Goal: Task Accomplishment & Management: Use online tool/utility

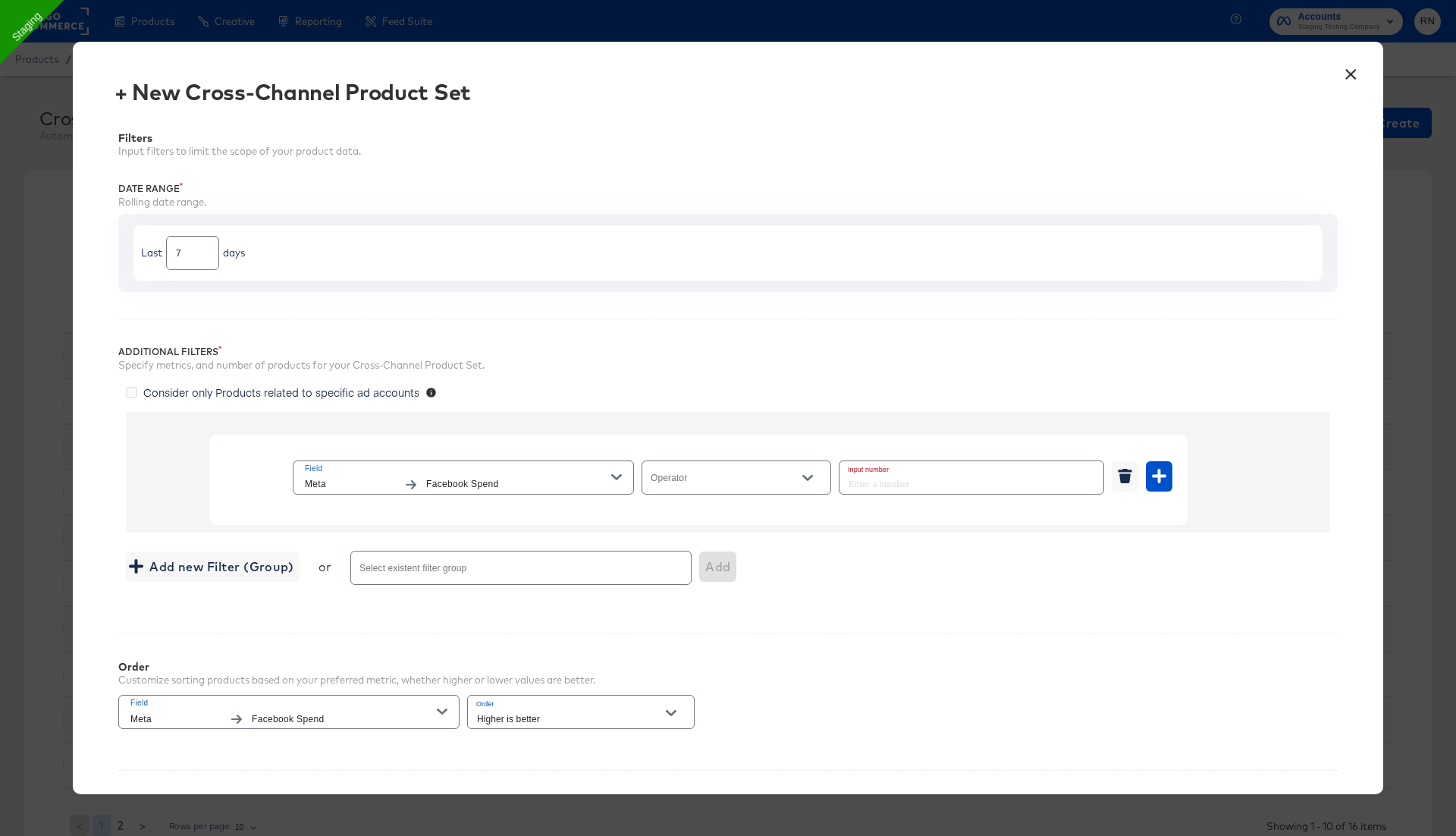
click at [1342, 77] on button "×" at bounding box center [1350, 70] width 27 height 27
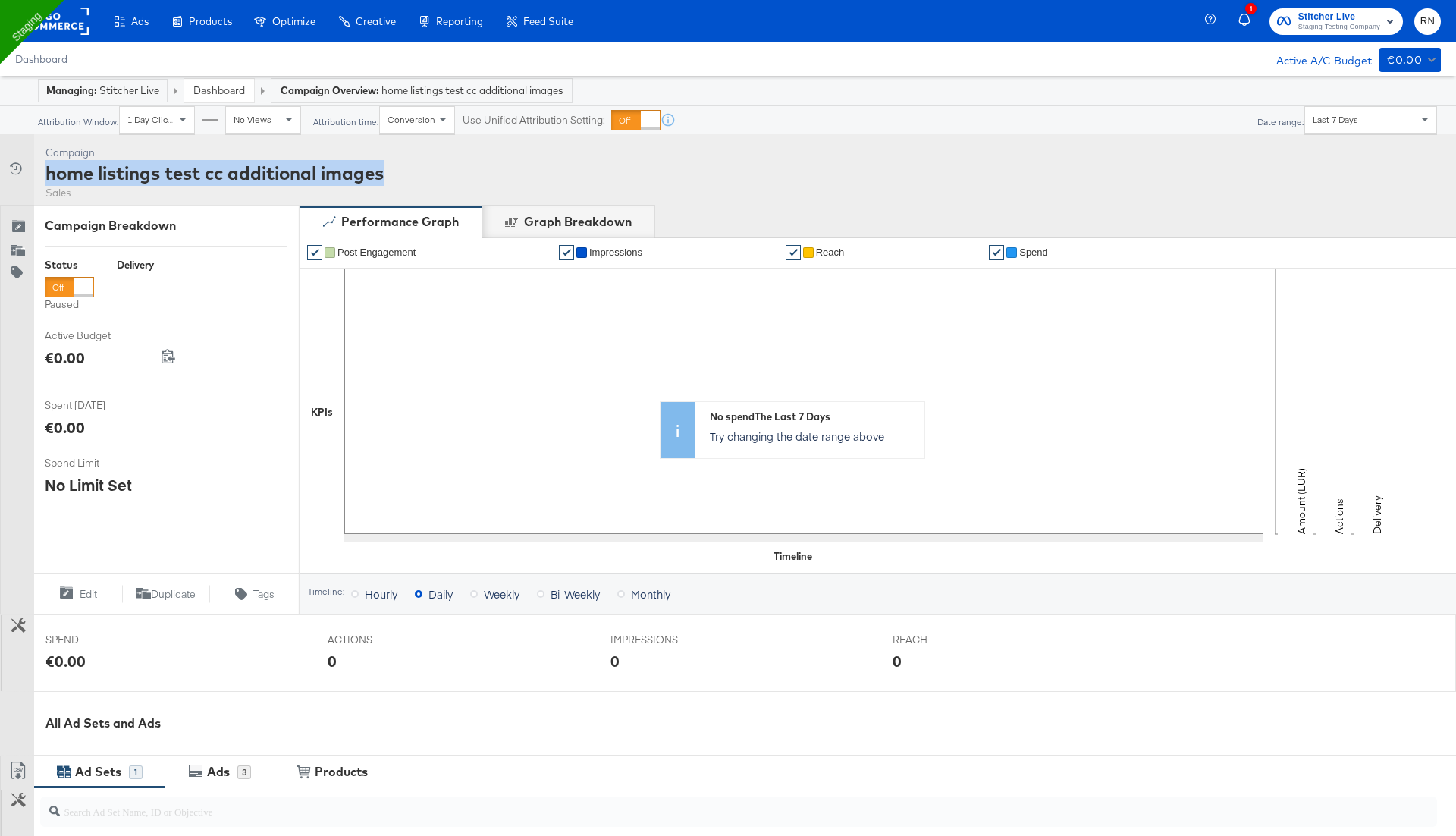
drag, startPoint x: 42, startPoint y: 174, endPoint x: 485, endPoint y: 181, distance: 443.1
click at [485, 181] on div "Campaign Activity Campaign home listings test cc additional images Sales" at bounding box center [728, 169] width 1456 height 70
copy div "home listings test cc additional images"
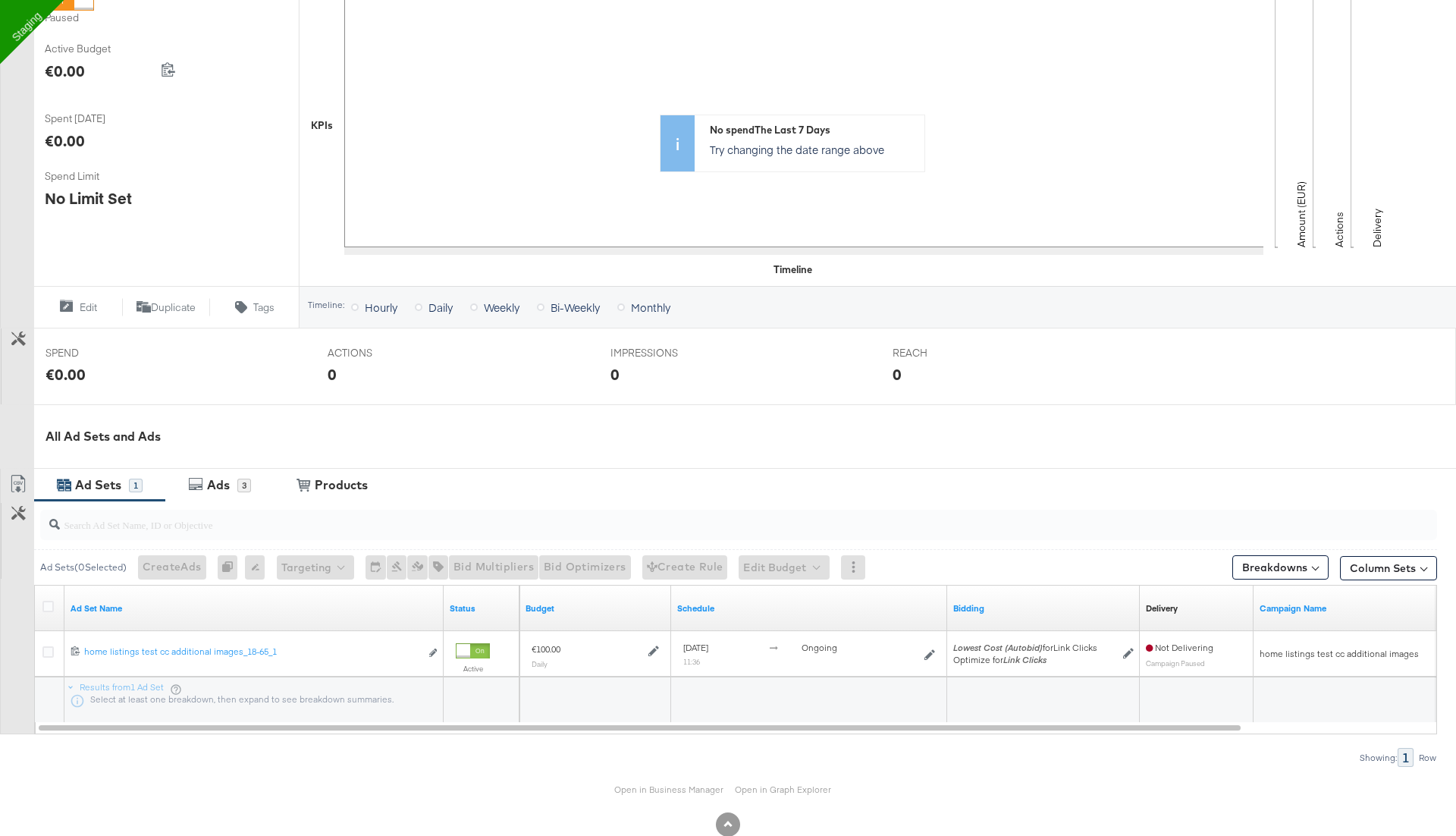
scroll to position [319, 0]
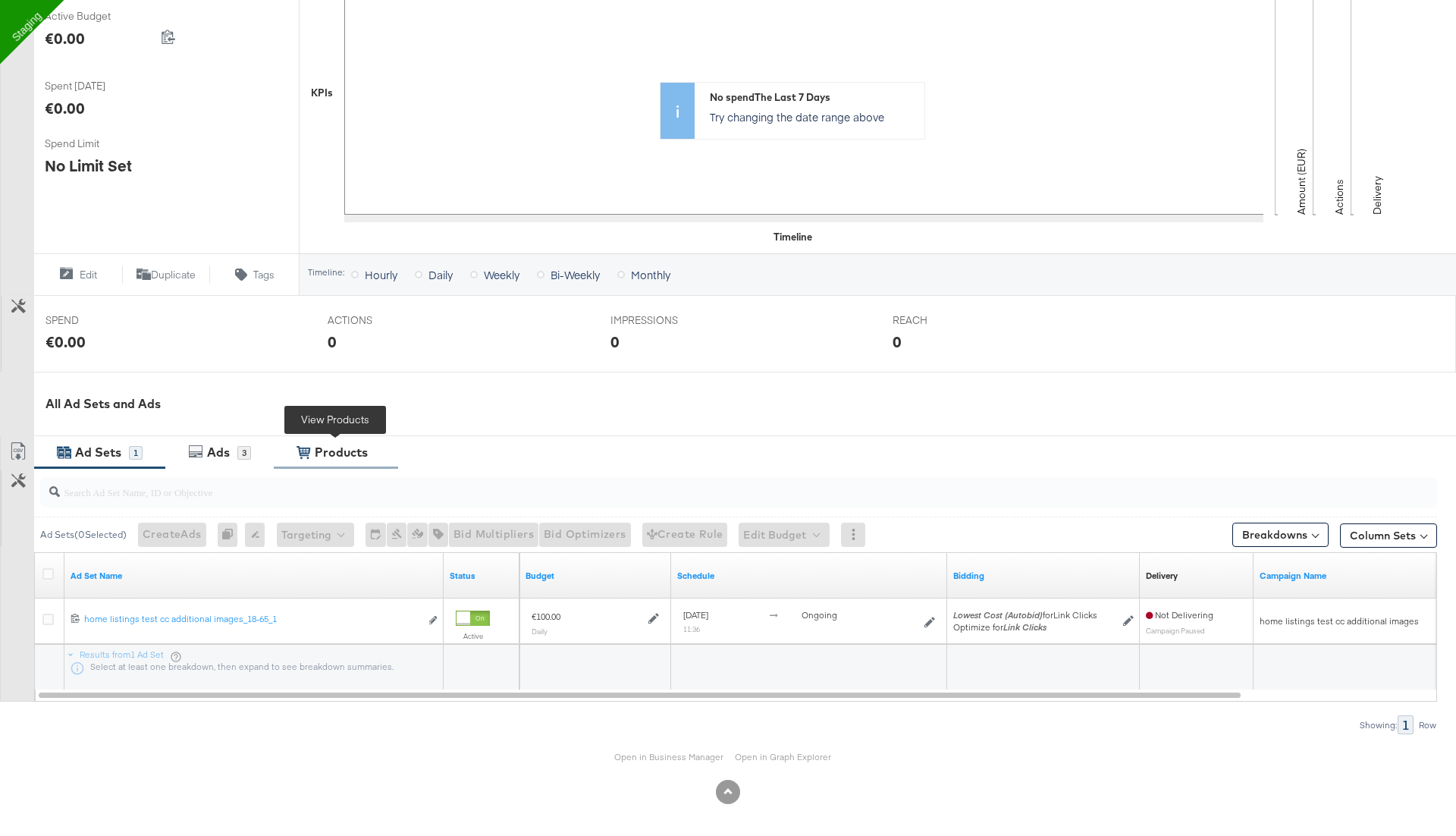
click at [351, 441] on div "View Products Products" at bounding box center [336, 452] width 125 height 33
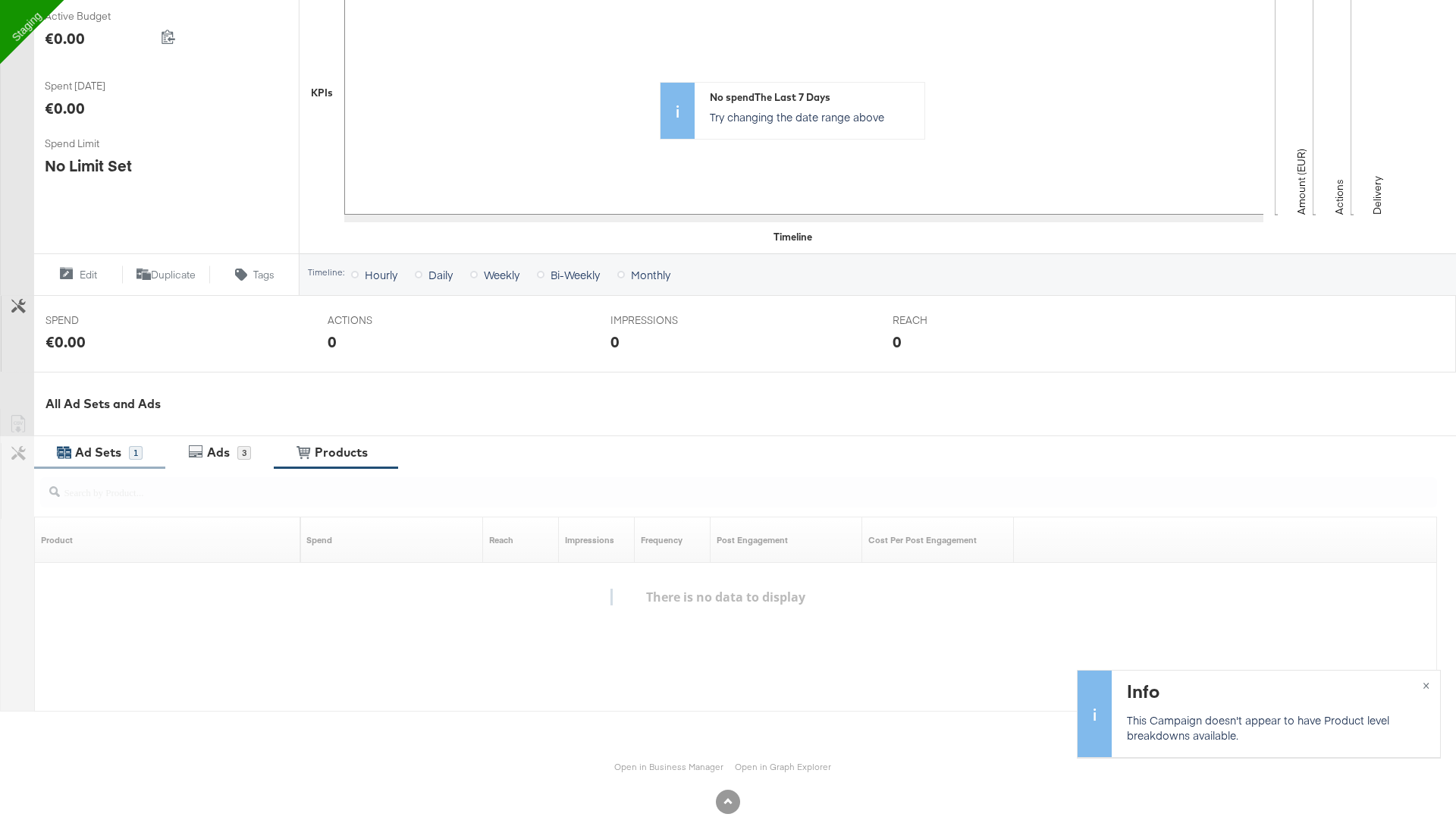
click at [97, 447] on div "Ad Sets" at bounding box center [98, 452] width 46 height 18
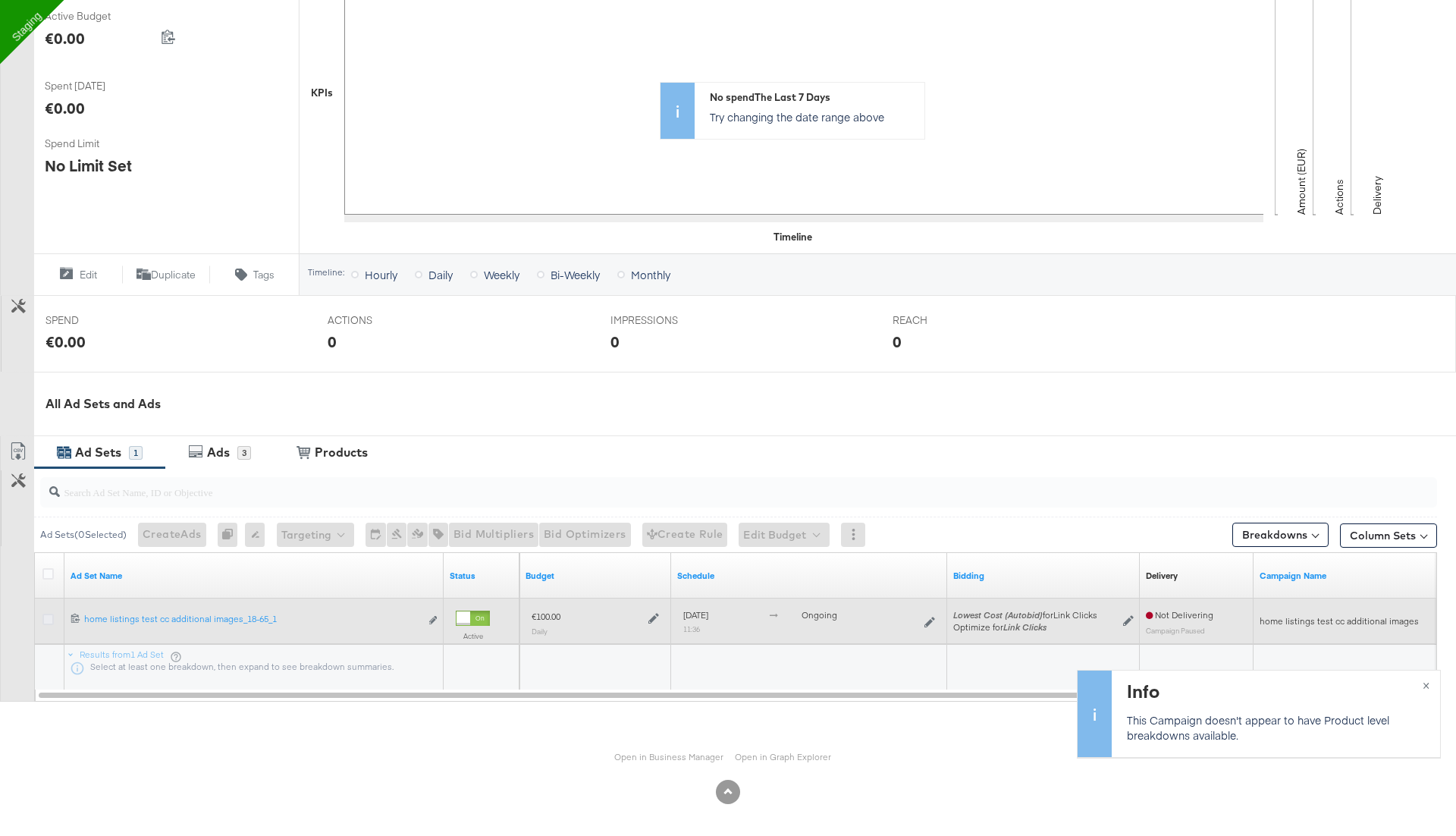
click at [50, 618] on icon at bounding box center [48, 619] width 11 height 11
click at [0, 0] on input "checkbox" at bounding box center [0, 0] width 0 height 0
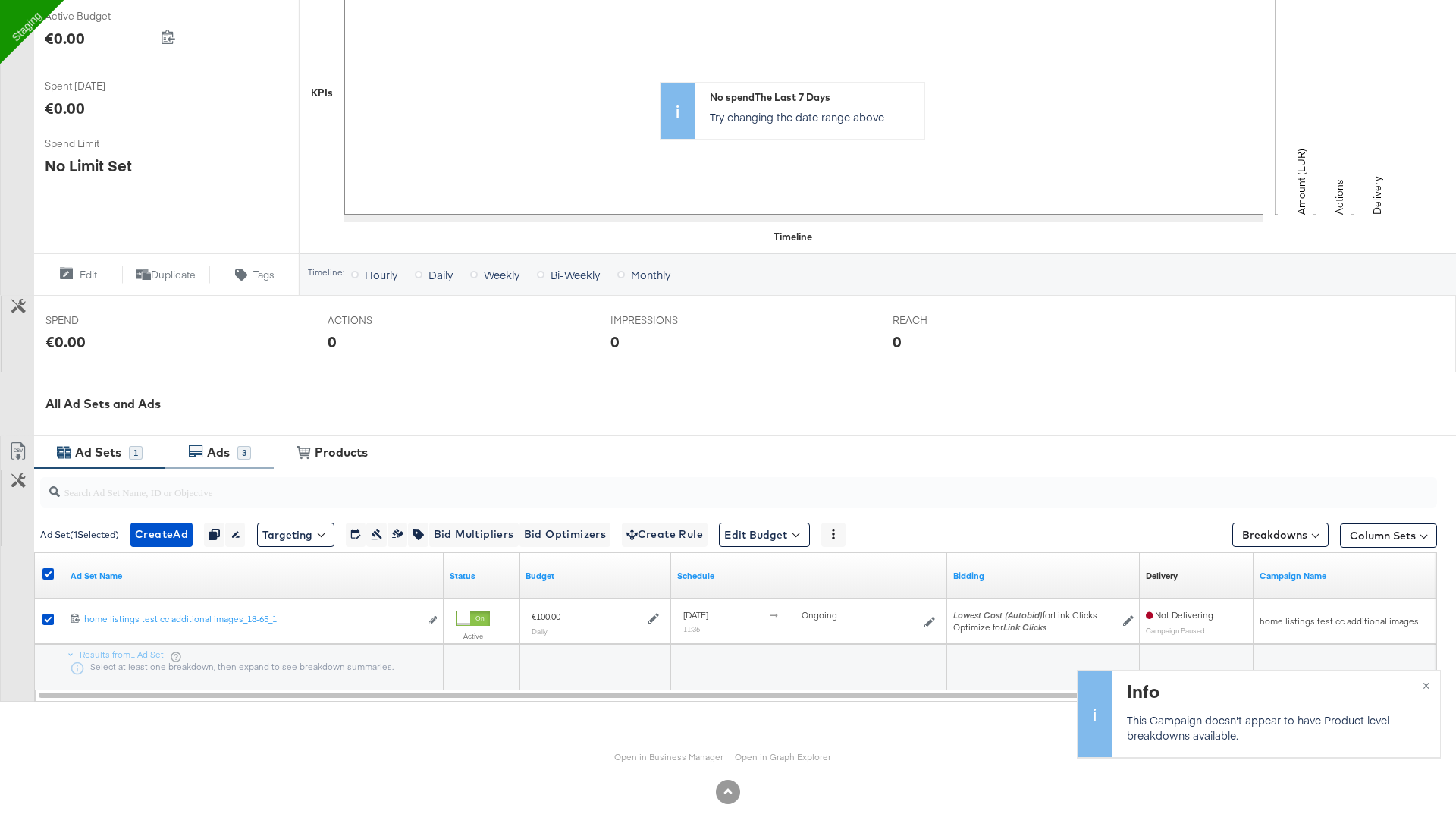
click at [229, 458] on div "Ads" at bounding box center [220, 452] width 34 height 18
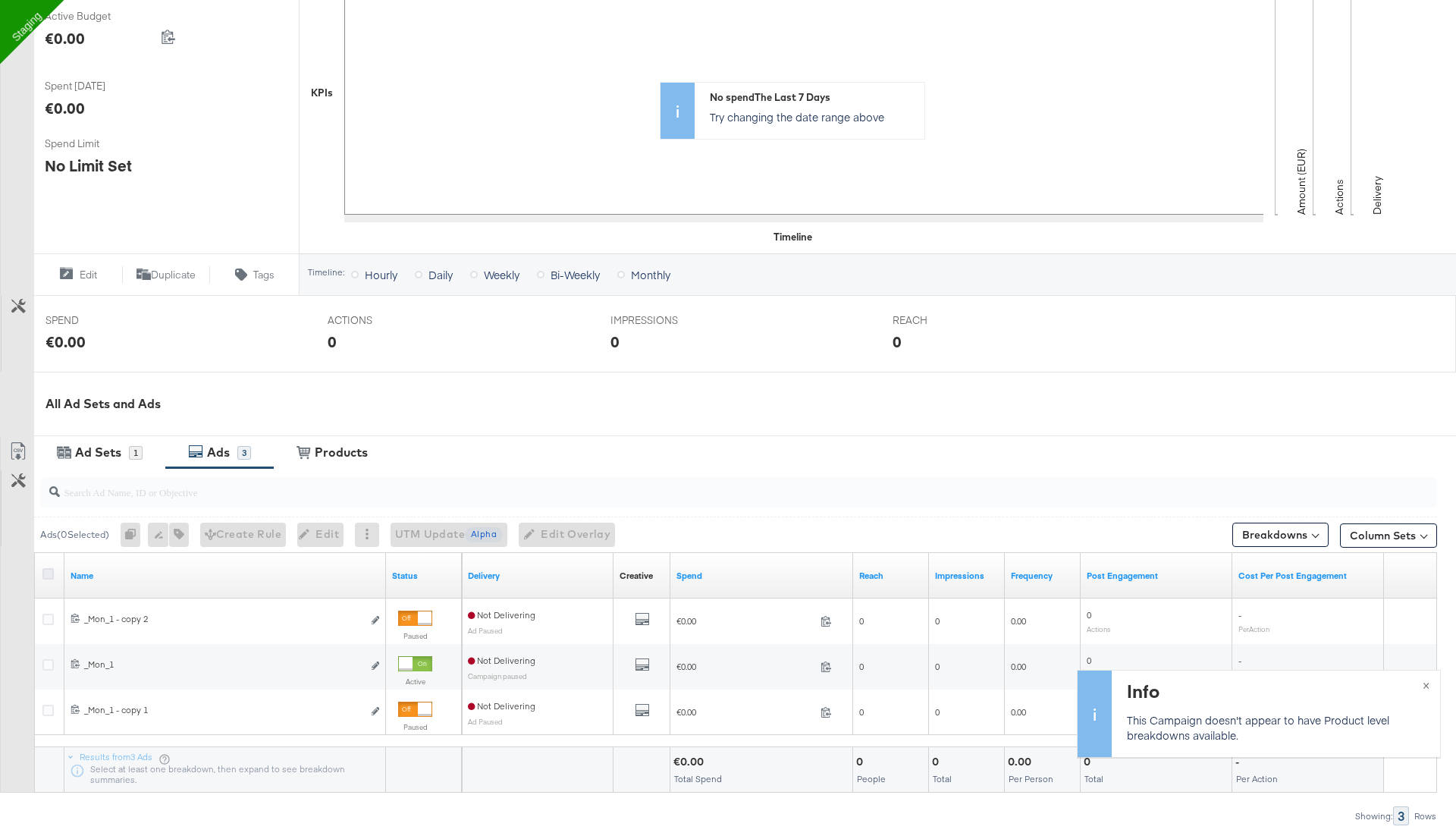
click at [46, 574] on icon at bounding box center [48, 574] width 11 height 11
click at [0, 0] on input "checkbox" at bounding box center [0, 0] width 0 height 0
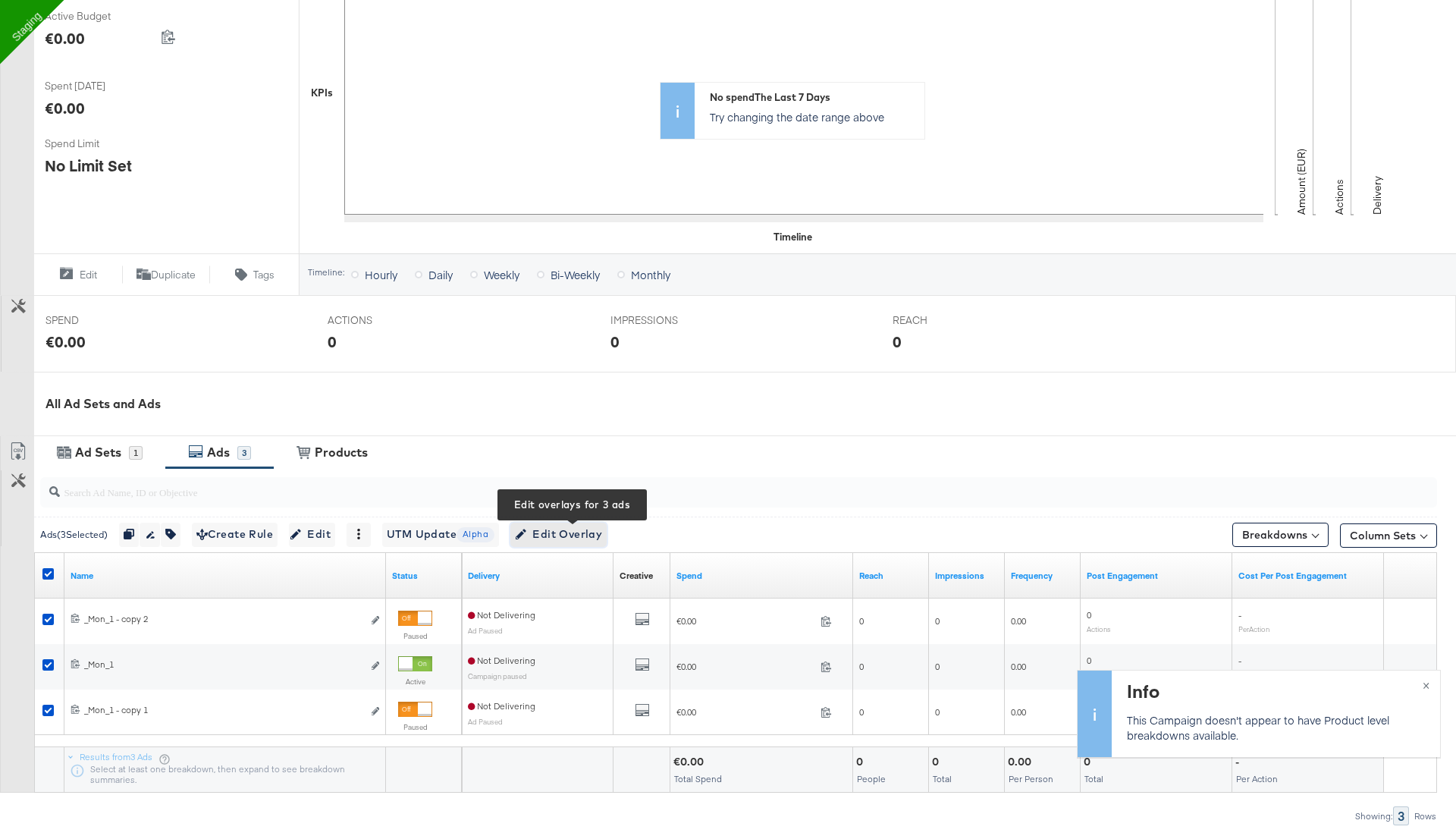
click at [599, 540] on span "Edit Overlay Edit overlays for 3 ads" at bounding box center [558, 534] width 87 height 19
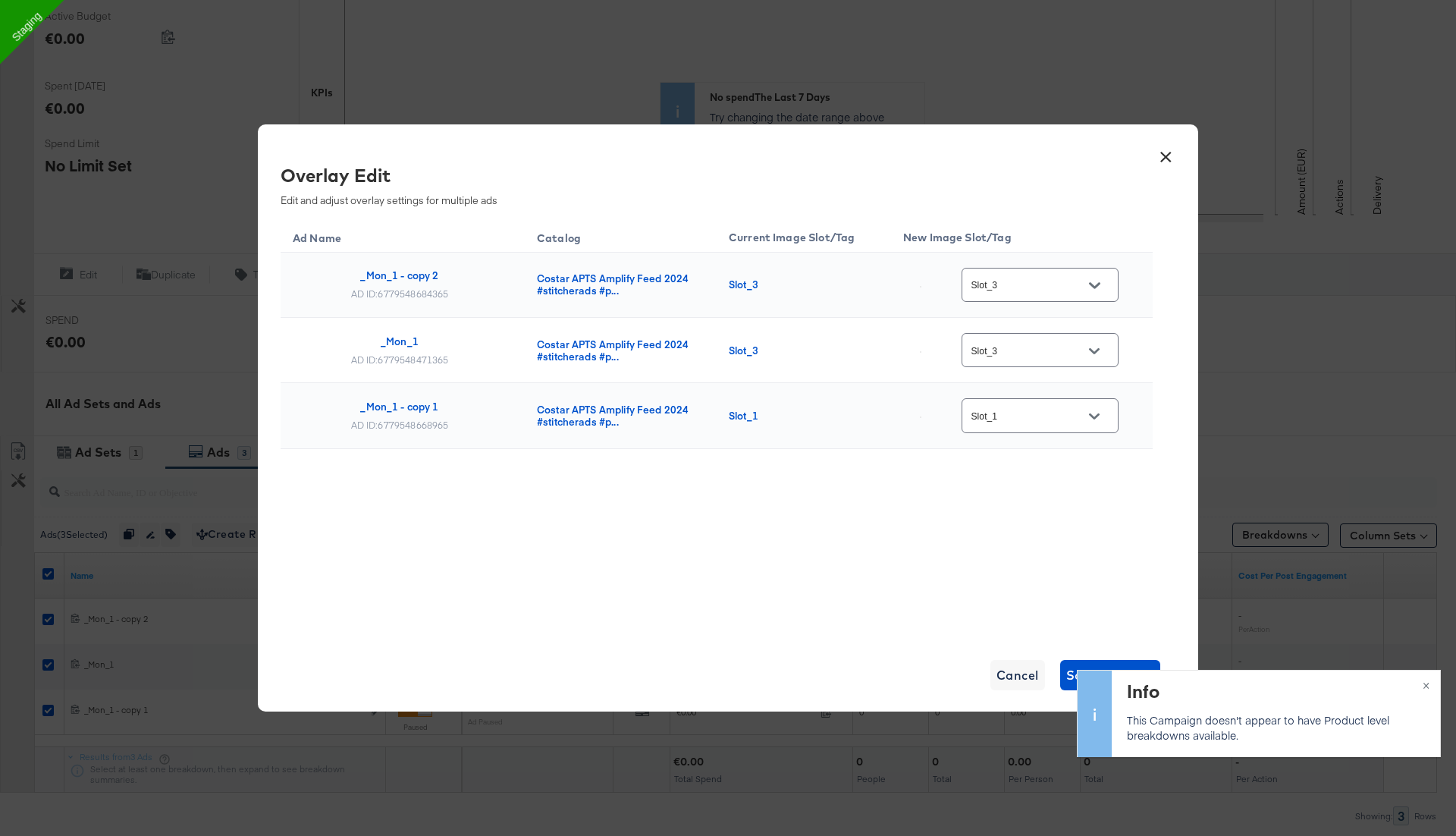
click at [1018, 275] on div "Slot_3" at bounding box center [1039, 284] width 157 height 34
click at [1016, 282] on input "Slot_3" at bounding box center [1028, 285] width 120 height 18
click at [1039, 427] on div "Slot_4" at bounding box center [1053, 408] width 114 height 37
type input "Slot_4"
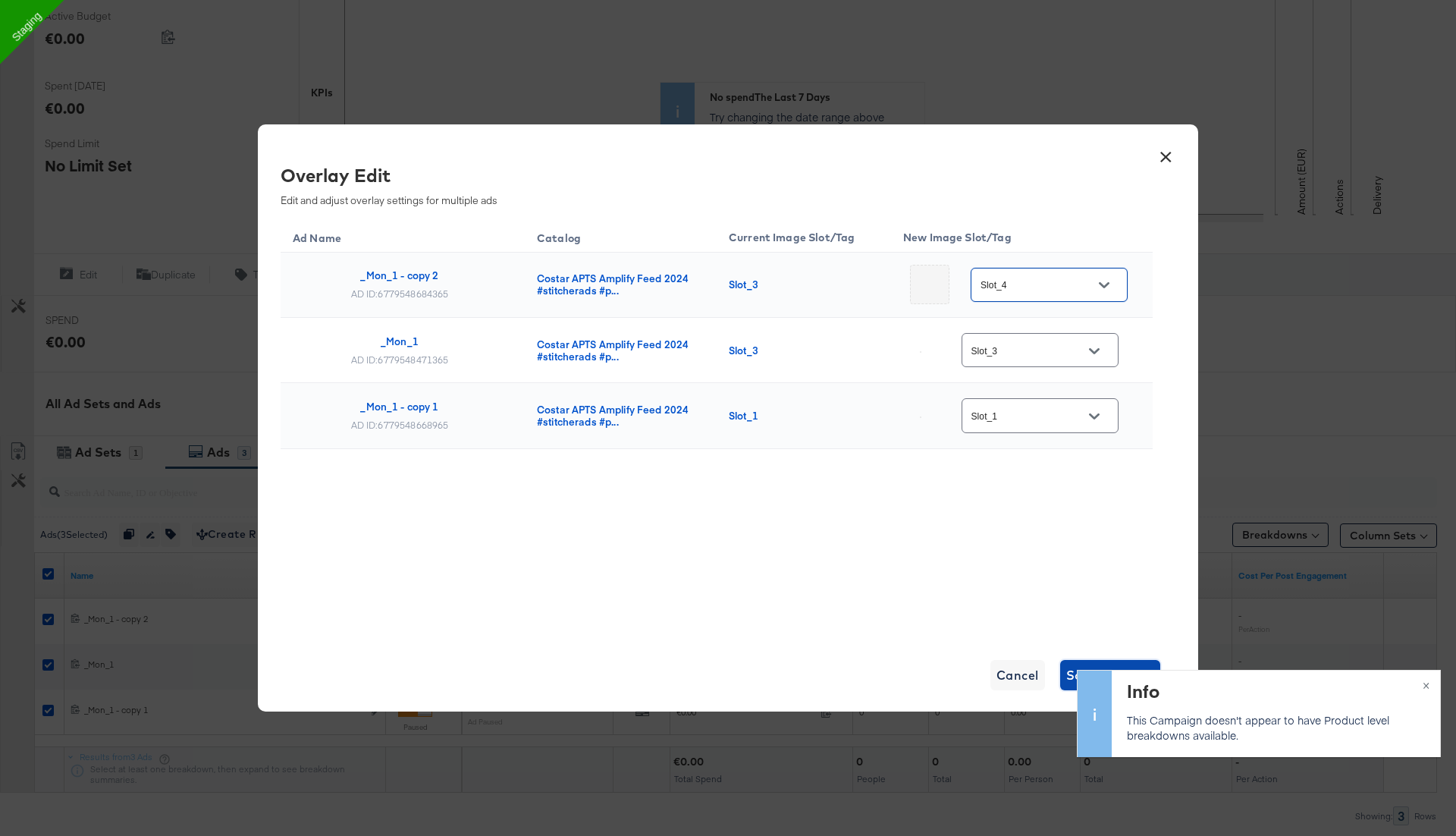
click at [1068, 676] on span "Save Changes" at bounding box center [1111, 675] width 89 height 22
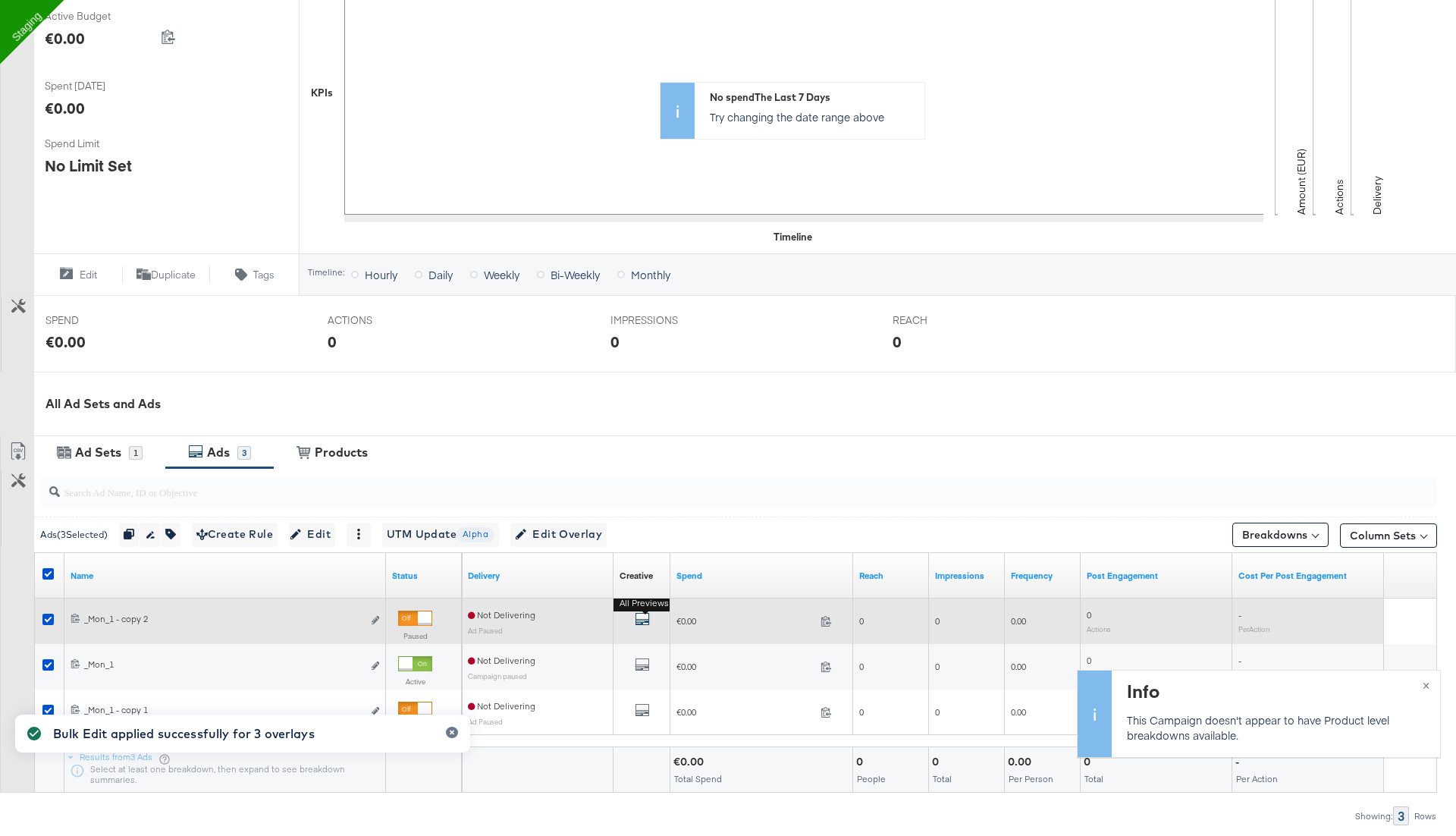
click at [635, 617] on icon "default" at bounding box center [643, 619] width 15 height 15
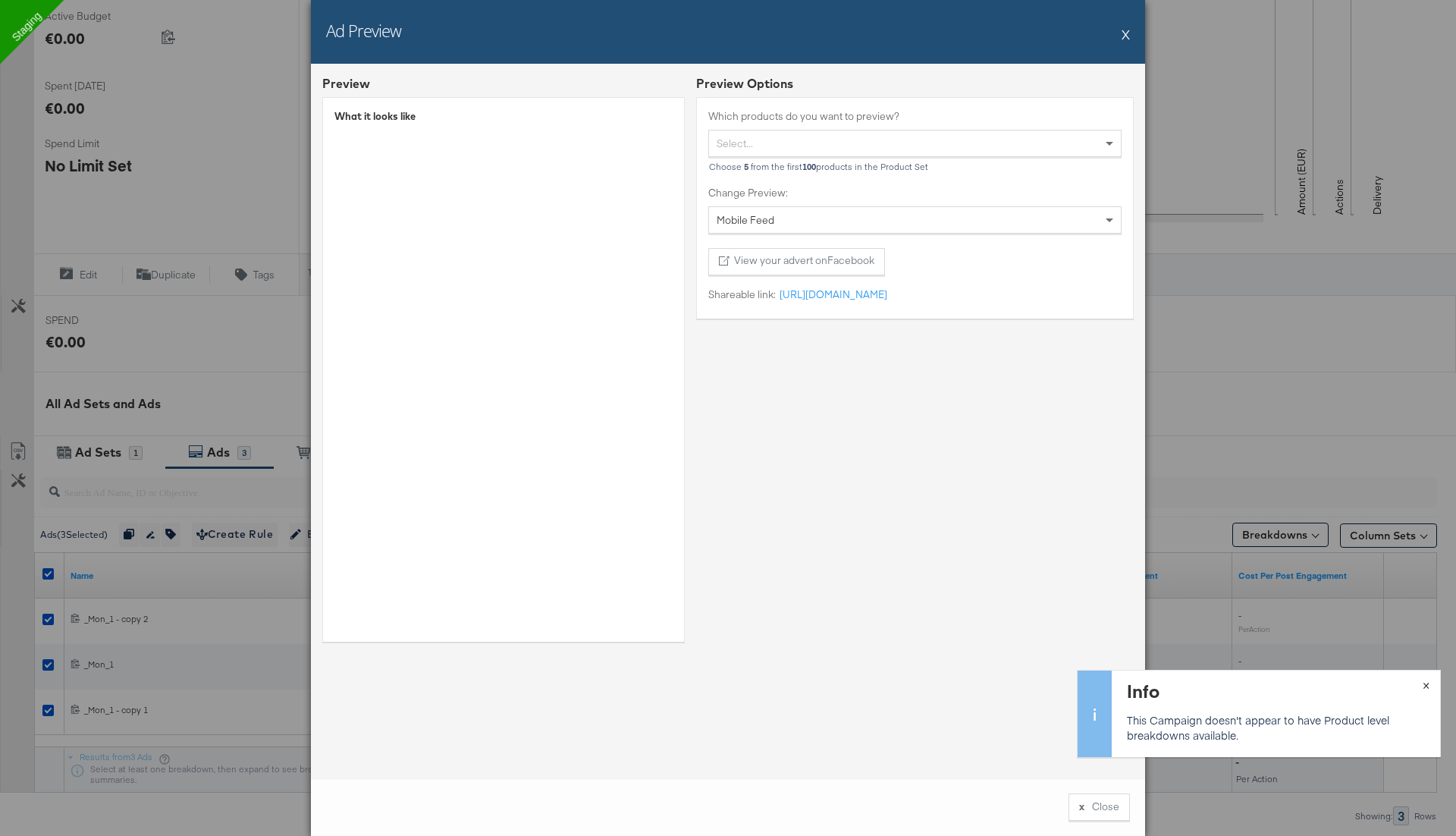
click at [1424, 683] on button "×" at bounding box center [1426, 684] width 28 height 27
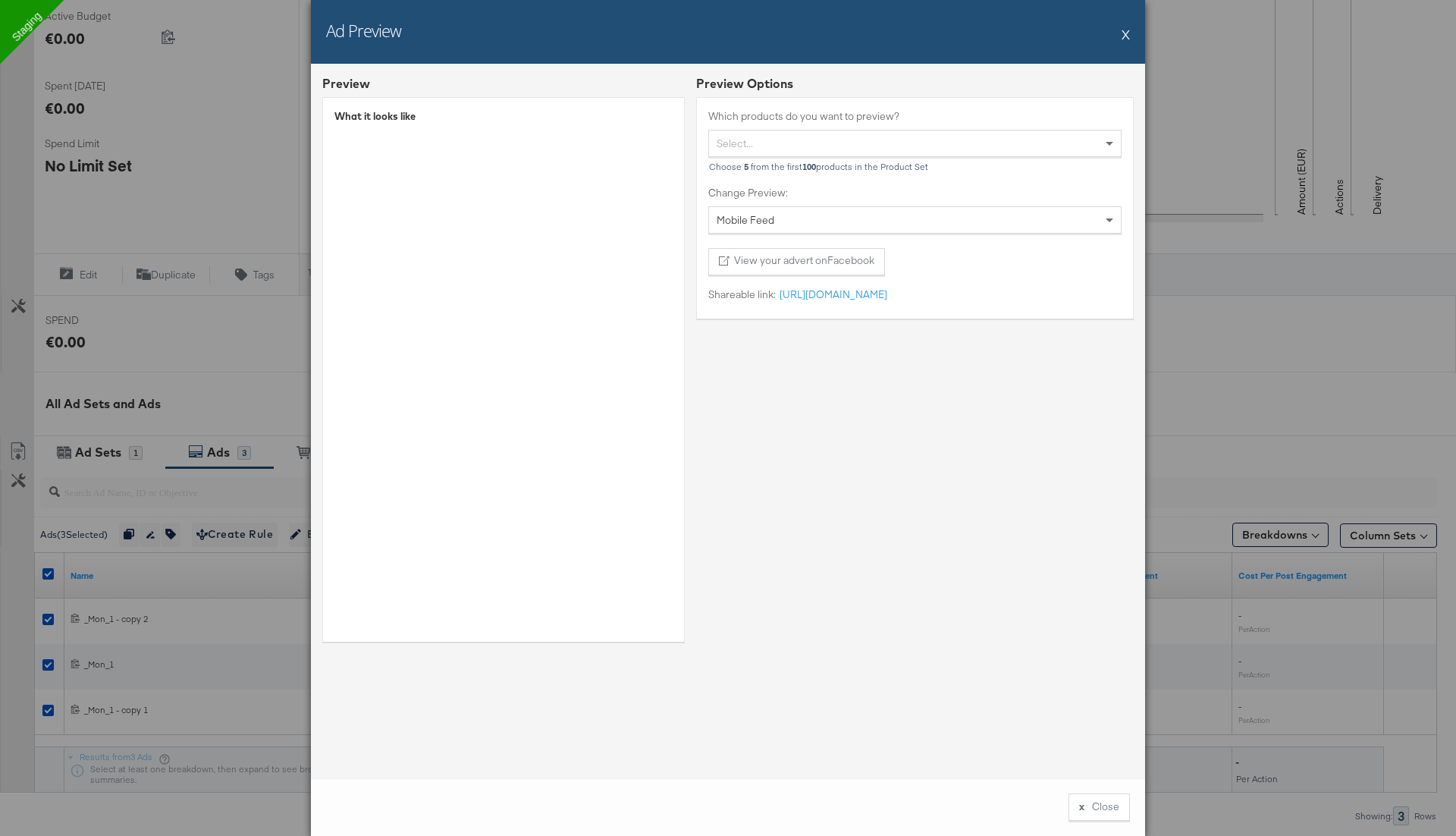
click at [1122, 38] on button "X" at bounding box center [1126, 34] width 8 height 30
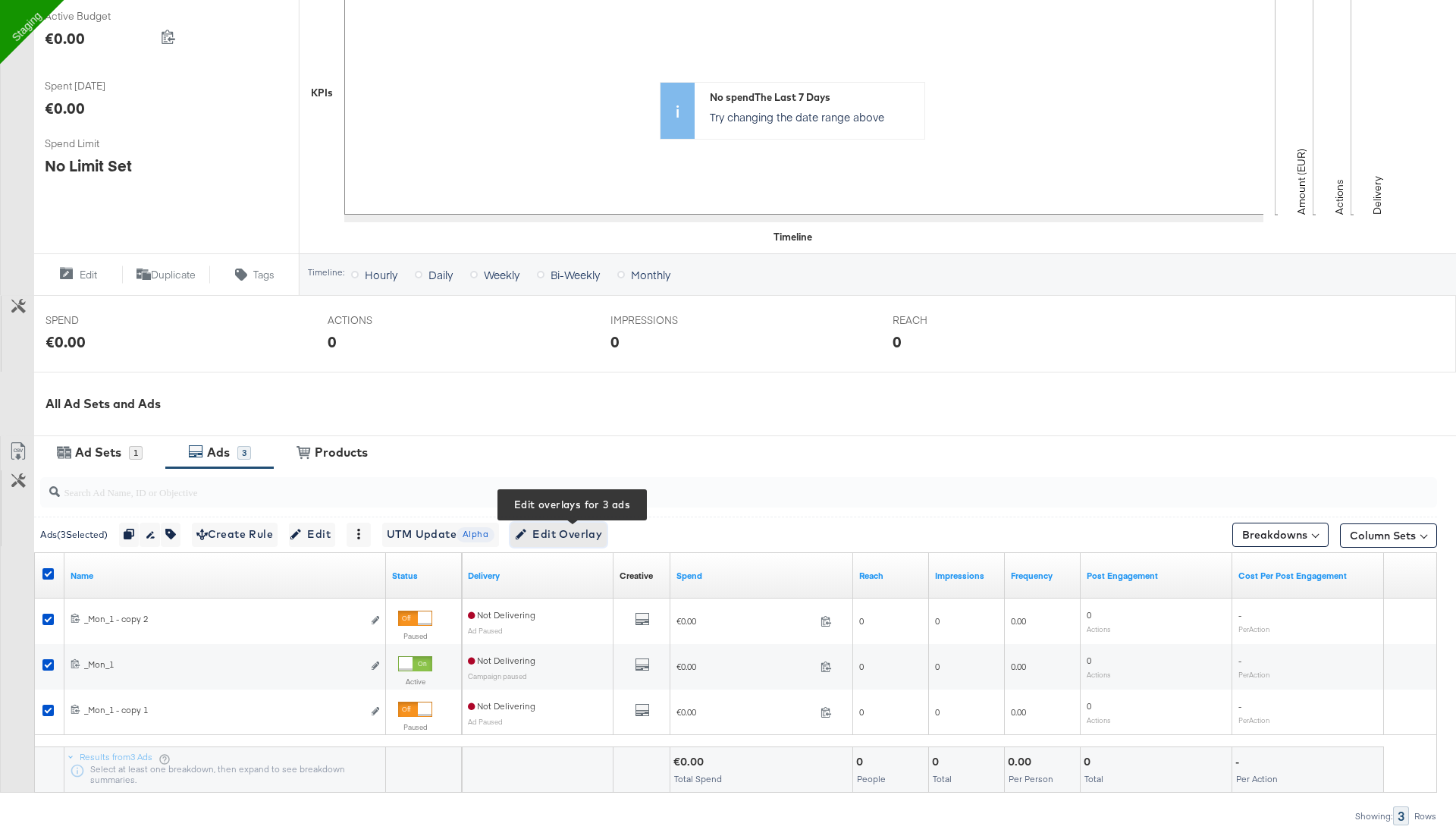
click at [548, 532] on span "Edit Overlay Edit overlays for 3 ads" at bounding box center [558, 534] width 87 height 19
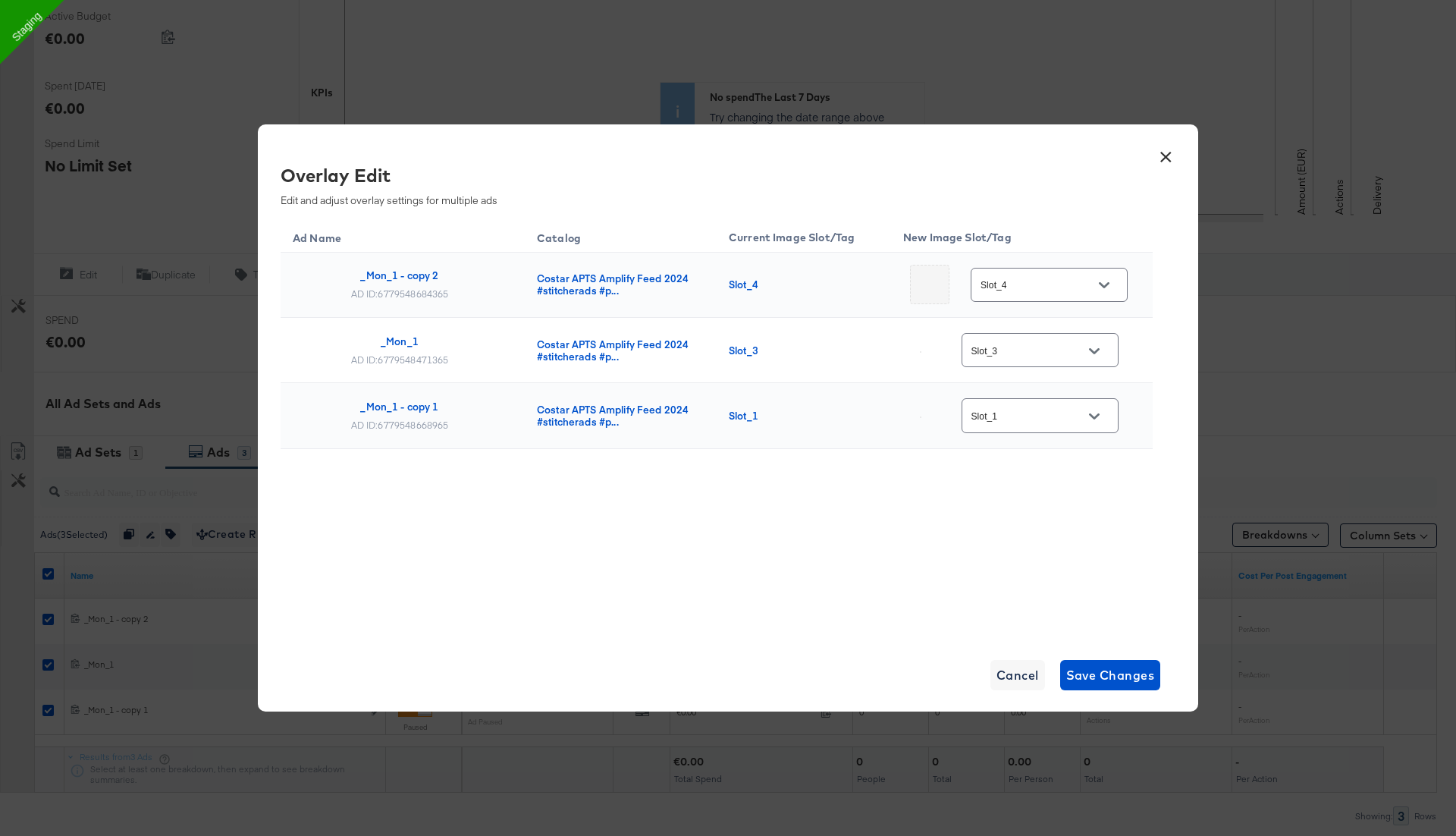
click at [1031, 289] on input "Slot_4" at bounding box center [1038, 285] width 120 height 18
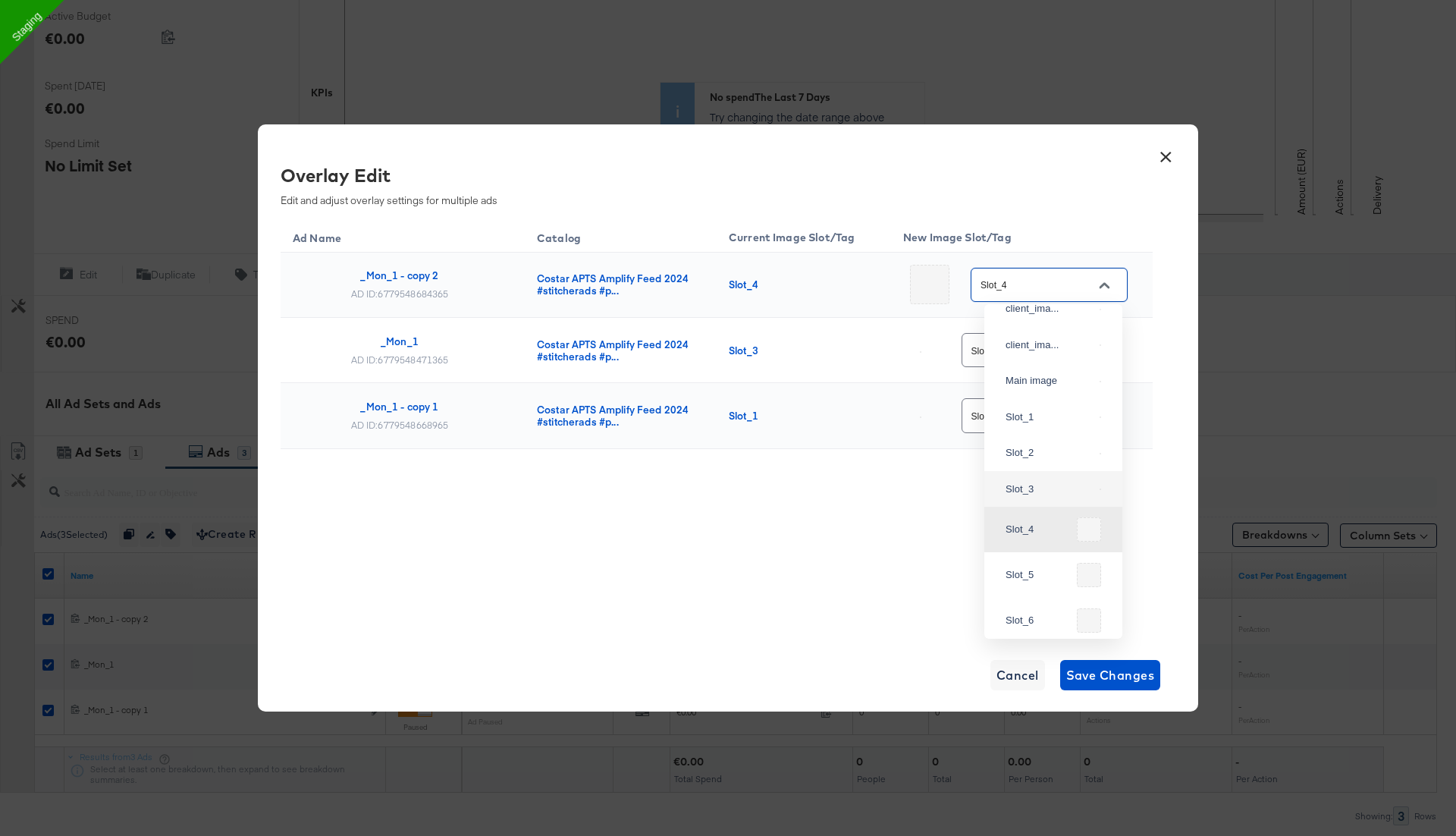
scroll to position [109, 0]
click at [1019, 287] on input "Slot_4" at bounding box center [1038, 285] width 120 height 18
click at [1035, 505] on div "Slot_3" at bounding box center [1050, 496] width 88 height 15
type input "Slot_3"
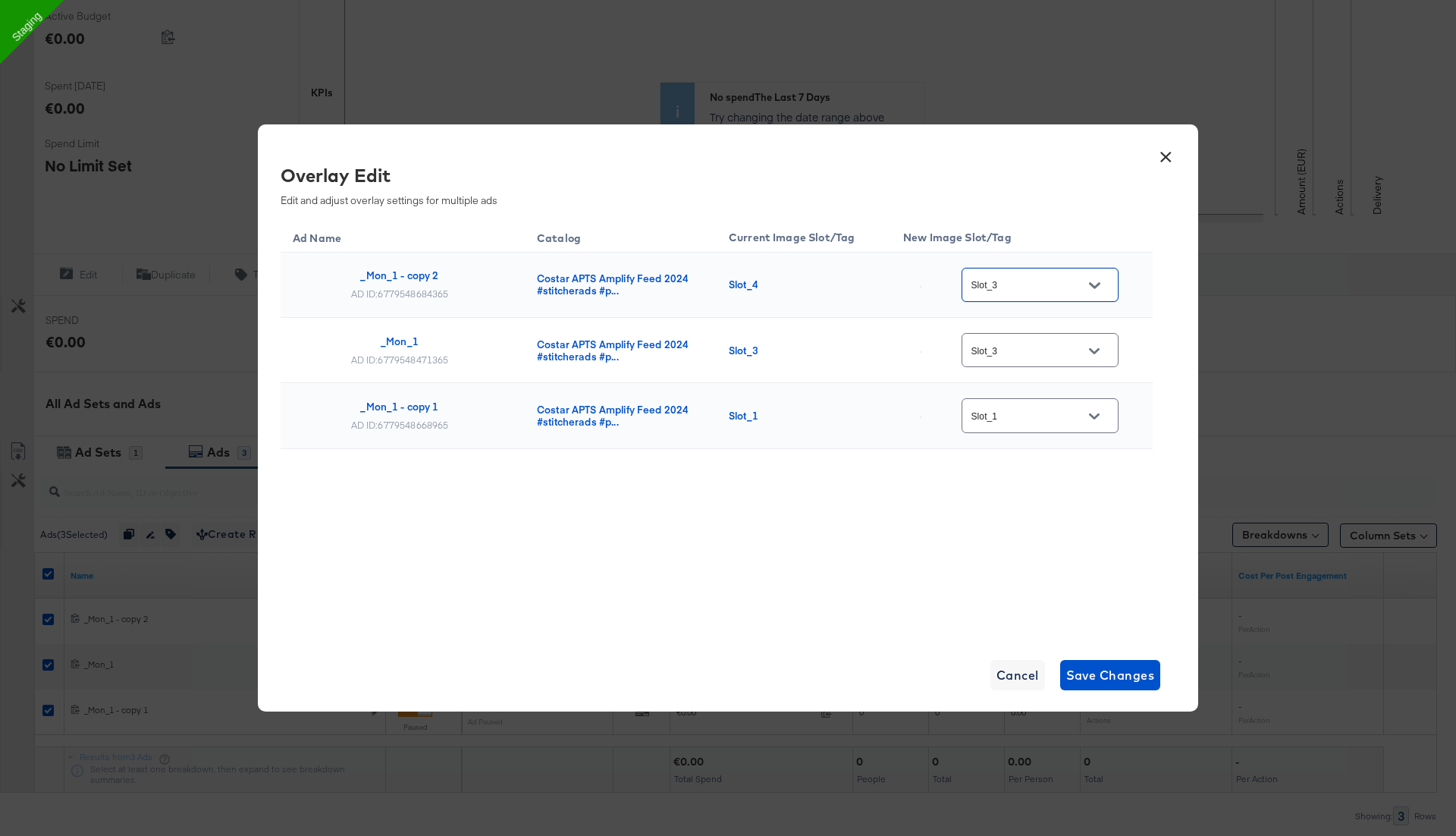
click at [1066, 433] on td "Slot_1" at bounding box center [1022, 416] width 262 height 66
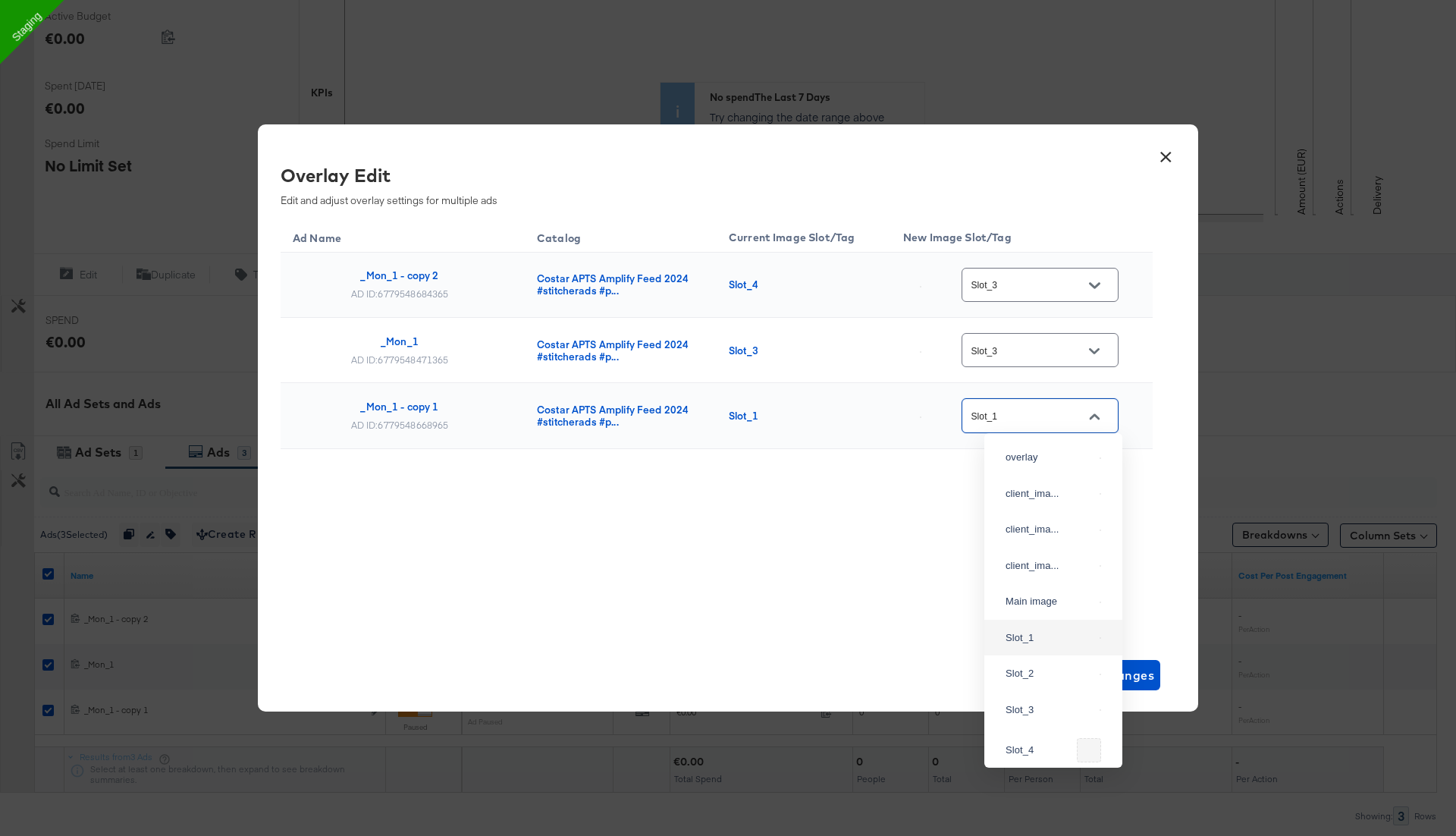
click at [1059, 412] on input "Slot_1" at bounding box center [1028, 416] width 120 height 18
click at [1031, 576] on div "Slot_3" at bounding box center [1050, 568] width 88 height 15
type input "Slot_3"
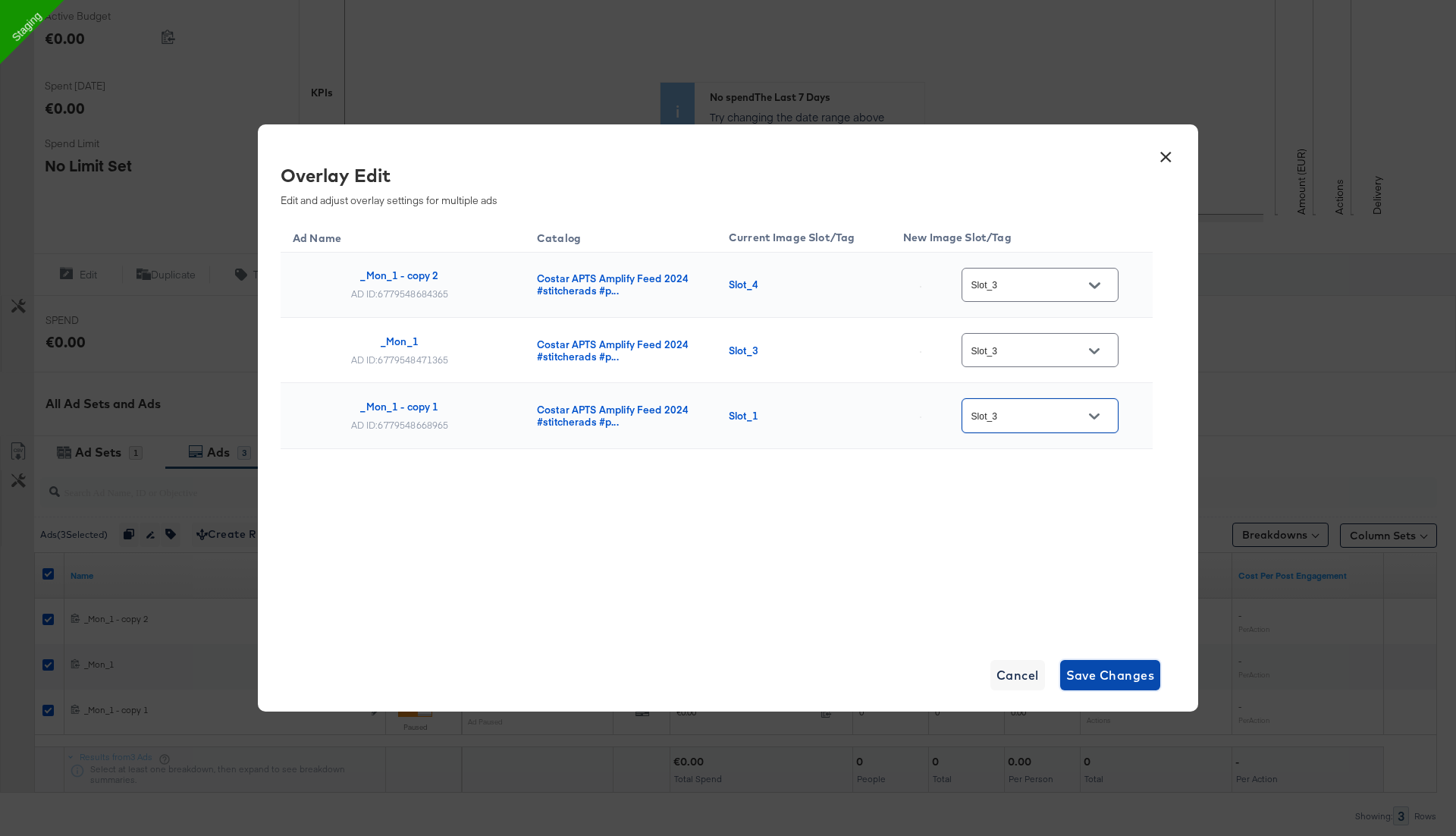
click at [1086, 672] on span "Save Changes" at bounding box center [1111, 675] width 89 height 22
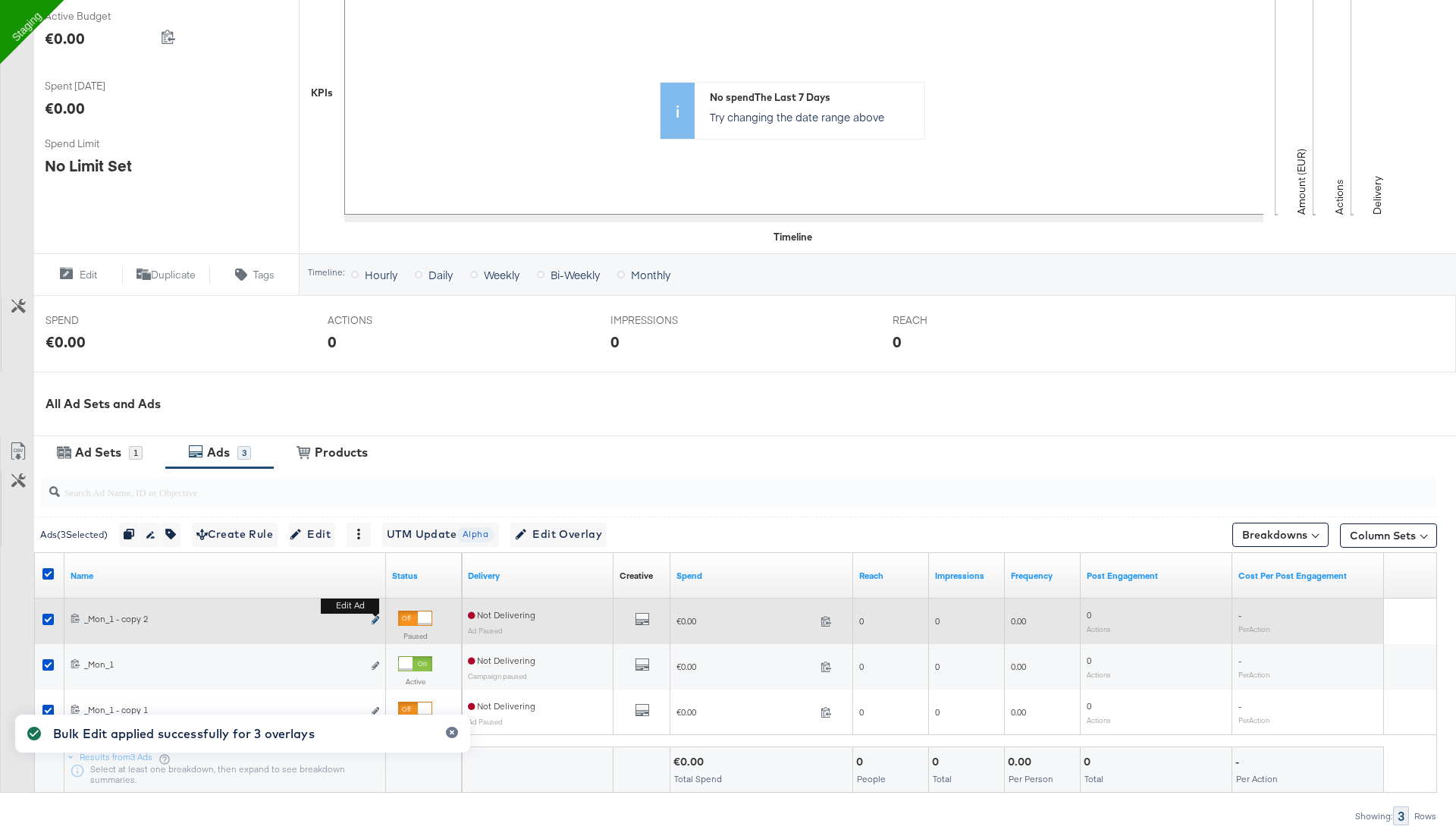
click at [374, 616] on icon "link" at bounding box center [375, 619] width 8 height 8
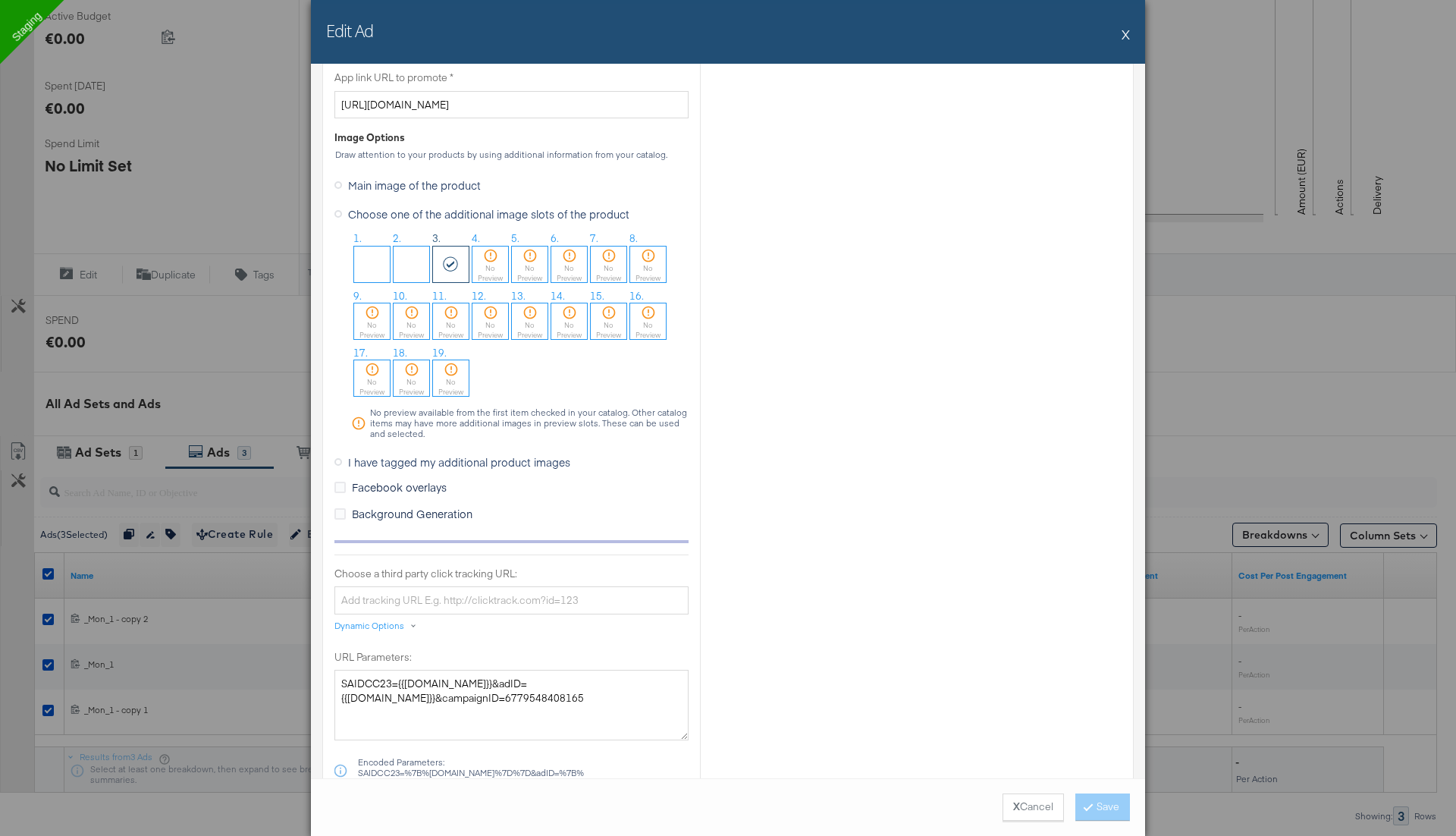
scroll to position [1230, 0]
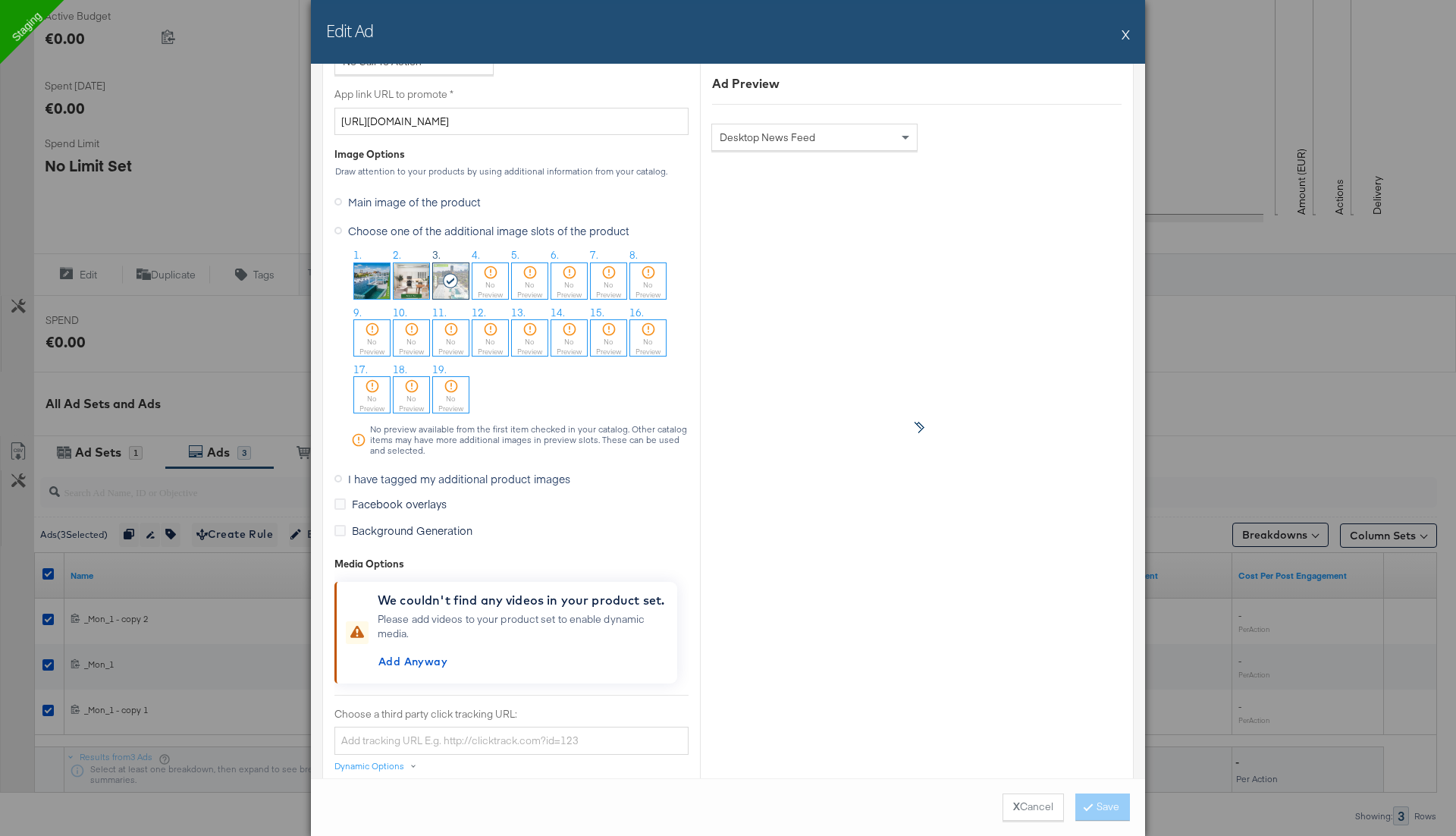
click at [1127, 35] on button "X" at bounding box center [1126, 34] width 8 height 30
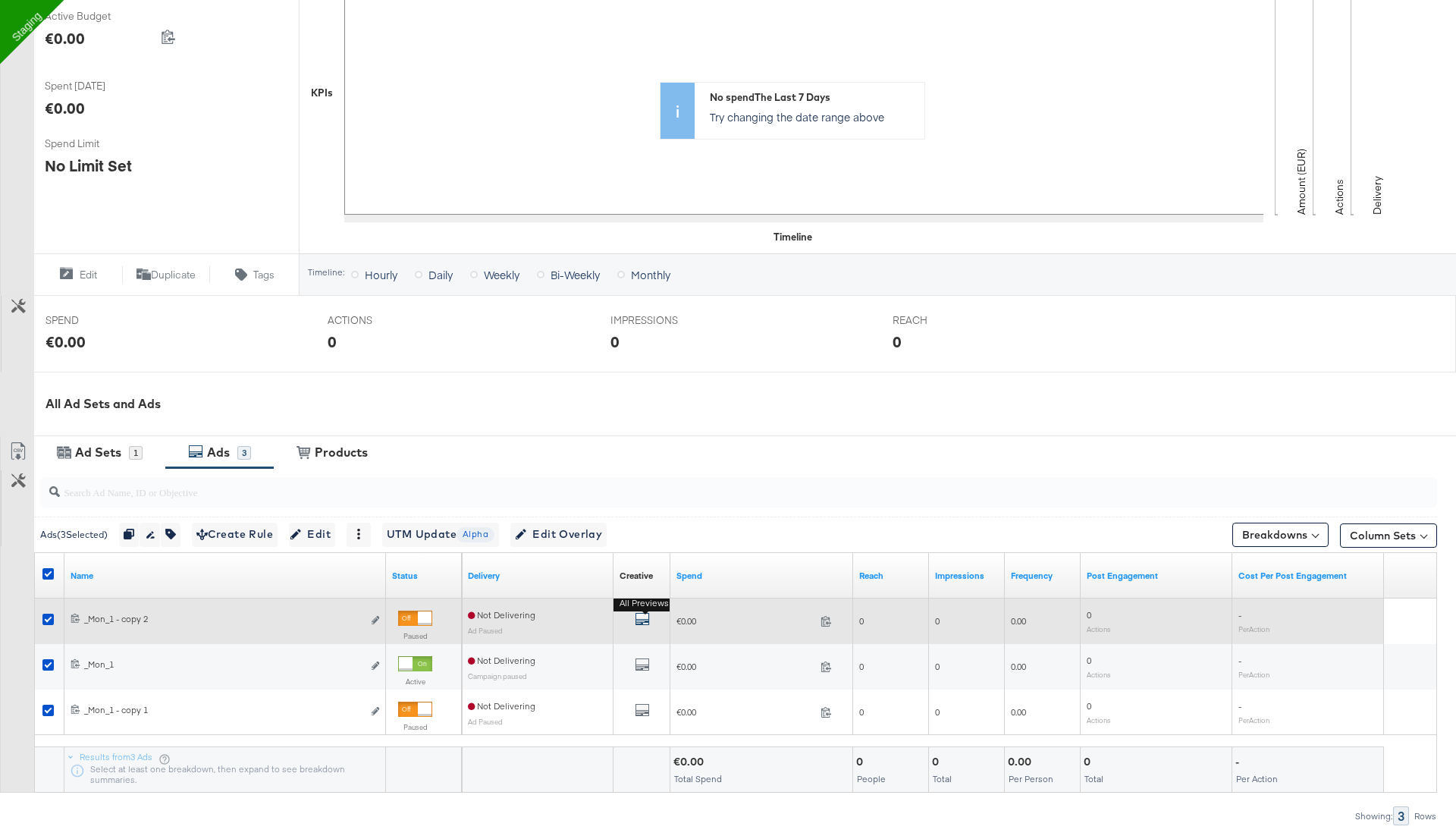
click at [642, 613] on icon "default" at bounding box center [643, 619] width 15 height 15
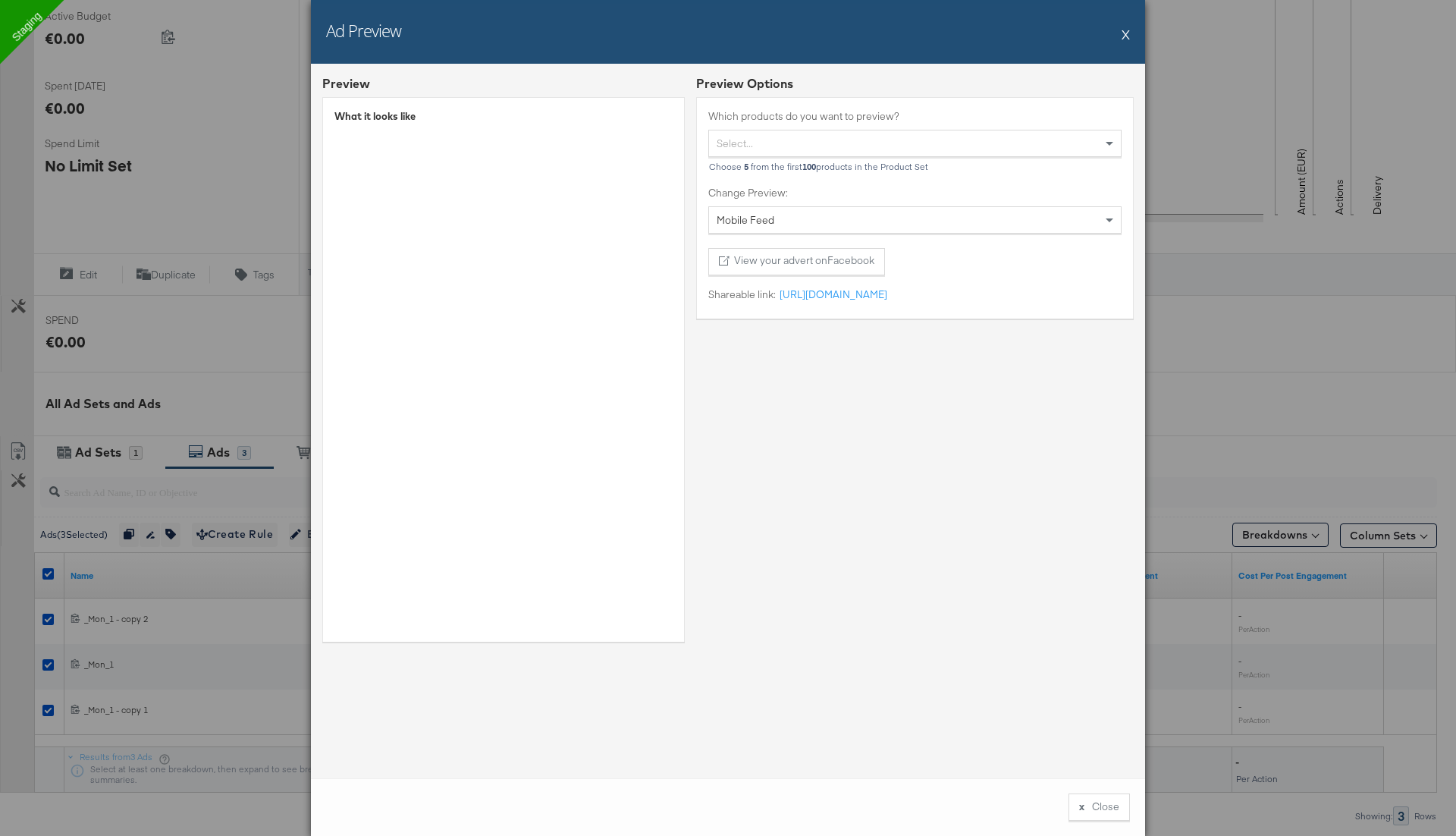
click at [1123, 32] on button "X" at bounding box center [1126, 34] width 8 height 30
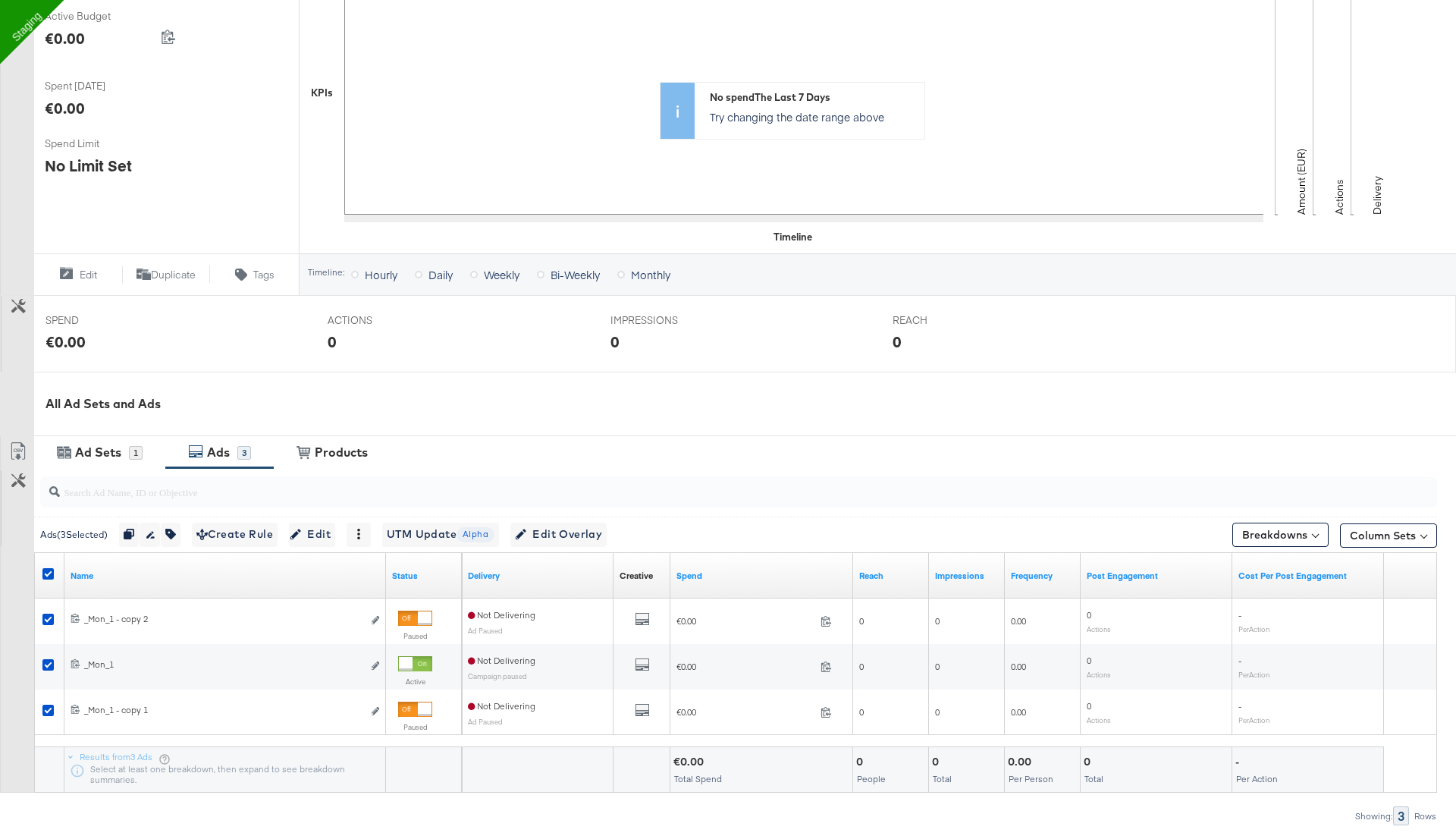
scroll to position [0, 0]
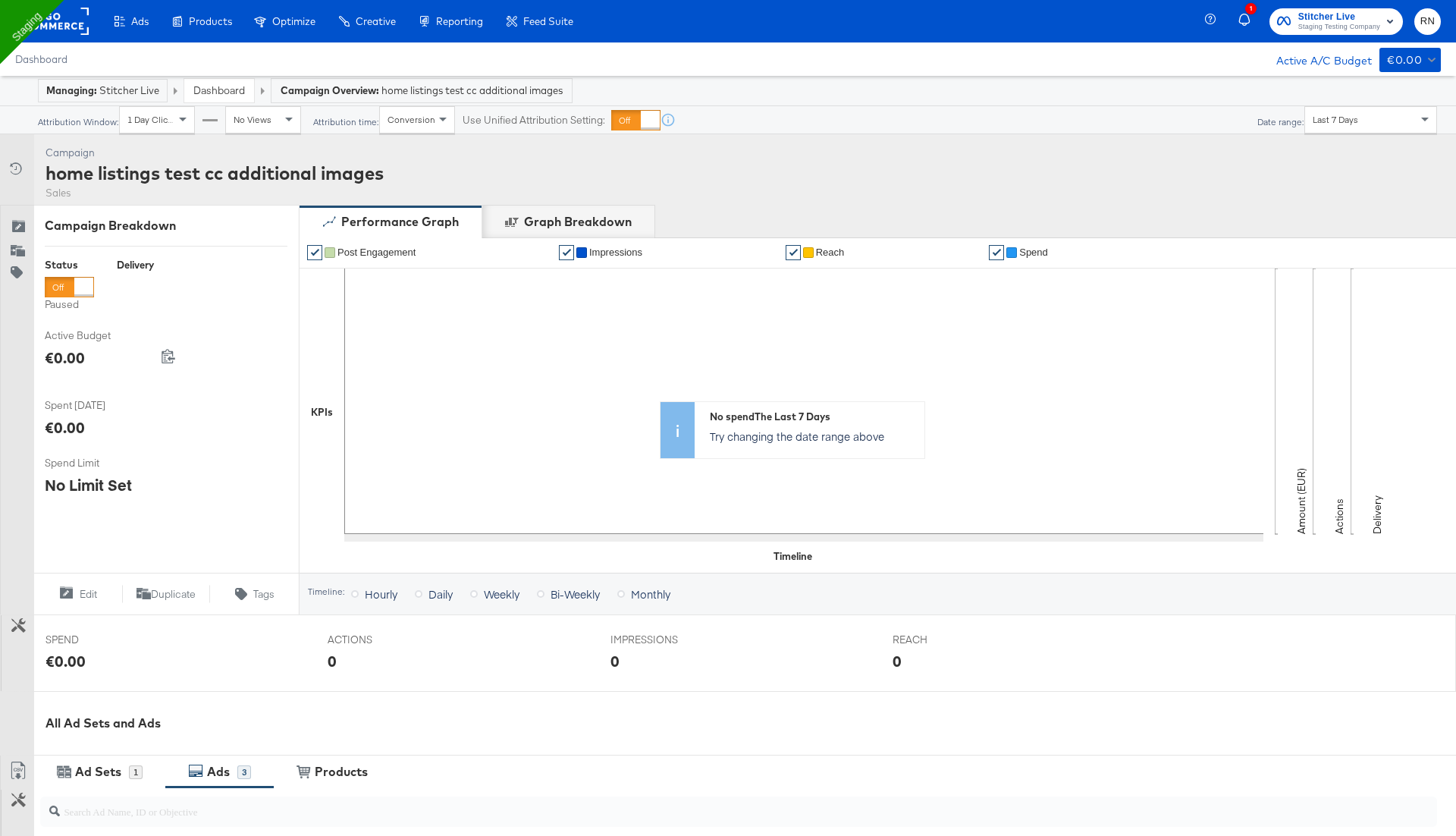
click at [75, 24] on rect at bounding box center [53, 21] width 69 height 27
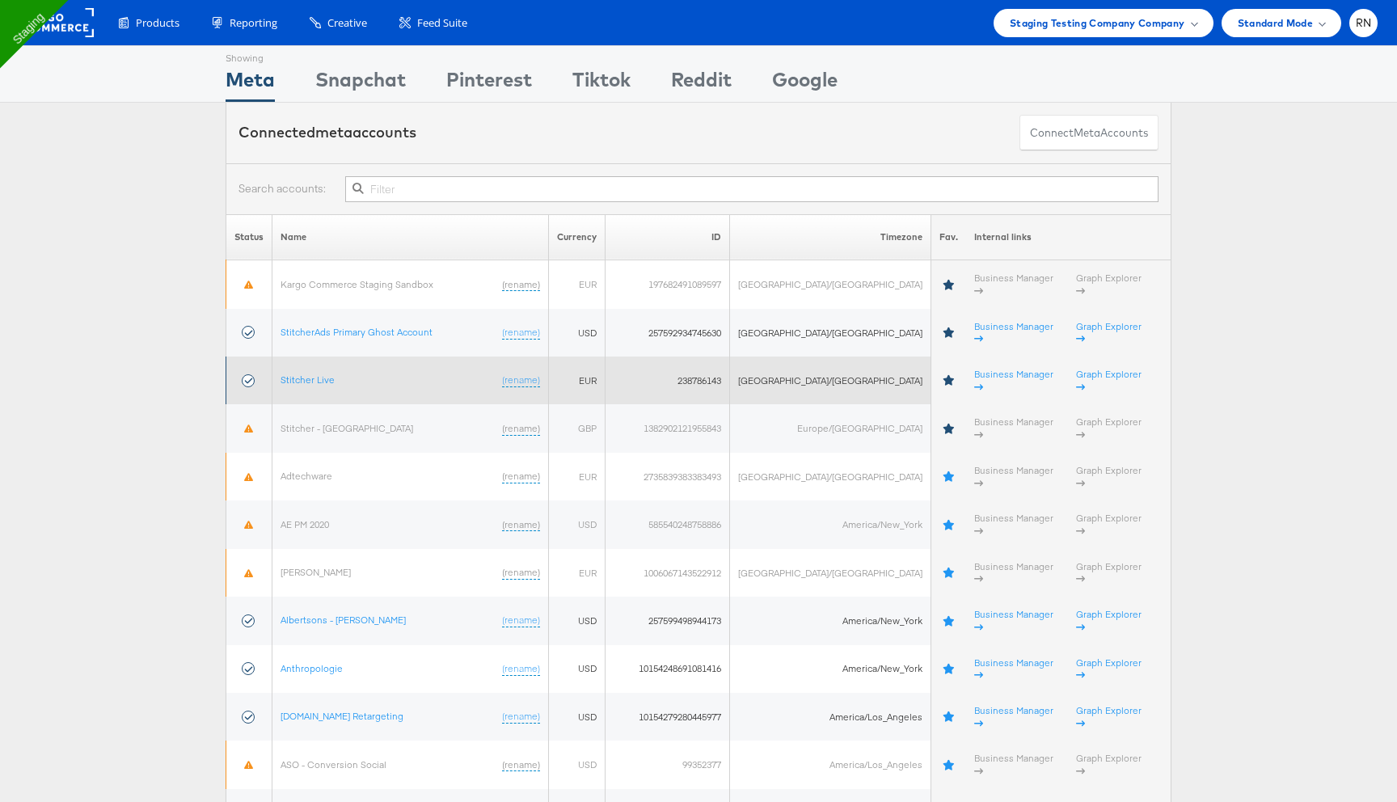
click at [328, 357] on td "Stitcher Live (rename)" at bounding box center [410, 381] width 276 height 48
click at [327, 373] on link "Stitcher Live" at bounding box center [308, 379] width 54 height 12
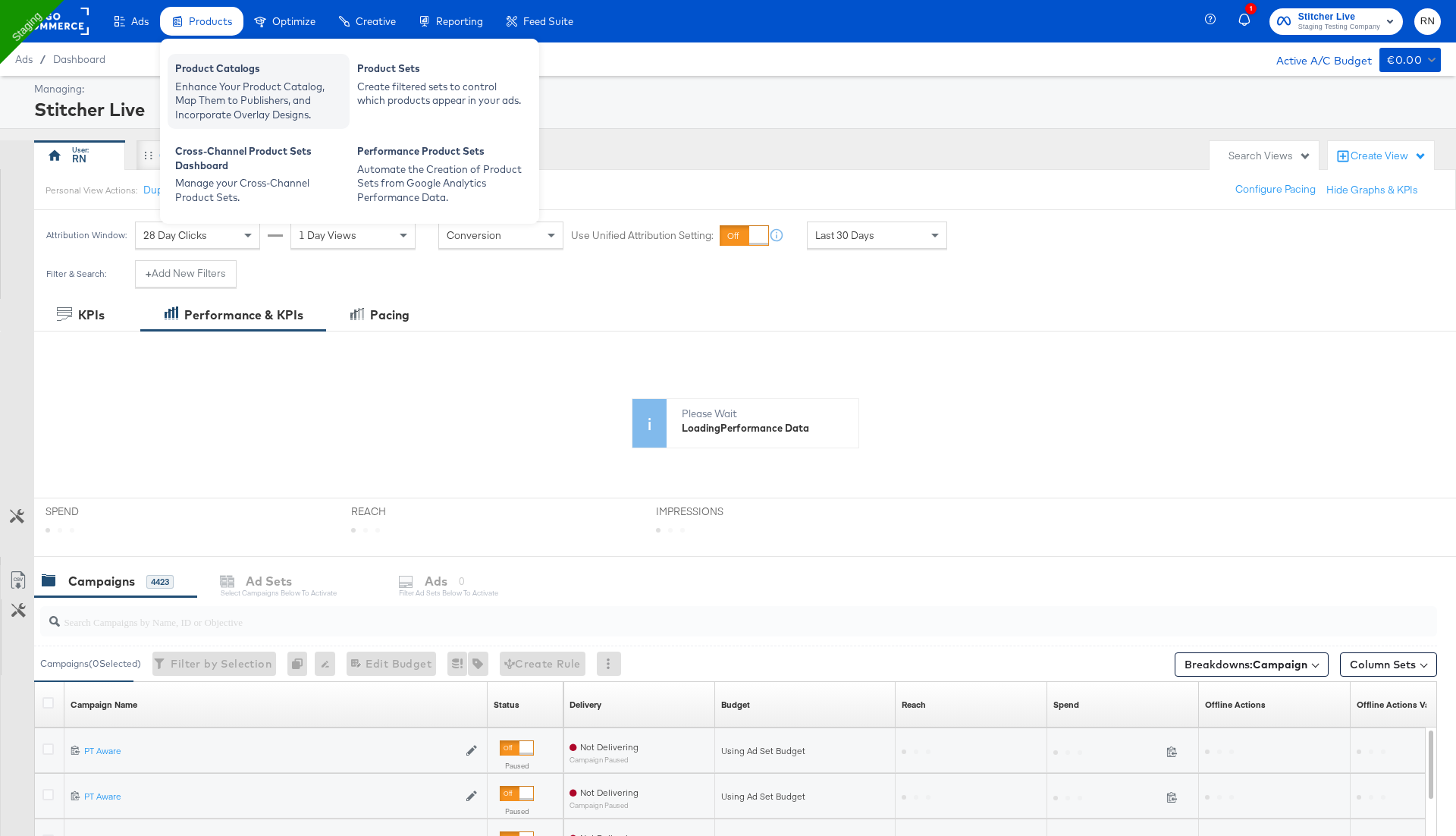
click at [207, 89] on div "Enhance Your Product Catalog, Map Them to Publishers, and Incorporate Overlay D…" at bounding box center [259, 100] width 167 height 42
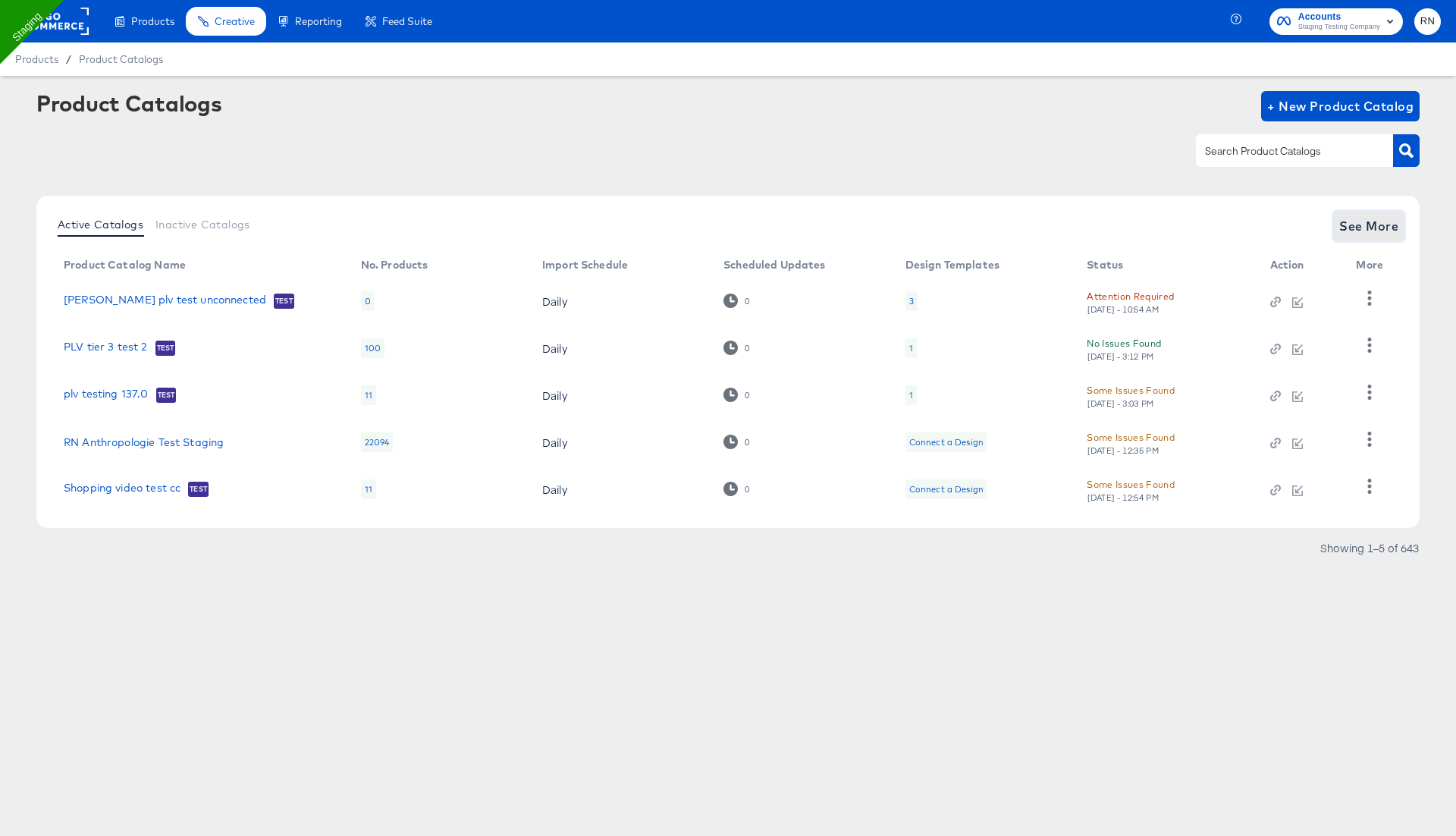
click at [1358, 223] on span "See More" at bounding box center [1369, 226] width 59 height 22
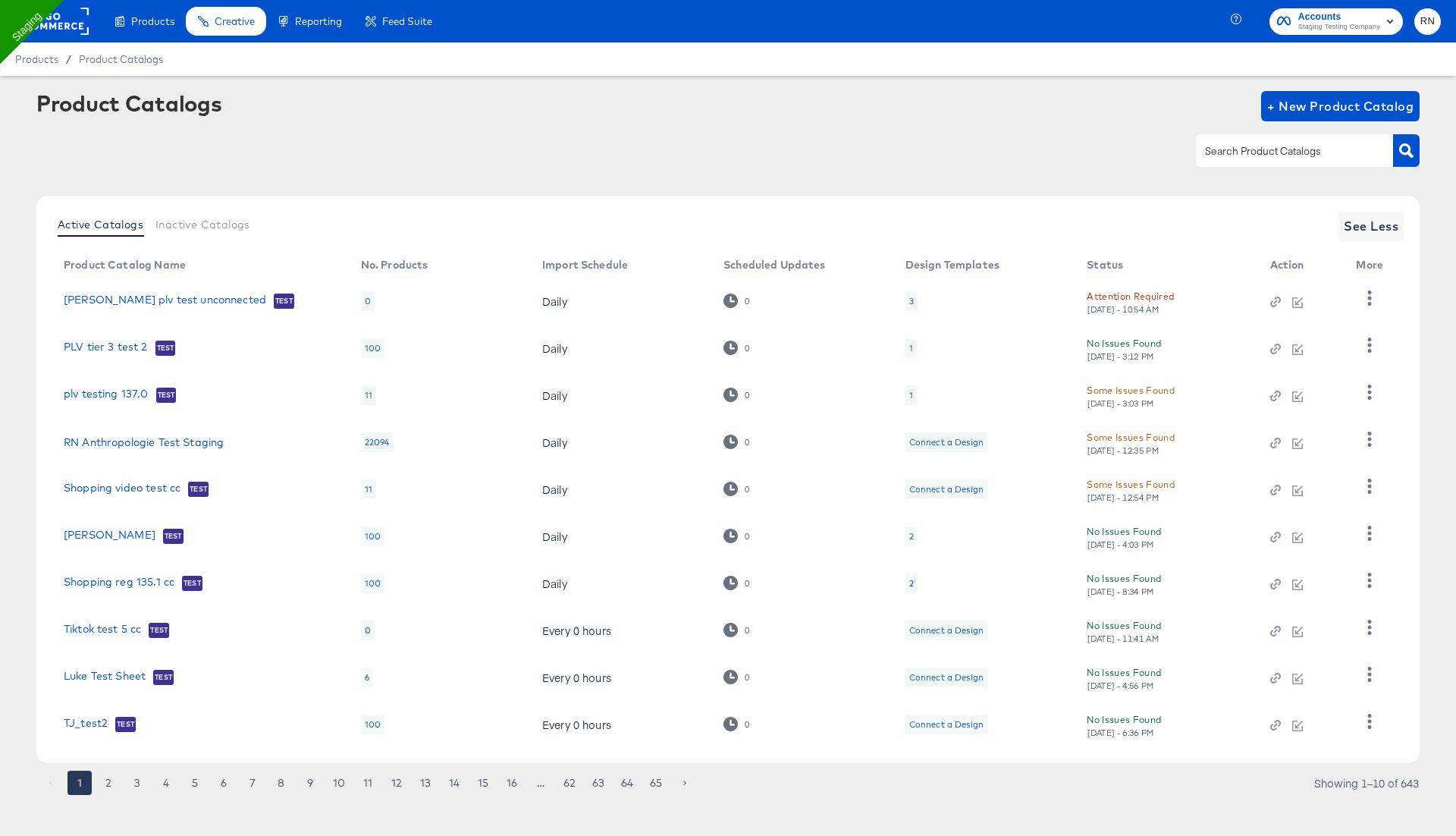
scroll to position [11, 0]
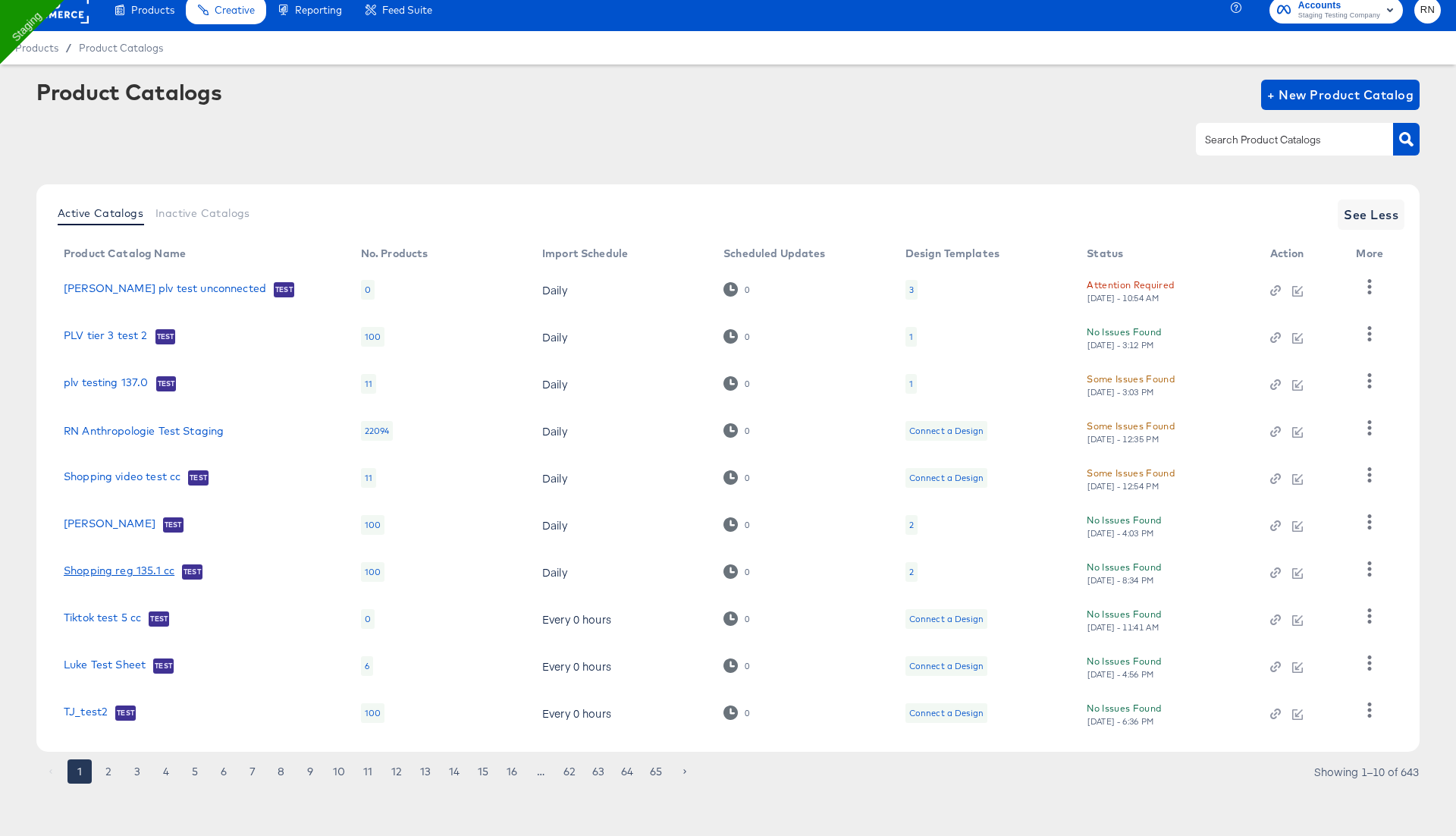
click at [126, 571] on link "Shopping reg 135.1 cc" at bounding box center [119, 571] width 111 height 15
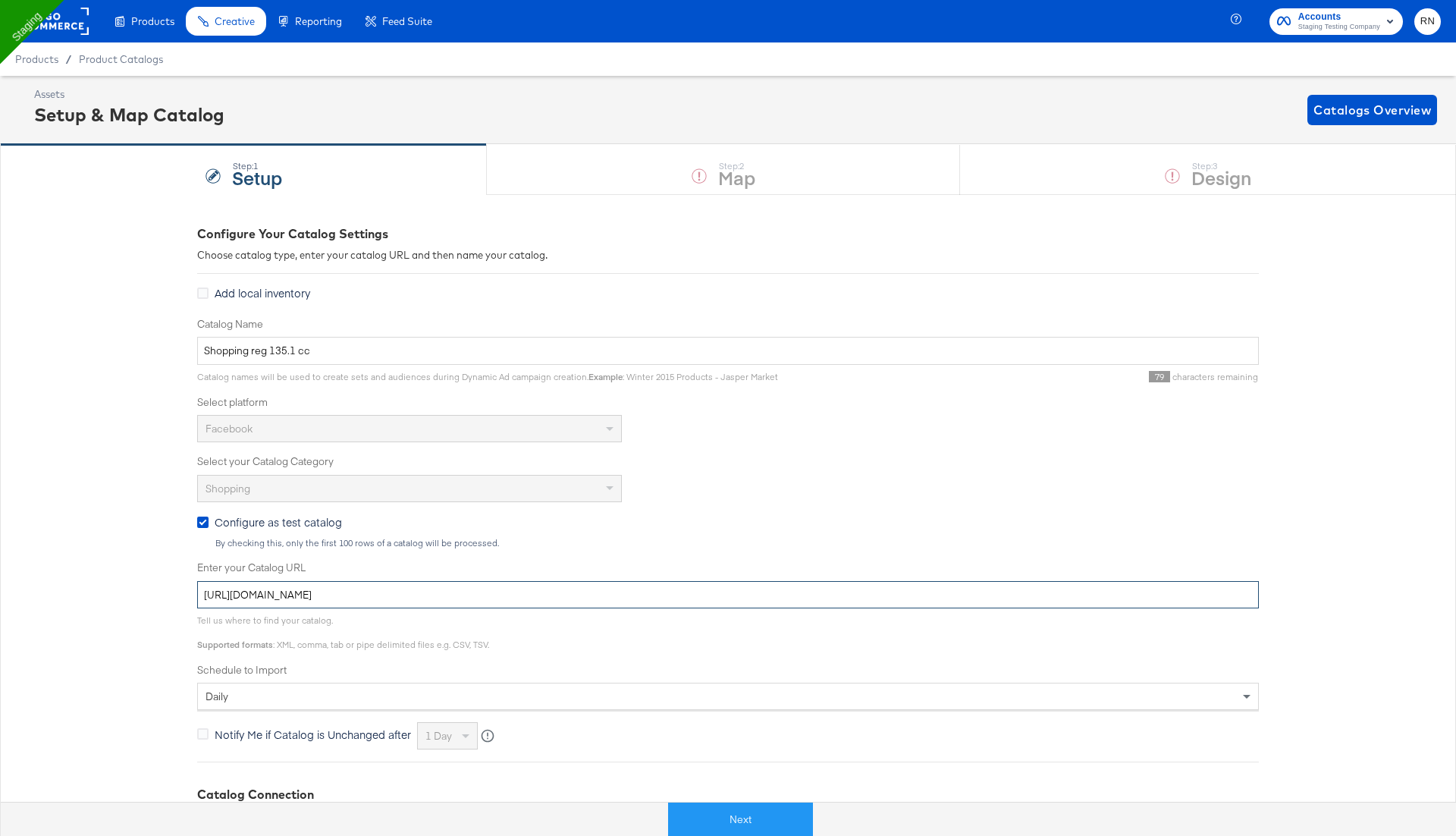
click at [323, 596] on input "https://kc-qa-testing.s3.eu-west-1.amazonaws.com/shopping-basic-10k.tsv.gz" at bounding box center [728, 595] width 1062 height 28
click at [128, 56] on span "Product Catalogs" at bounding box center [121, 59] width 85 height 12
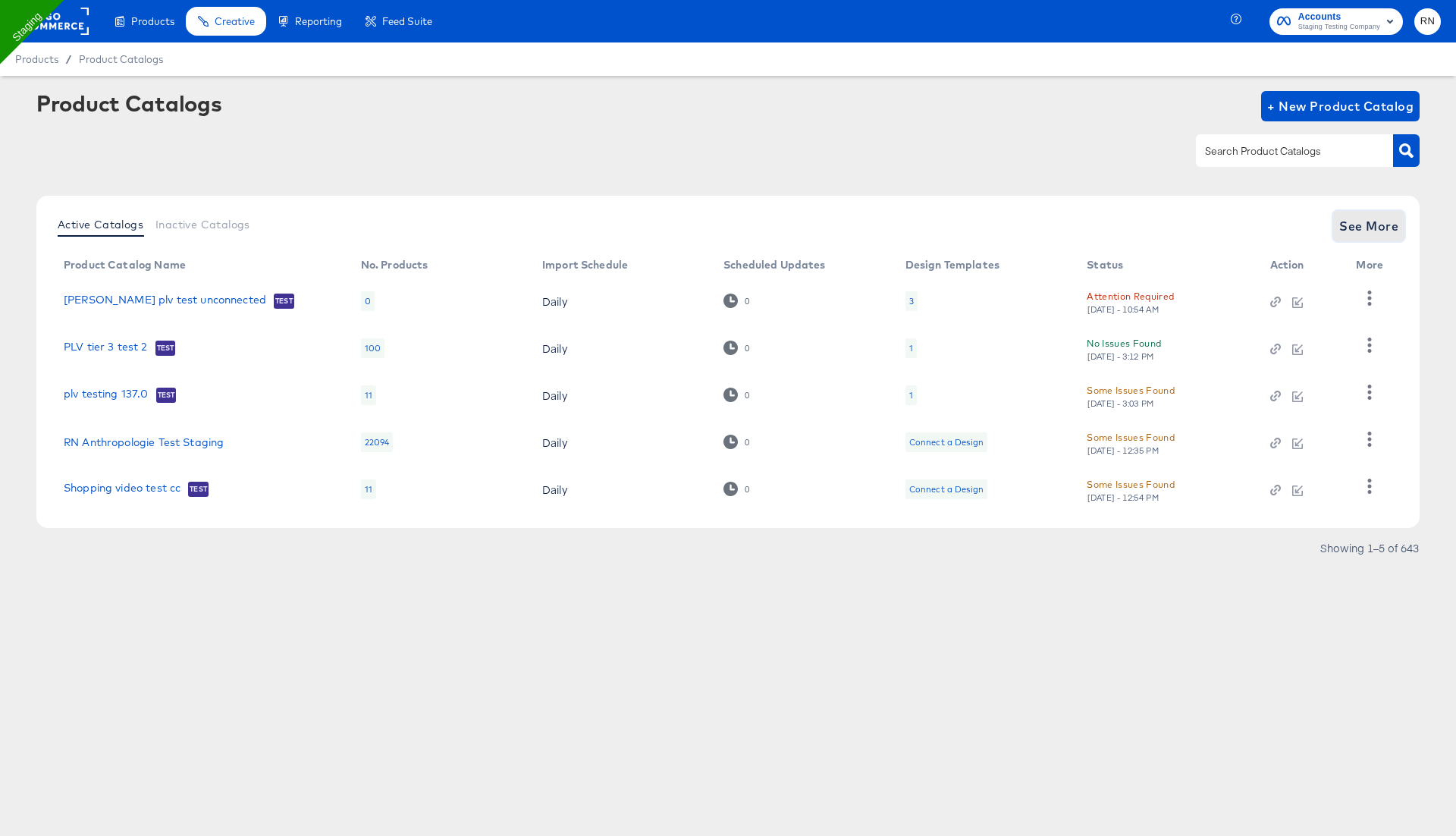
click at [1354, 224] on span "See More" at bounding box center [1369, 226] width 59 height 22
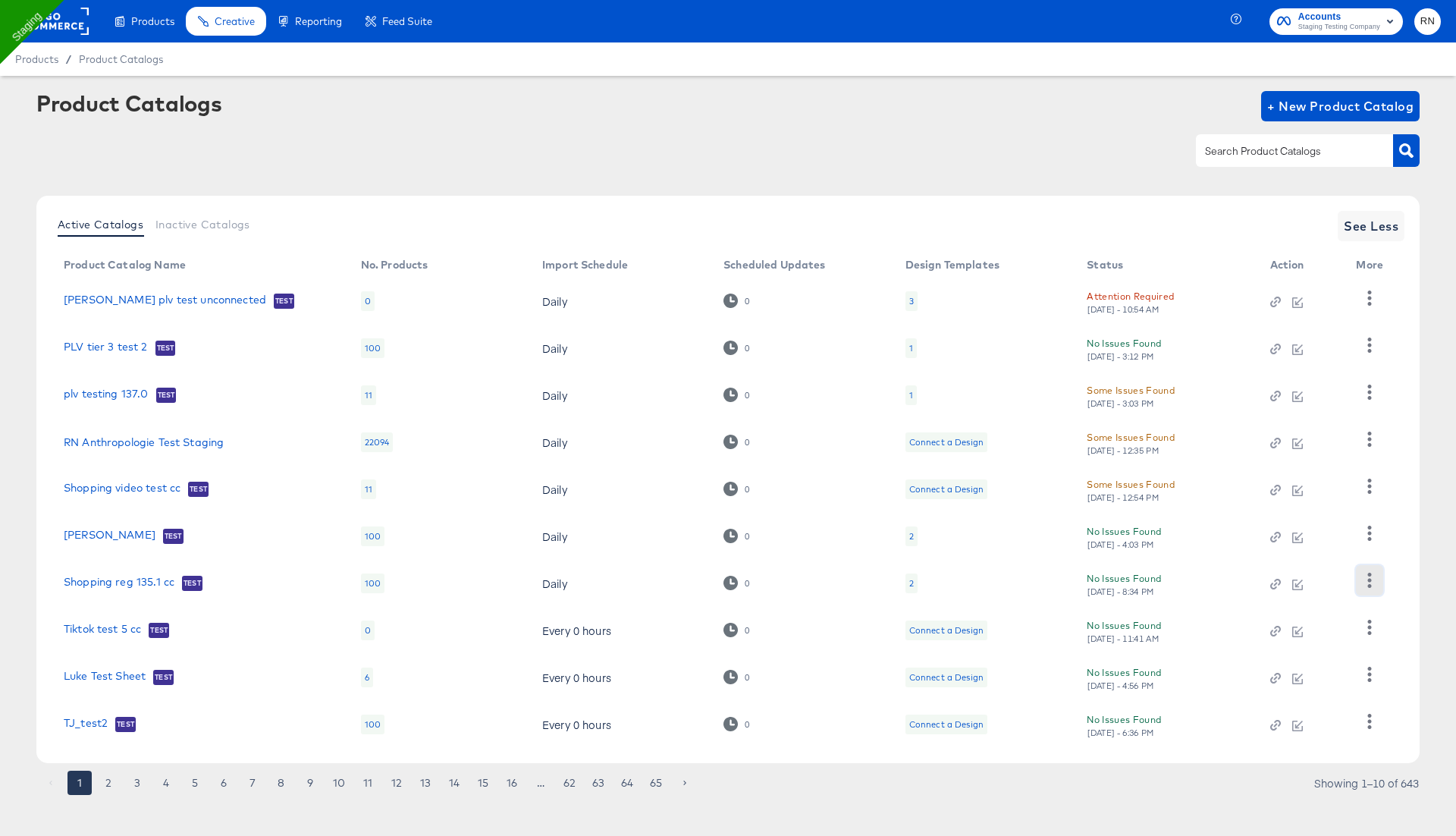
click at [1373, 572] on button "button" at bounding box center [1369, 580] width 26 height 30
click at [1304, 635] on div "HUD Checks (Internal)" at bounding box center [1308, 636] width 152 height 24
click at [1325, 110] on span "+ New Product Catalog" at bounding box center [1341, 106] width 146 height 22
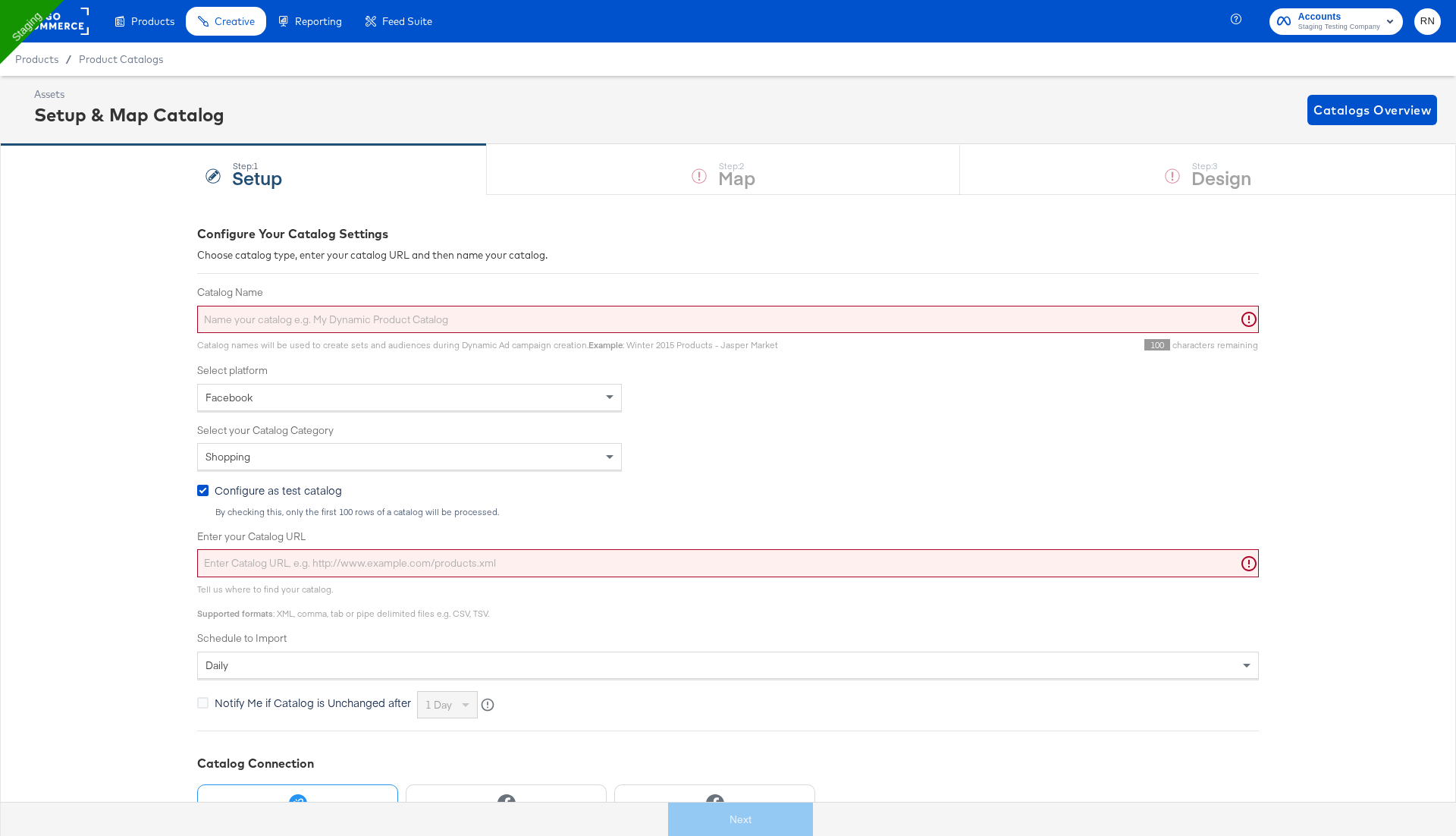
click at [442, 320] on input "Catalog Name" at bounding box center [728, 320] width 1062 height 28
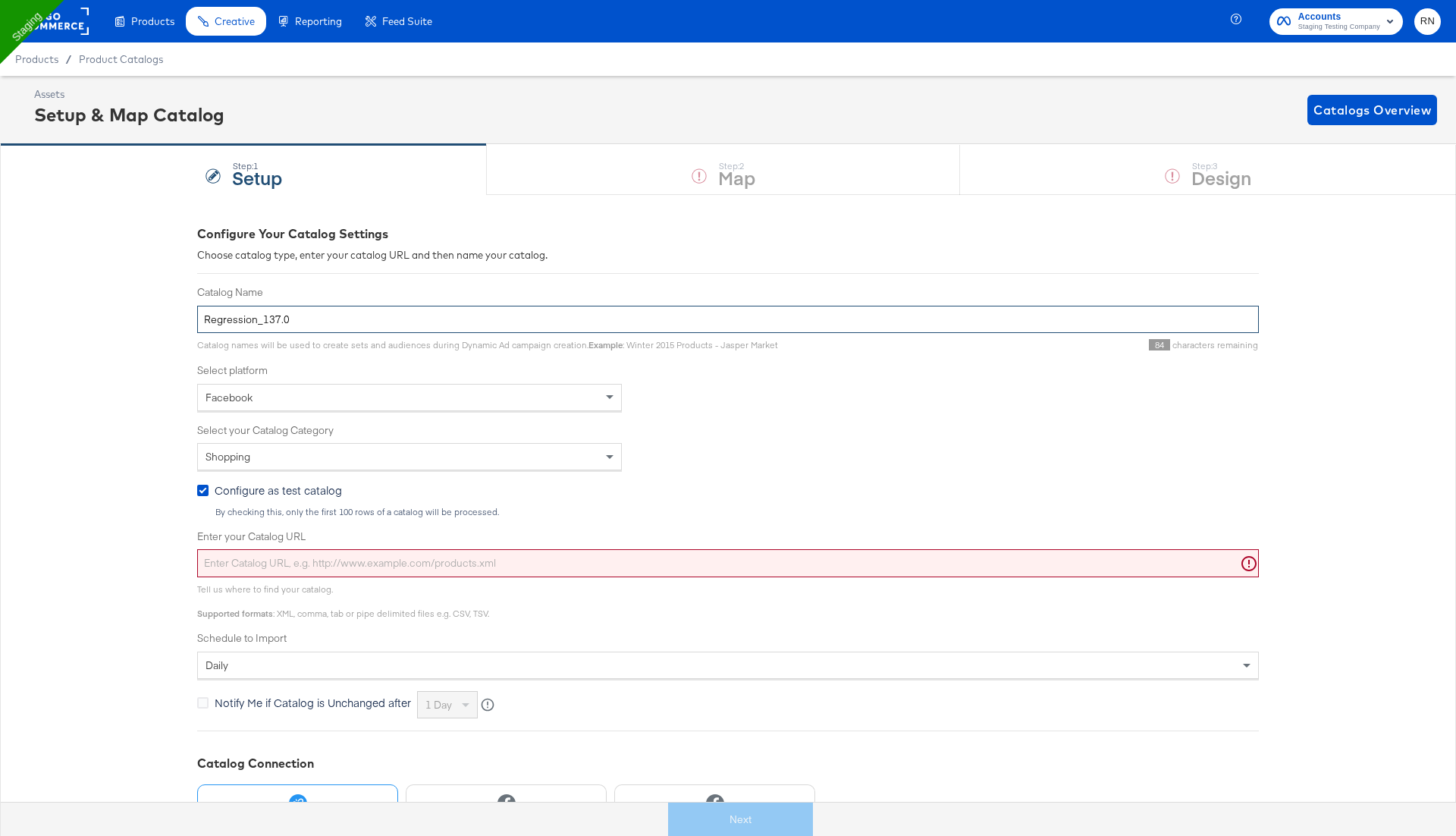
type input "Regression_137.0"
click at [300, 562] on input "Enter your Catalog URL" at bounding box center [728, 563] width 1062 height 28
paste input "[URL][DOMAIN_NAME]"
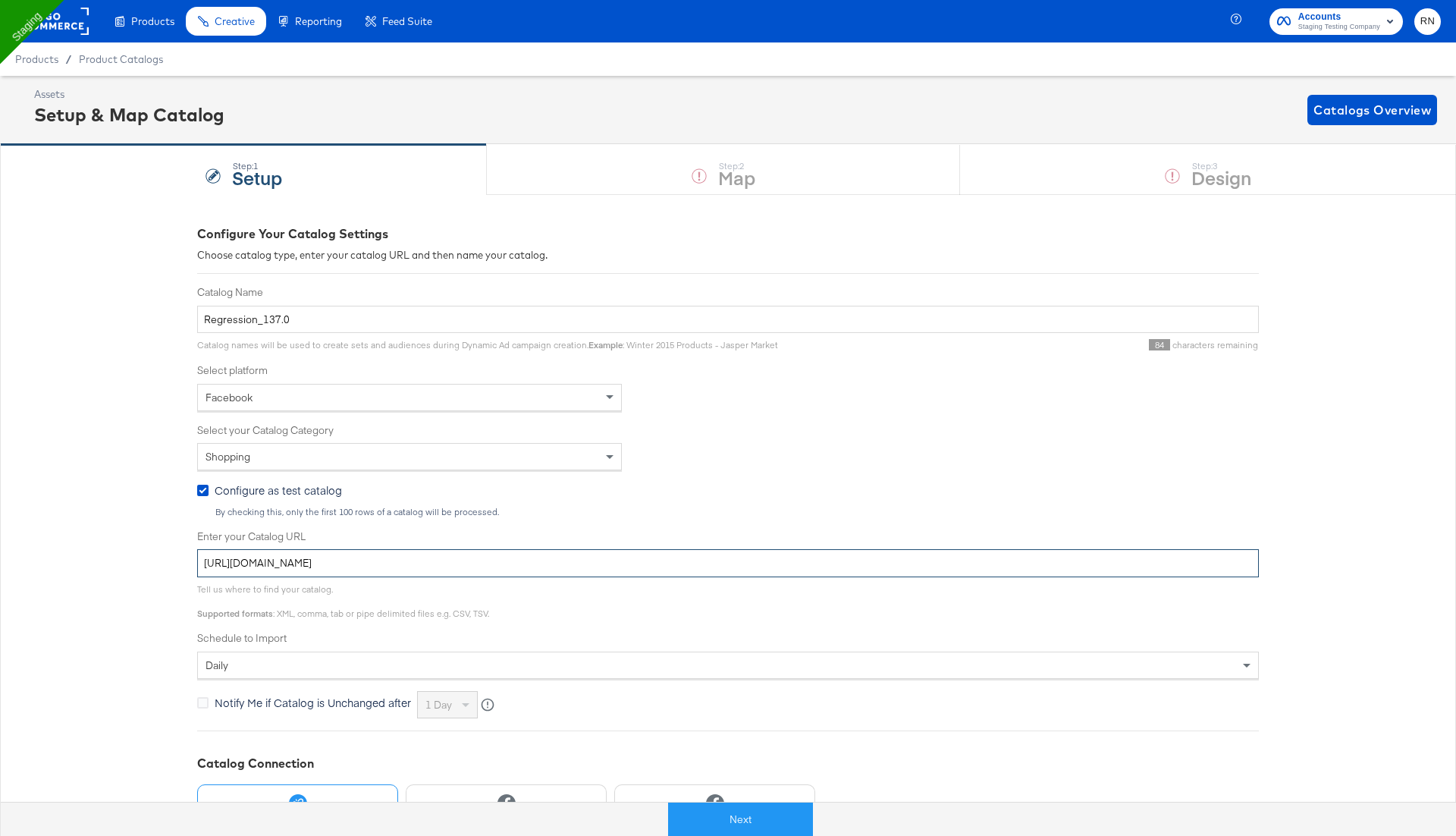
scroll to position [127, 0]
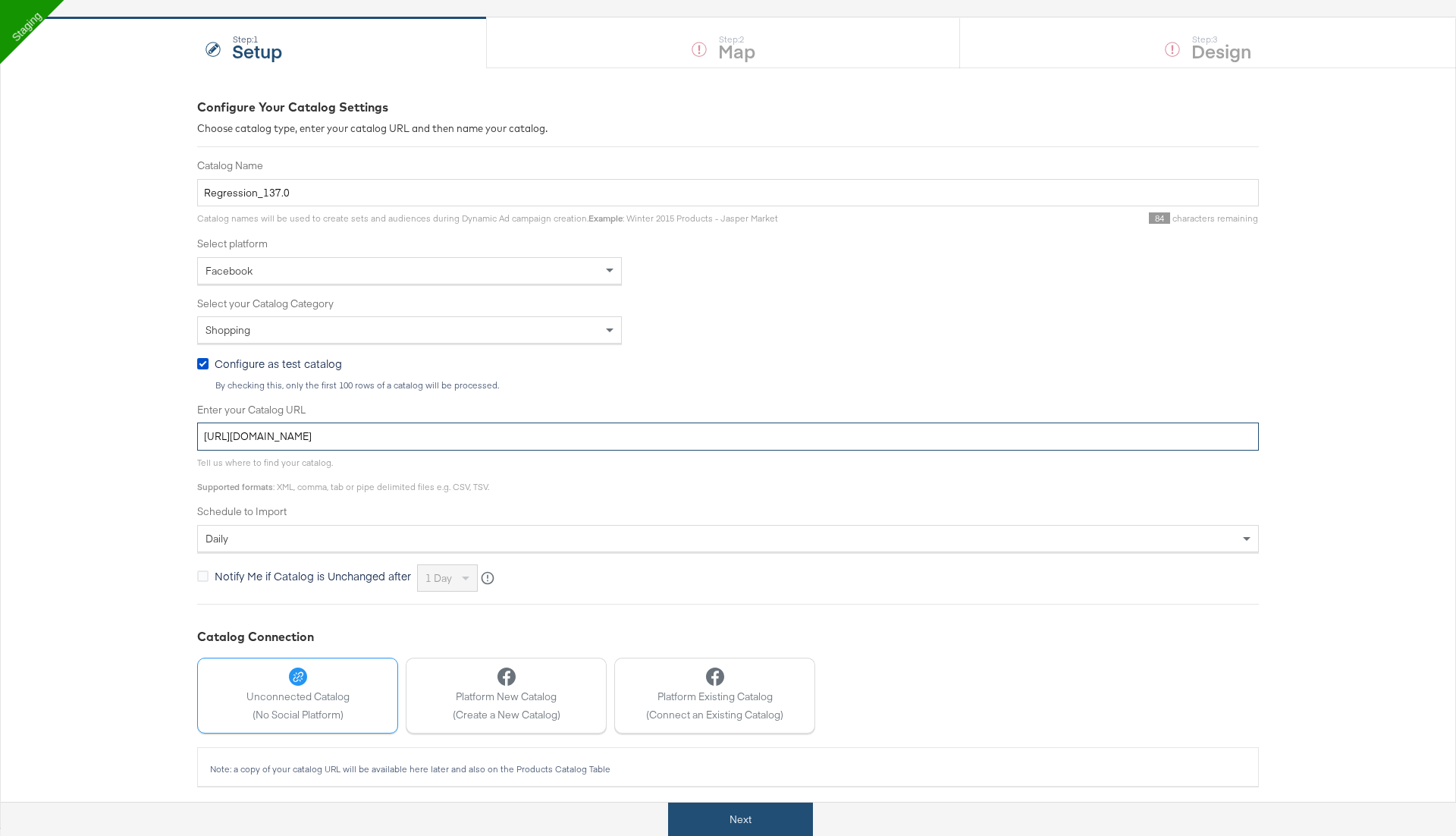
type input "[URL][DOMAIN_NAME]"
click at [751, 826] on button "Next" at bounding box center [740, 819] width 144 height 34
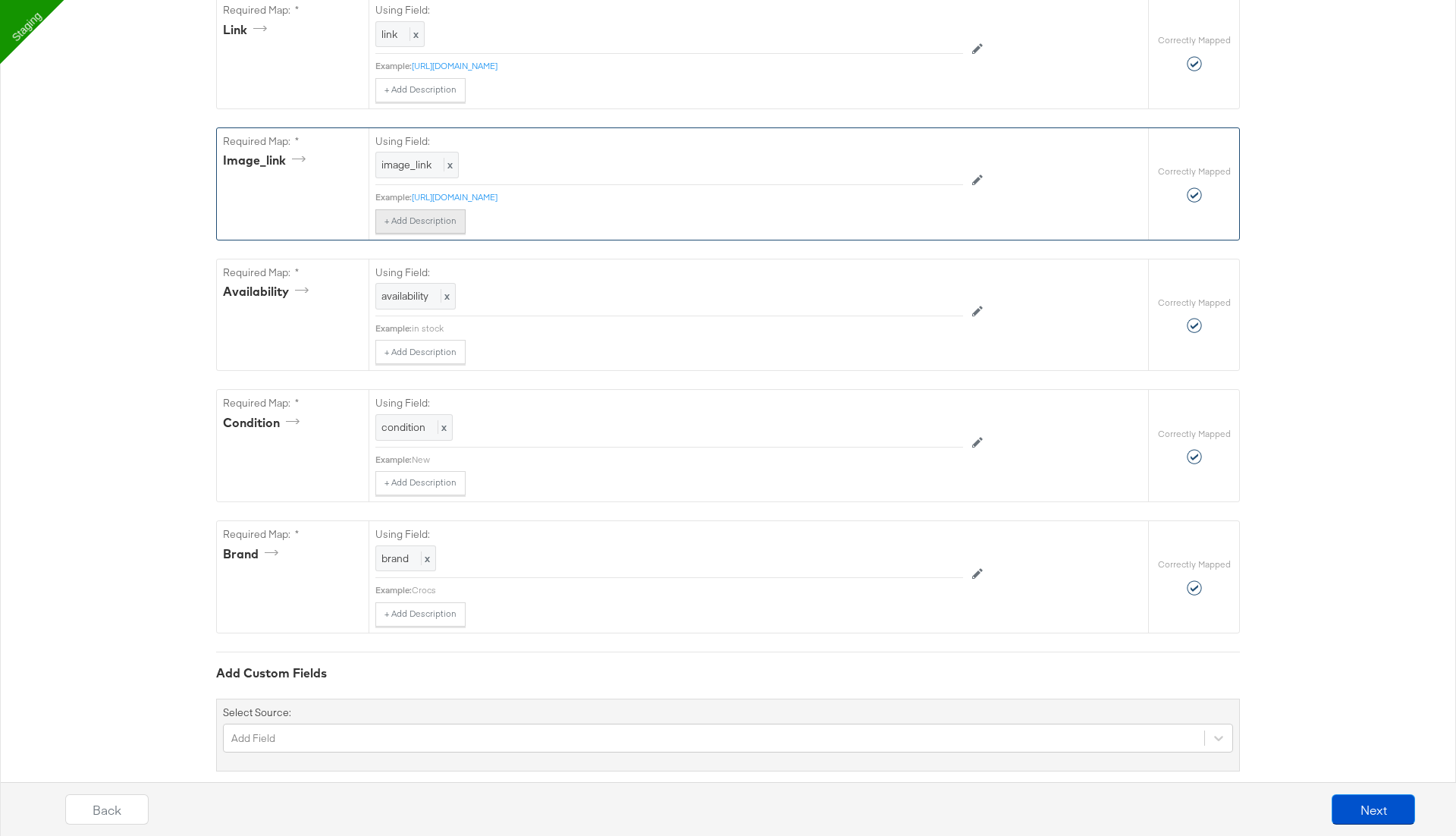
scroll to position [885, 0]
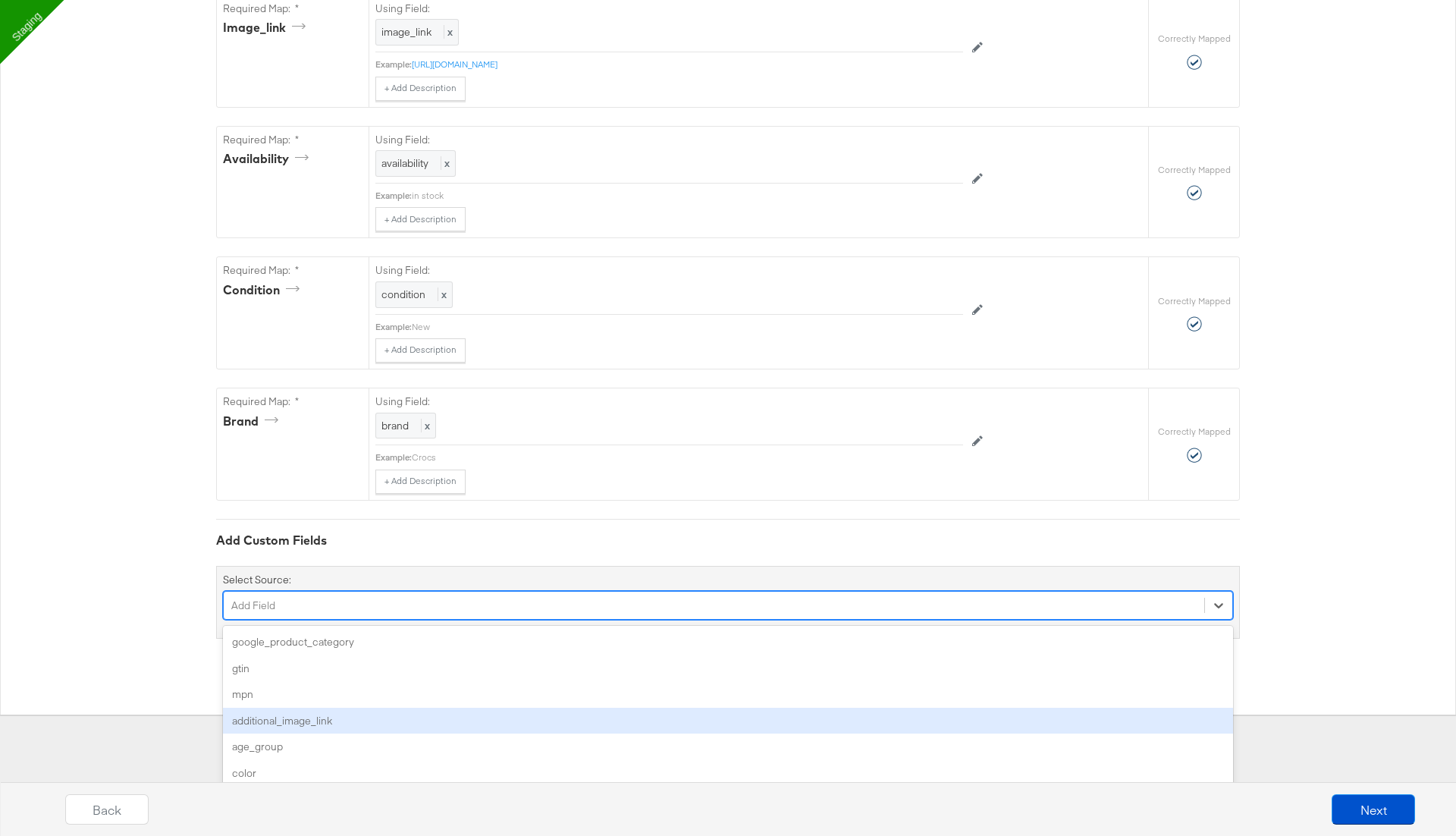
click at [308, 619] on div "option additional_image_link focused, 4 of 172. 172 results available. Use Up a…" at bounding box center [728, 605] width 1010 height 29
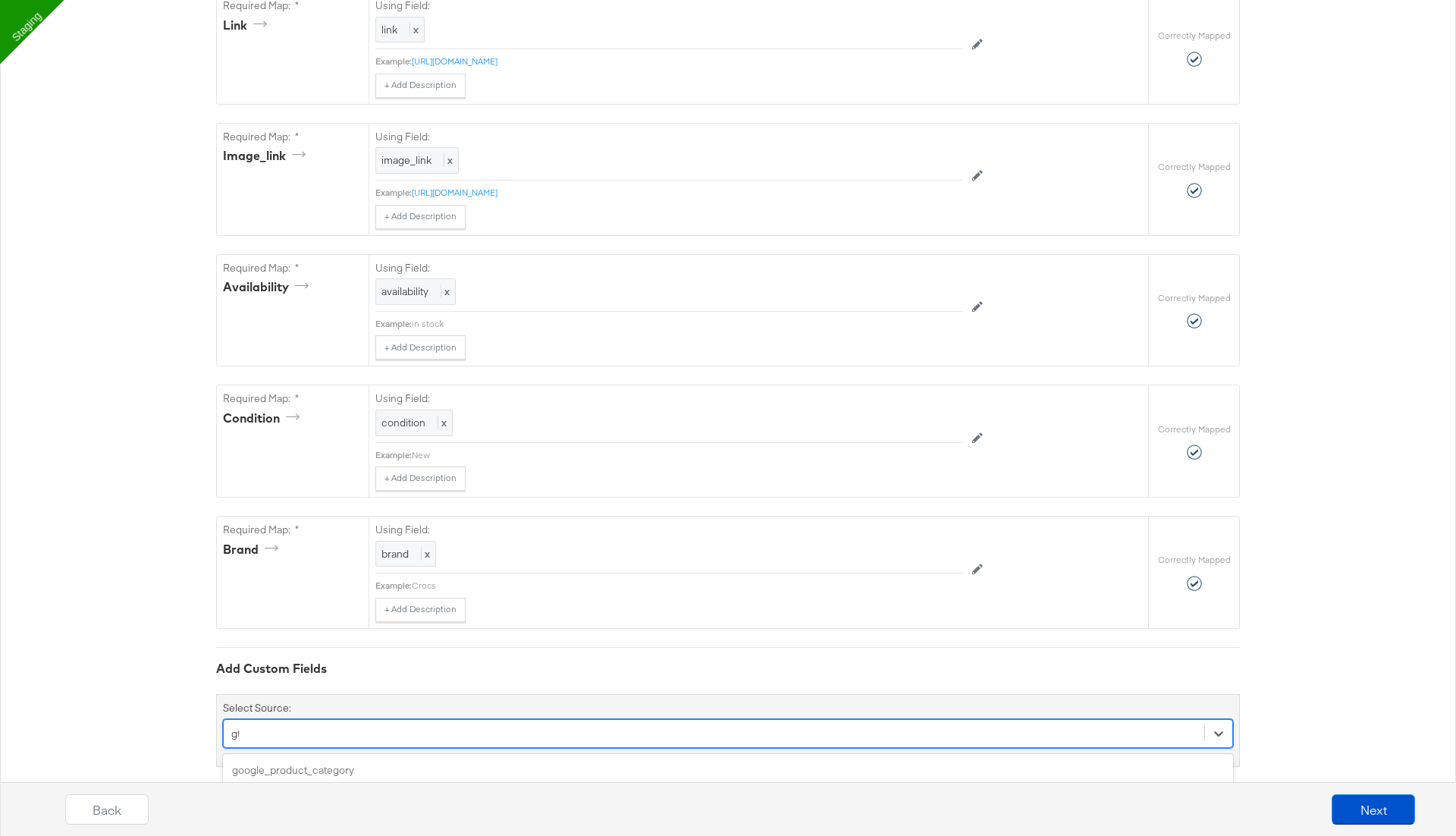
type input "gti"
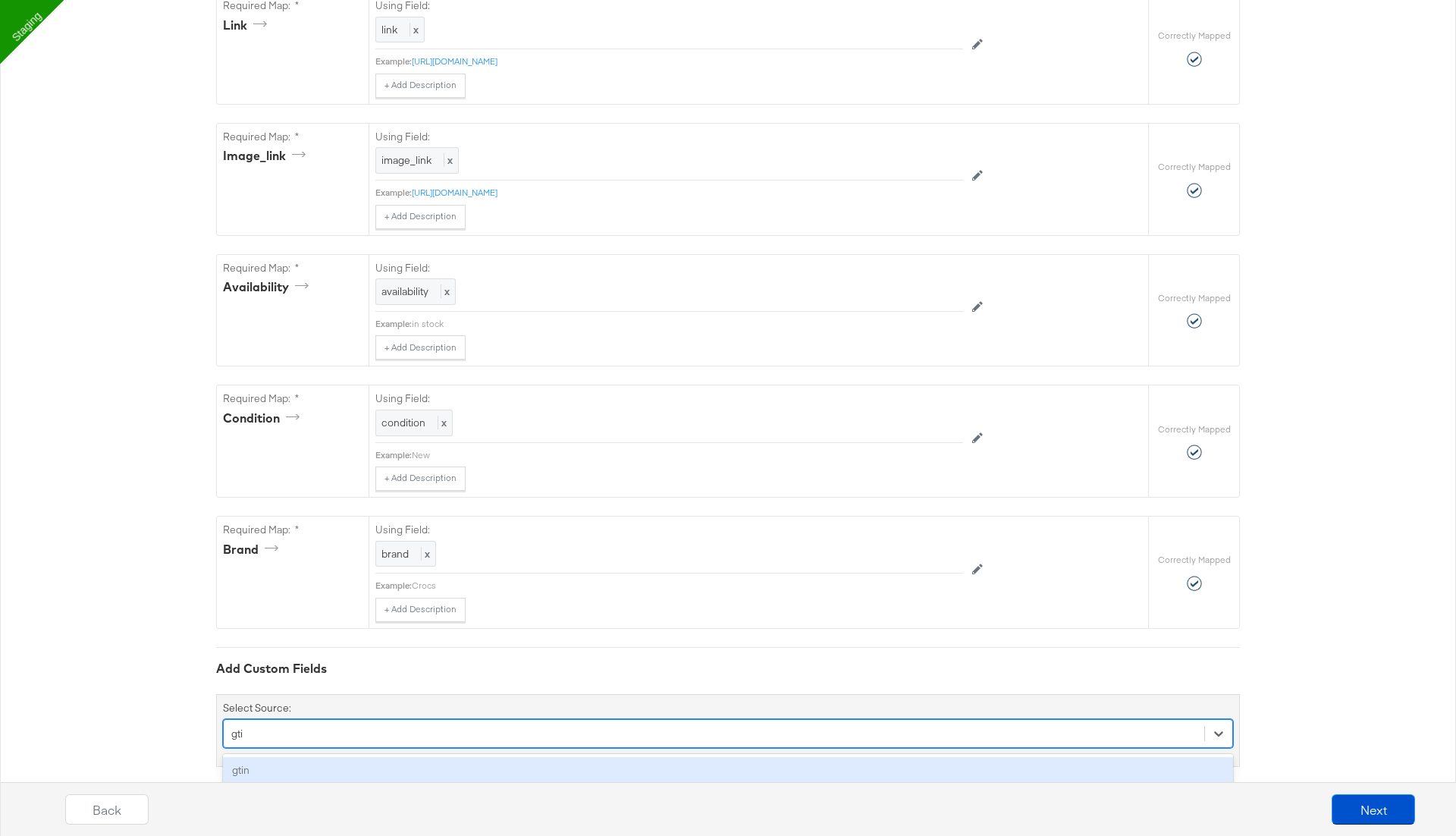
click at [263, 757] on div "gtin" at bounding box center [728, 770] width 1010 height 26
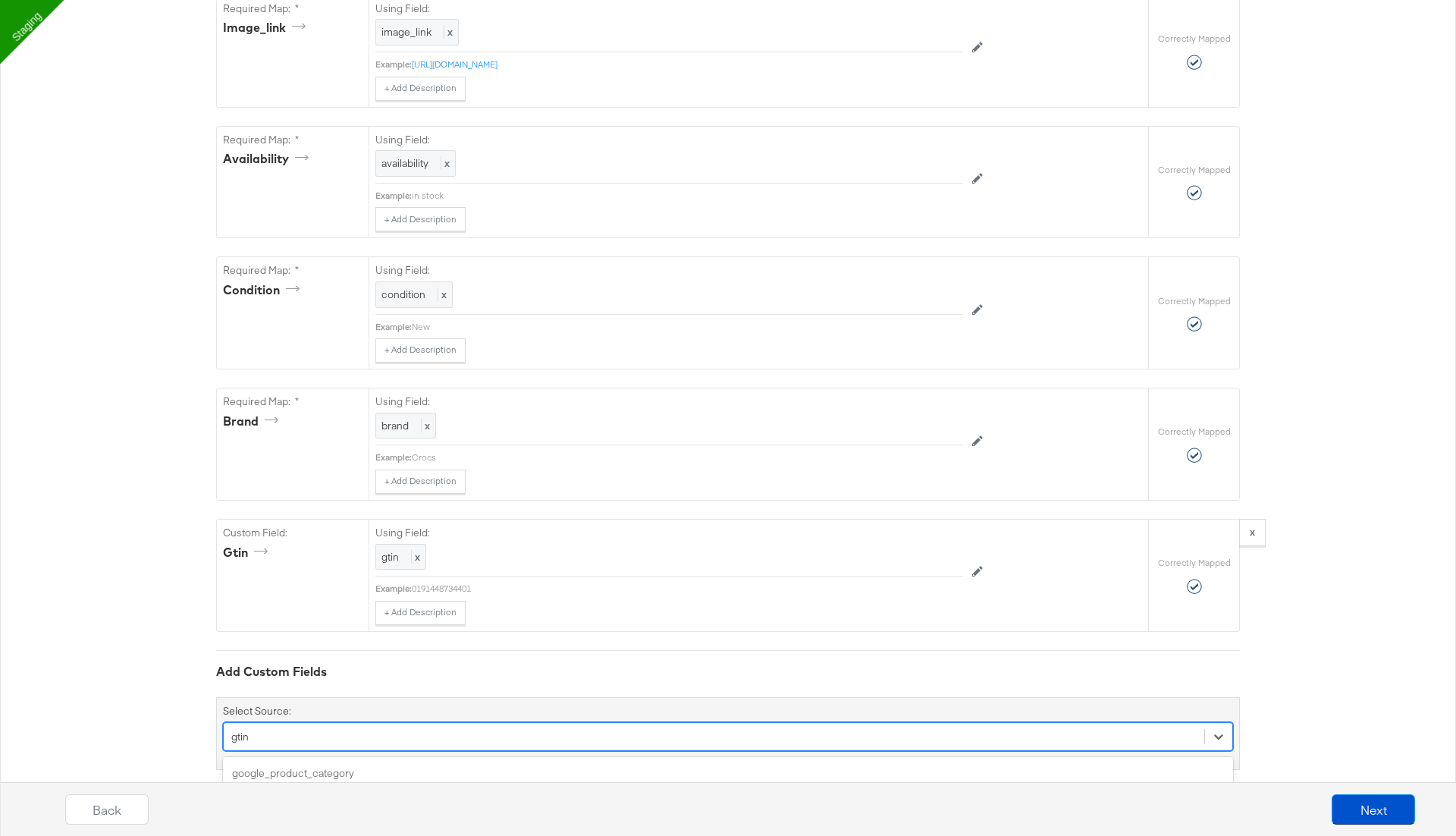
scroll to position [1142, 0]
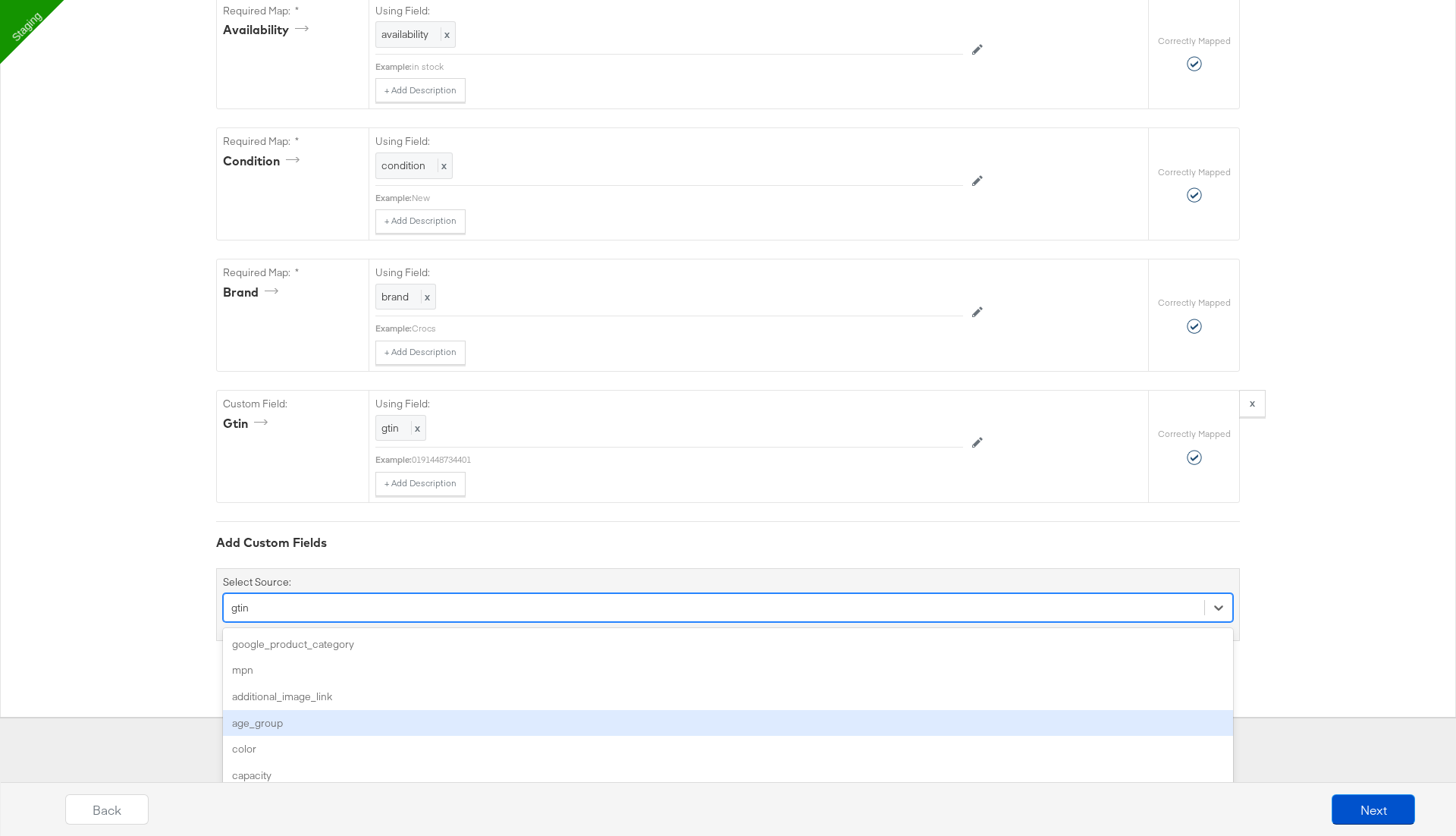
click at [365, 622] on div "option gtin, selected. option age_group focused, 4 of 171. 171 results availabl…" at bounding box center [728, 607] width 1010 height 29
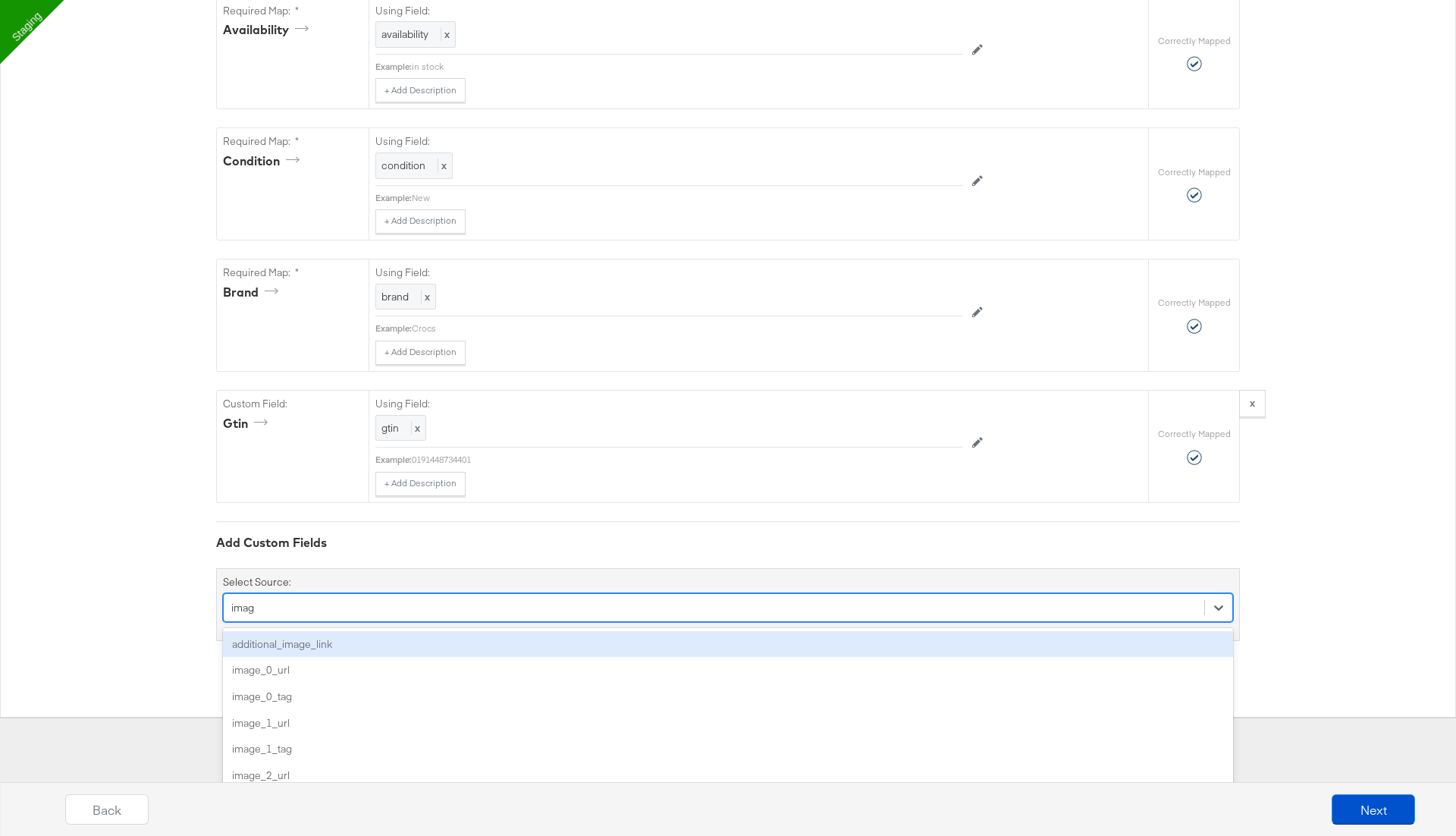
type input "image"
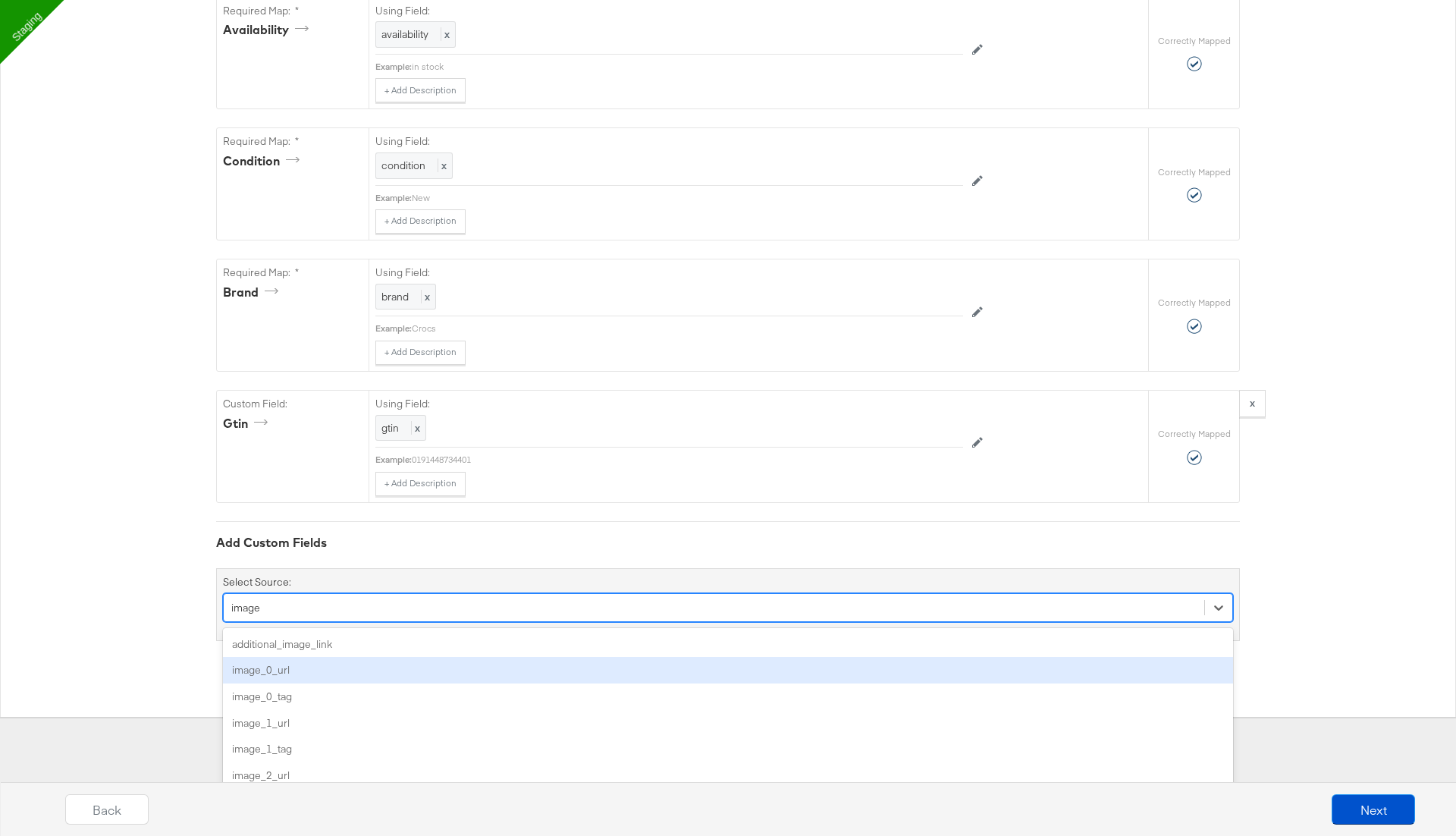
click at [353, 657] on div "image_0_url" at bounding box center [728, 670] width 1010 height 26
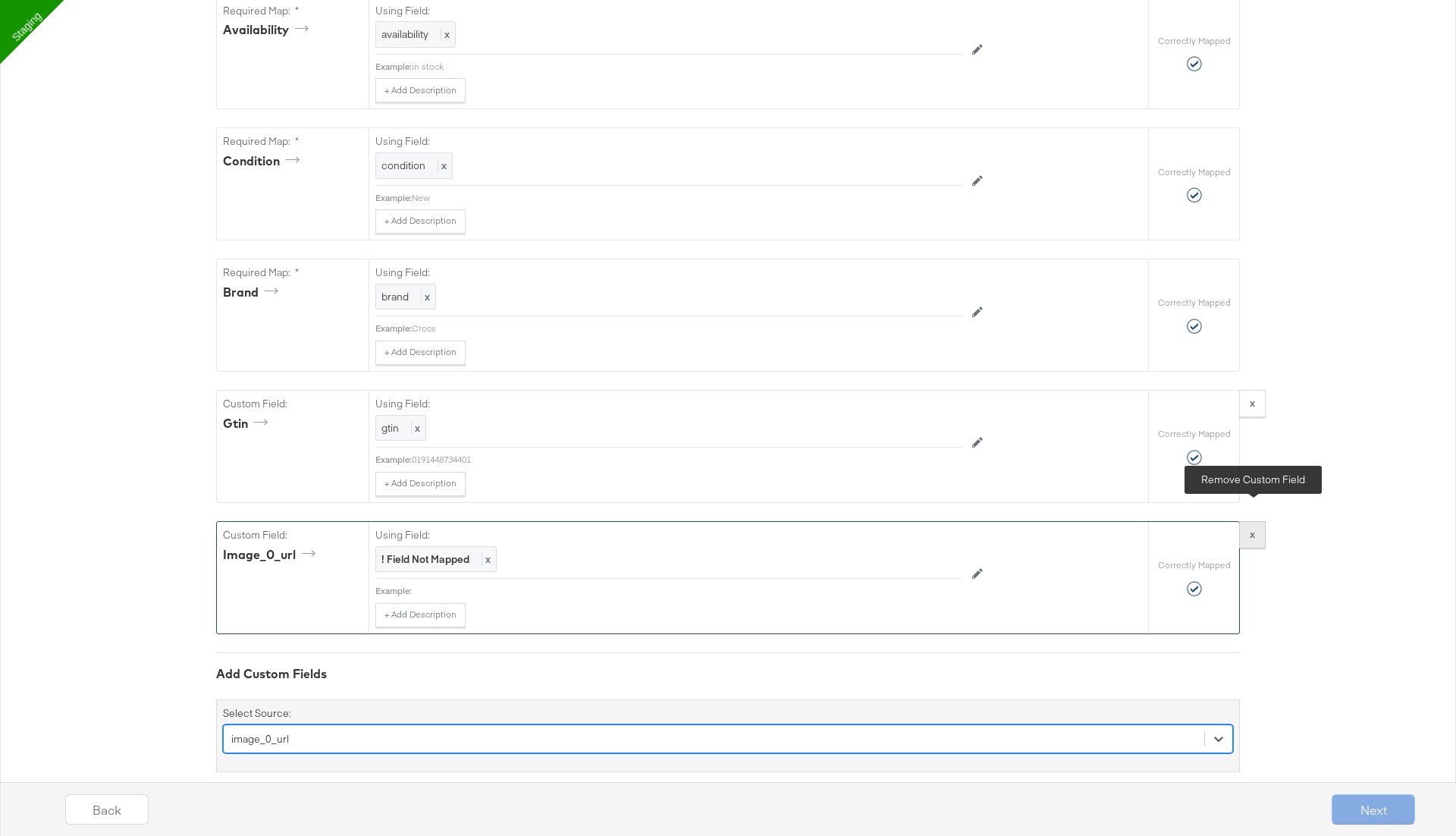
click at [1253, 527] on strong "x" at bounding box center [1252, 534] width 6 height 14
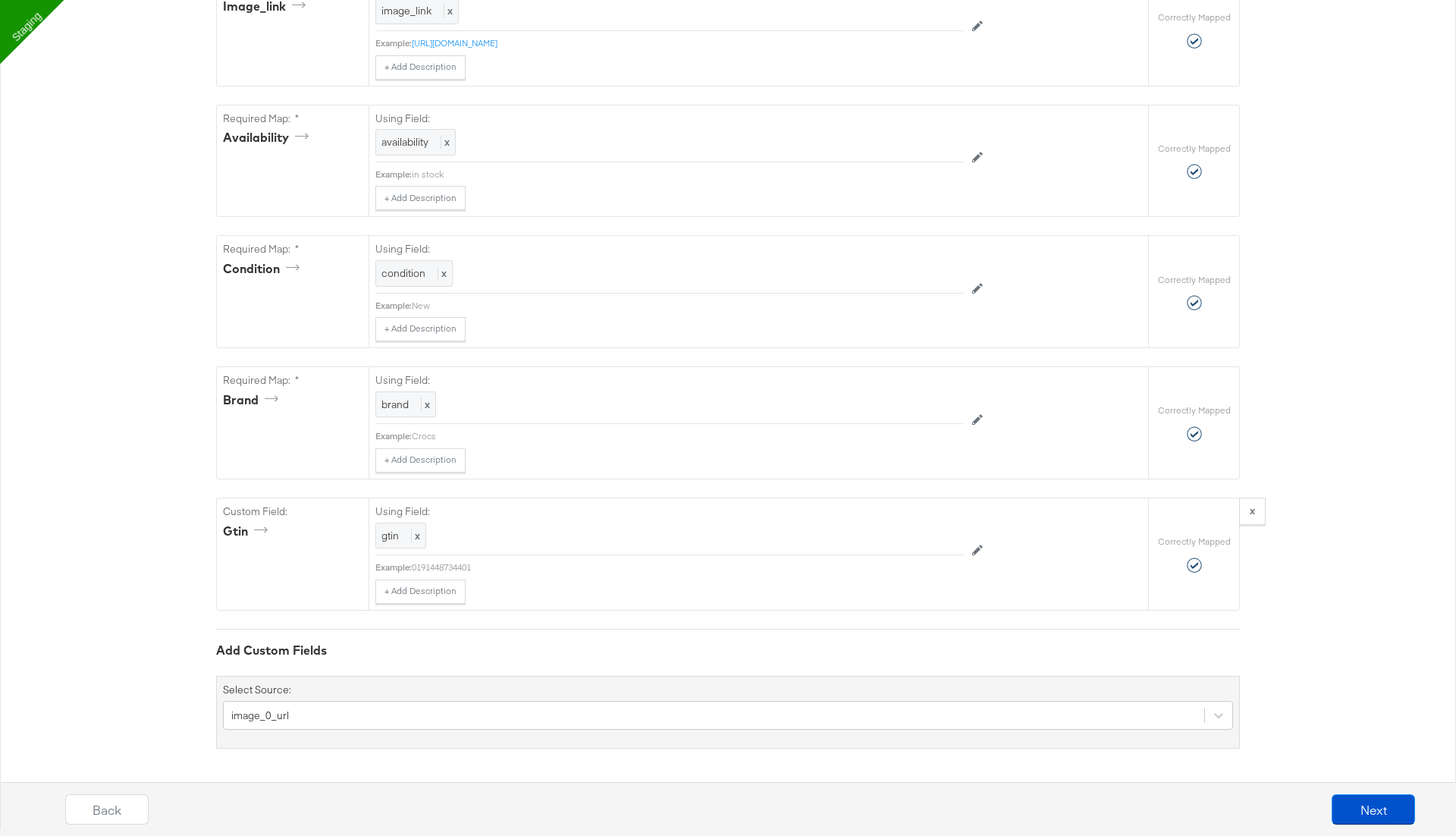
scroll to position [1014, 0]
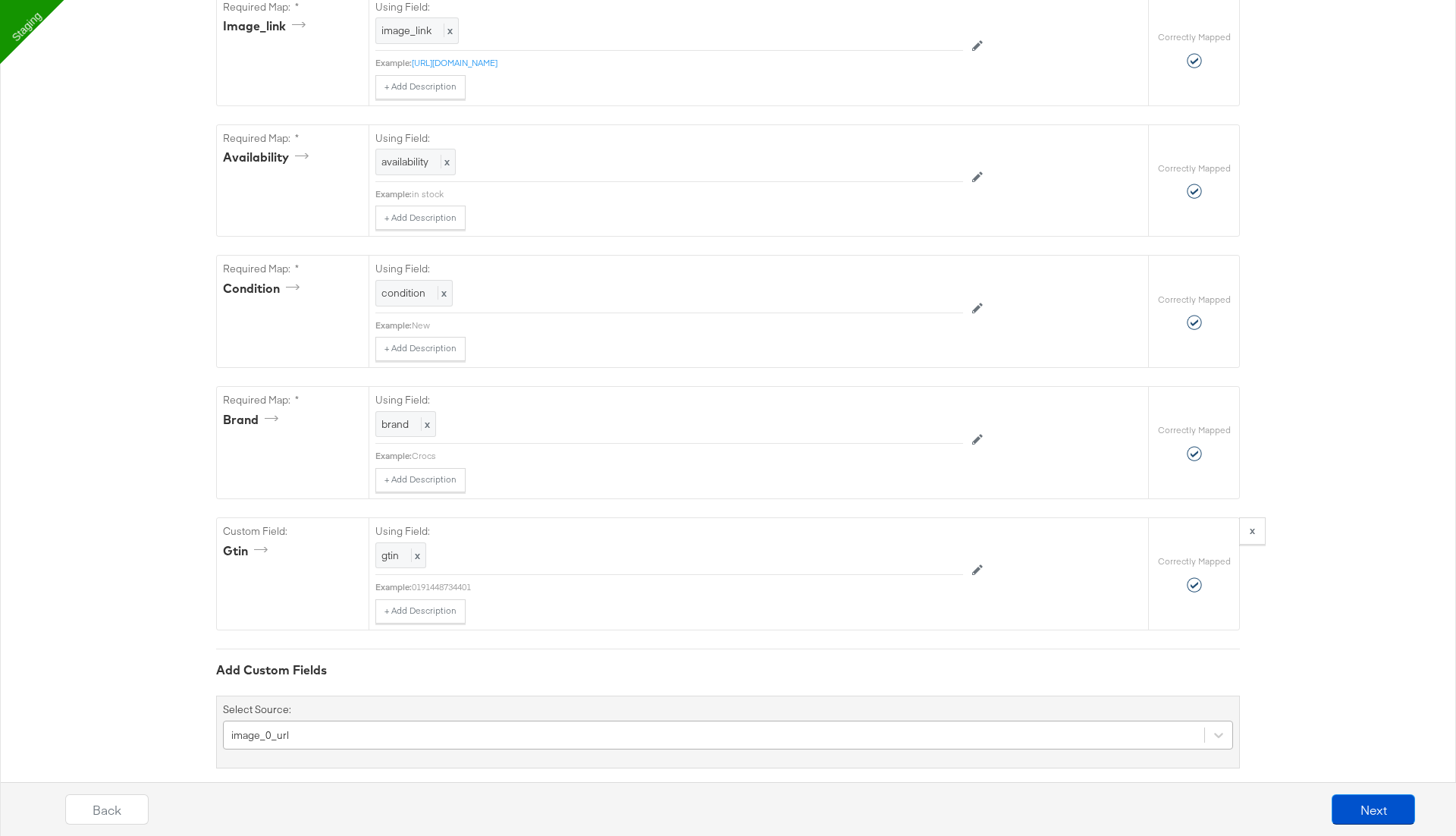
click at [454, 721] on div "image_0_url" at bounding box center [728, 735] width 1010 height 29
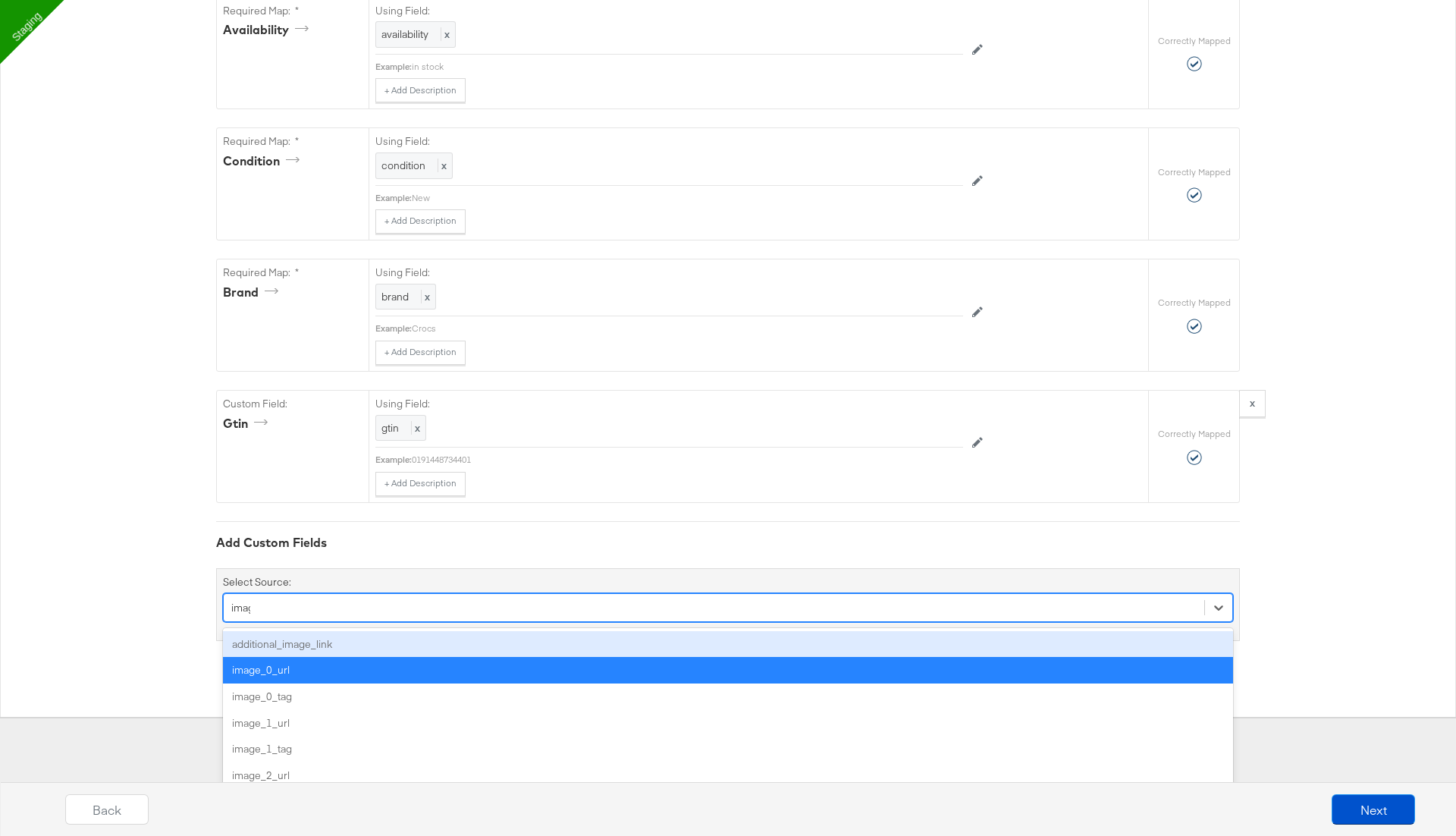
type input "image"
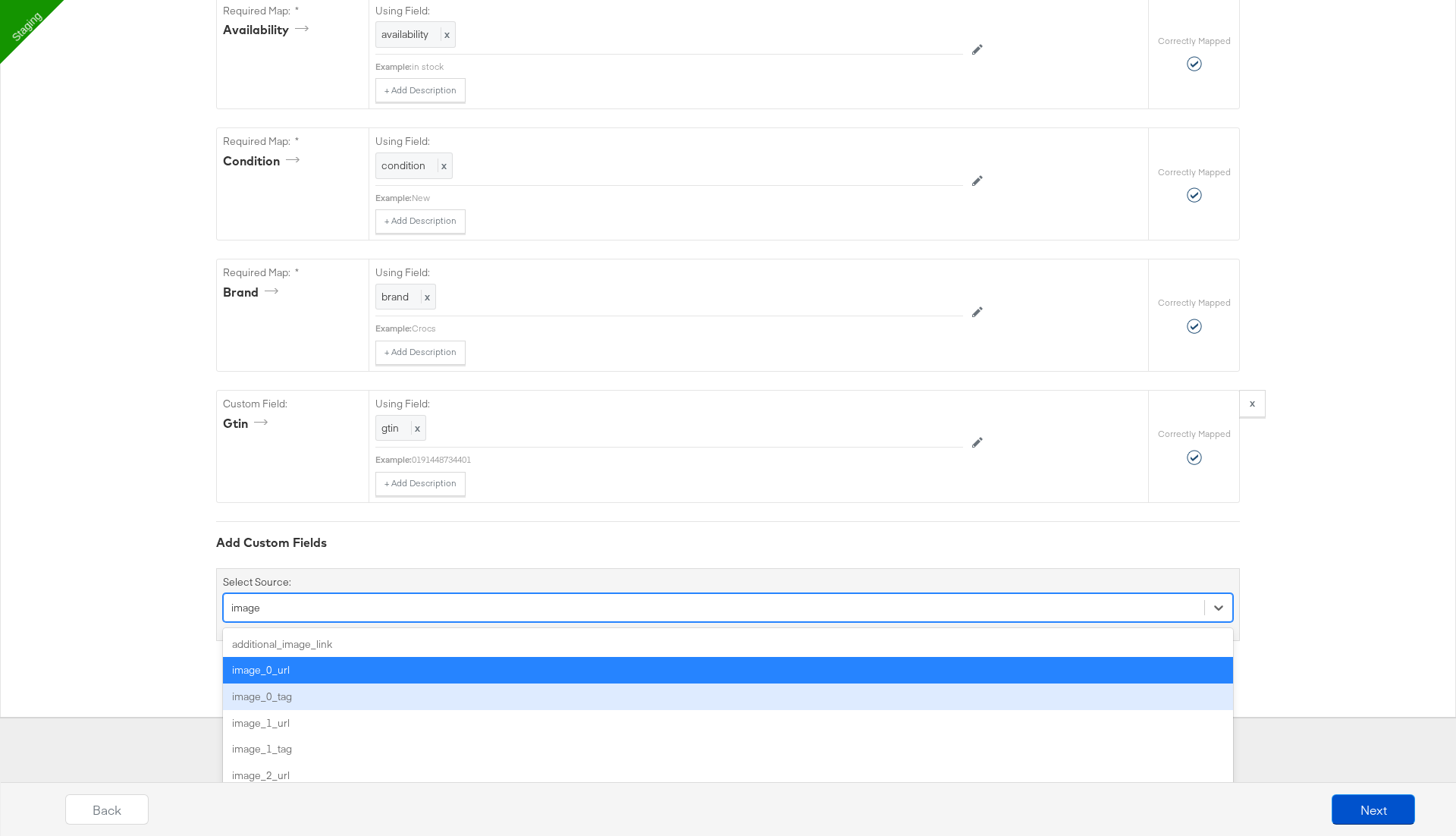
click at [413, 683] on div "image_0_tag" at bounding box center [728, 696] width 1010 height 26
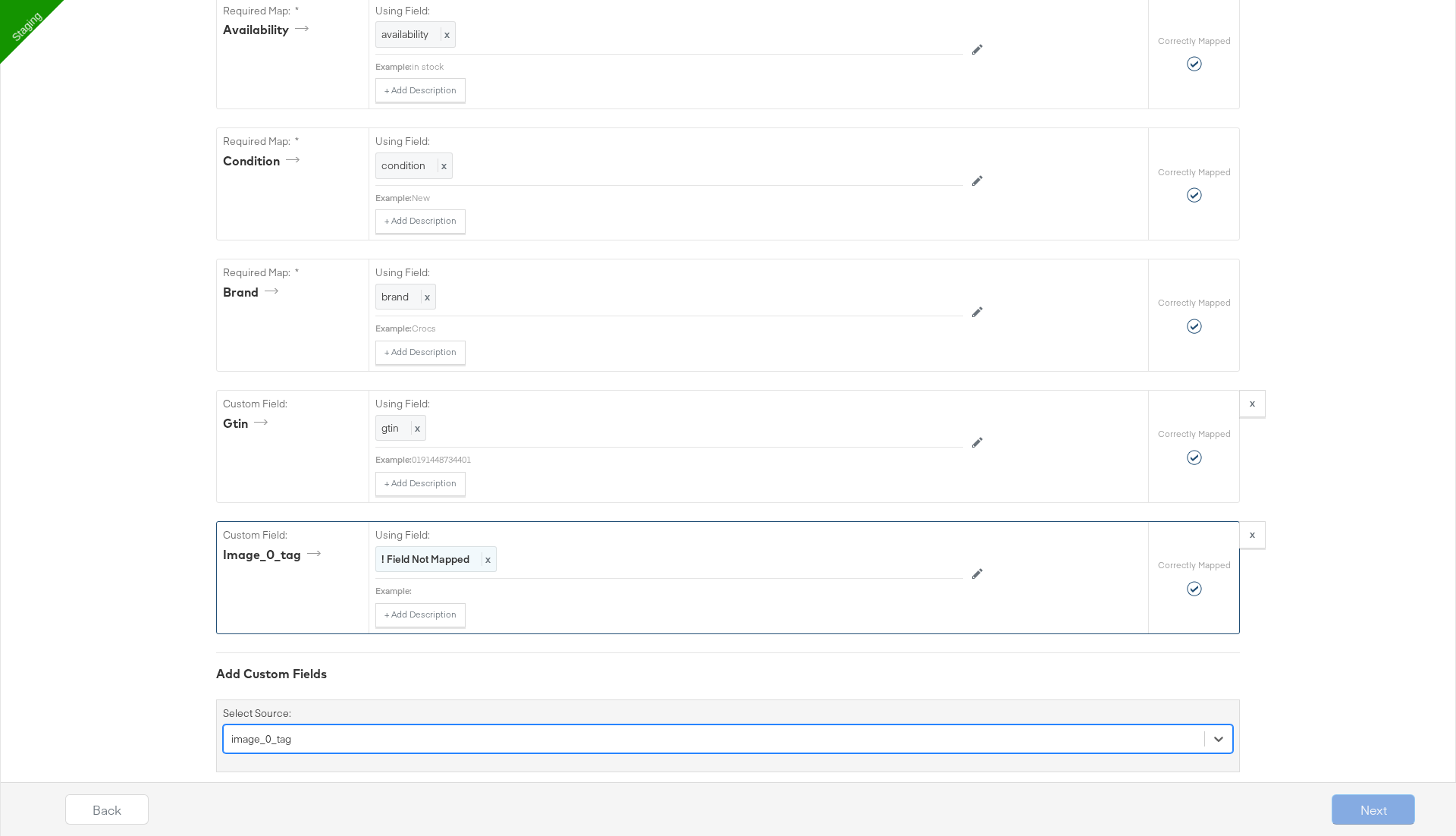
click at [484, 553] on span "x" at bounding box center [486, 559] width 9 height 14
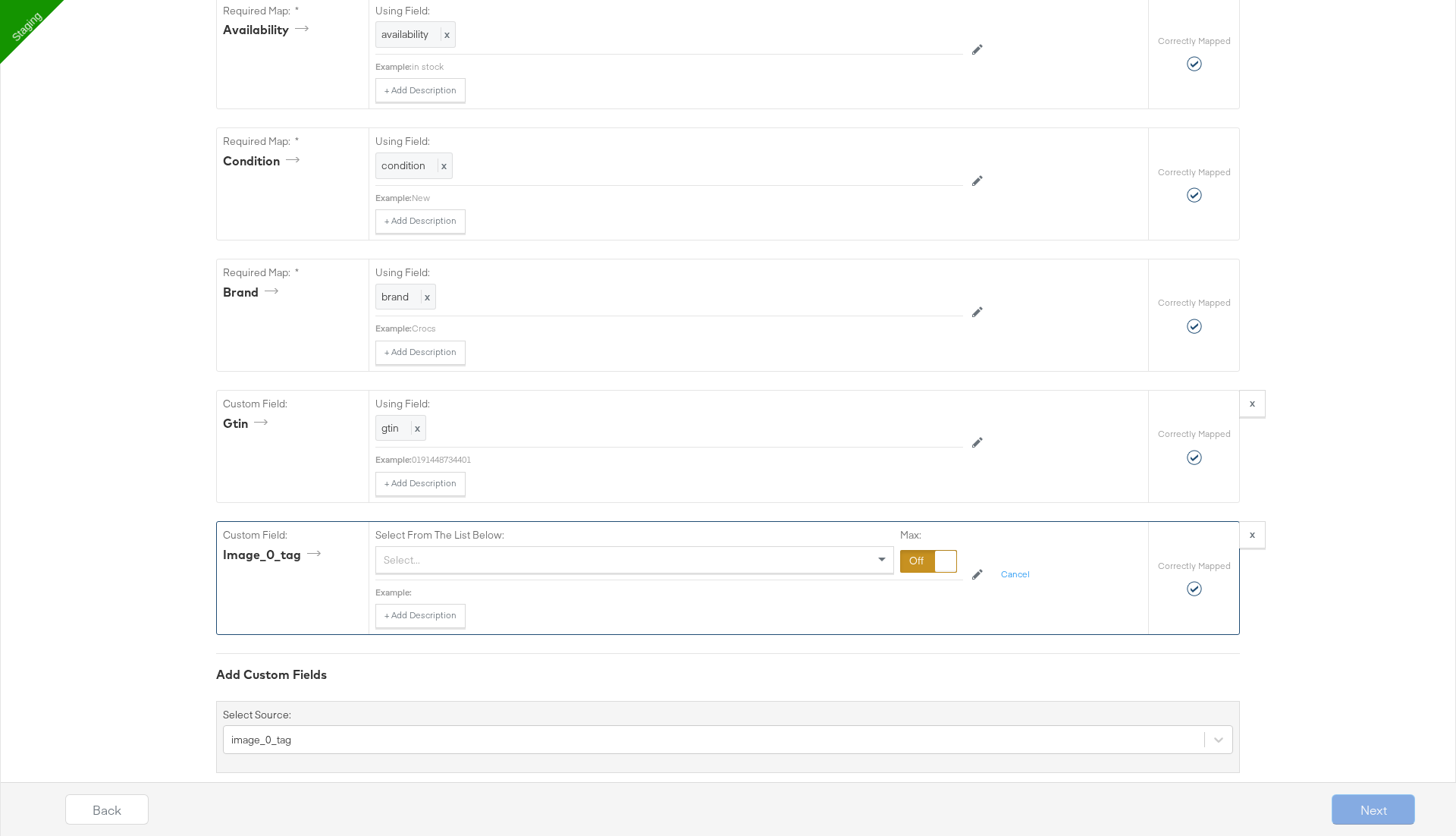
click at [505, 547] on div "Select..." at bounding box center [634, 559] width 517 height 25
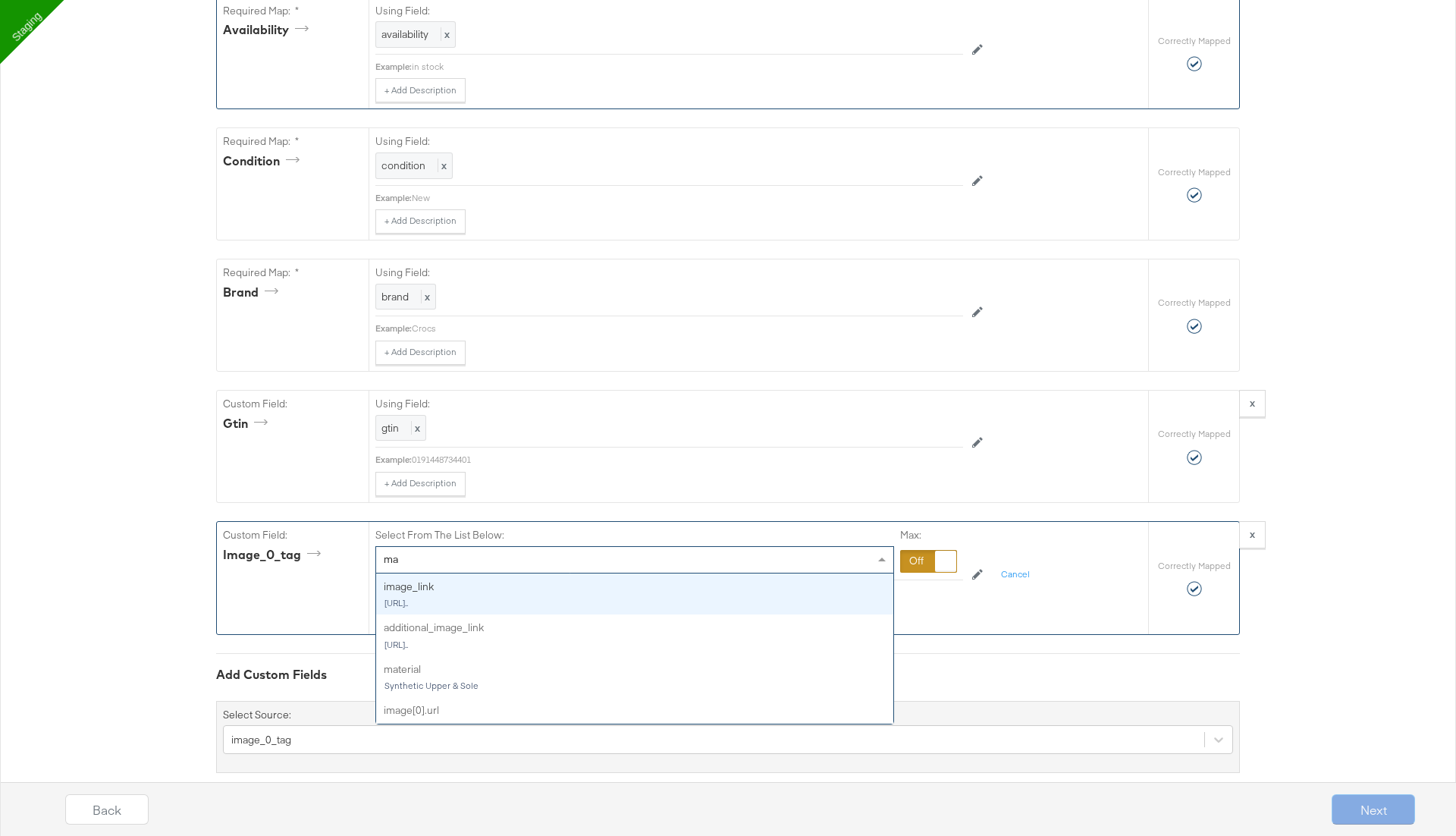
type input "ma"
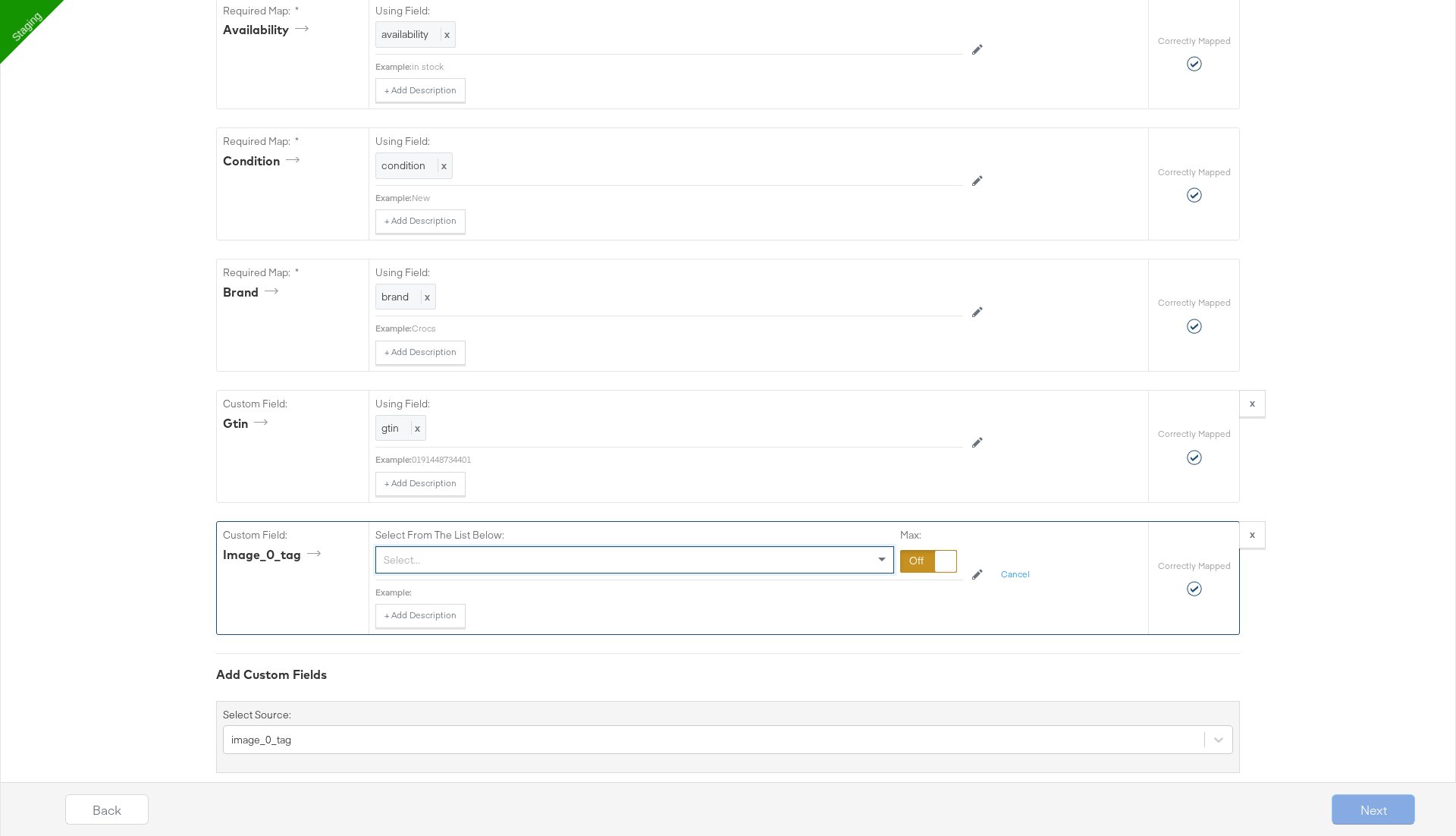
click at [417, 547] on div "Select..." at bounding box center [634, 559] width 517 height 25
type input "main"
click at [933, 550] on div at bounding box center [929, 561] width 57 height 23
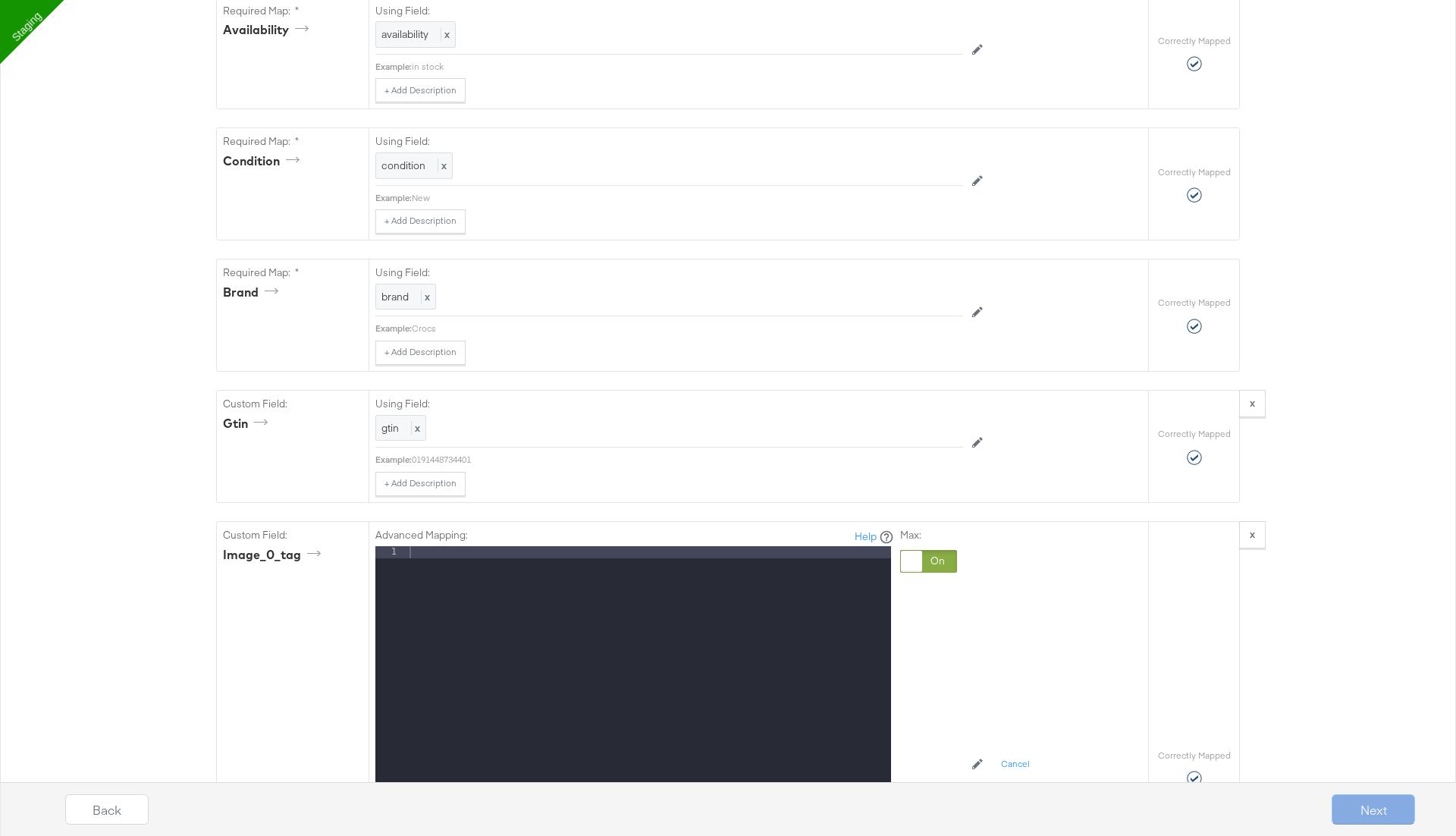
click at [769, 570] on div at bounding box center [648, 748] width 485 height 403
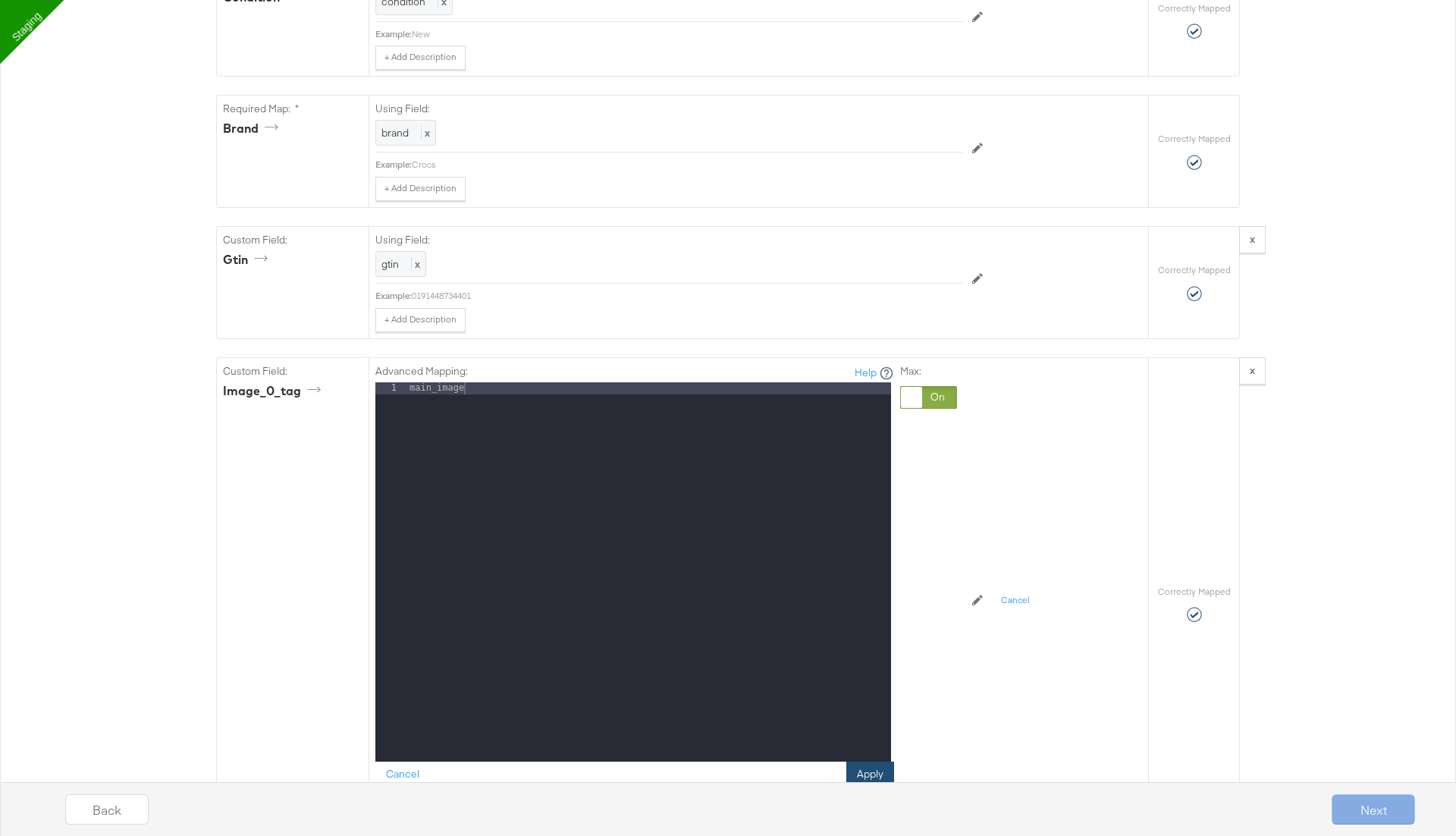
click at [872, 762] on button "Apply" at bounding box center [870, 775] width 48 height 27
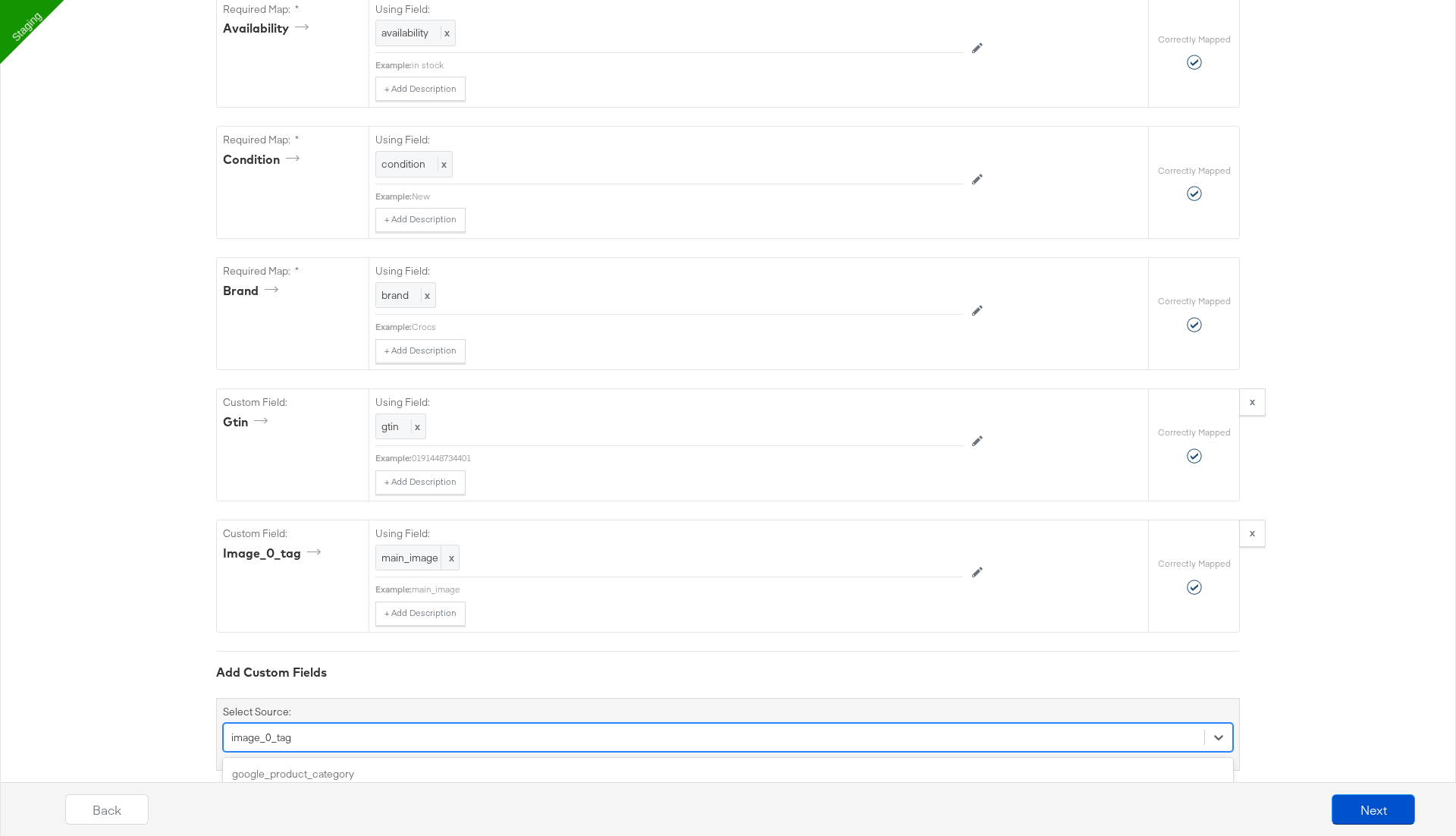
scroll to position [1271, 0]
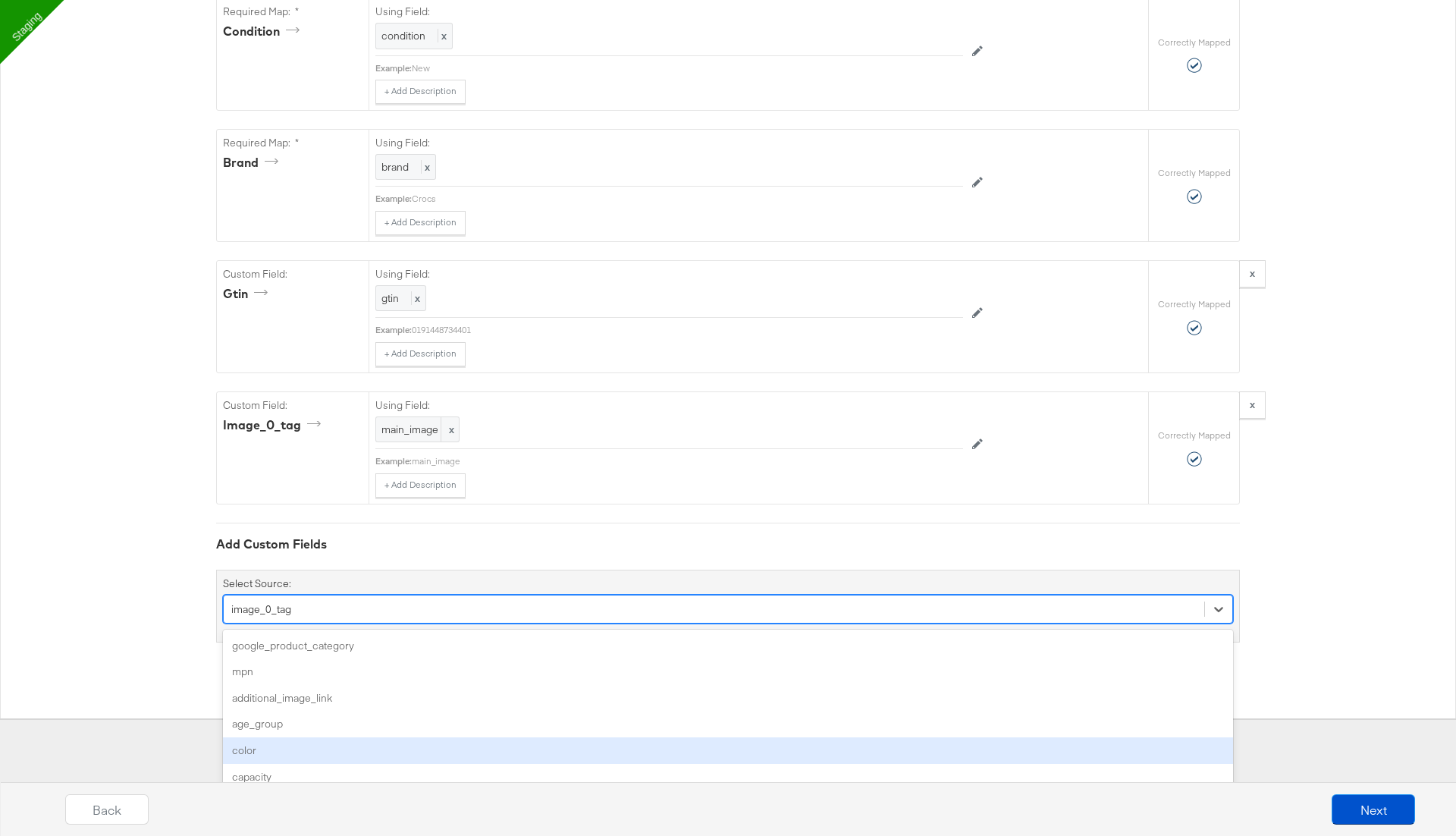
click at [350, 624] on div "option image_0_tag, selected. option color focused, 5 of 170. 170 results avail…" at bounding box center [728, 609] width 1010 height 29
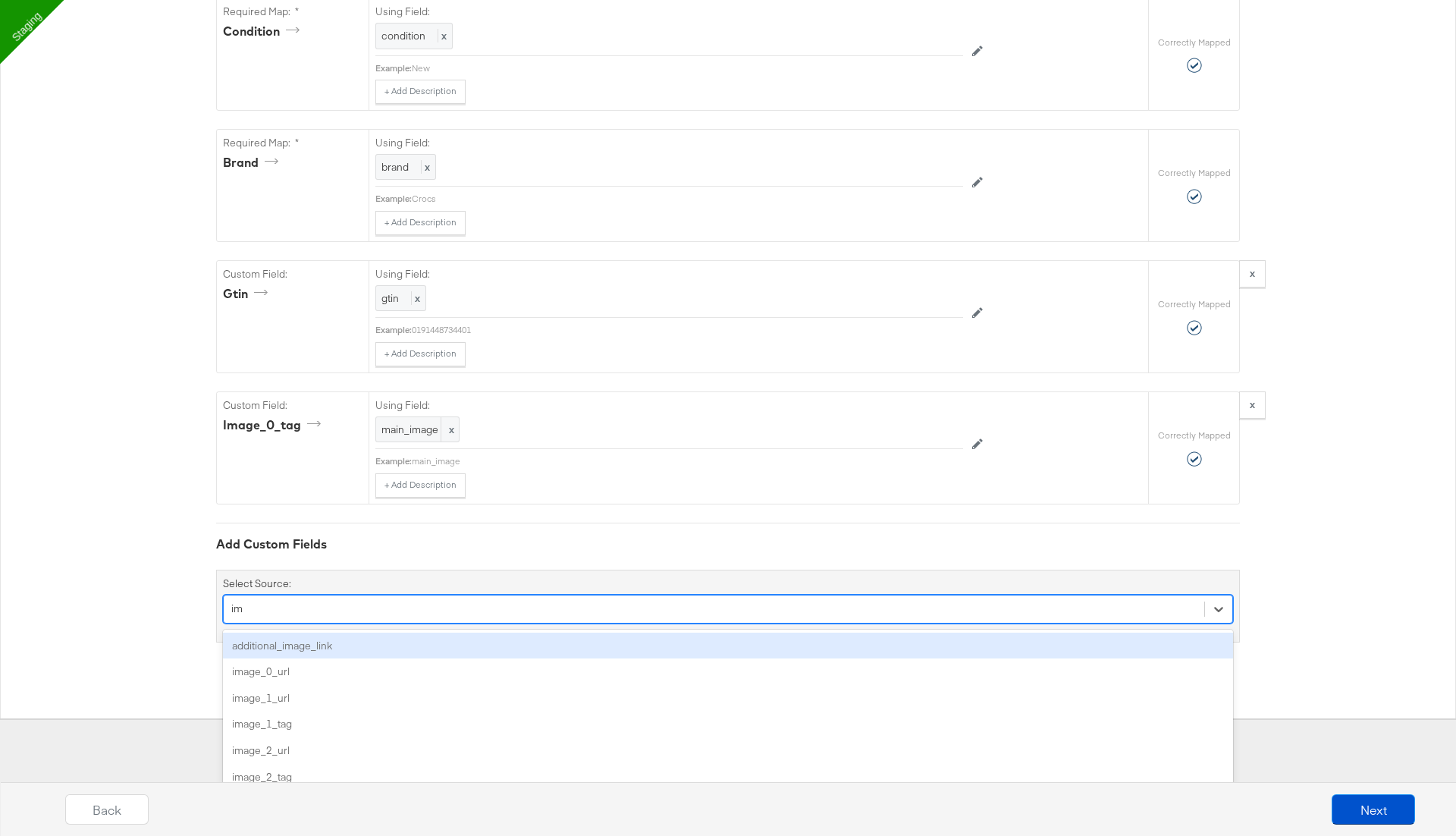
type input "ima"
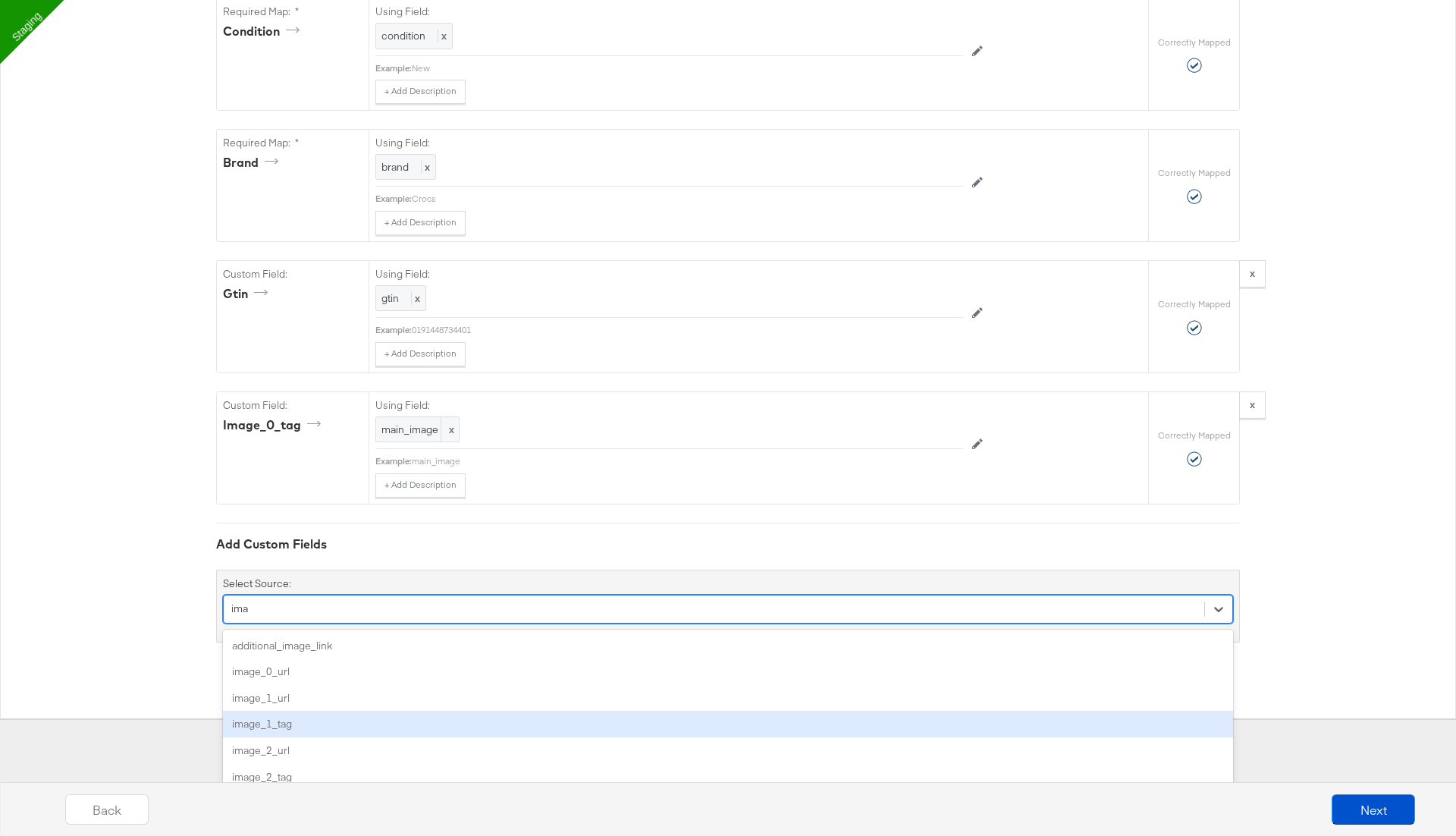
click at [320, 710] on div "image_1_tag" at bounding box center [728, 723] width 1010 height 26
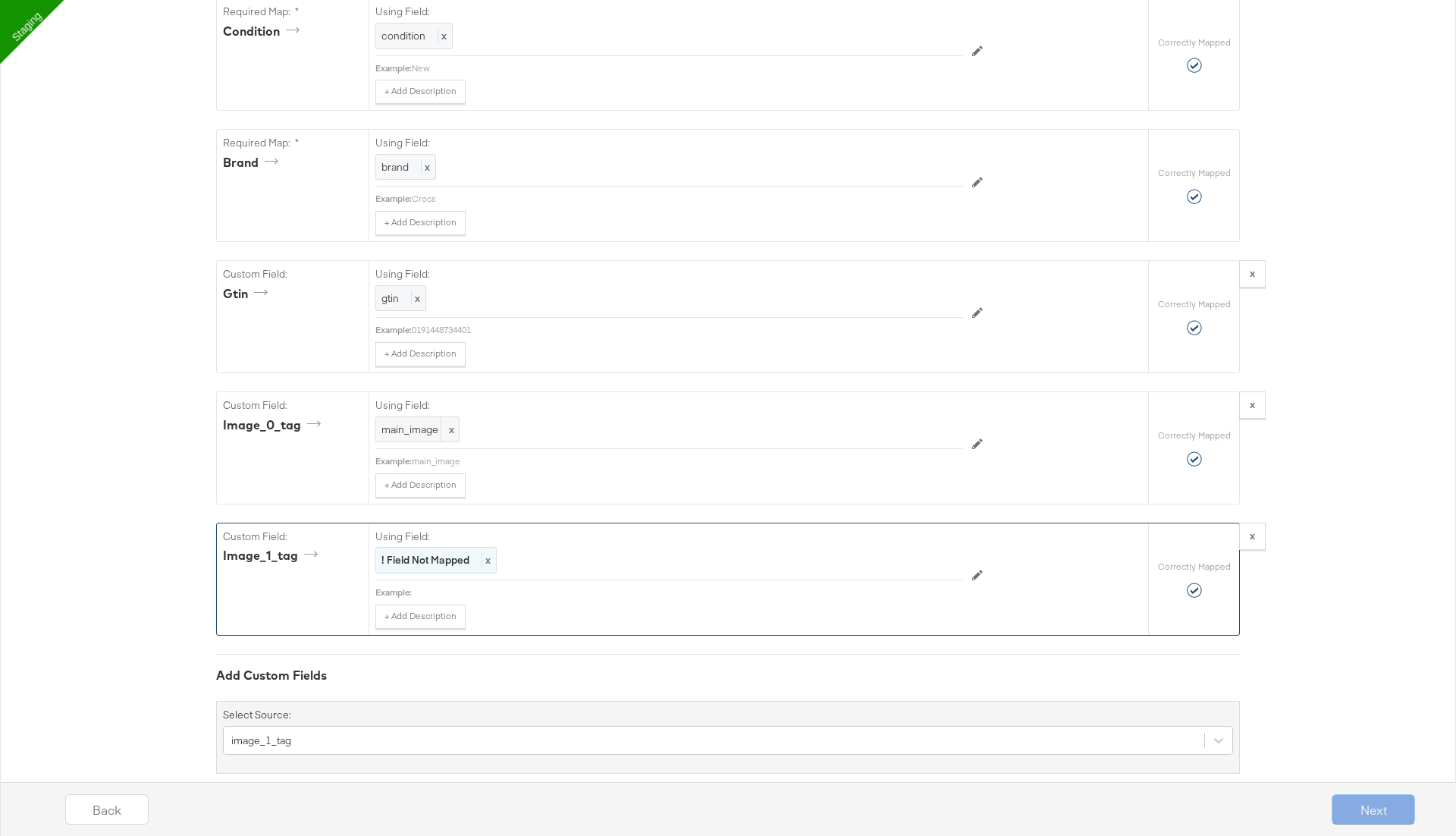
click at [482, 553] on span "x" at bounding box center [486, 559] width 9 height 14
click at [482, 548] on div "Select..." at bounding box center [634, 560] width 517 height 25
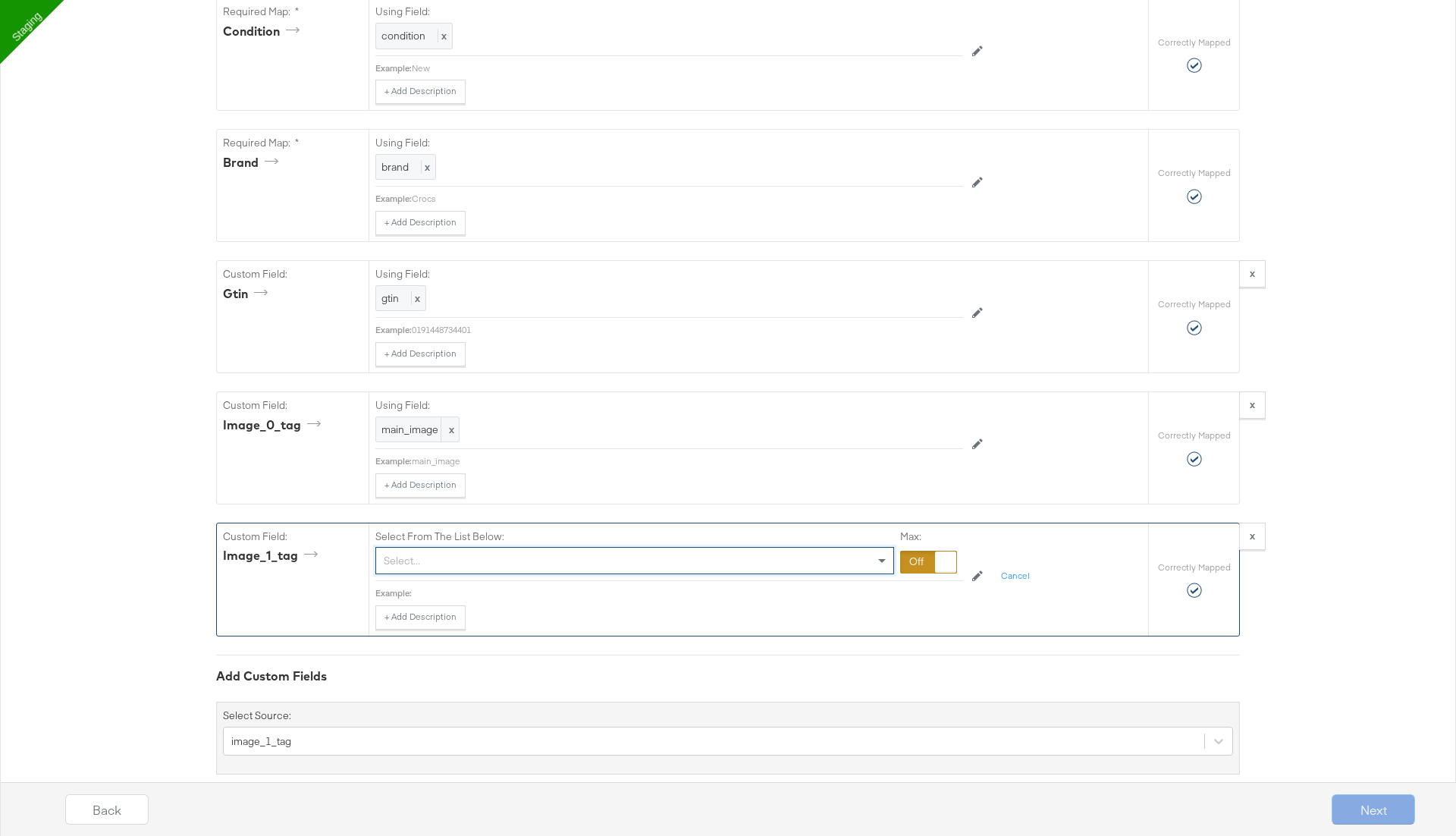
click at [938, 552] on div at bounding box center [946, 562] width 22 height 22
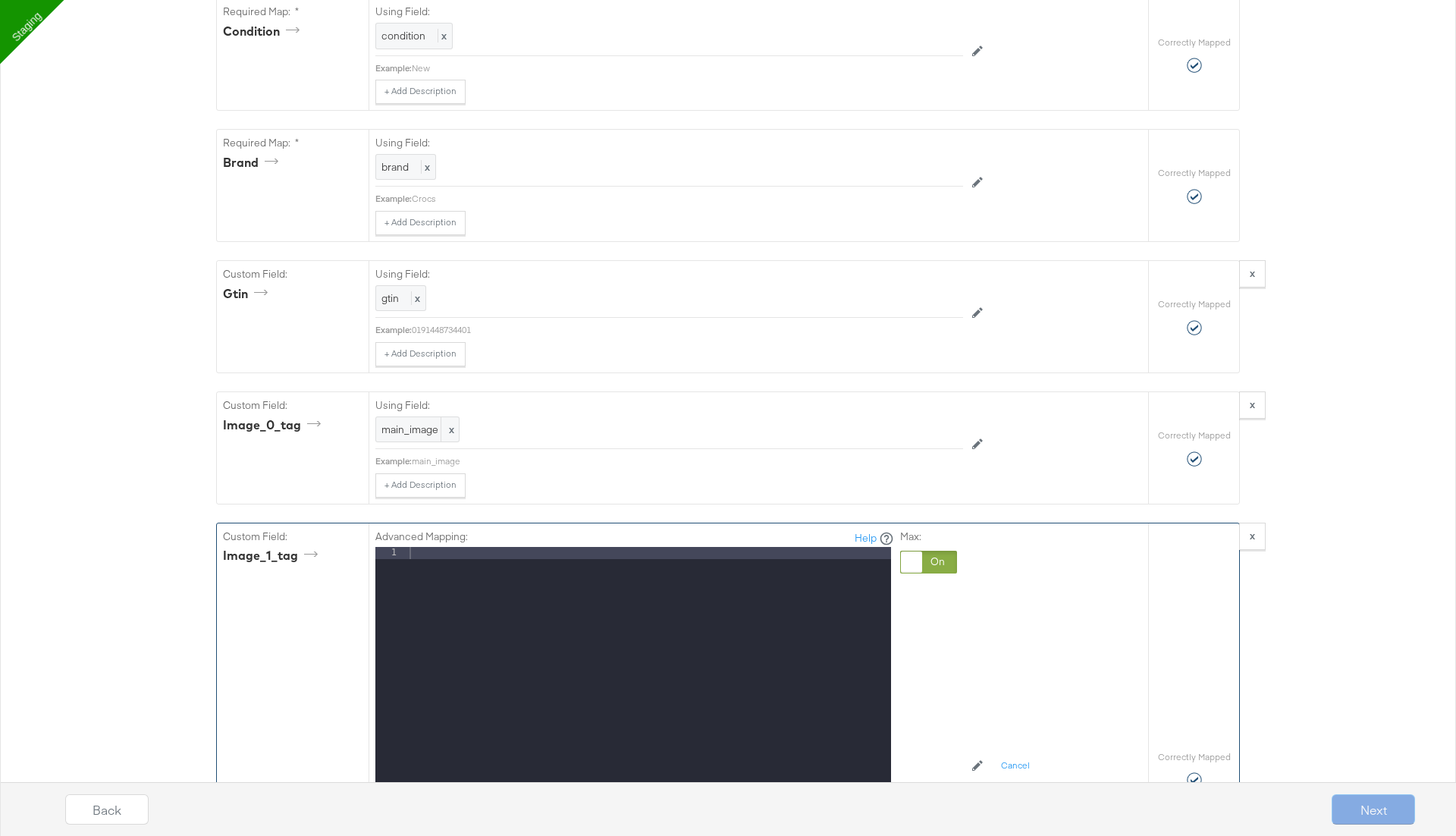
click at [754, 591] on div at bounding box center [648, 749] width 485 height 403
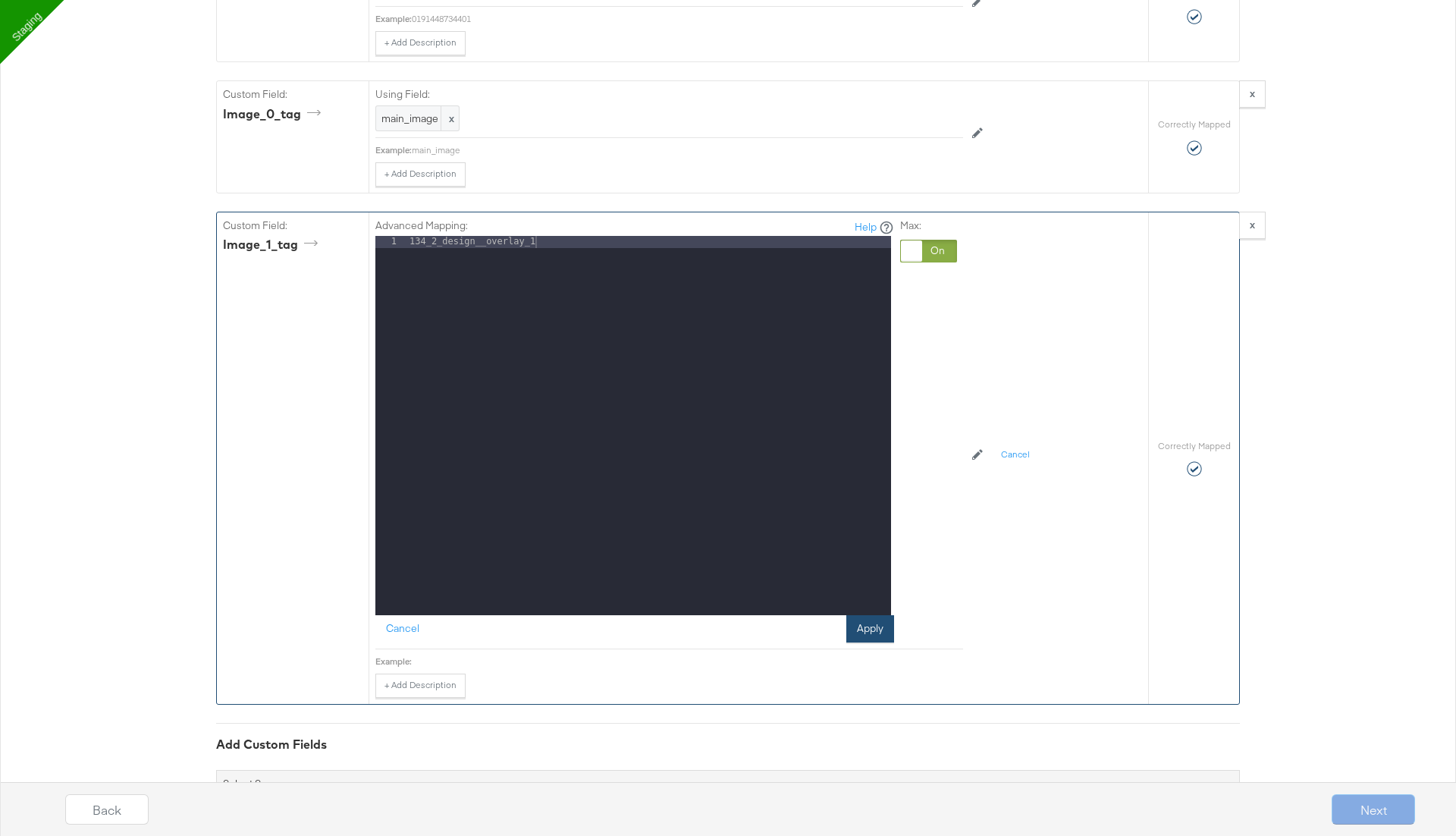
click at [877, 616] on button "Apply" at bounding box center [870, 629] width 48 height 27
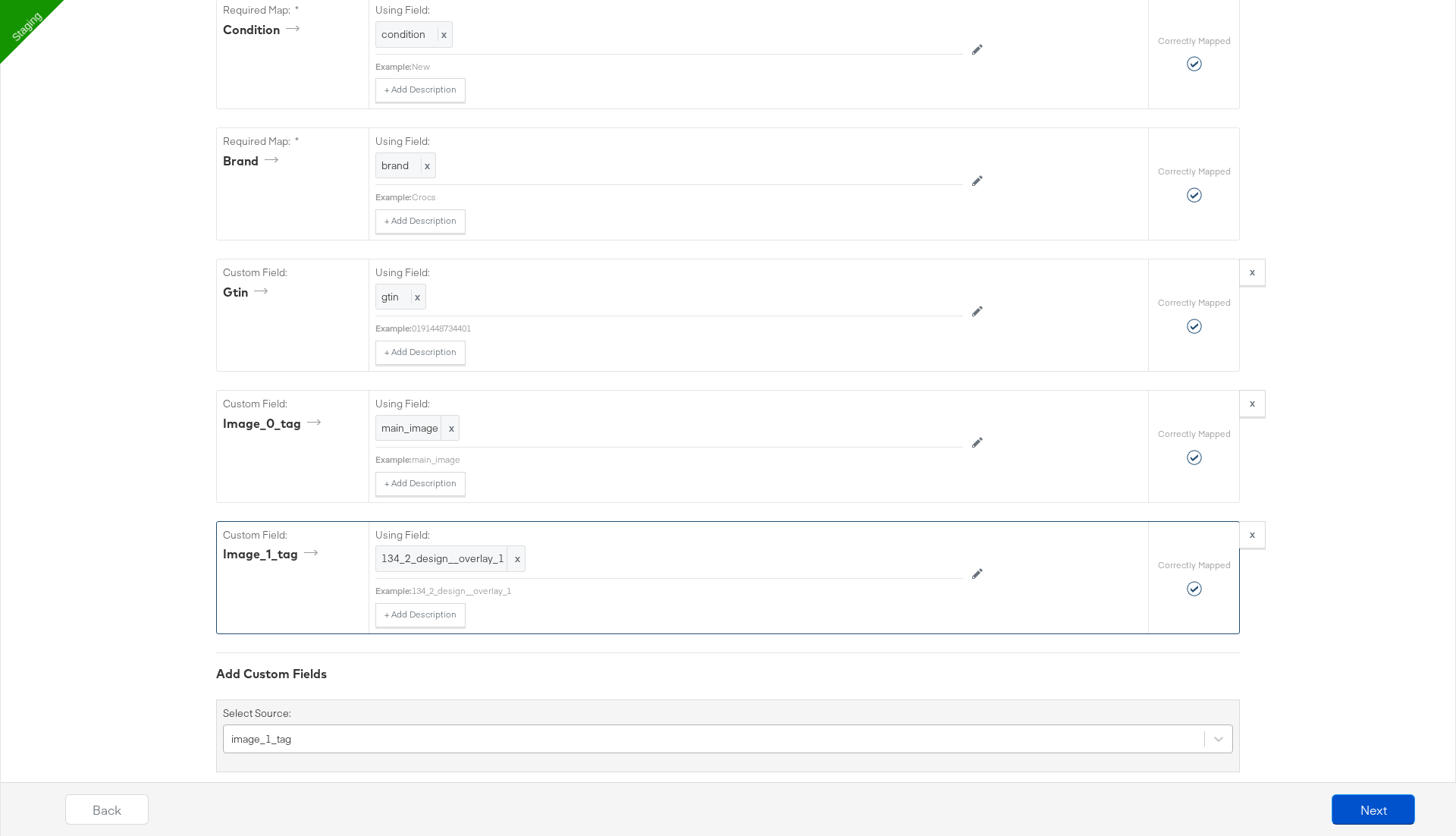
click at [350, 724] on div "image_1_tag" at bounding box center [728, 738] width 1010 height 29
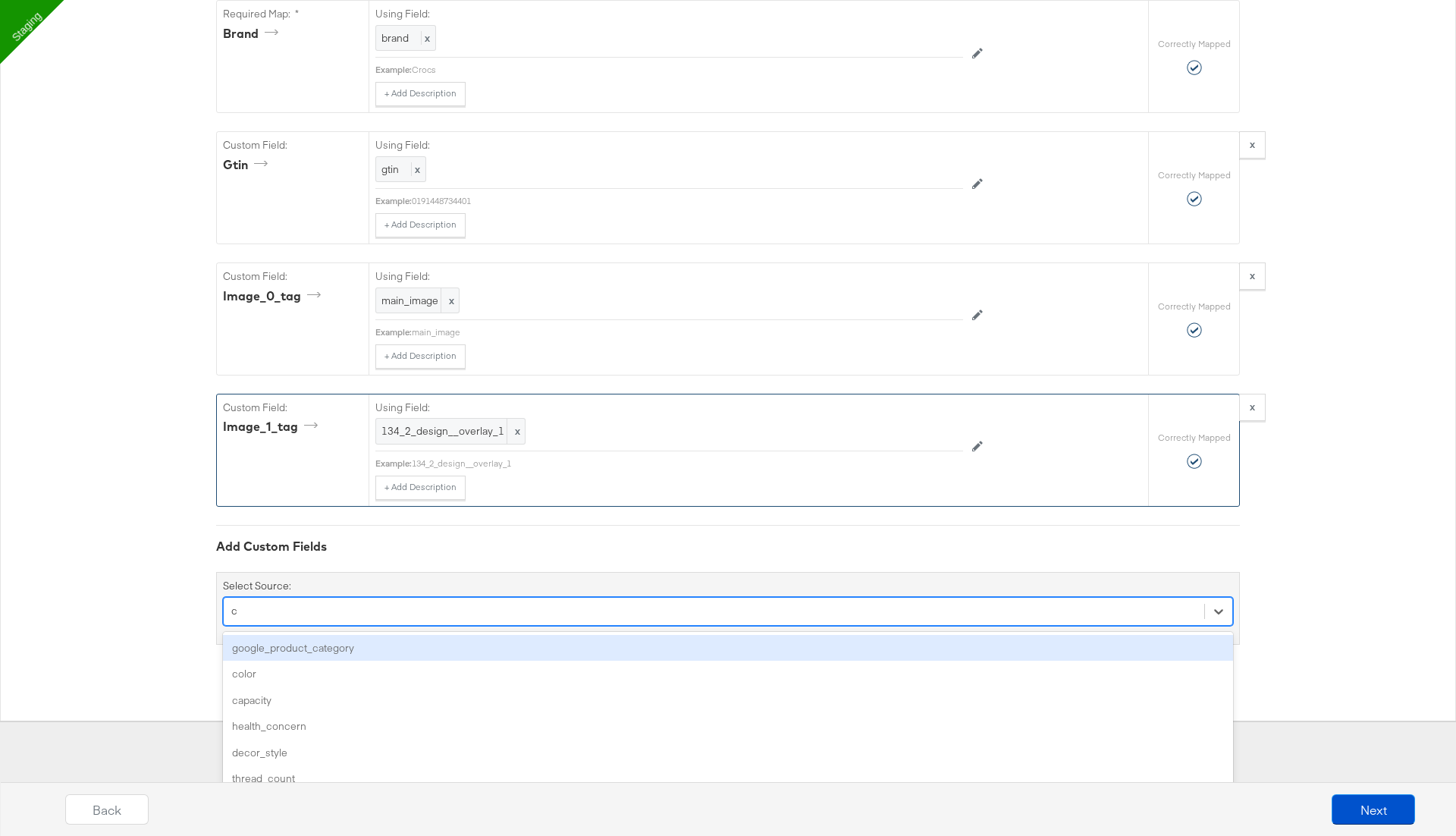
type input "co"
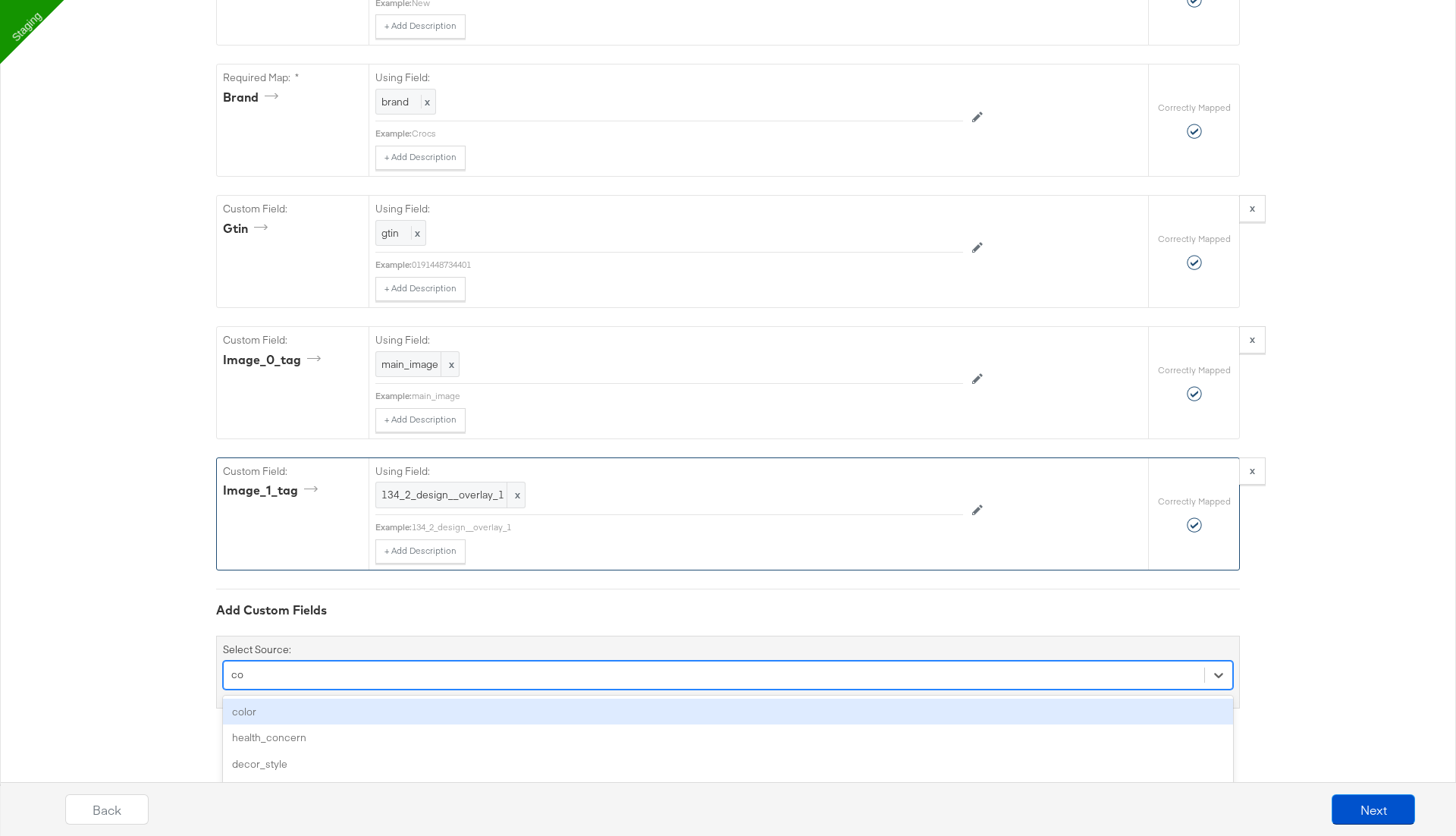
click at [332, 699] on div "color" at bounding box center [728, 712] width 1010 height 26
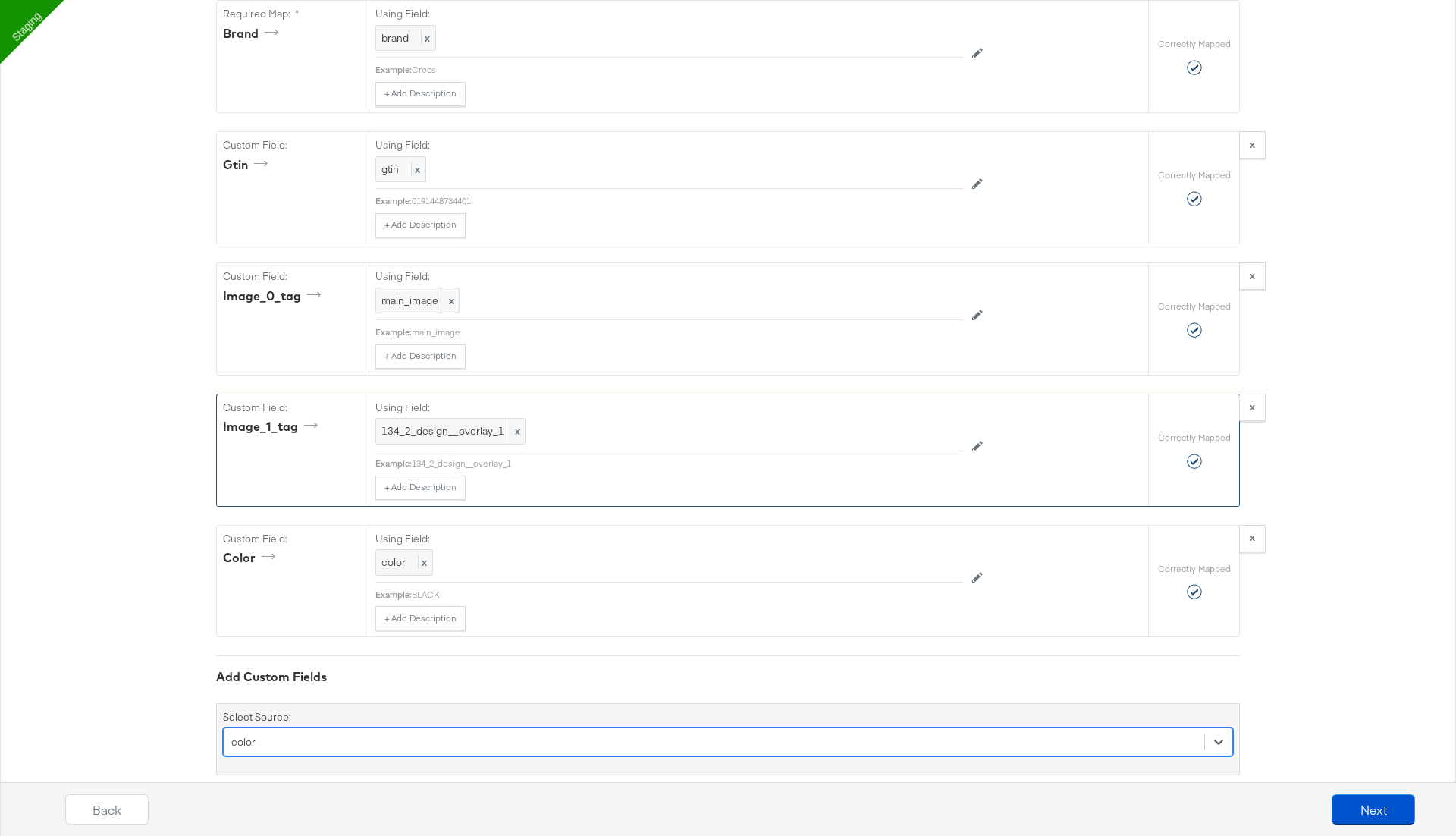
click at [326, 727] on div "option color, selected. Select is focused ,type to refine list, press Down to o…" at bounding box center [728, 741] width 1010 height 29
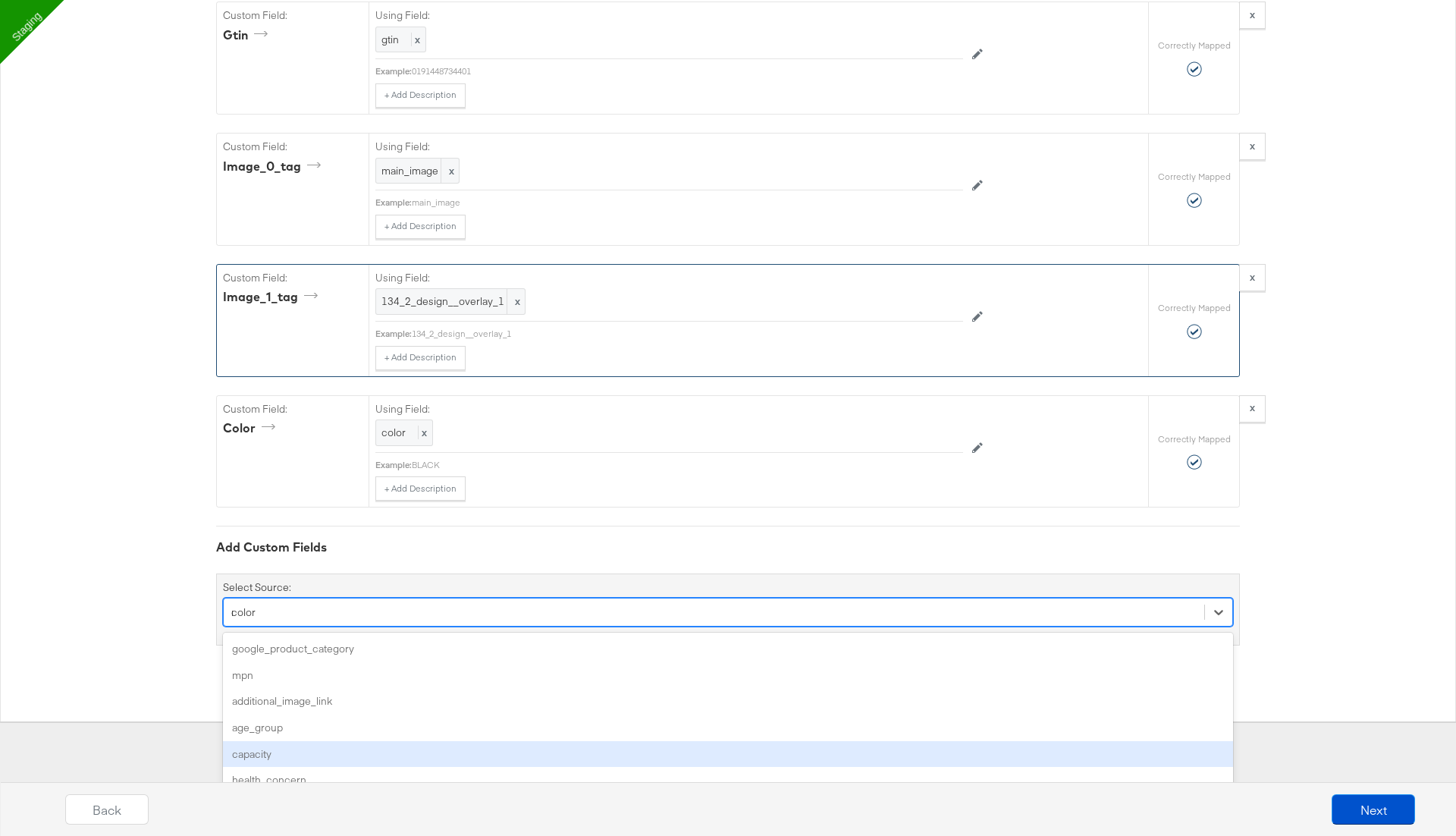
type input "mp"
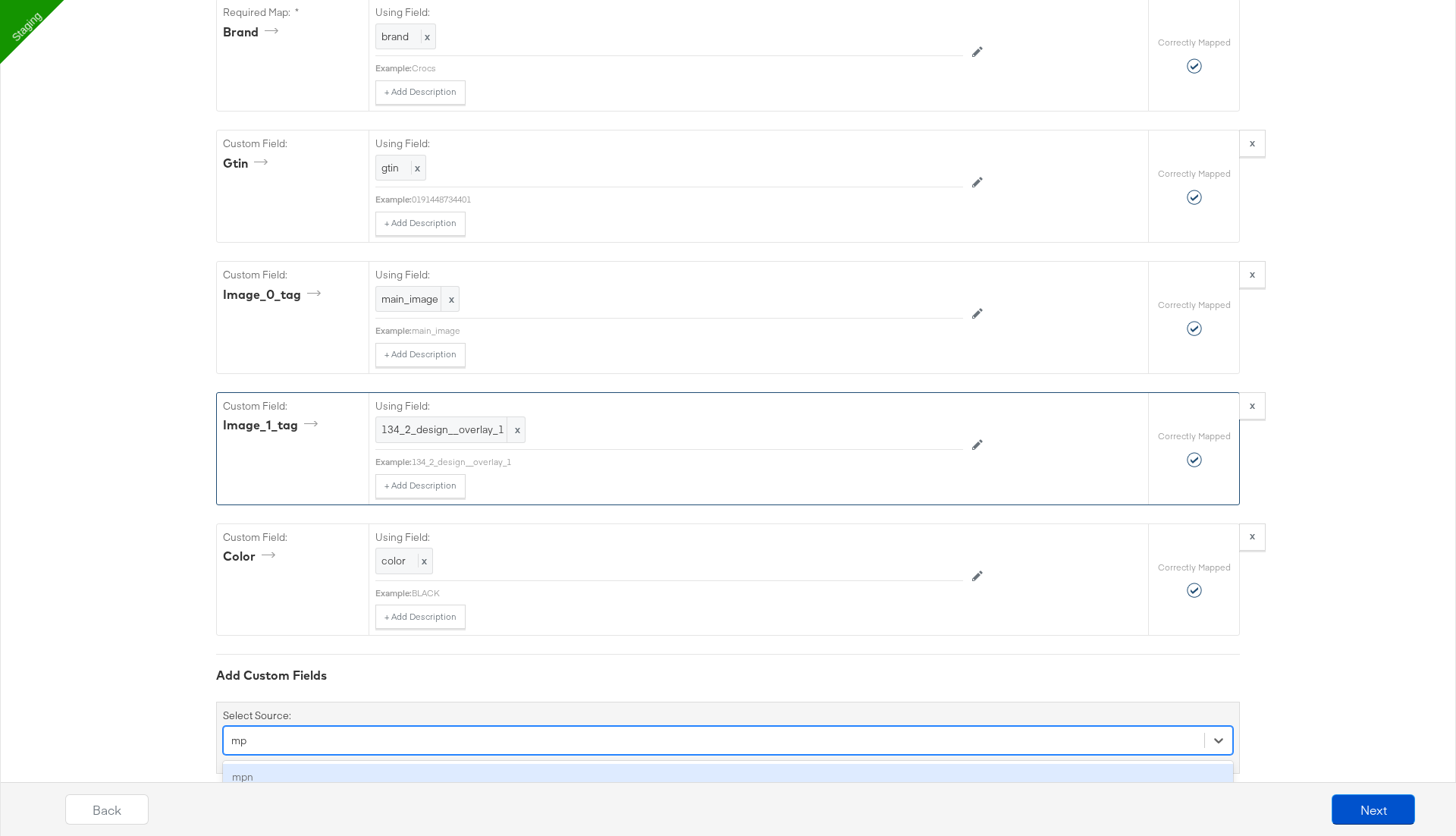
click at [316, 764] on div "mpn" at bounding box center [728, 777] width 1010 height 26
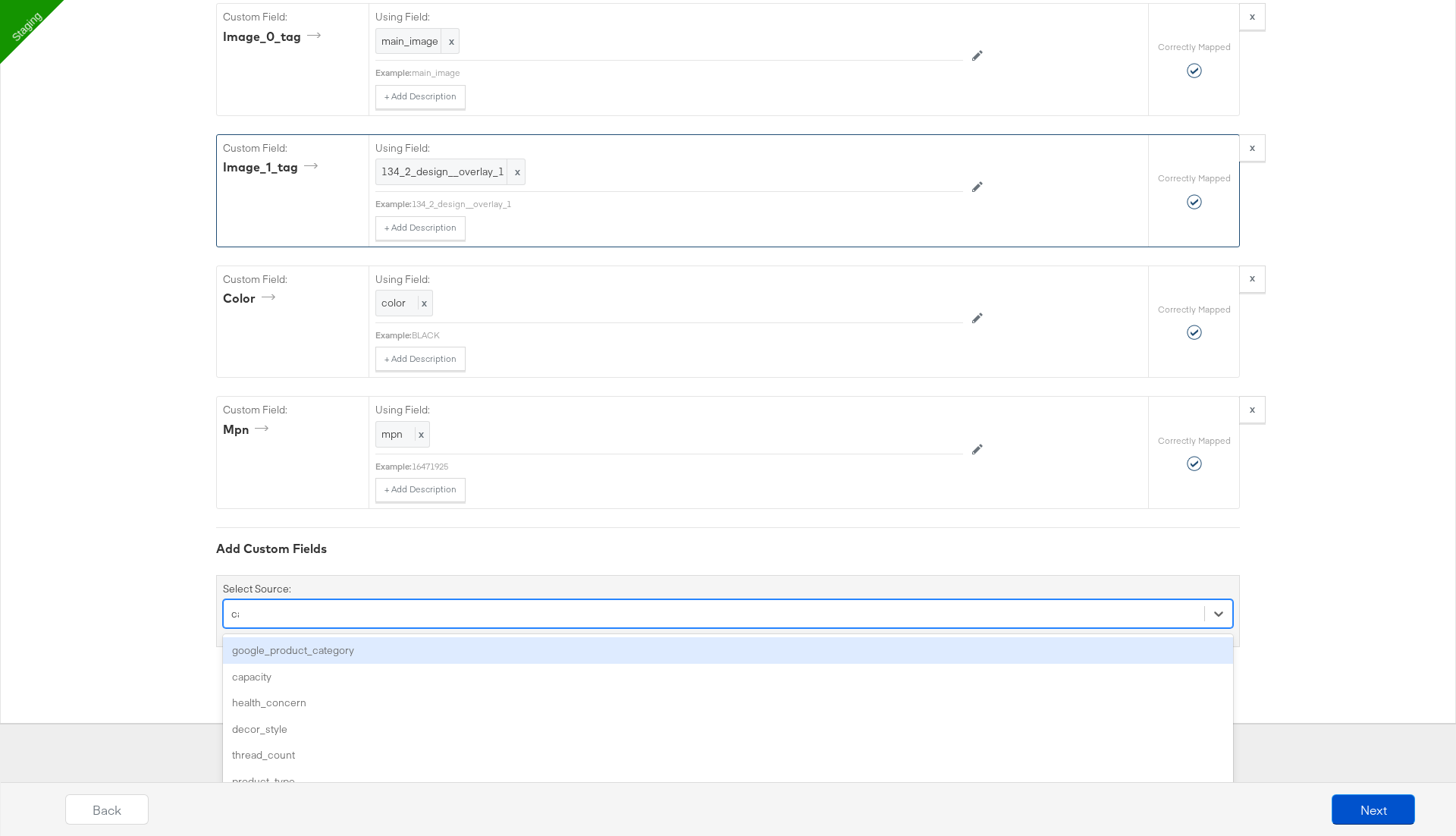
scroll to position [1531, 0]
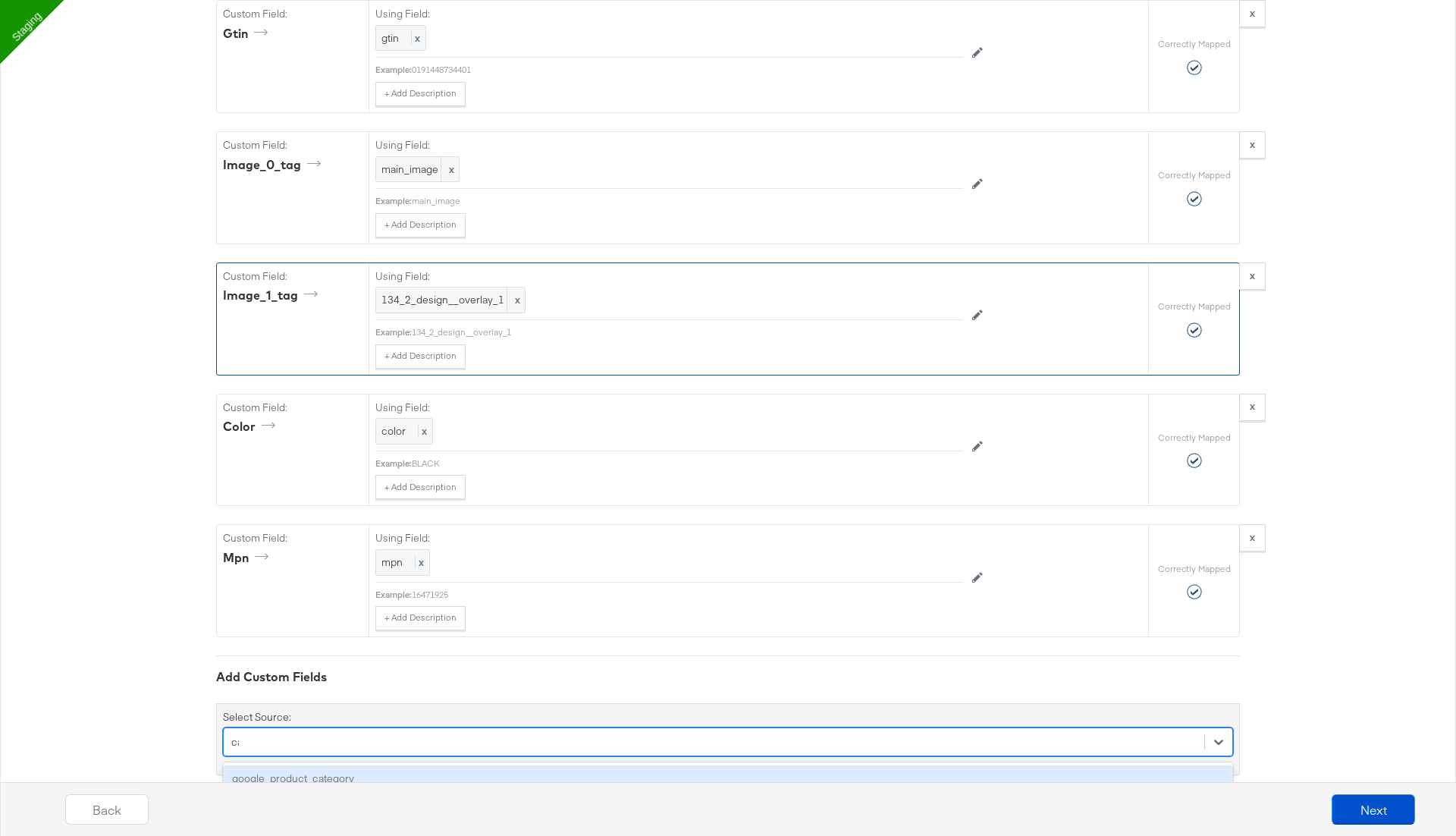
type input "cap"
click at [326, 766] on div "capacity" at bounding box center [728, 778] width 1010 height 33
click at [325, 766] on div "capacity" at bounding box center [728, 779] width 1010 height 26
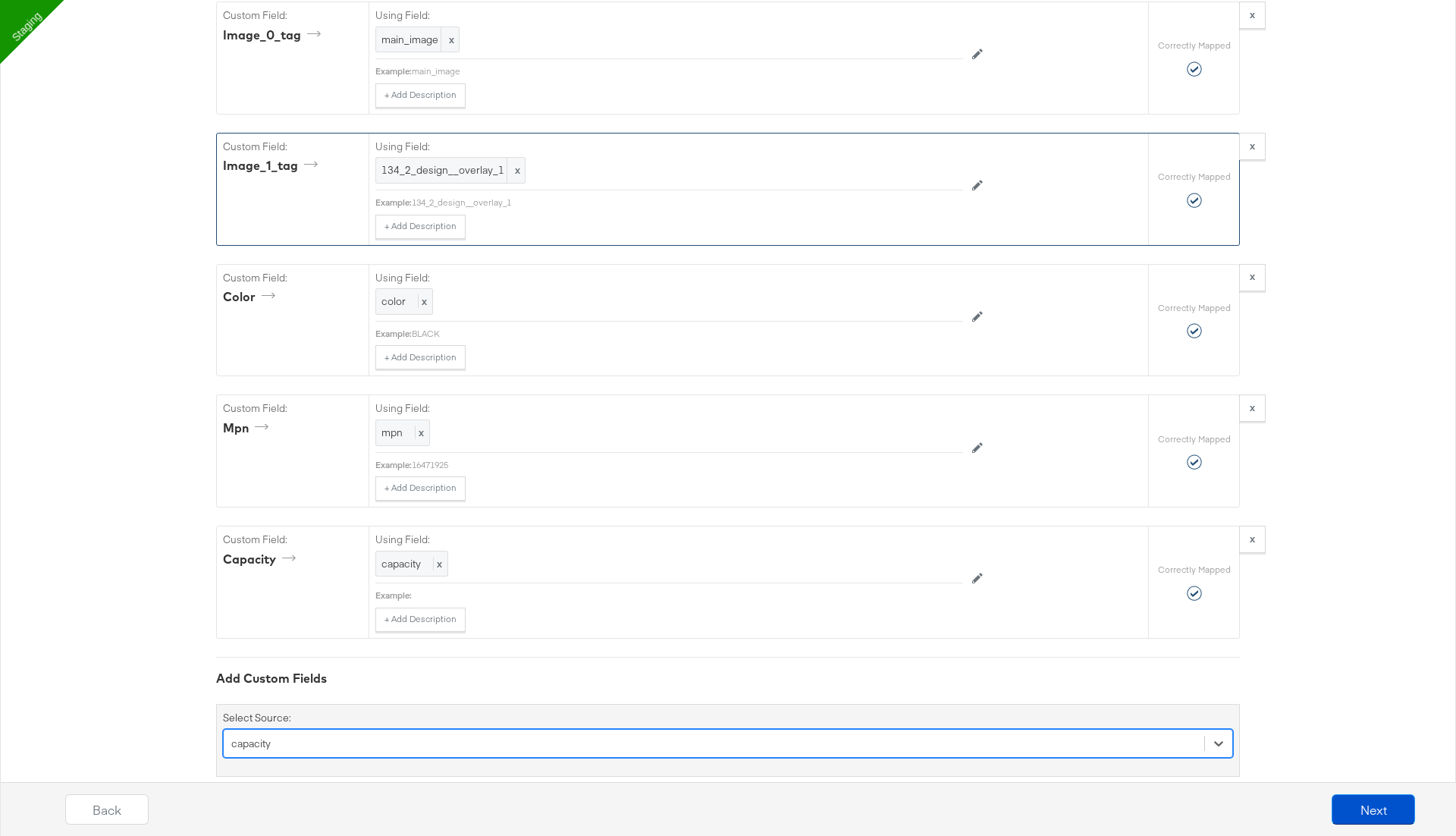
click at [323, 729] on div "option capacity, selected. Select is focused ,type to refine list, press Down t…" at bounding box center [728, 743] width 1010 height 29
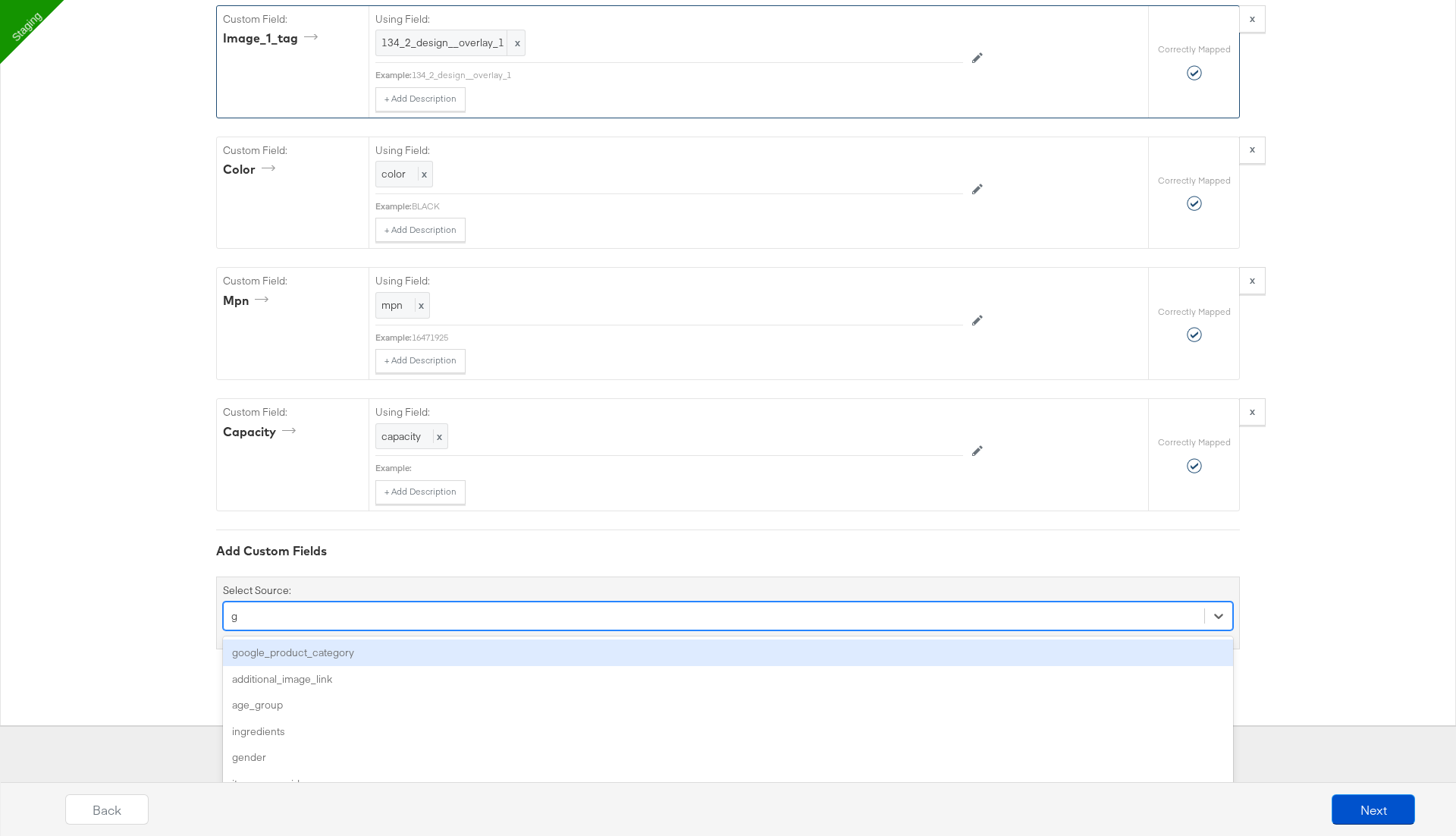
type input "ge"
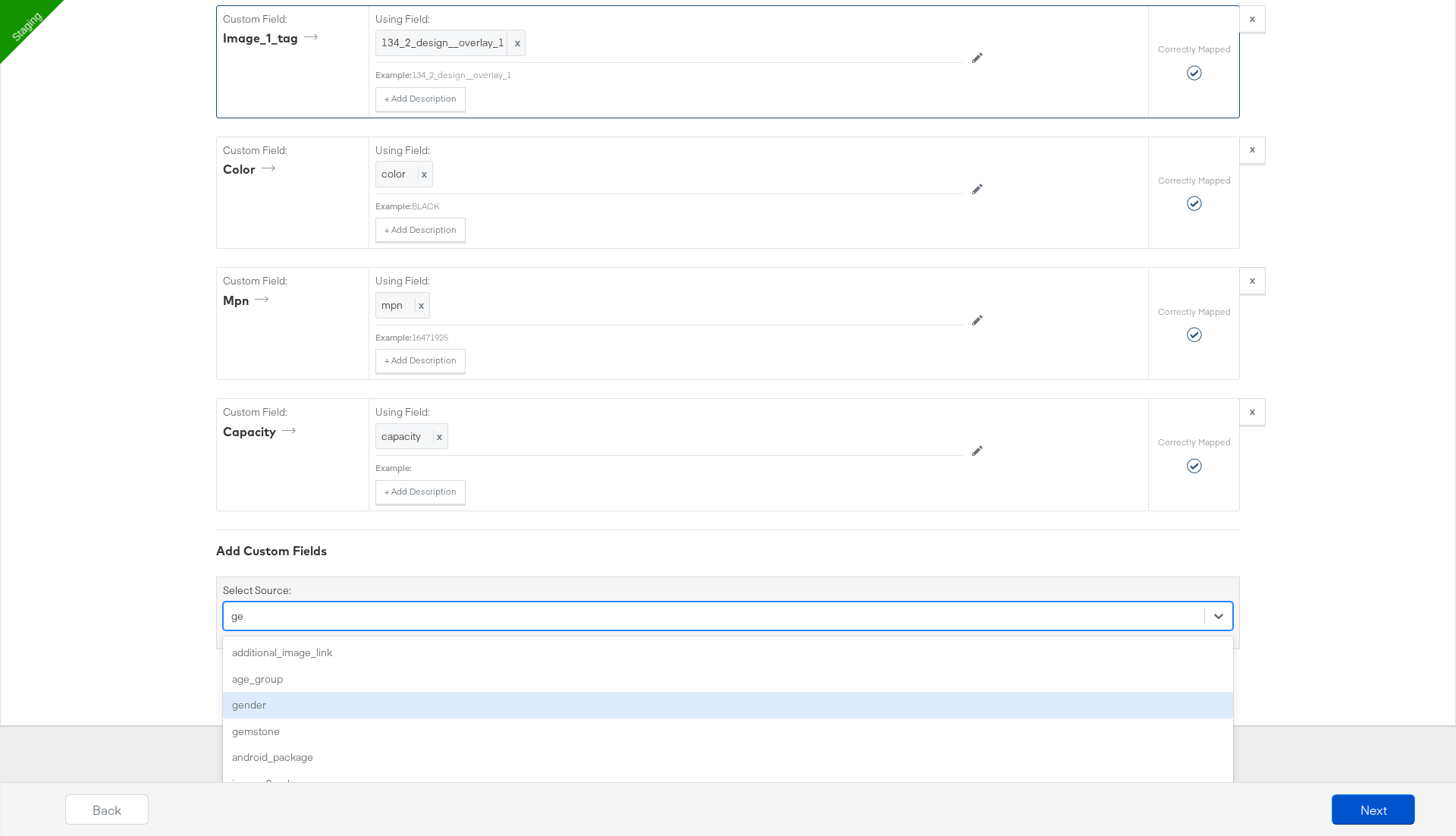
click at [305, 692] on div "gender" at bounding box center [728, 705] width 1010 height 26
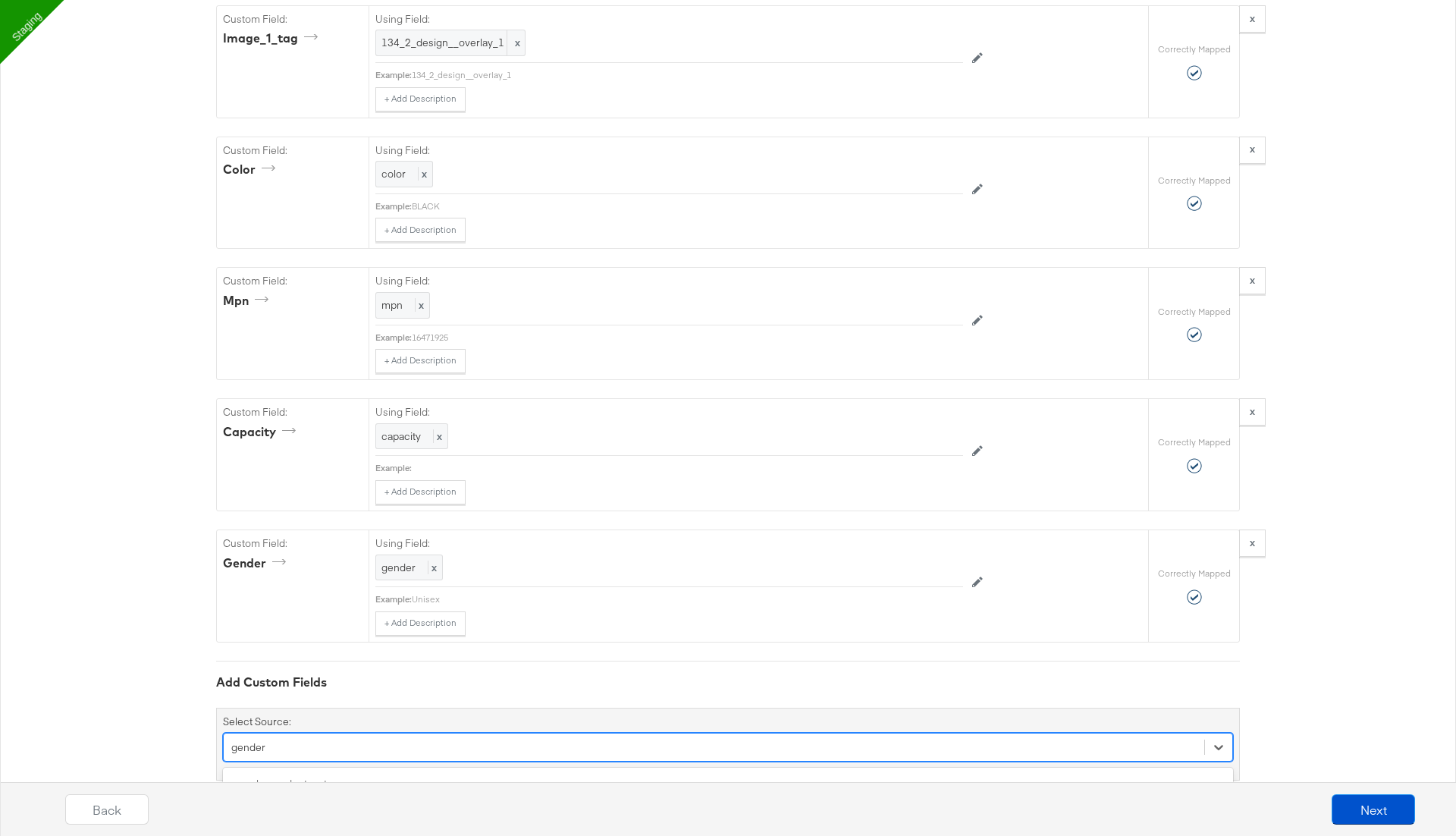
scroll to position [1918, 0]
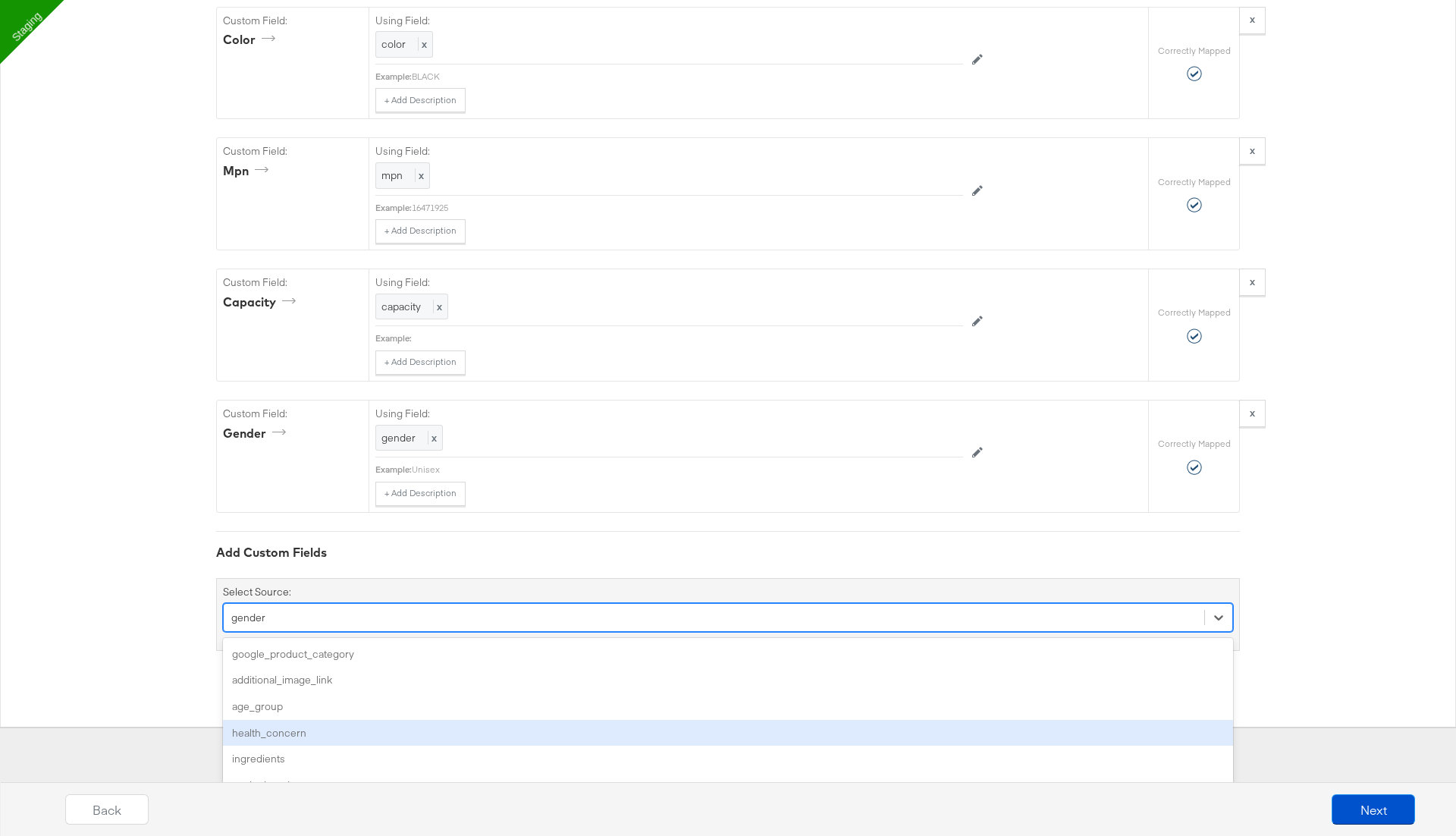
click at [375, 631] on div "option gender, selected. option health_concern focused, 4 of 165. 165 results a…" at bounding box center [728, 617] width 1010 height 29
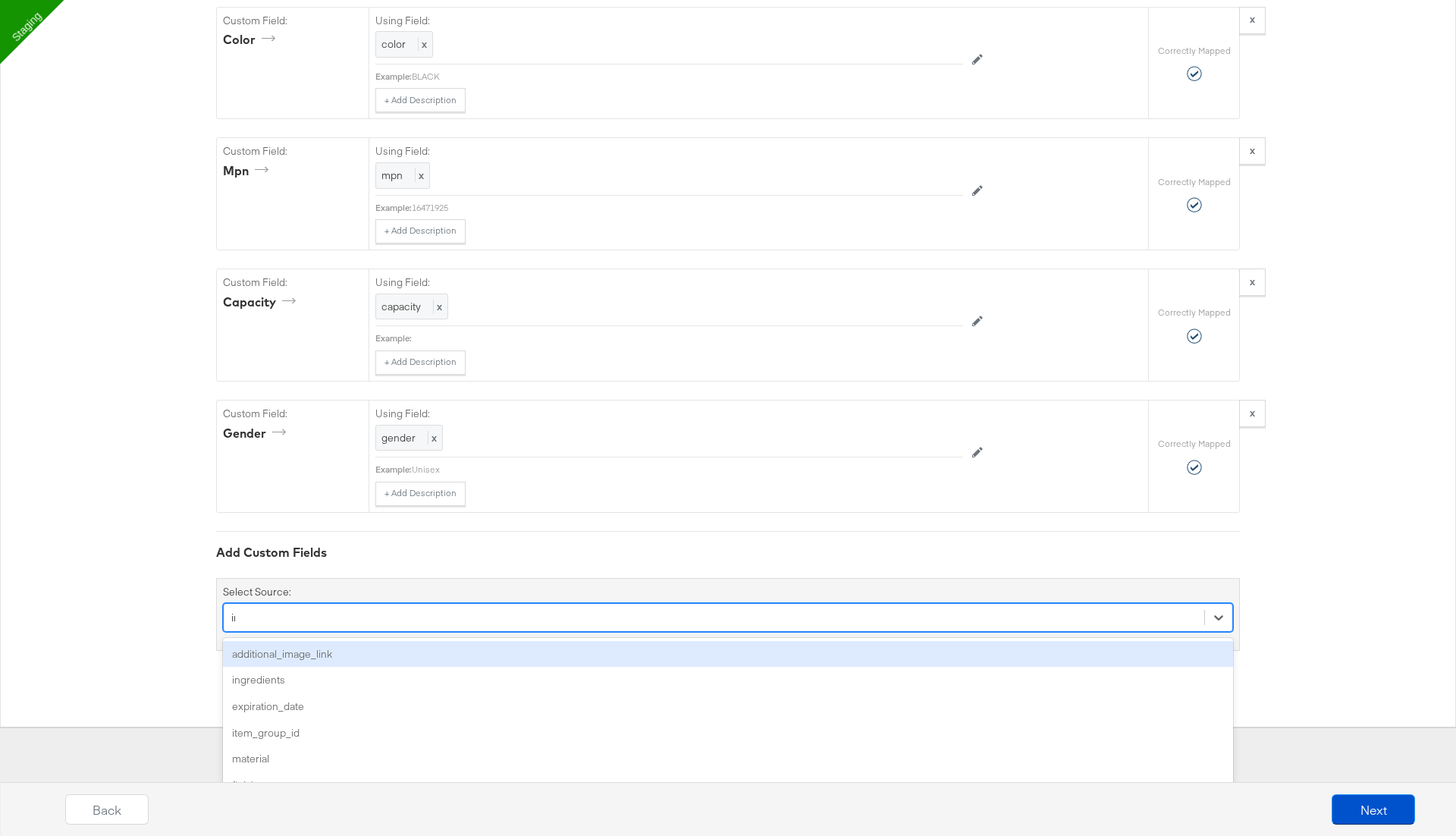
type input "ima"
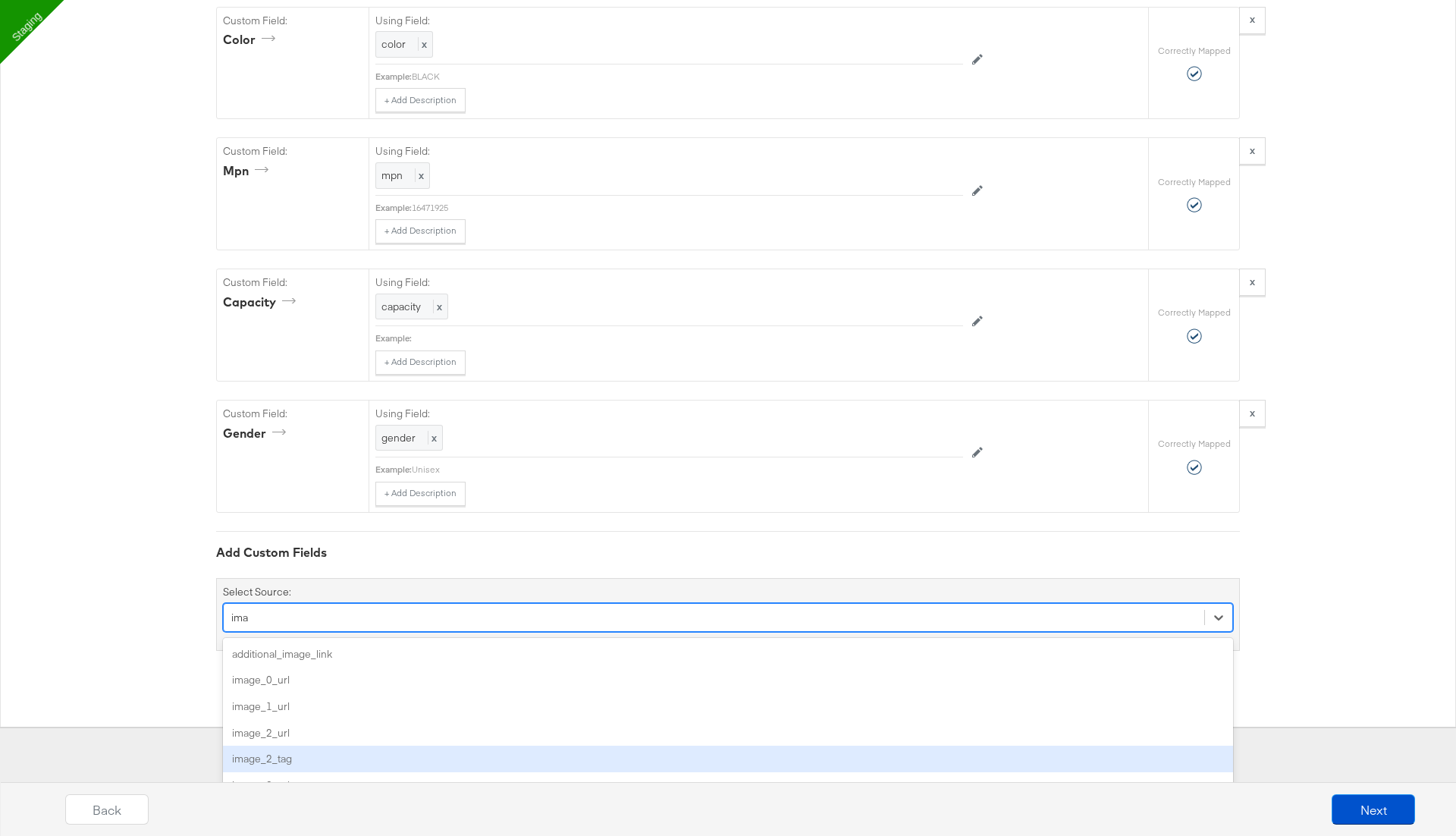
click at [348, 746] on div "image_2_tag" at bounding box center [728, 759] width 1010 height 26
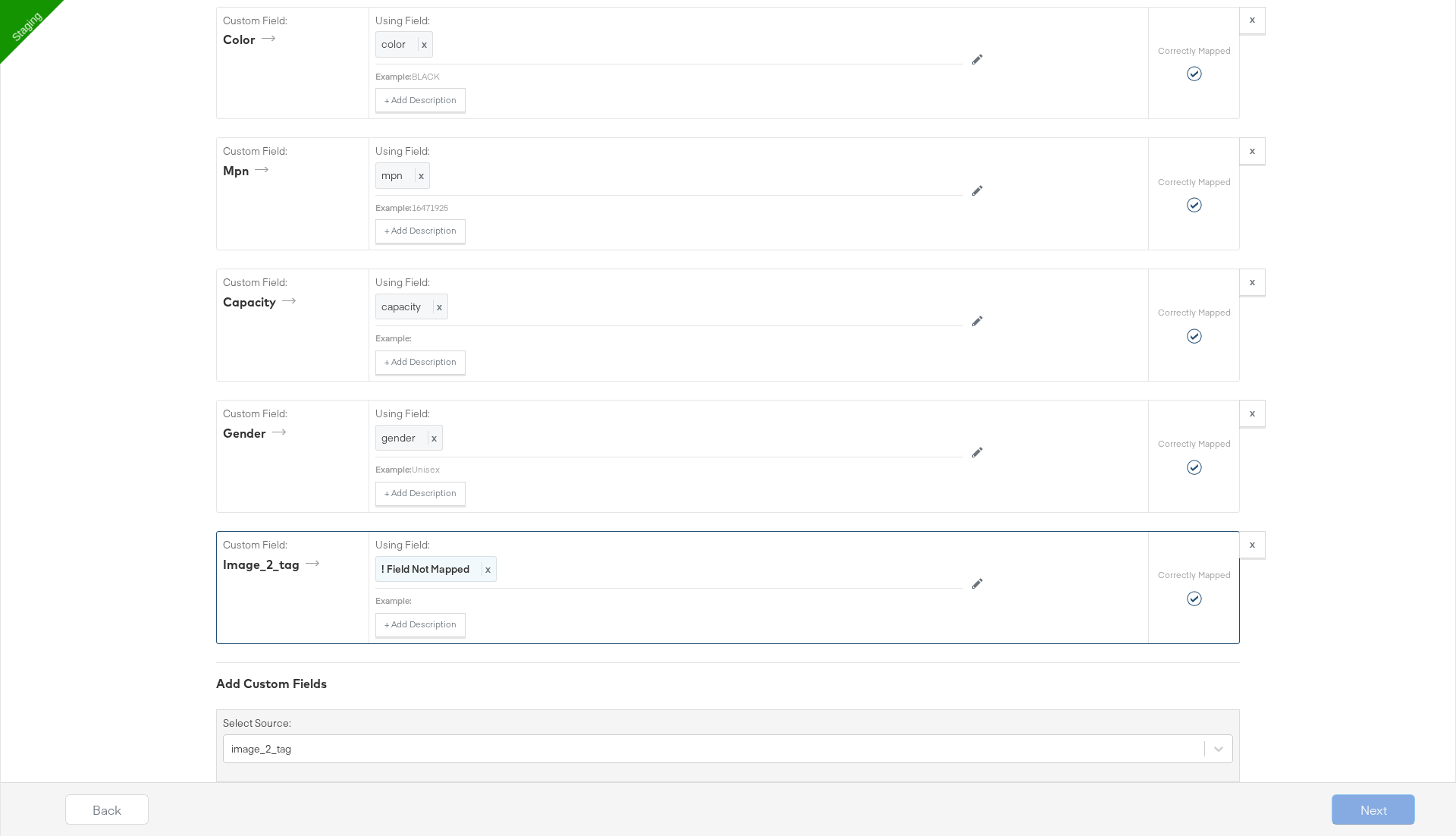
click at [489, 562] on span "x" at bounding box center [486, 569] width 9 height 14
click at [945, 560] on div at bounding box center [946, 570] width 22 height 22
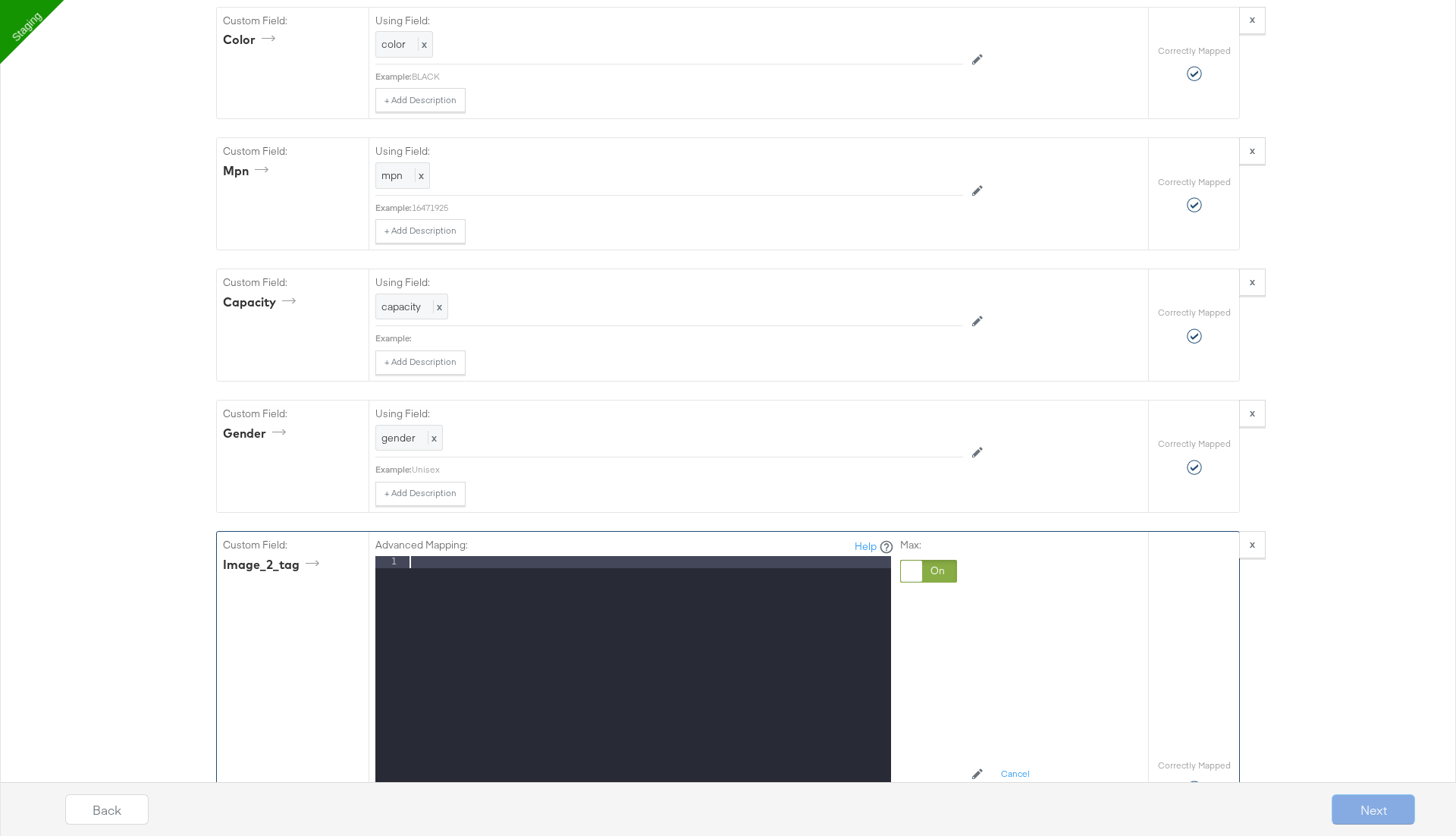
click at [710, 622] on div at bounding box center [648, 758] width 485 height 403
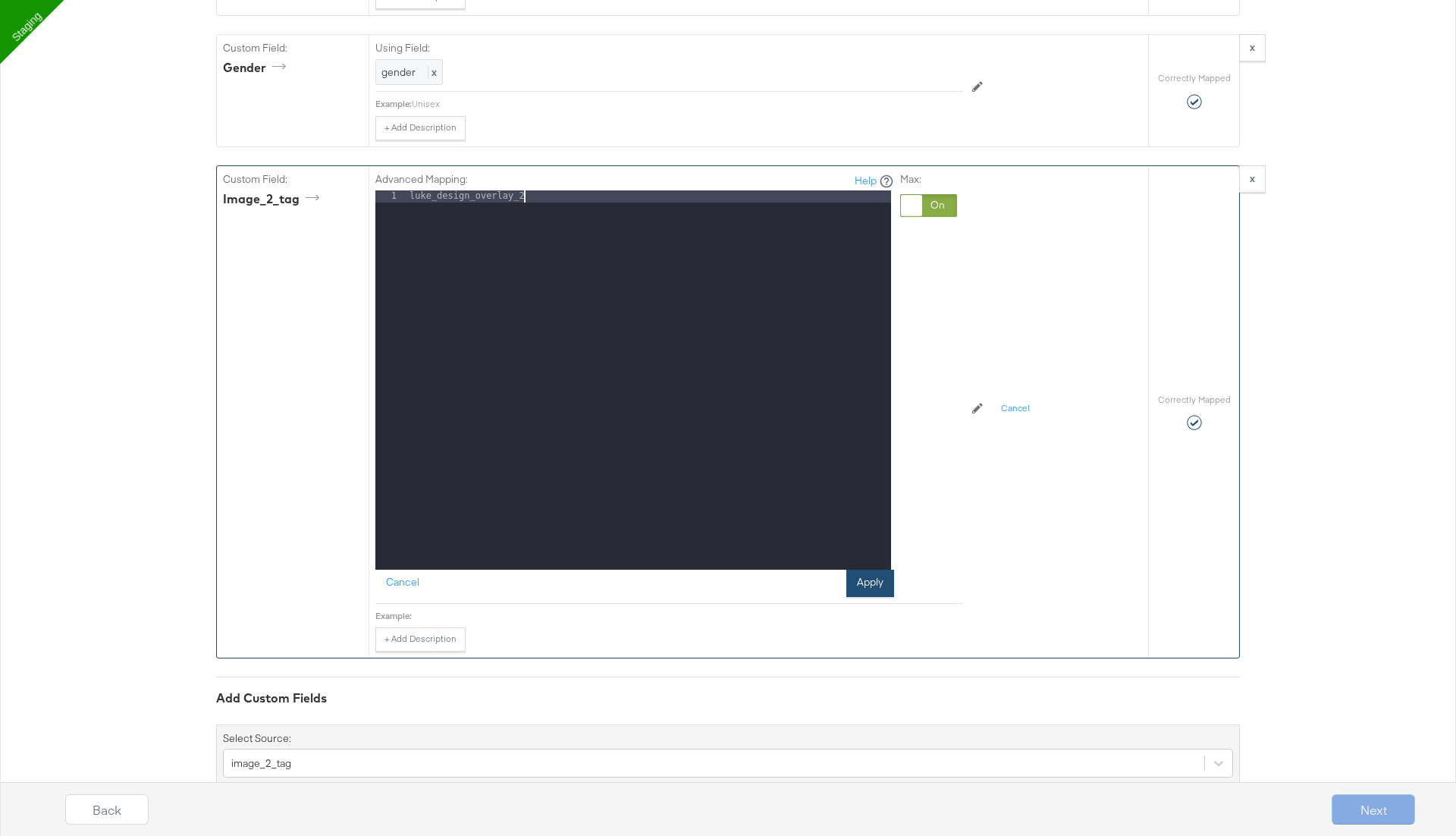
click at [877, 570] on button "Apply" at bounding box center [870, 583] width 48 height 27
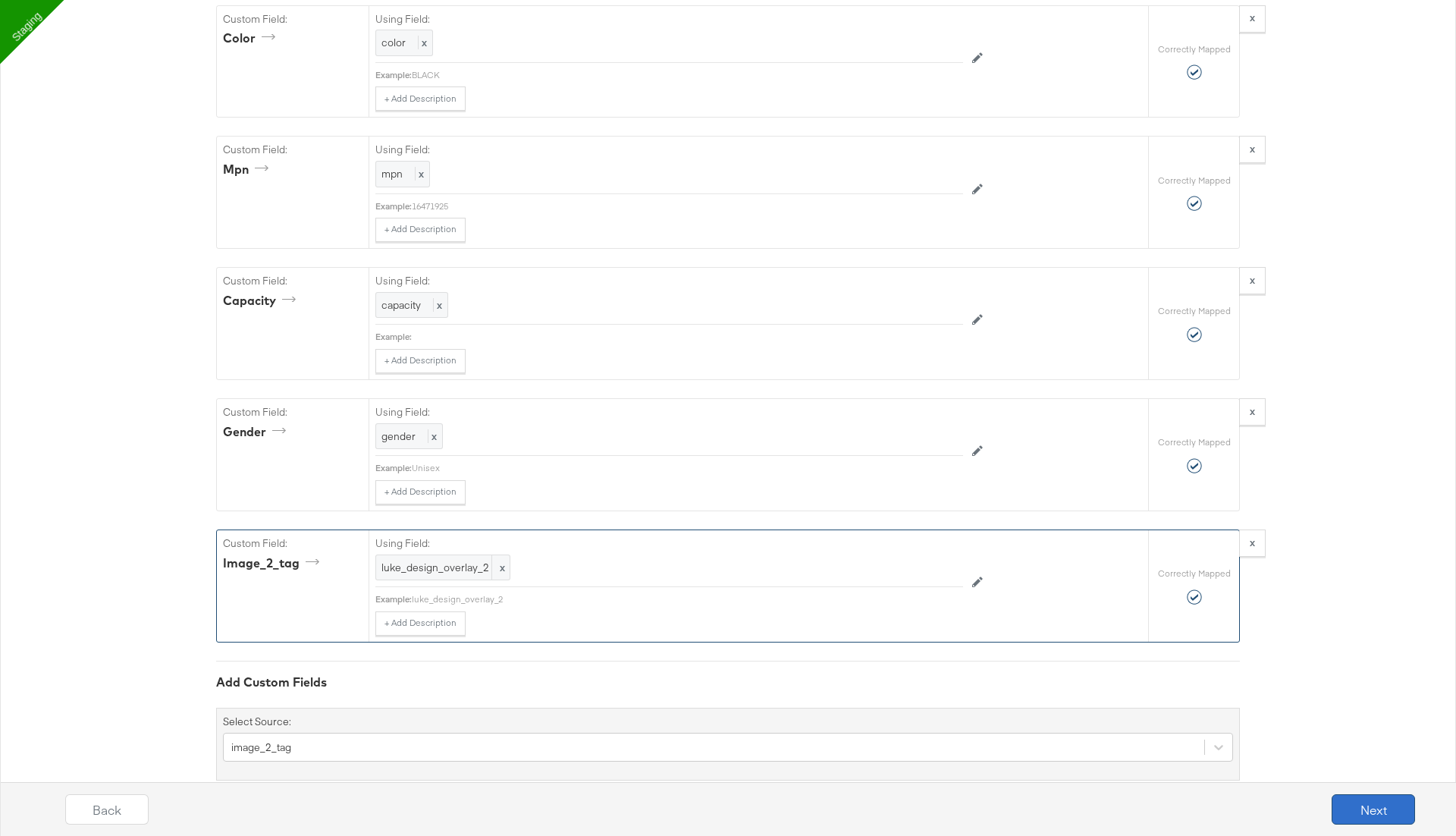
click at [1356, 815] on button "Next" at bounding box center [1373, 809] width 83 height 30
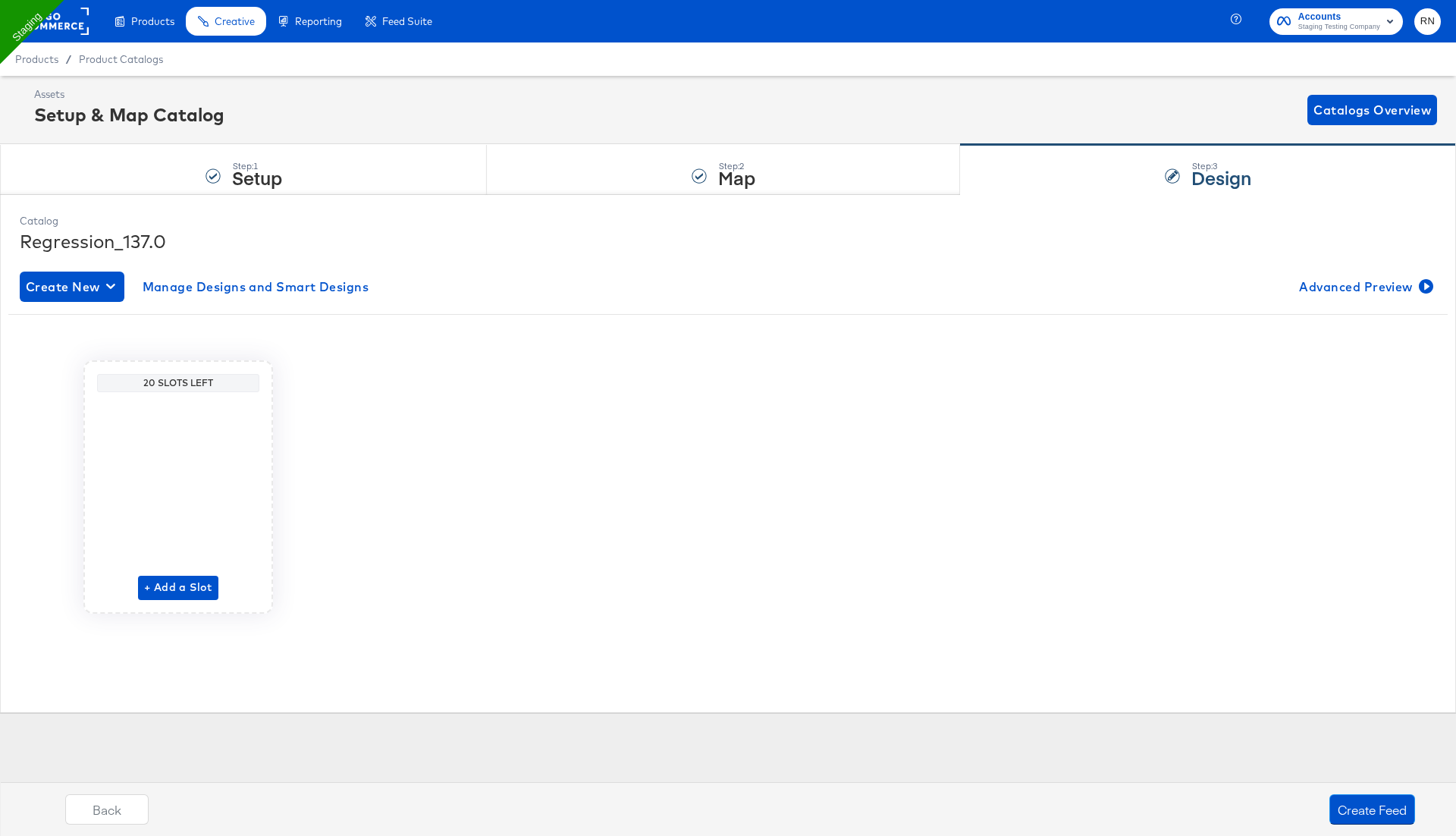
scroll to position [0, 0]
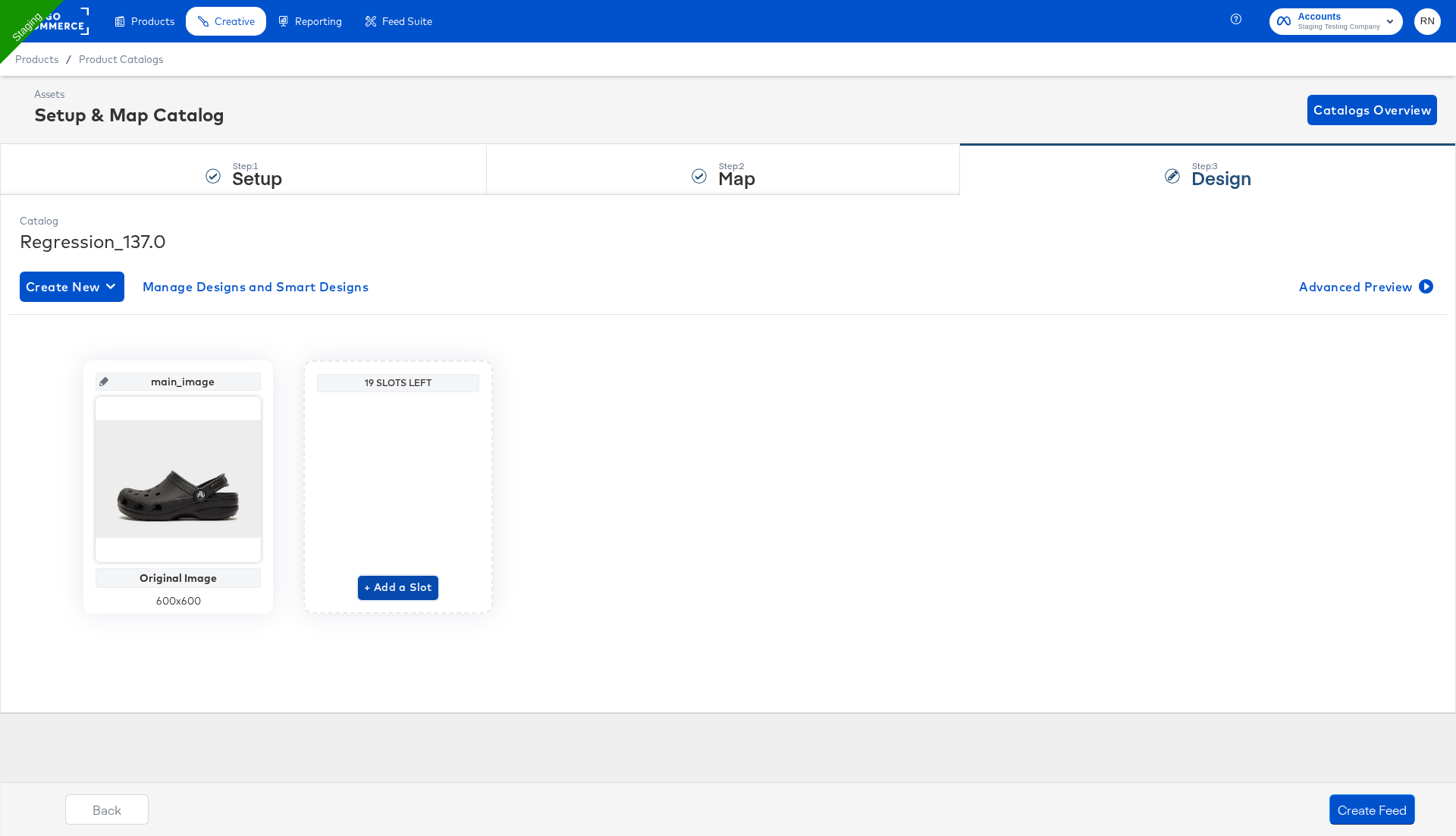
click at [406, 583] on span "+ Add a Slot" at bounding box center [398, 587] width 68 height 19
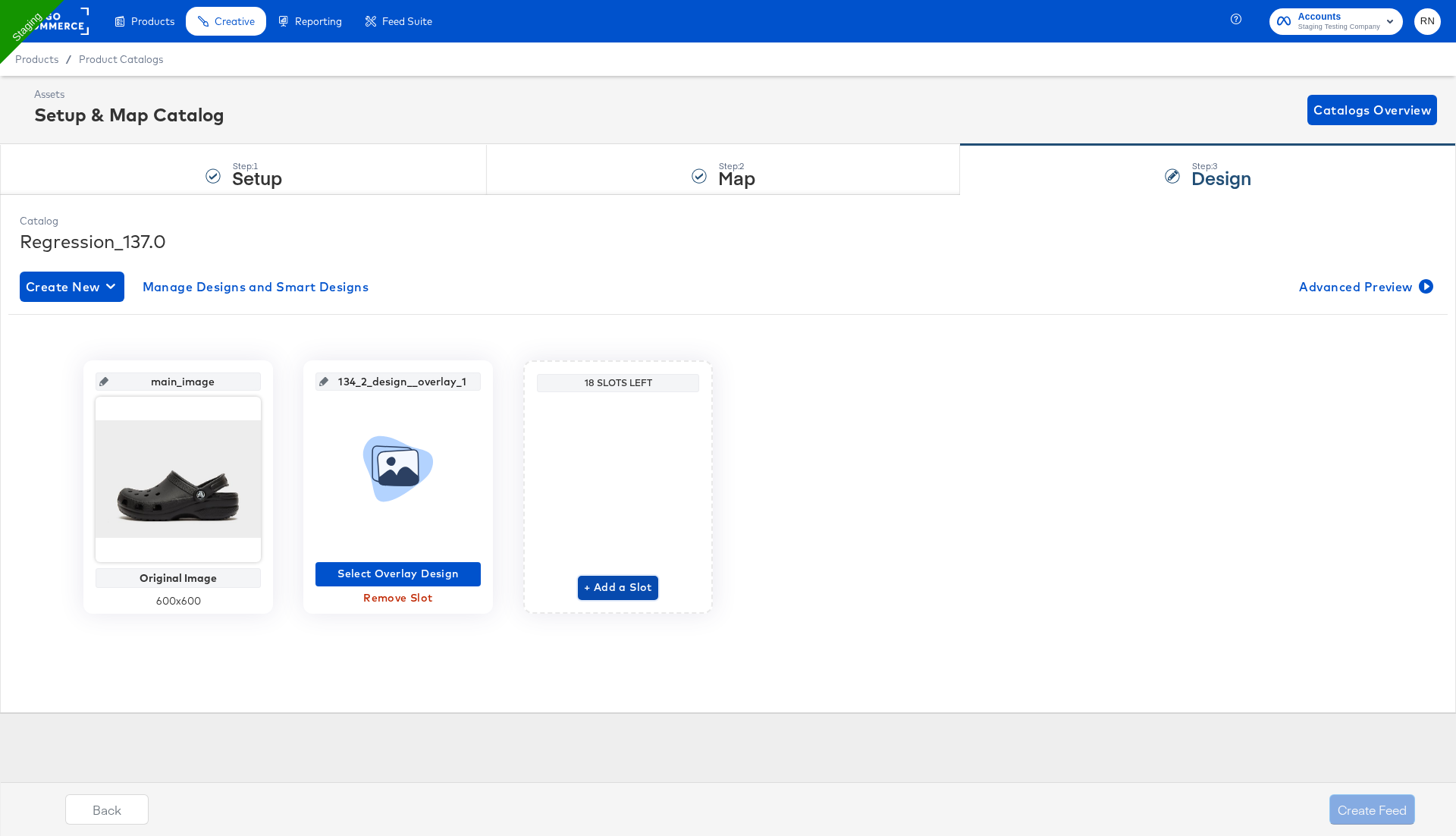
click at [602, 584] on span "+ Add a Slot" at bounding box center [617, 587] width 68 height 19
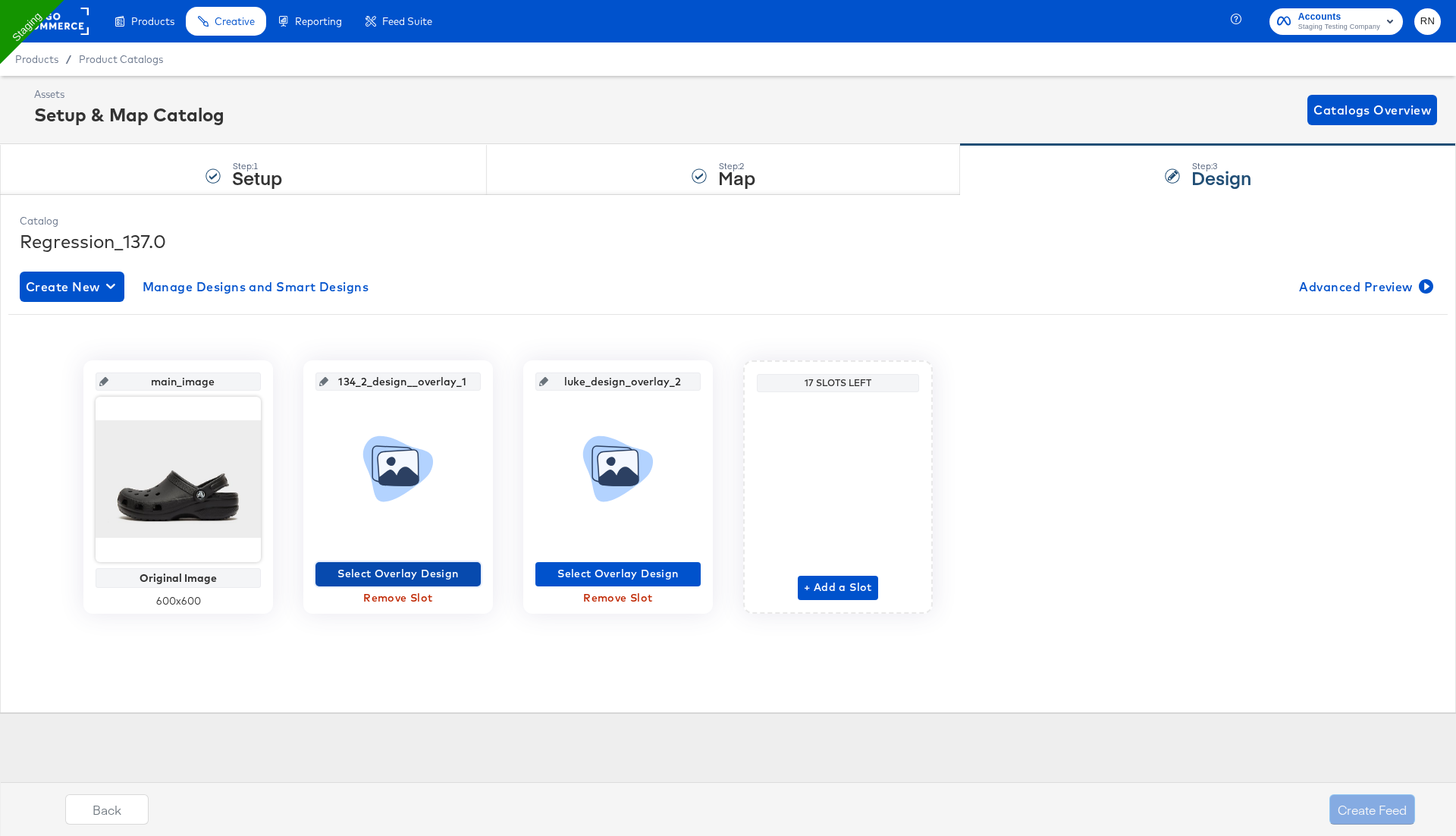
click at [439, 572] on span "Select Overlay Design" at bounding box center [398, 573] width 153 height 19
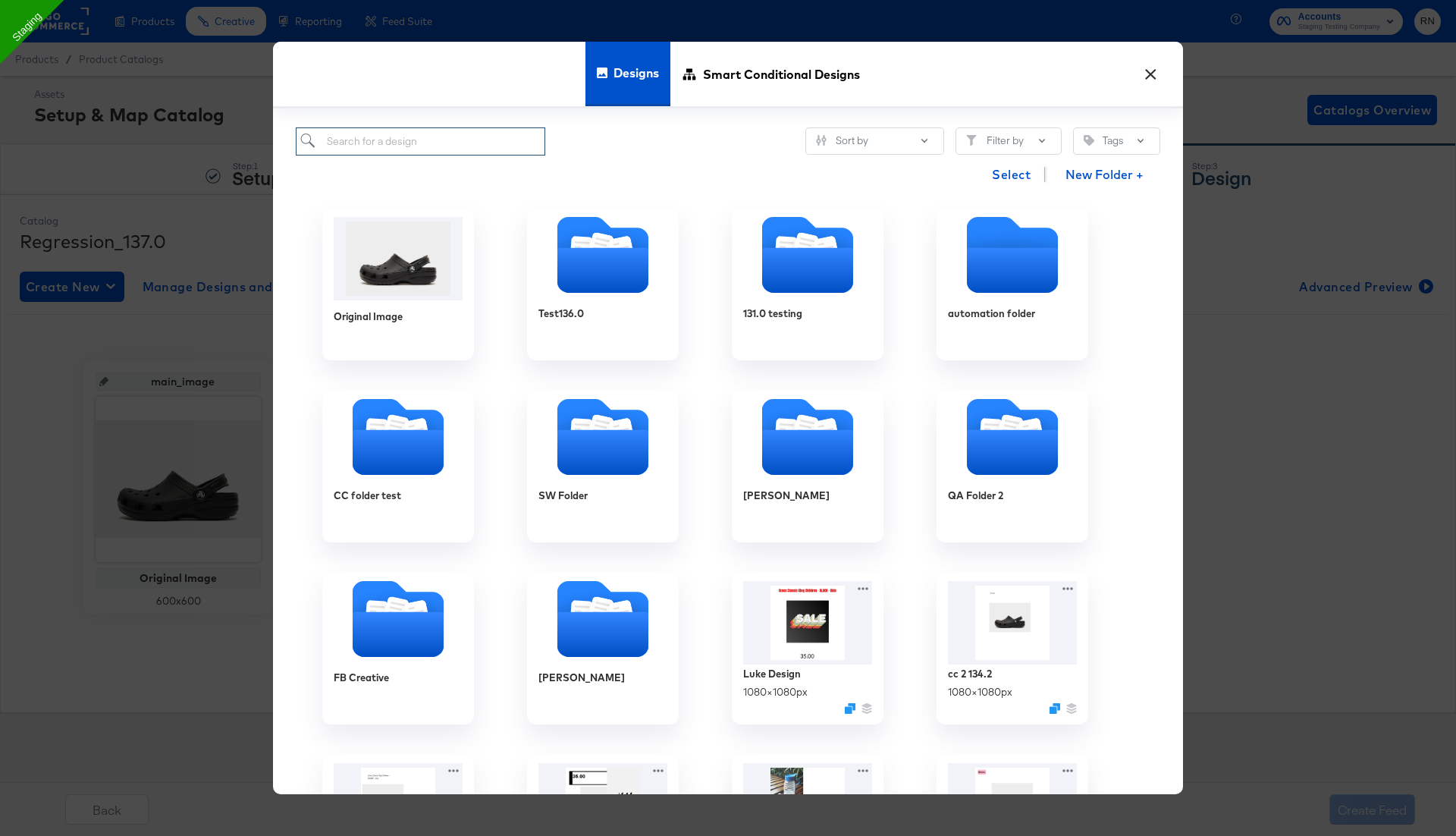
click at [446, 145] on input "search" at bounding box center [420, 142] width 250 height 28
type input "134.2"
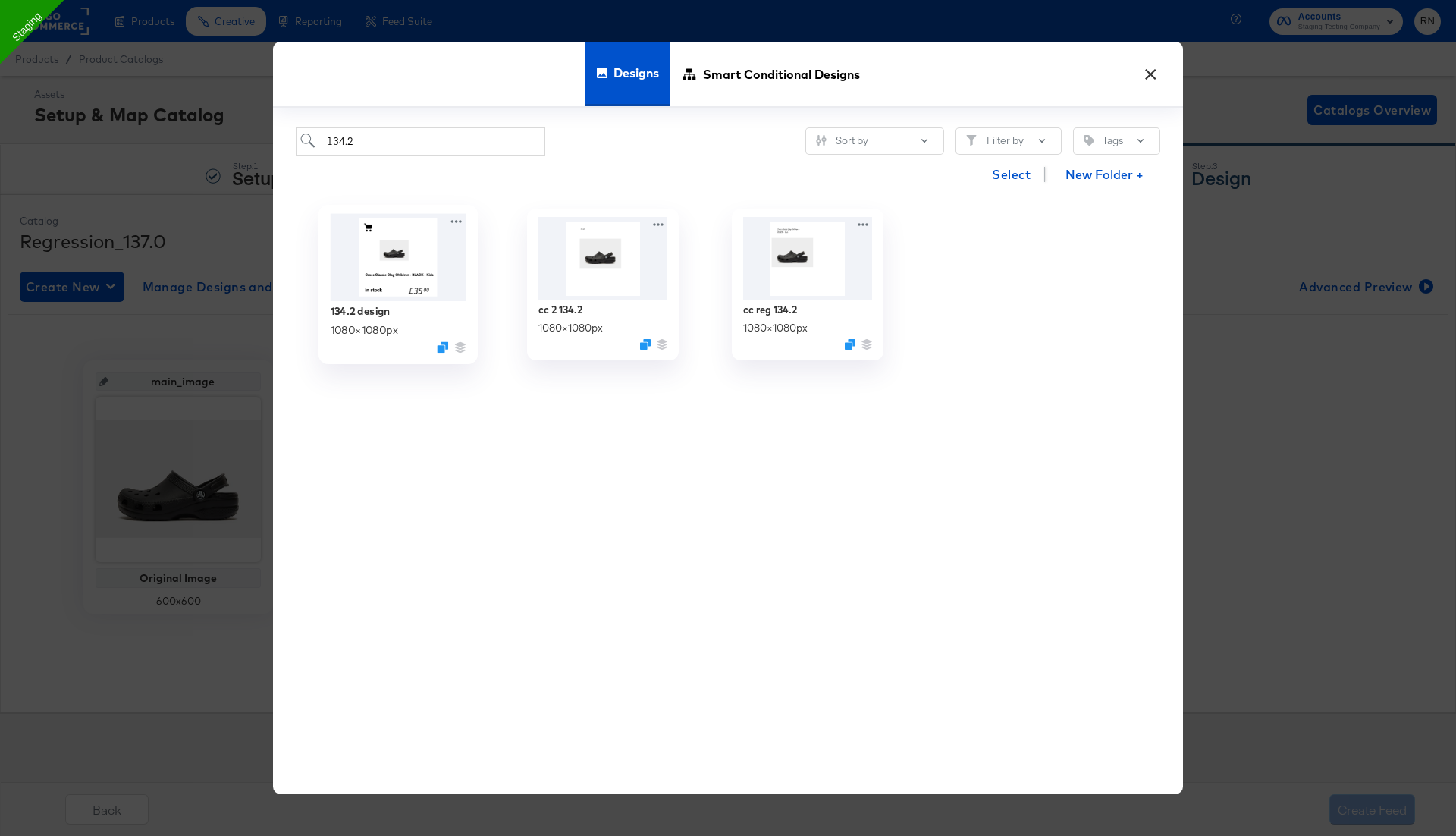
click at [355, 232] on img at bounding box center [398, 257] width 136 height 87
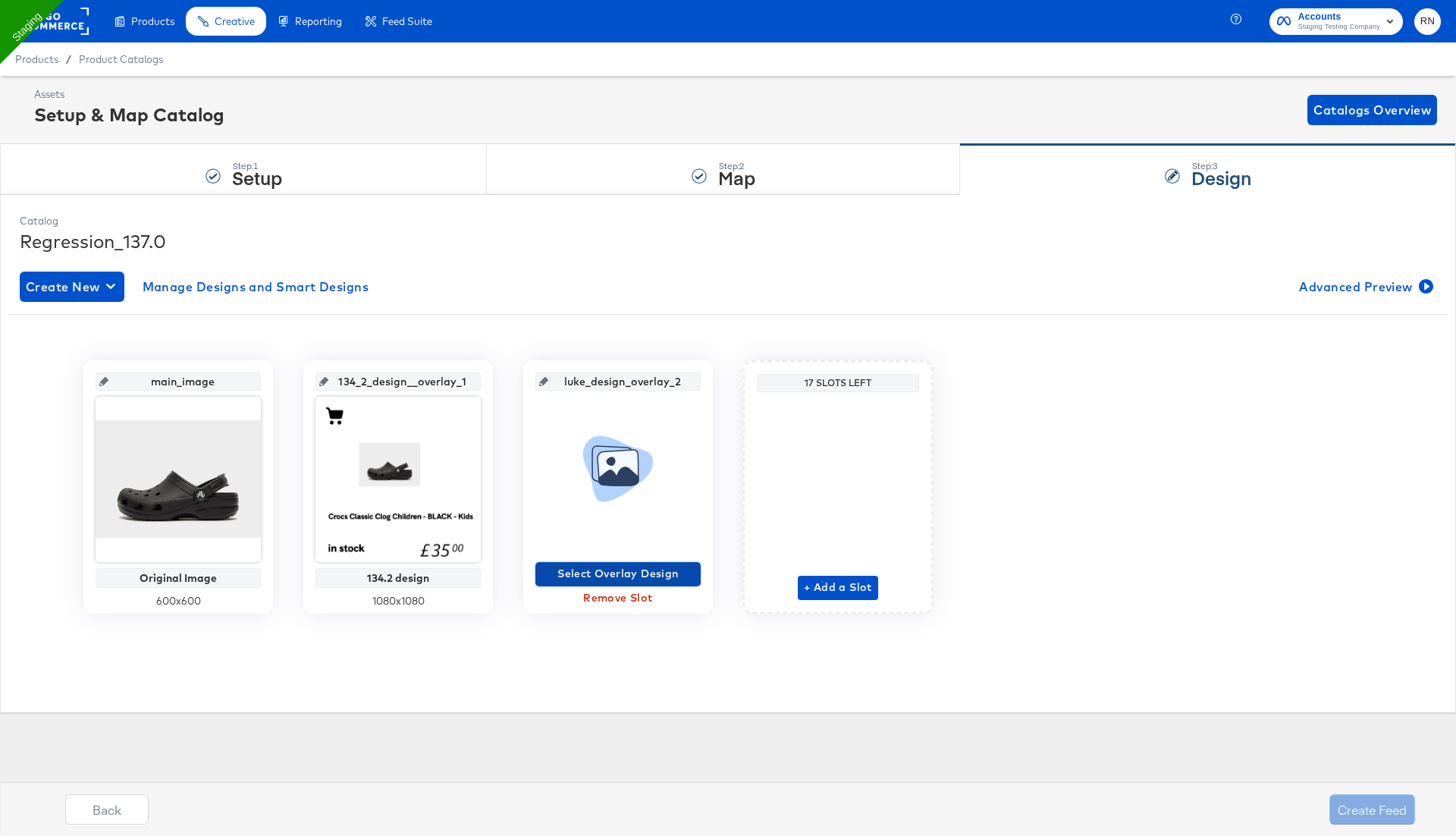
click at [583, 574] on span "Select Overlay Design" at bounding box center [617, 573] width 153 height 19
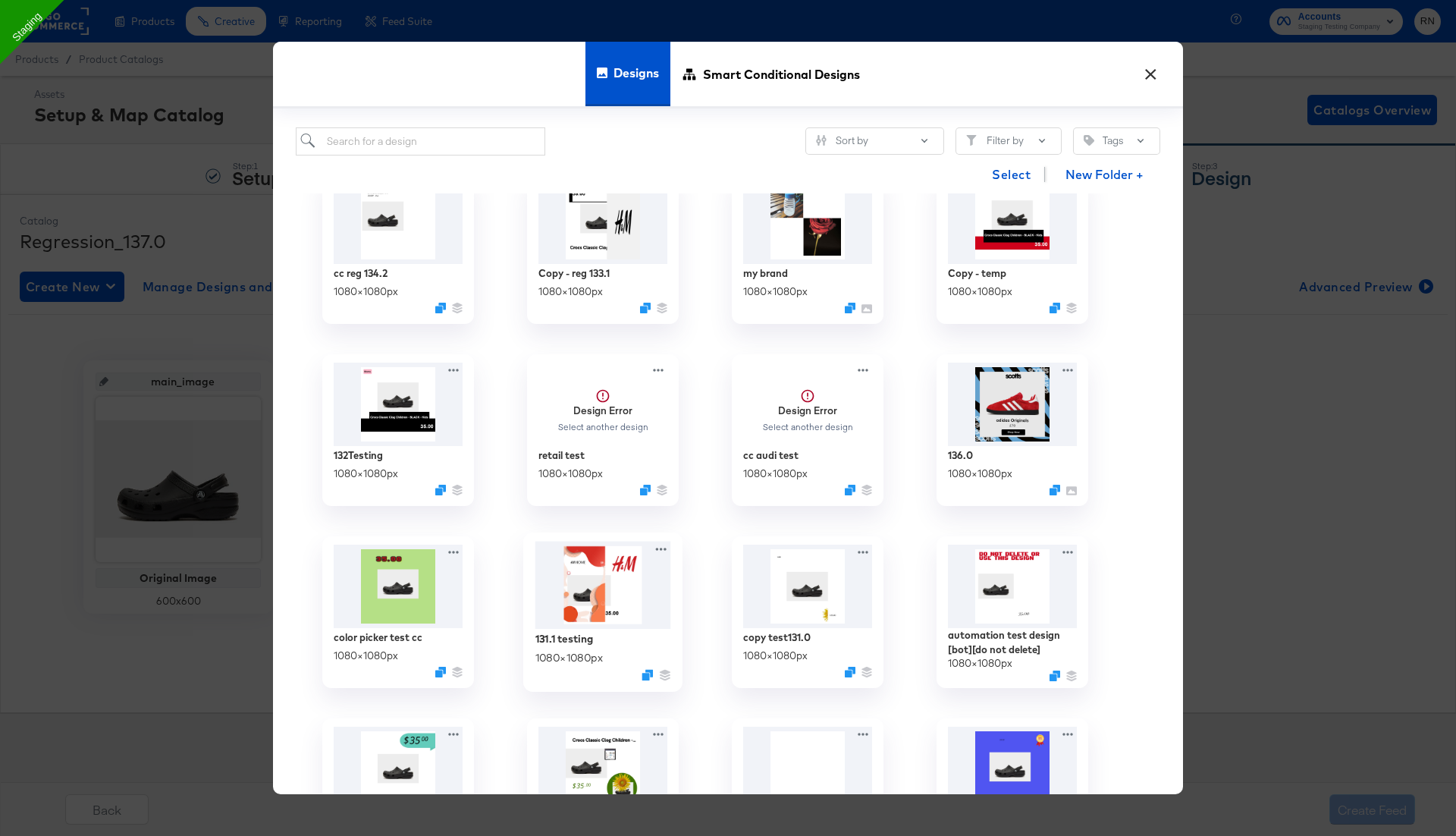
scroll to position [620, 0]
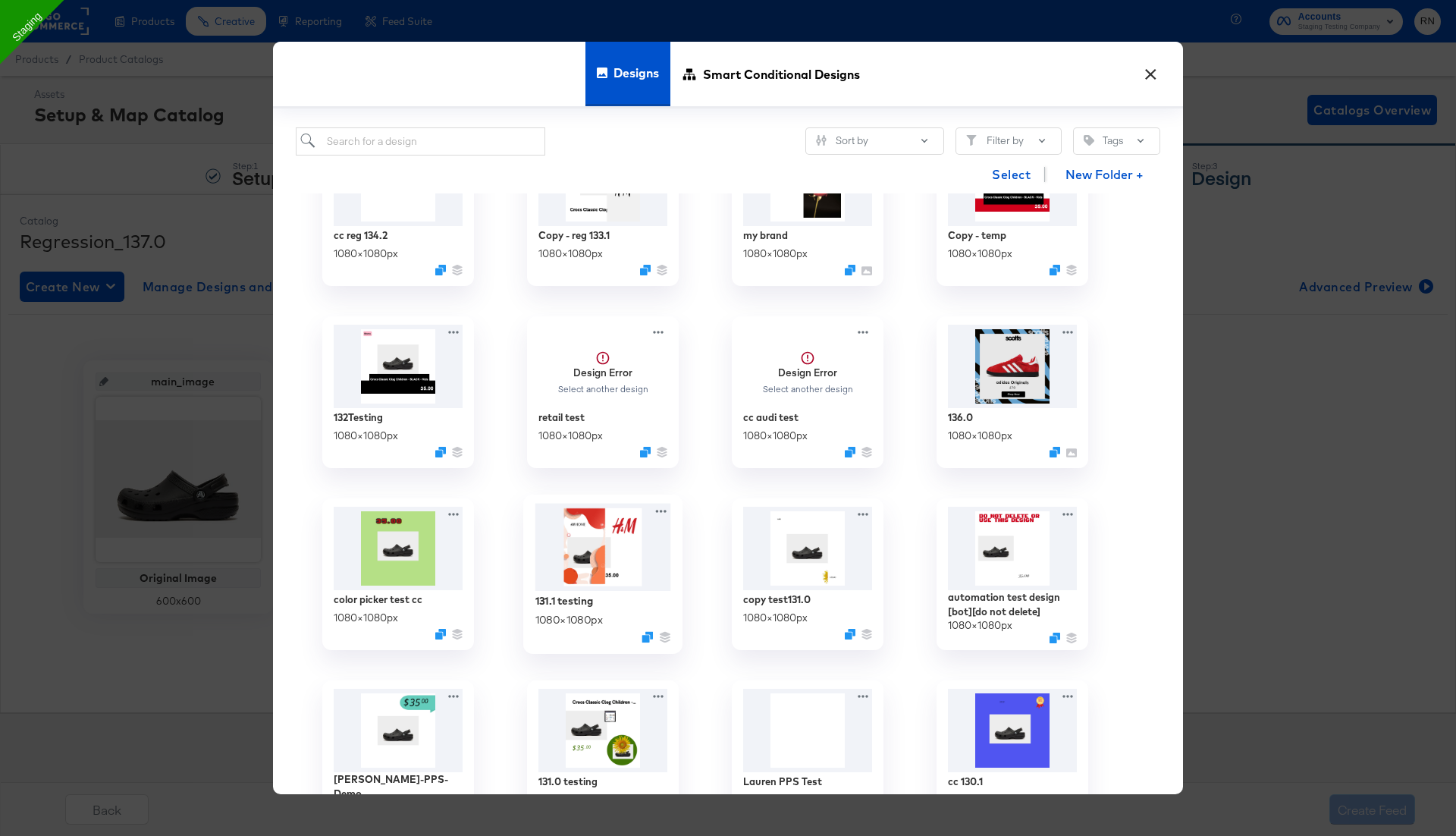
click at [599, 582] on img at bounding box center [603, 548] width 136 height 88
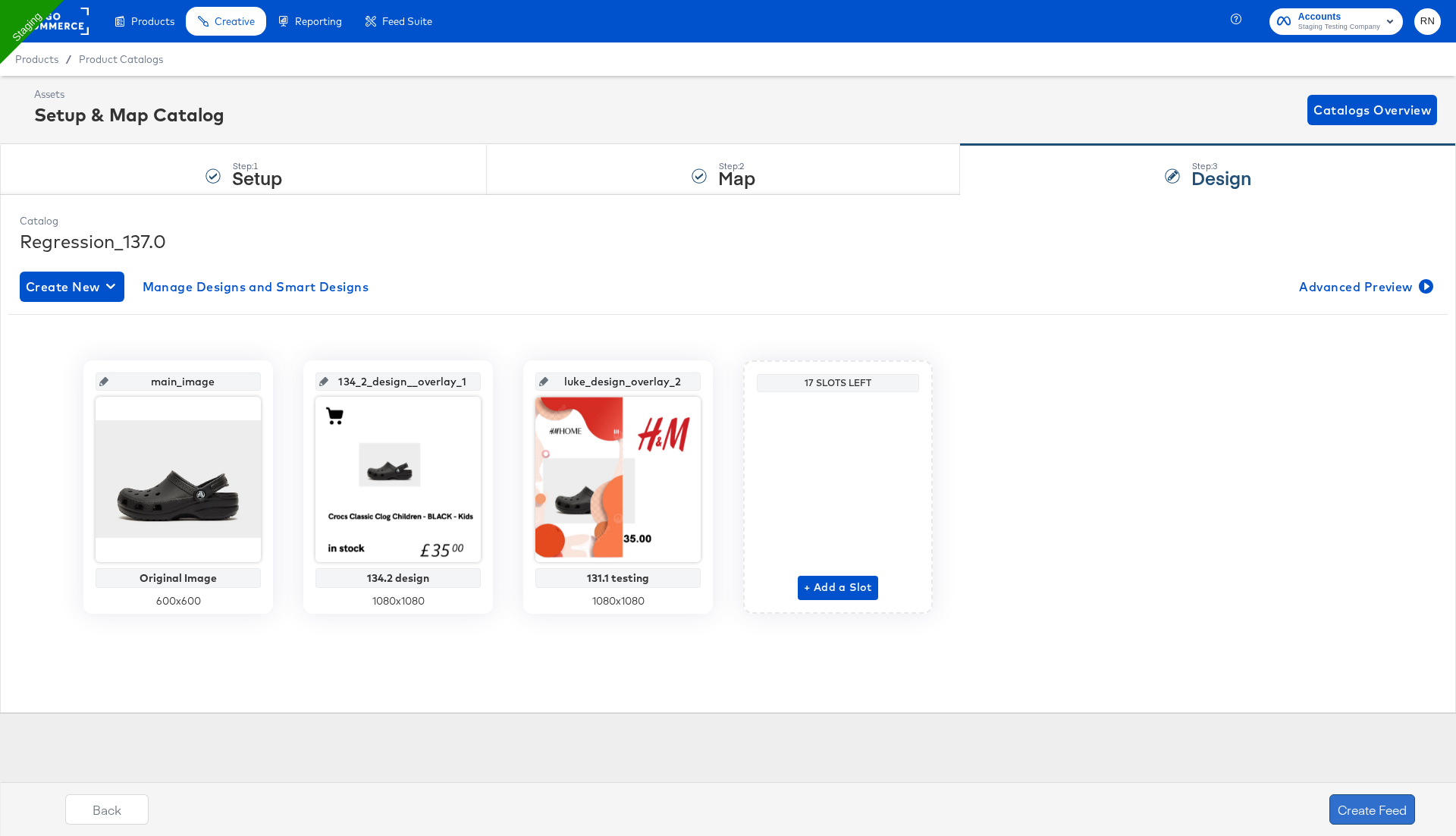
click at [1367, 814] on button "Create Feed" at bounding box center [1372, 809] width 85 height 30
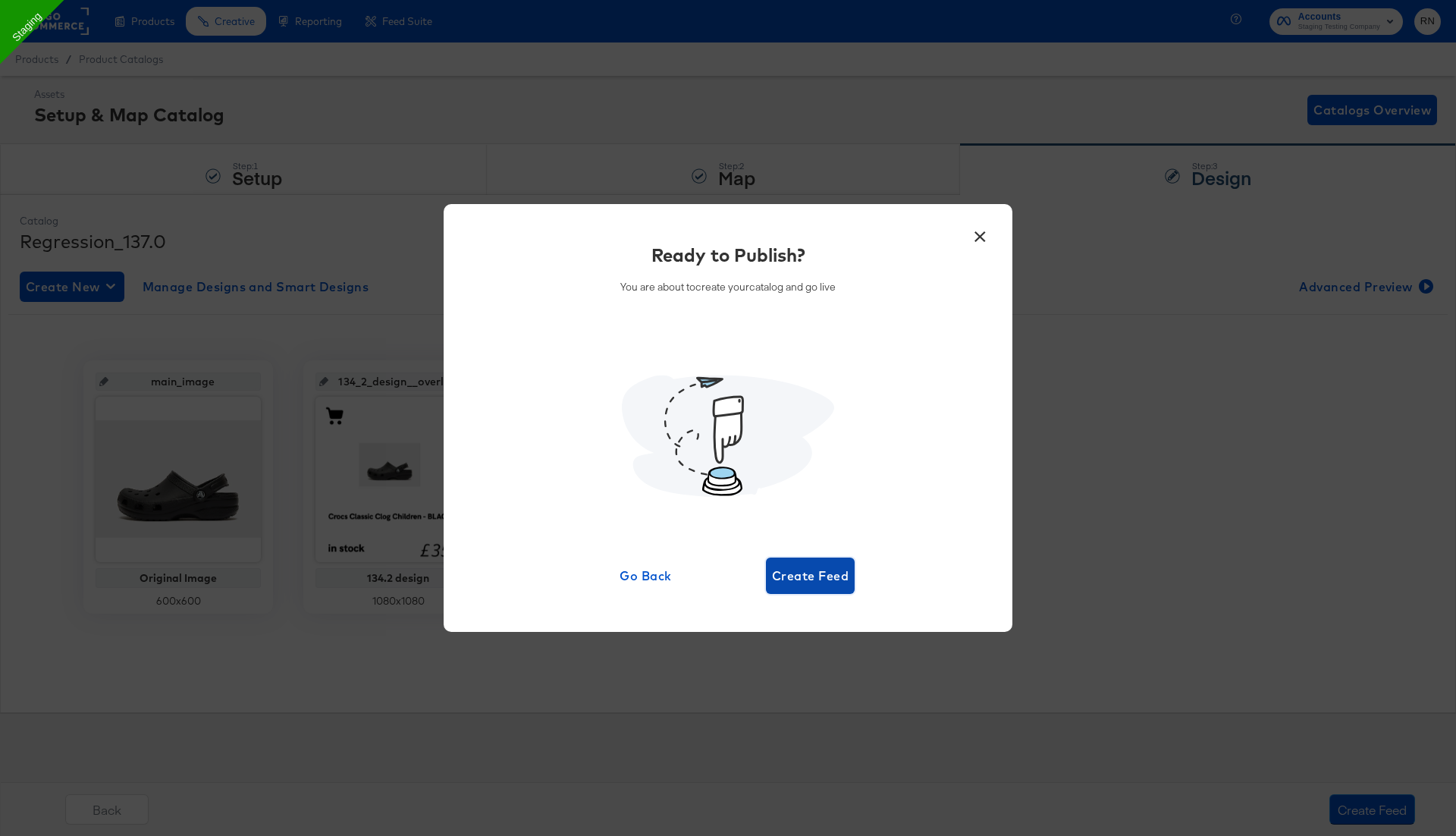
click at [819, 585] on span "Create Feed" at bounding box center [811, 575] width 77 height 22
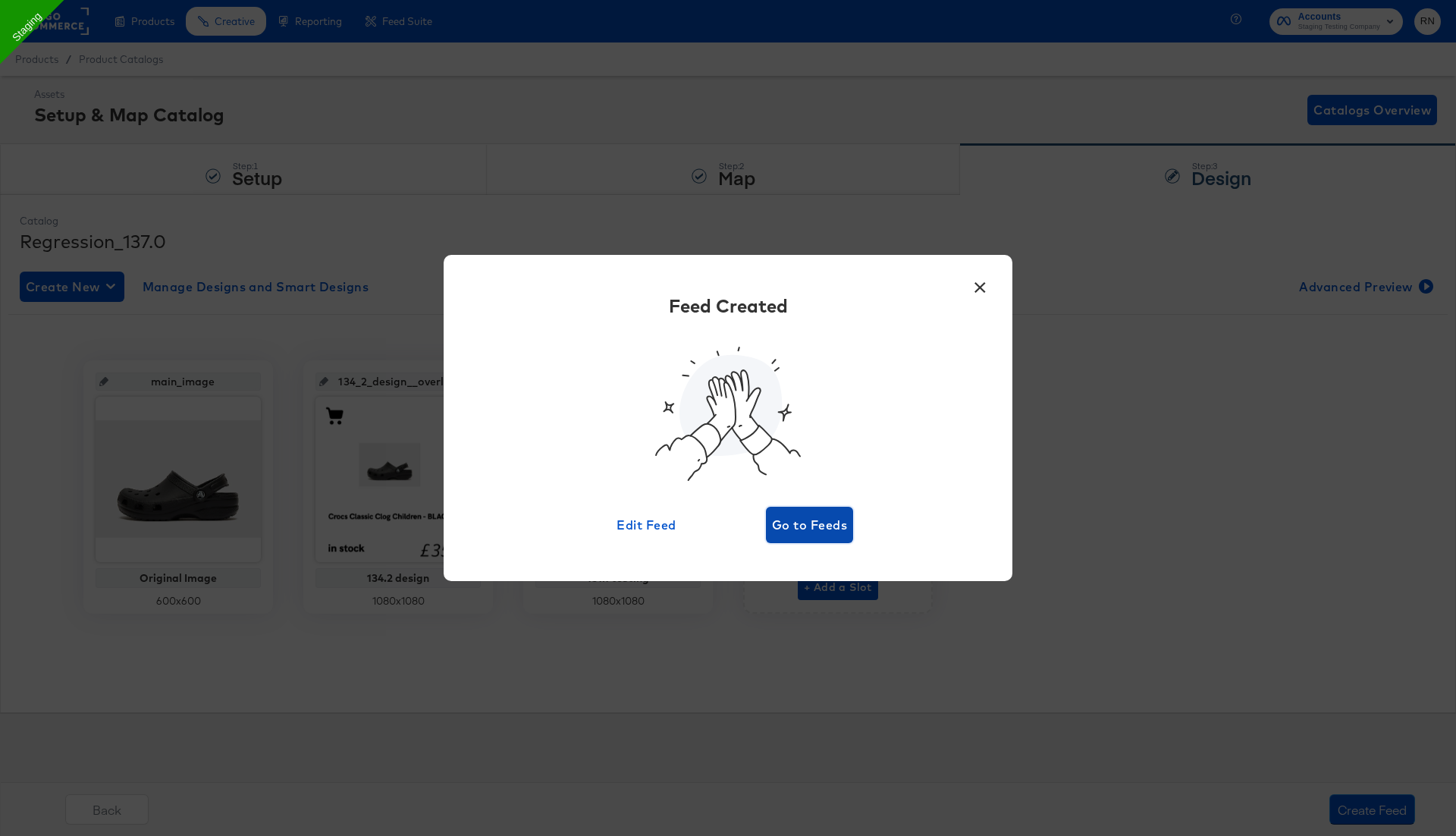
click at [788, 529] on span "Go to Feeds" at bounding box center [810, 524] width 75 height 22
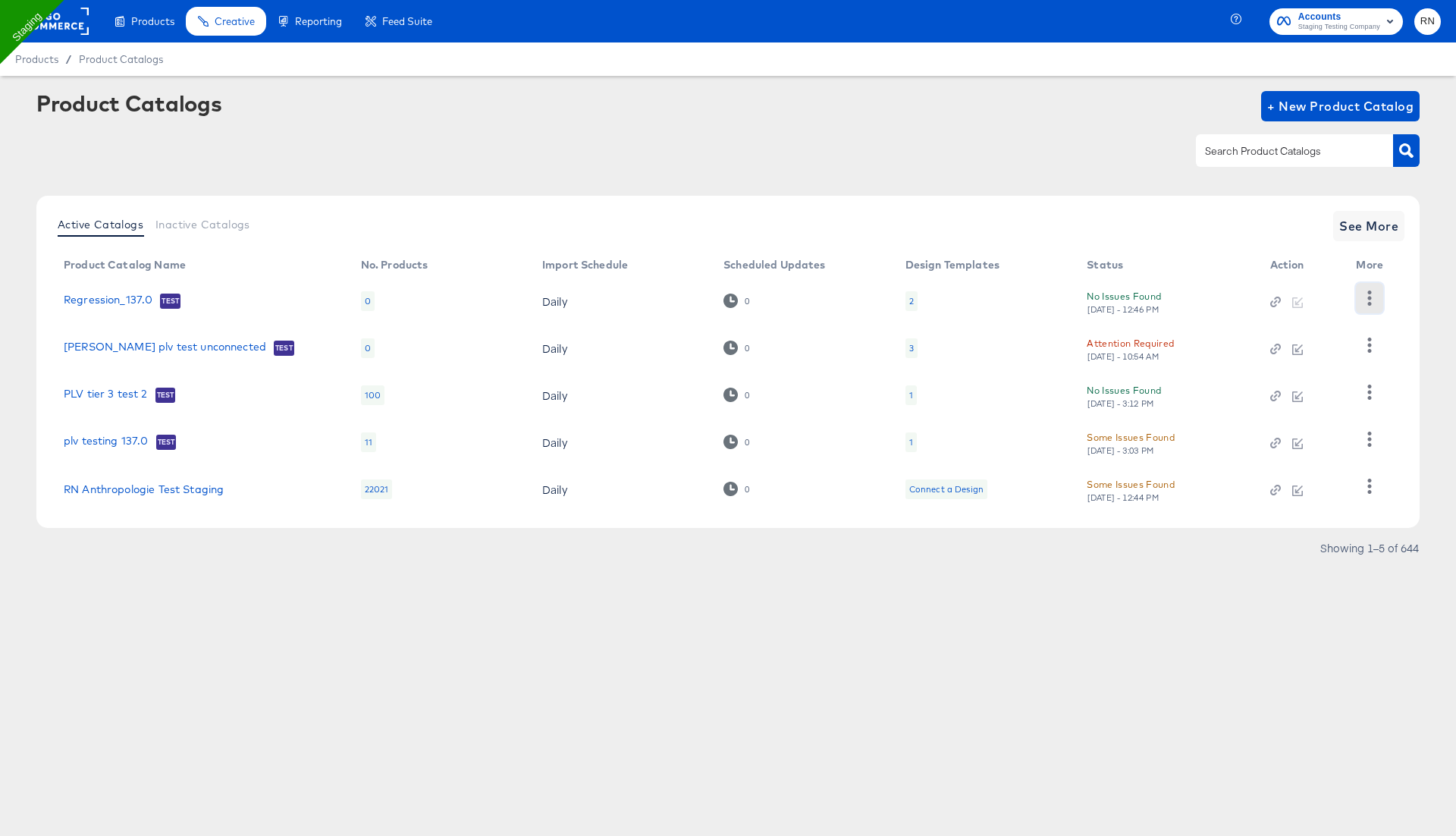
click at [1372, 291] on icon "button" at bounding box center [1369, 297] width 14 height 14
click at [732, 304] on icon at bounding box center [730, 300] width 14 height 14
click at [731, 296] on icon at bounding box center [730, 300] width 14 height 14
click at [731, 350] on icon at bounding box center [730, 347] width 14 height 14
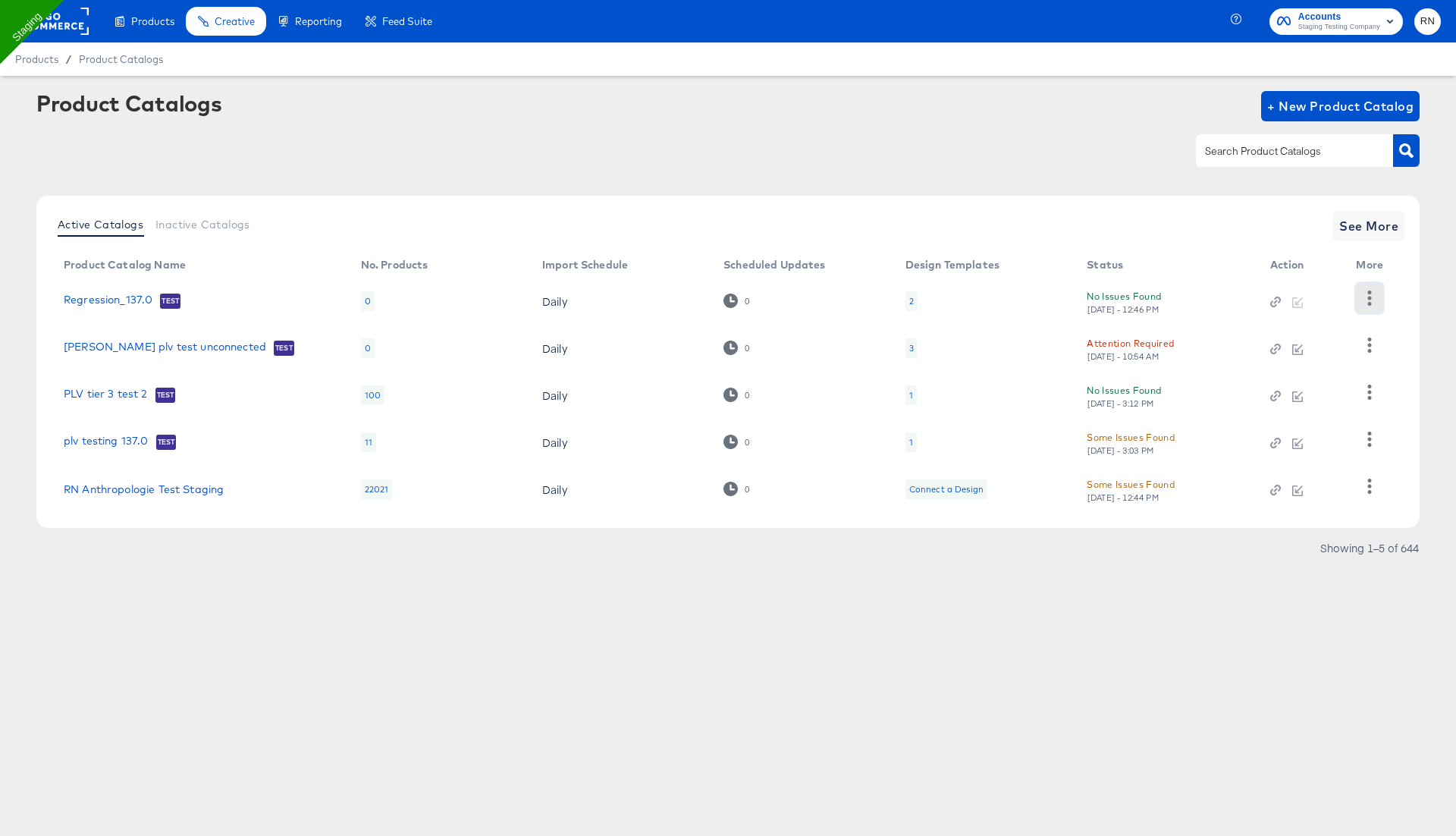
click at [1370, 298] on icon "button" at bounding box center [1370, 297] width 4 height 14
click at [106, 302] on link "Regression_137.0" at bounding box center [108, 301] width 89 height 15
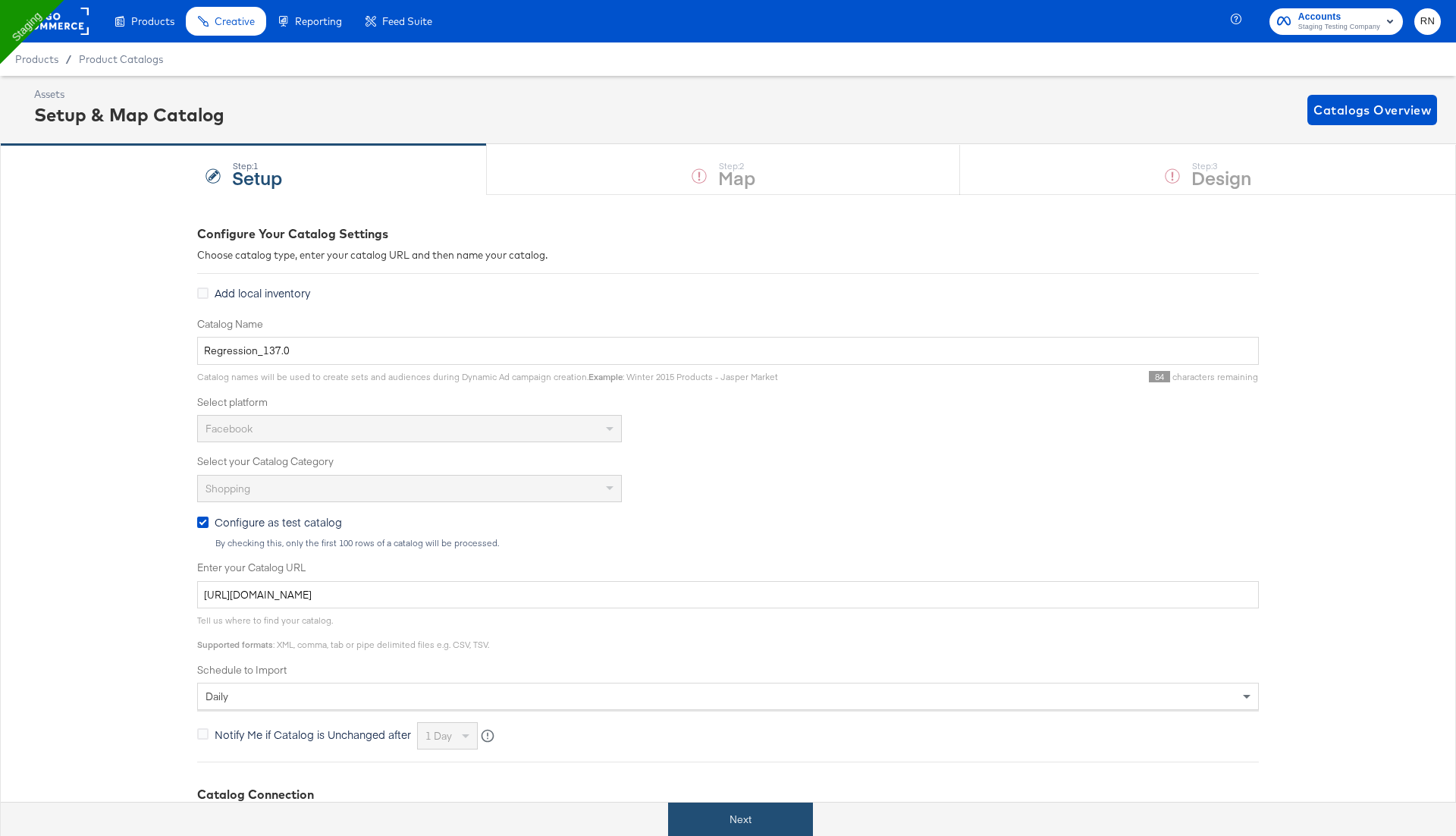
click at [726, 810] on button "Next" at bounding box center [740, 819] width 144 height 34
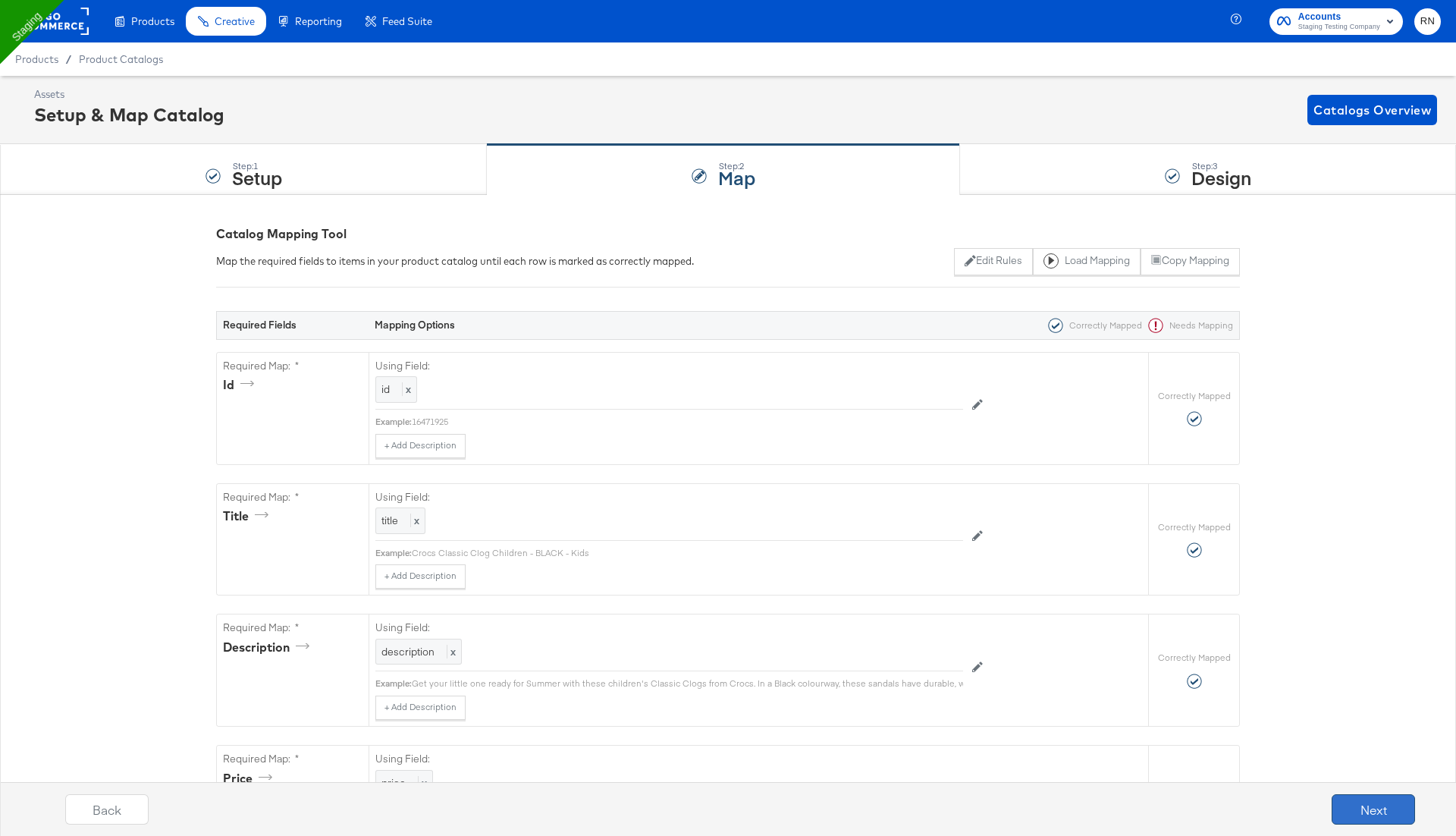
click at [1360, 813] on button "Next" at bounding box center [1373, 809] width 83 height 30
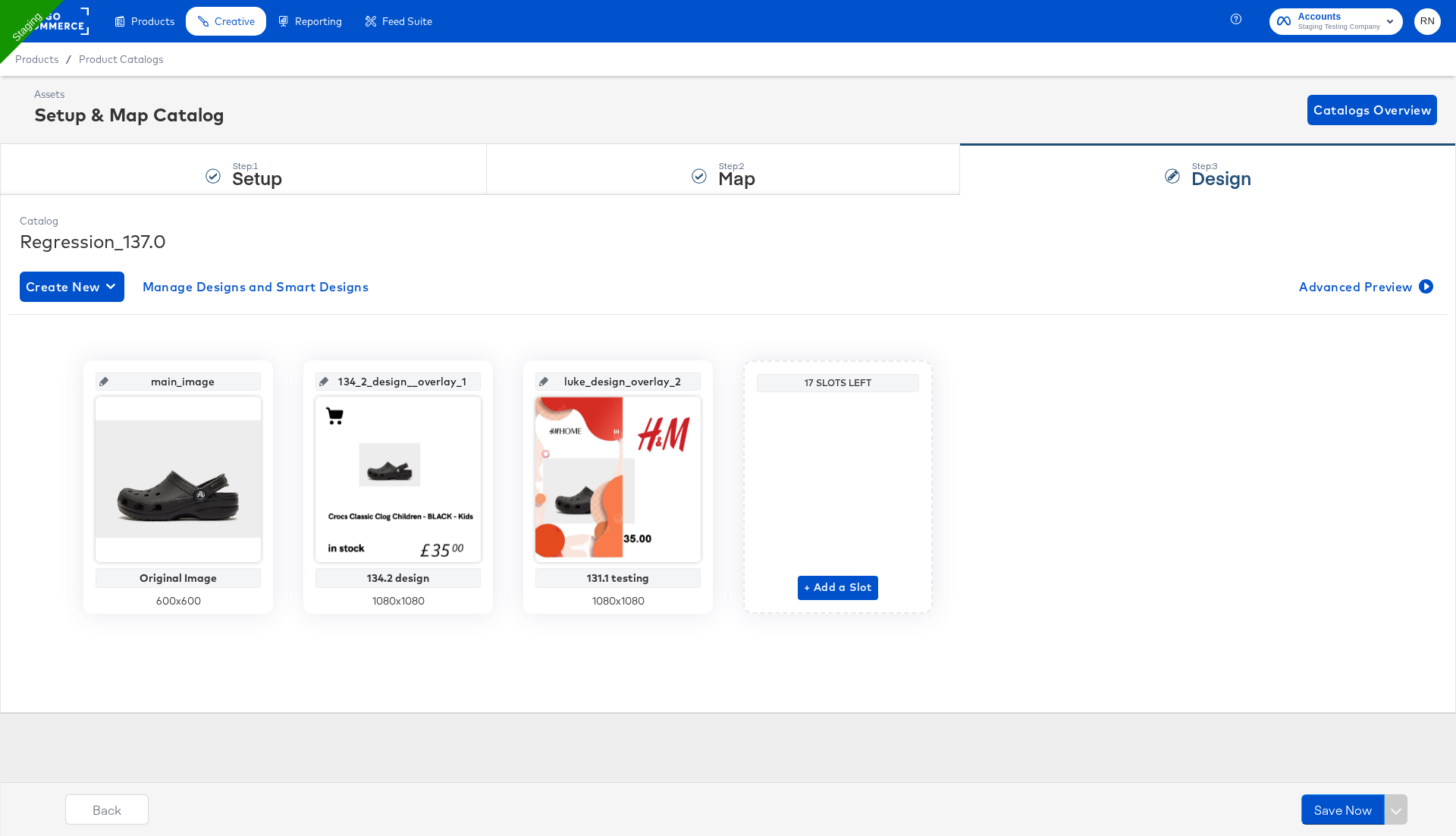
click at [1399, 810] on div "Save Now" at bounding box center [1354, 809] width 106 height 30
click at [1177, 448] on div "main_image Original Image 600 x 600 134_2_design__overlay_1 134.2 design 1080 x…" at bounding box center [728, 487] width 1439 height 253
click at [1395, 813] on div "Save Now" at bounding box center [1354, 809] width 106 height 30
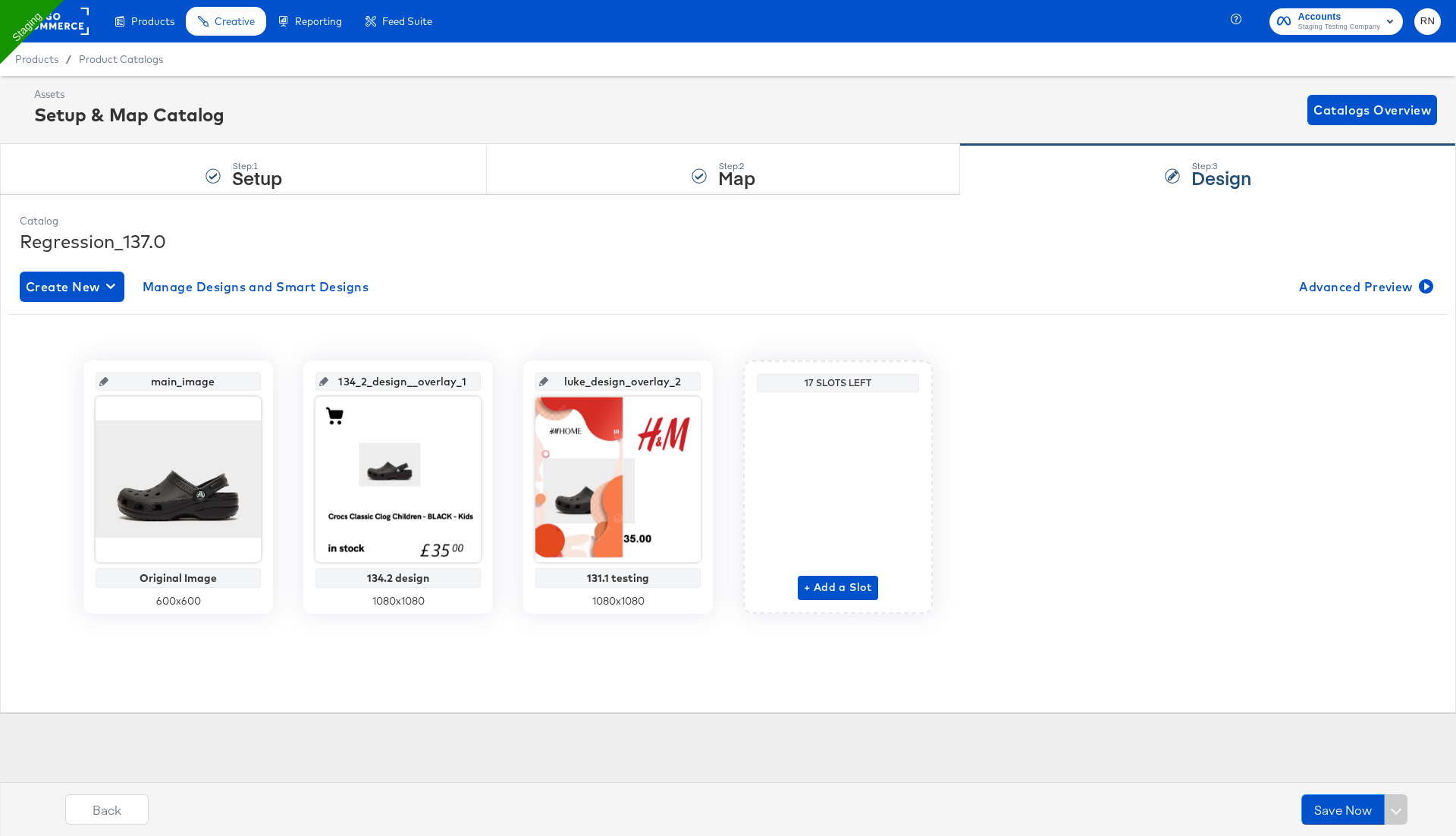
click at [1395, 813] on div "Save Now" at bounding box center [1354, 809] width 106 height 30
click at [127, 62] on span "Product Catalogs" at bounding box center [121, 59] width 85 height 12
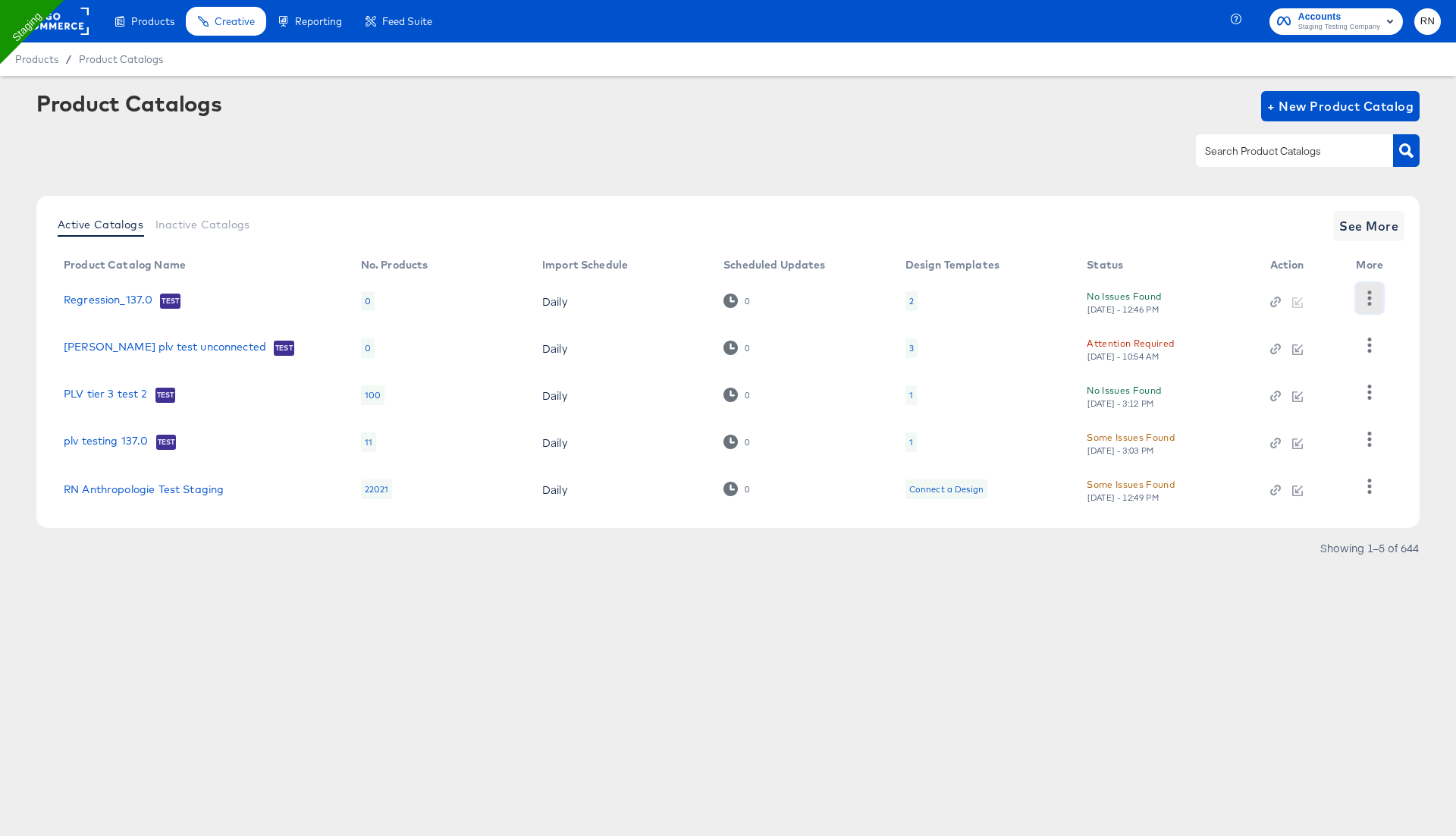
click at [1368, 295] on icon "button" at bounding box center [1369, 297] width 14 height 14
click at [1330, 331] on div "Changelog" at bounding box center [1308, 329] width 152 height 24
click at [1253, 319] on div "Changelog" at bounding box center [1308, 329] width 152 height 24
click at [1254, 328] on div "Changelog" at bounding box center [1308, 329] width 152 height 24
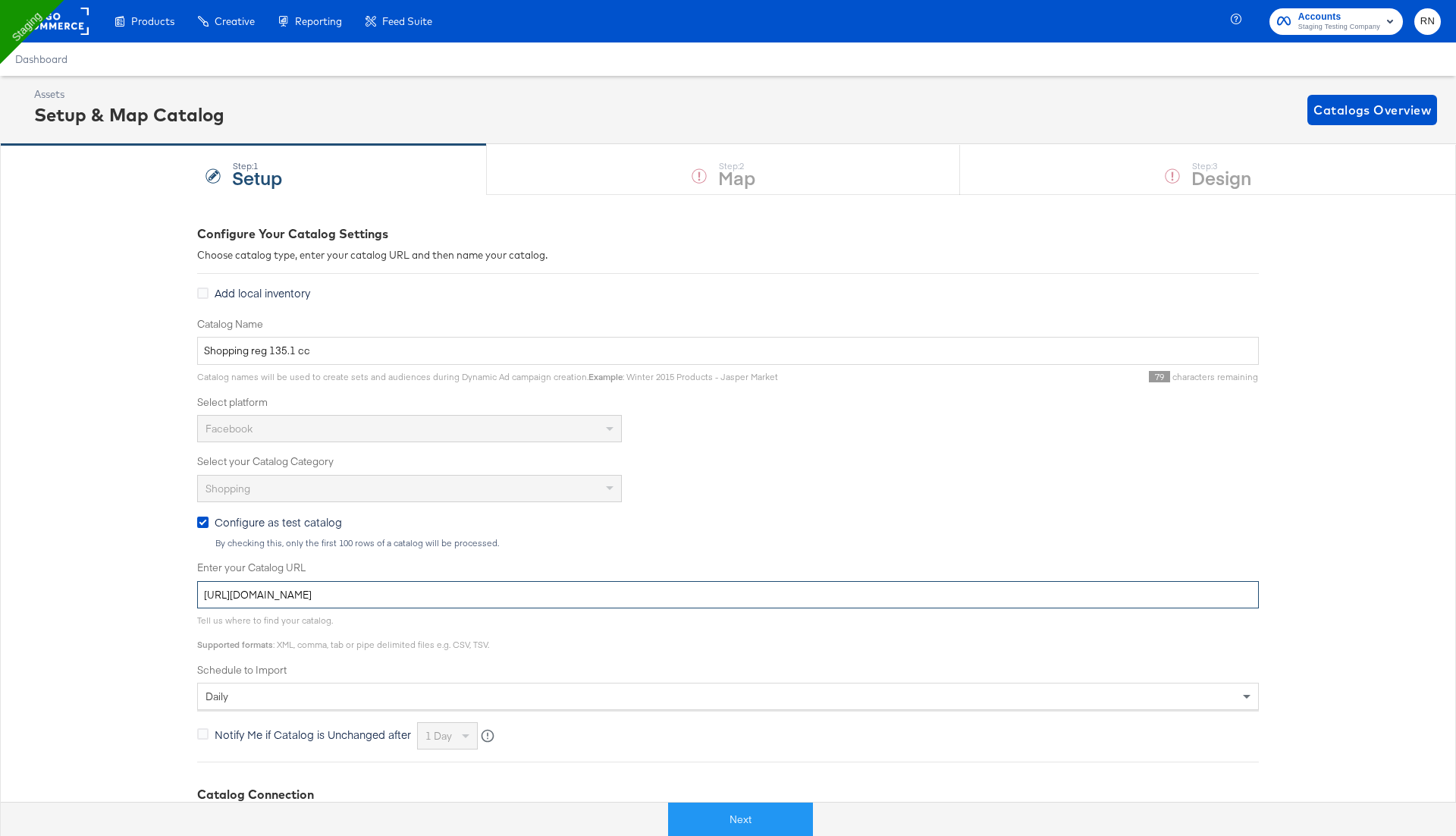
click at [355, 592] on input "[URL][DOMAIN_NAME]" at bounding box center [728, 595] width 1062 height 28
click at [740, 827] on button "Next" at bounding box center [740, 819] width 144 height 34
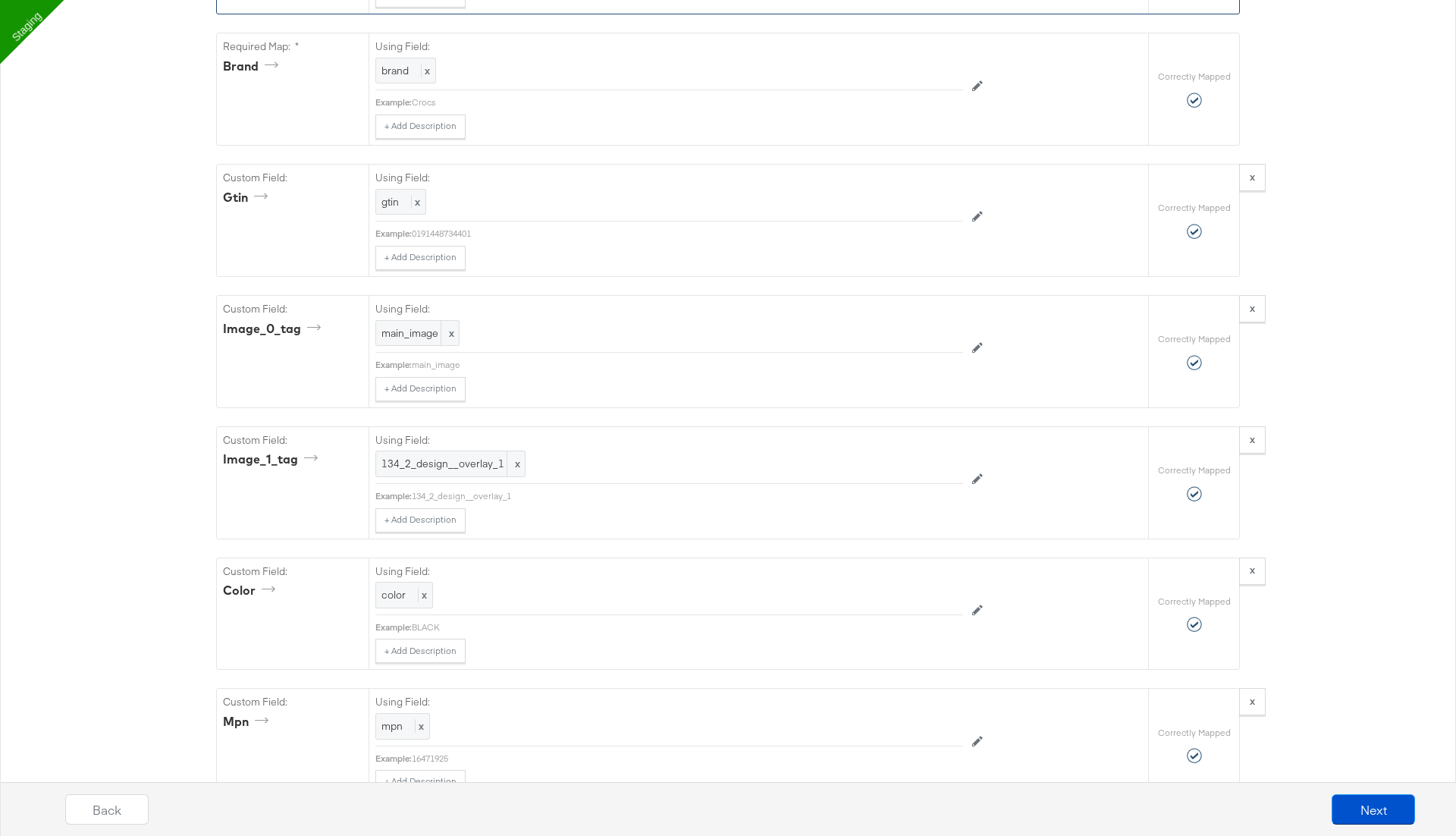
scroll to position [1356, 0]
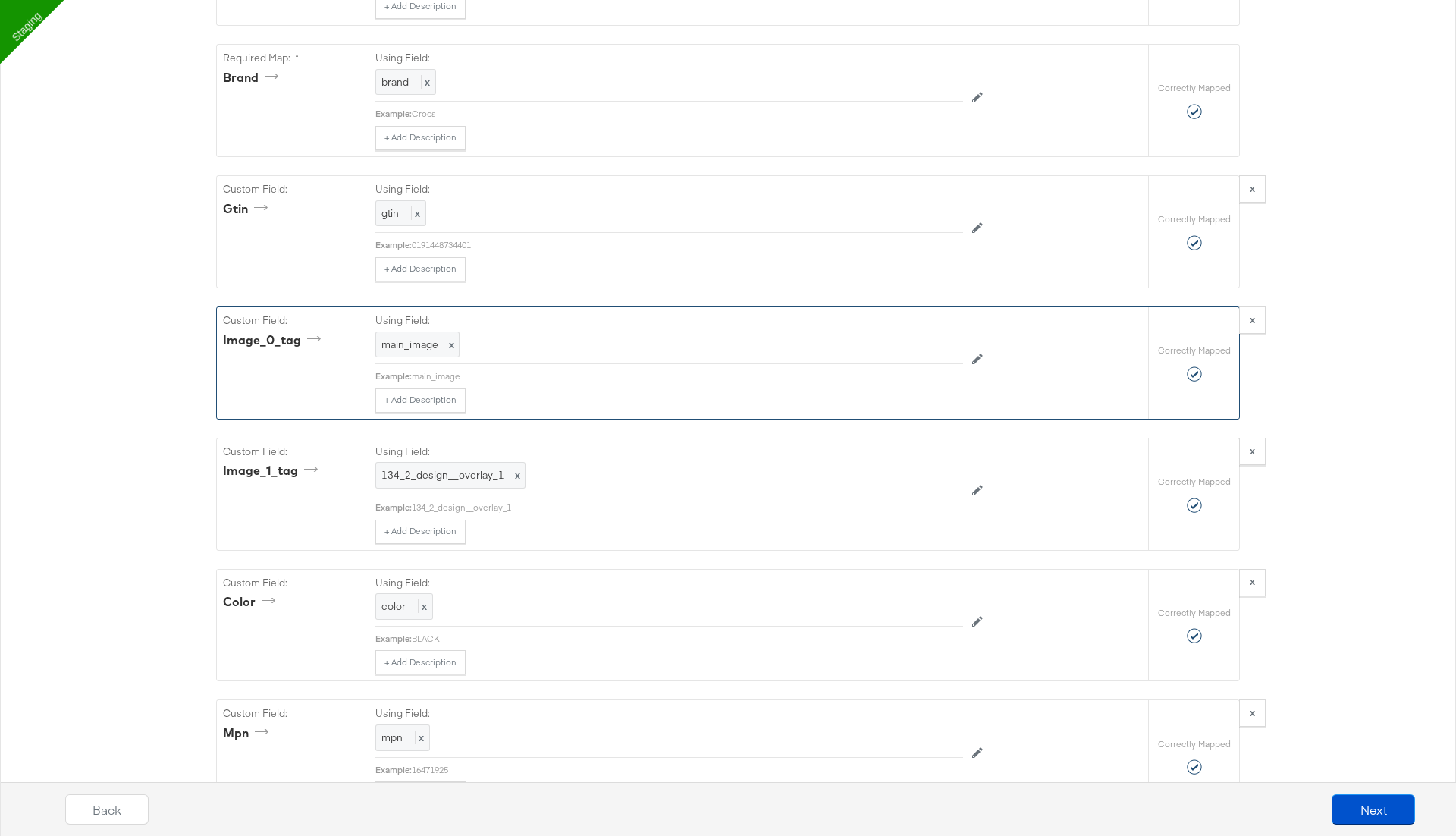
click at [501, 331] on div "main_image x" at bounding box center [669, 344] width 588 height 26
click at [976, 354] on icon at bounding box center [977, 358] width 10 height 10
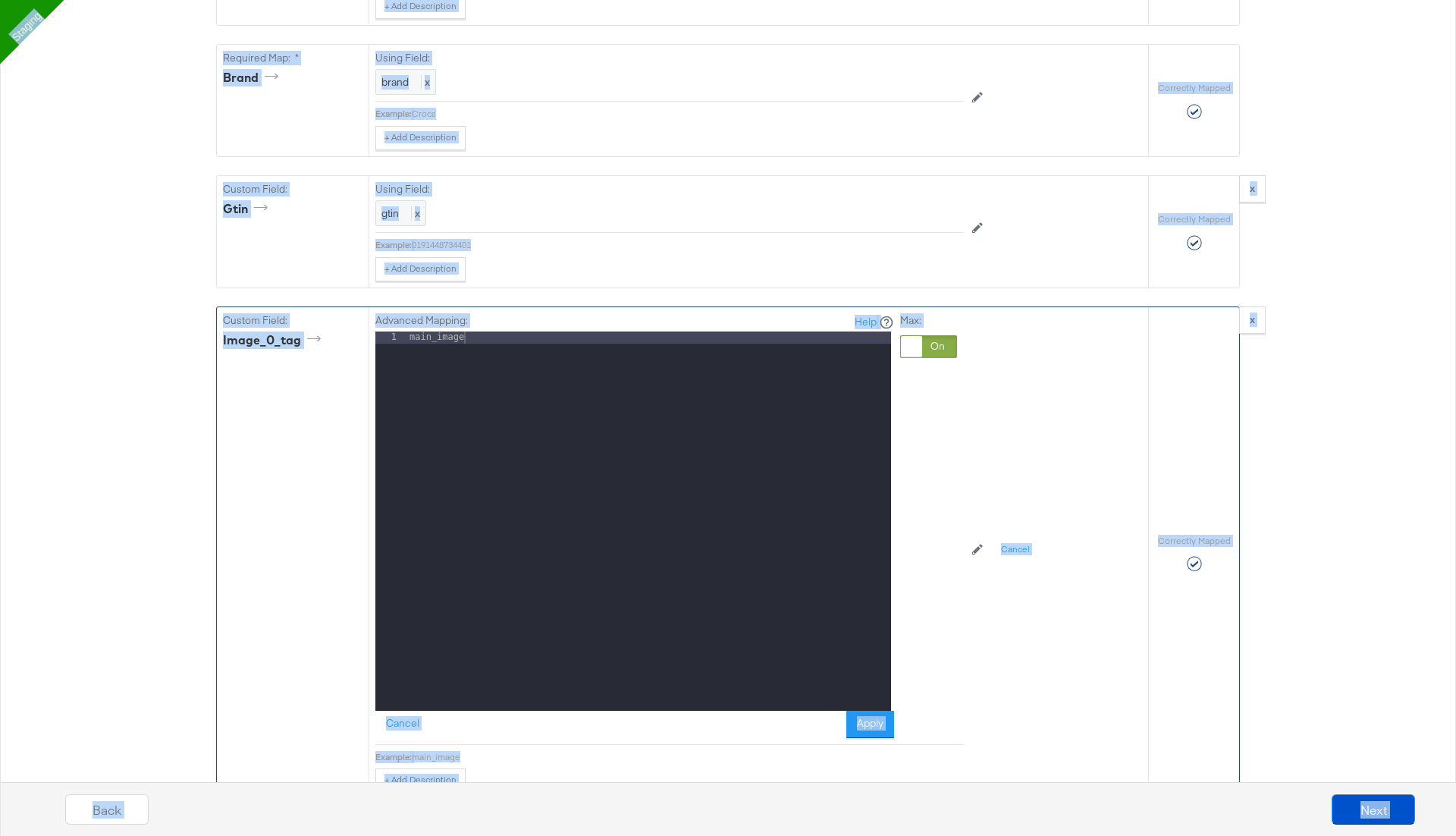
copy body "Products Products Product Catalogs Enhance Your Product Catalog, Map Them to Pu…"
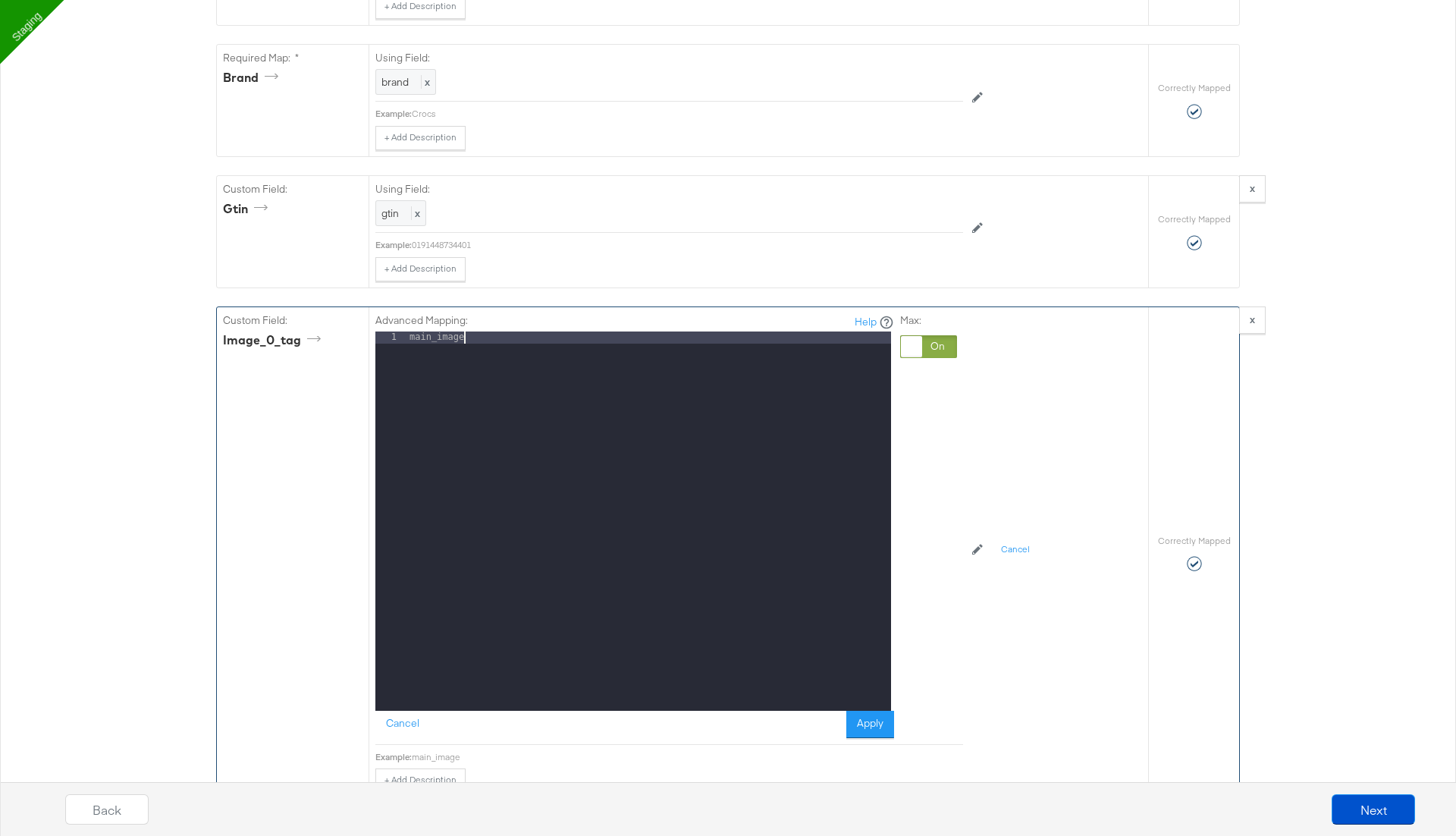
click at [700, 363] on div "main_image" at bounding box center [648, 533] width 485 height 403
click at [1015, 538] on button "Cancel" at bounding box center [1015, 550] width 47 height 24
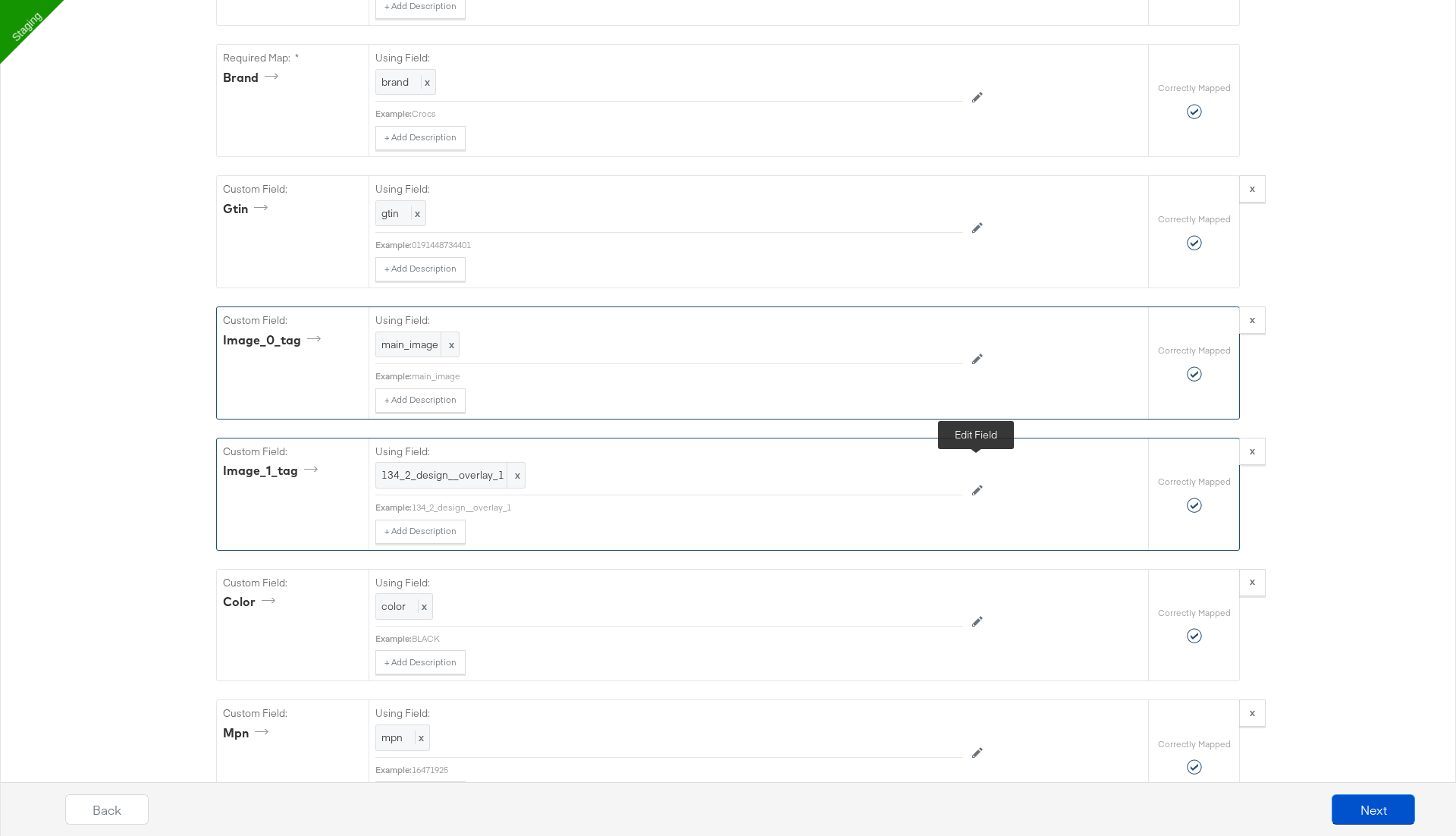
click at [968, 479] on button at bounding box center [978, 491] width 29 height 24
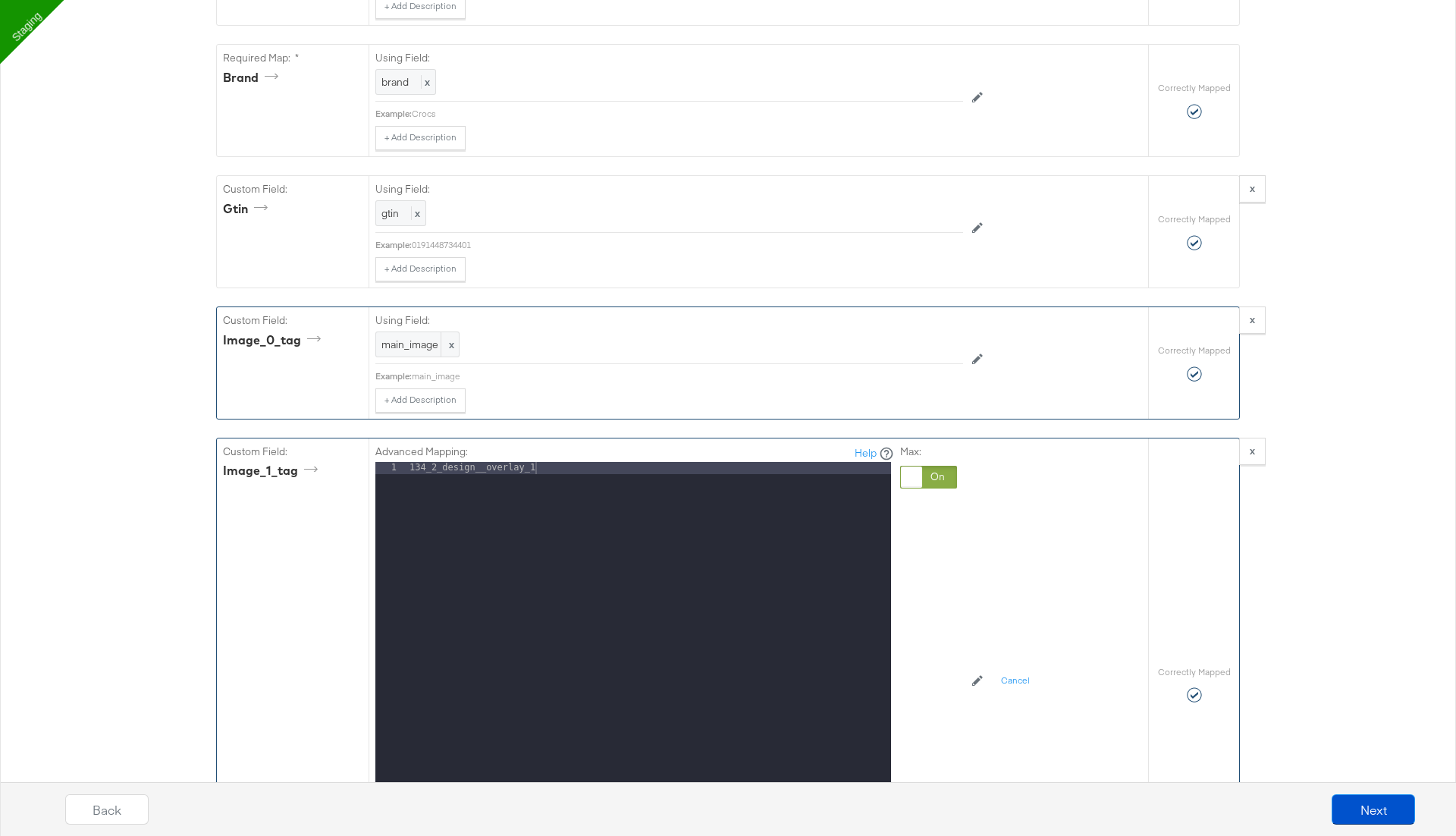
click at [675, 571] on div "134_2_design__overlay_1" at bounding box center [648, 663] width 485 height 403
click at [1018, 669] on button "Cancel" at bounding box center [1015, 681] width 47 height 24
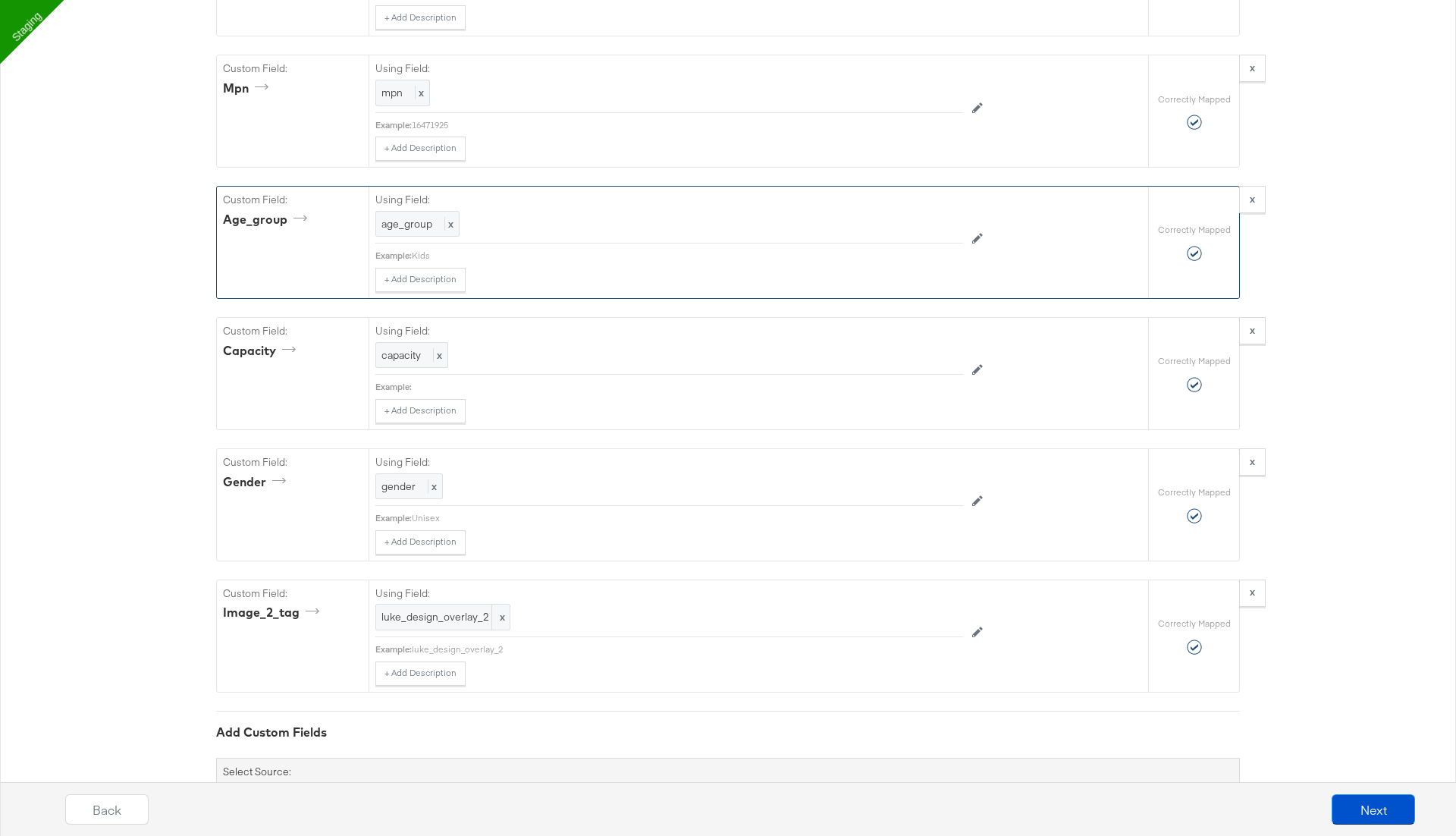
scroll to position [2031, 0]
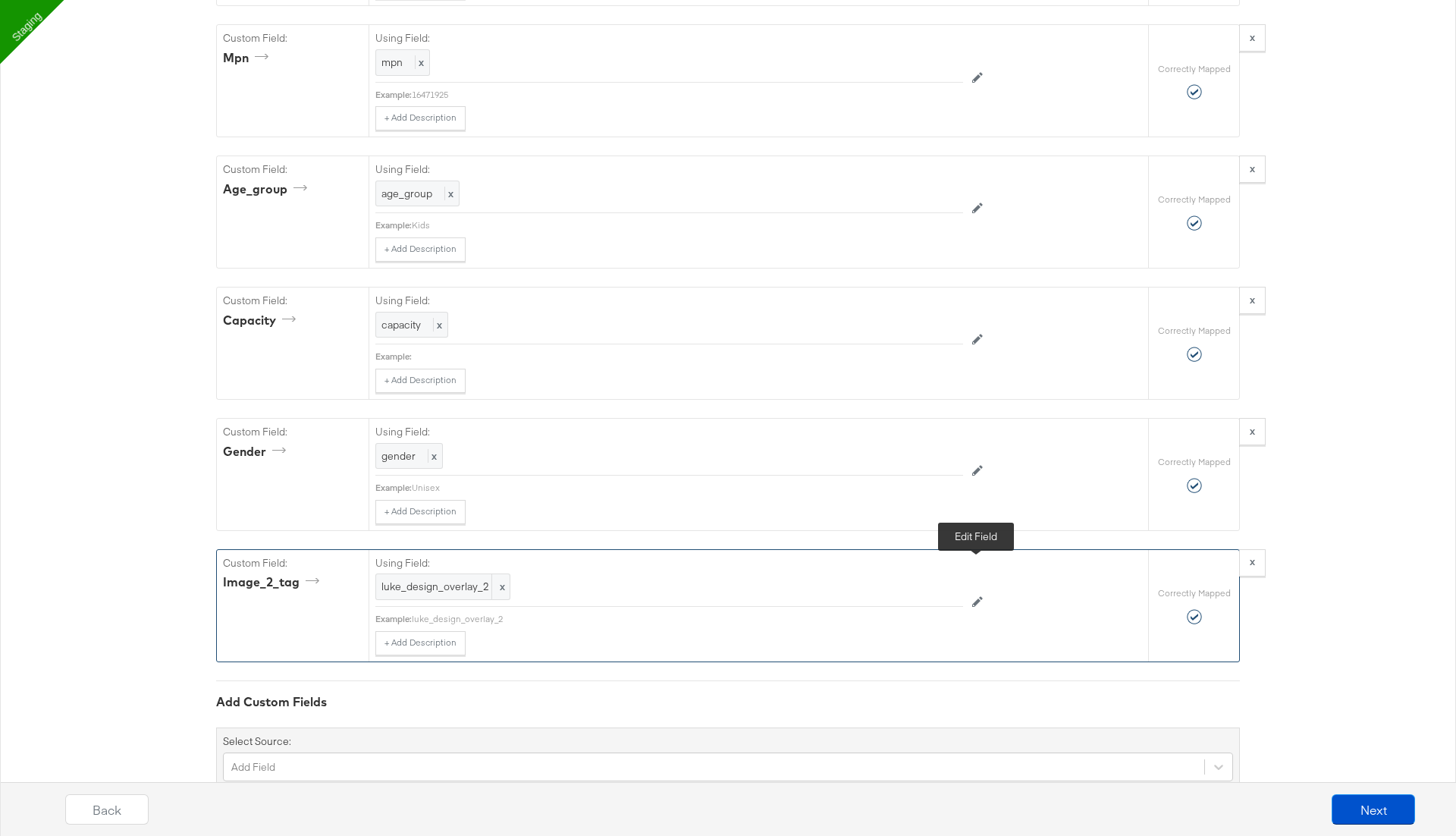
click at [978, 596] on icon at bounding box center [977, 600] width 10 height 10
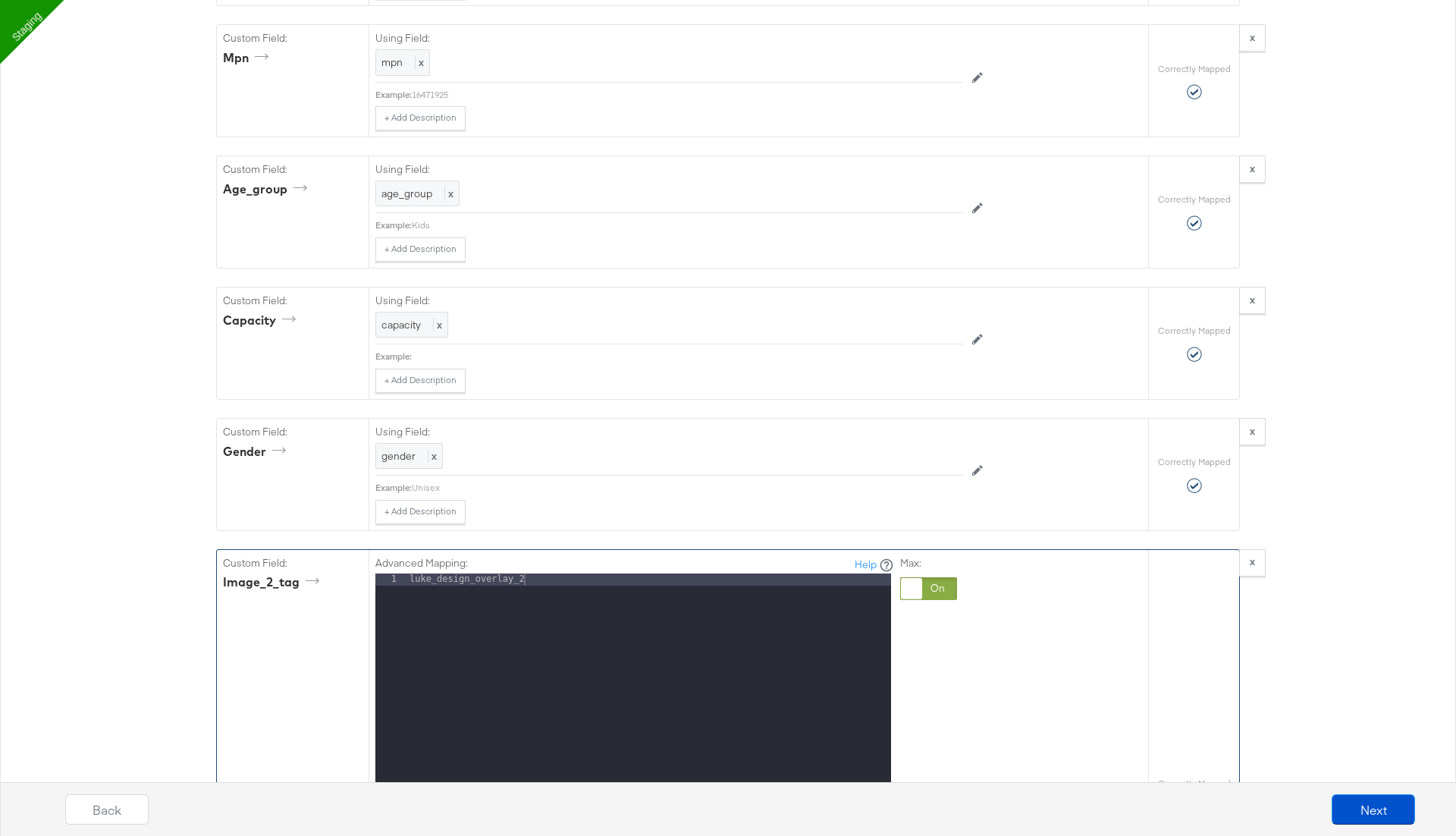
click at [690, 598] on div "luke_design_overlay_2" at bounding box center [648, 775] width 485 height 403
click at [1008, 781] on button "Cancel" at bounding box center [1015, 793] width 47 height 24
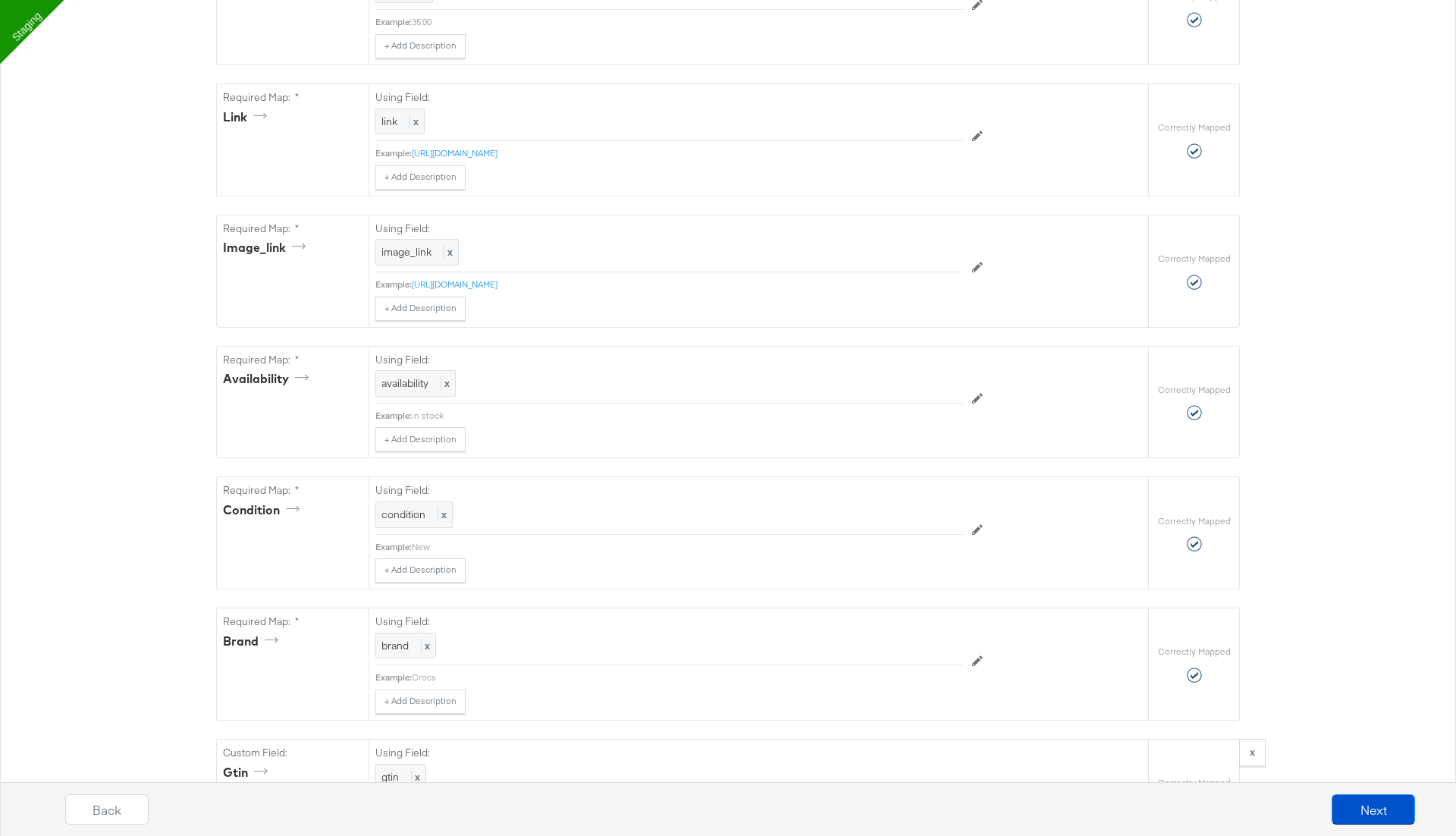
scroll to position [0, 0]
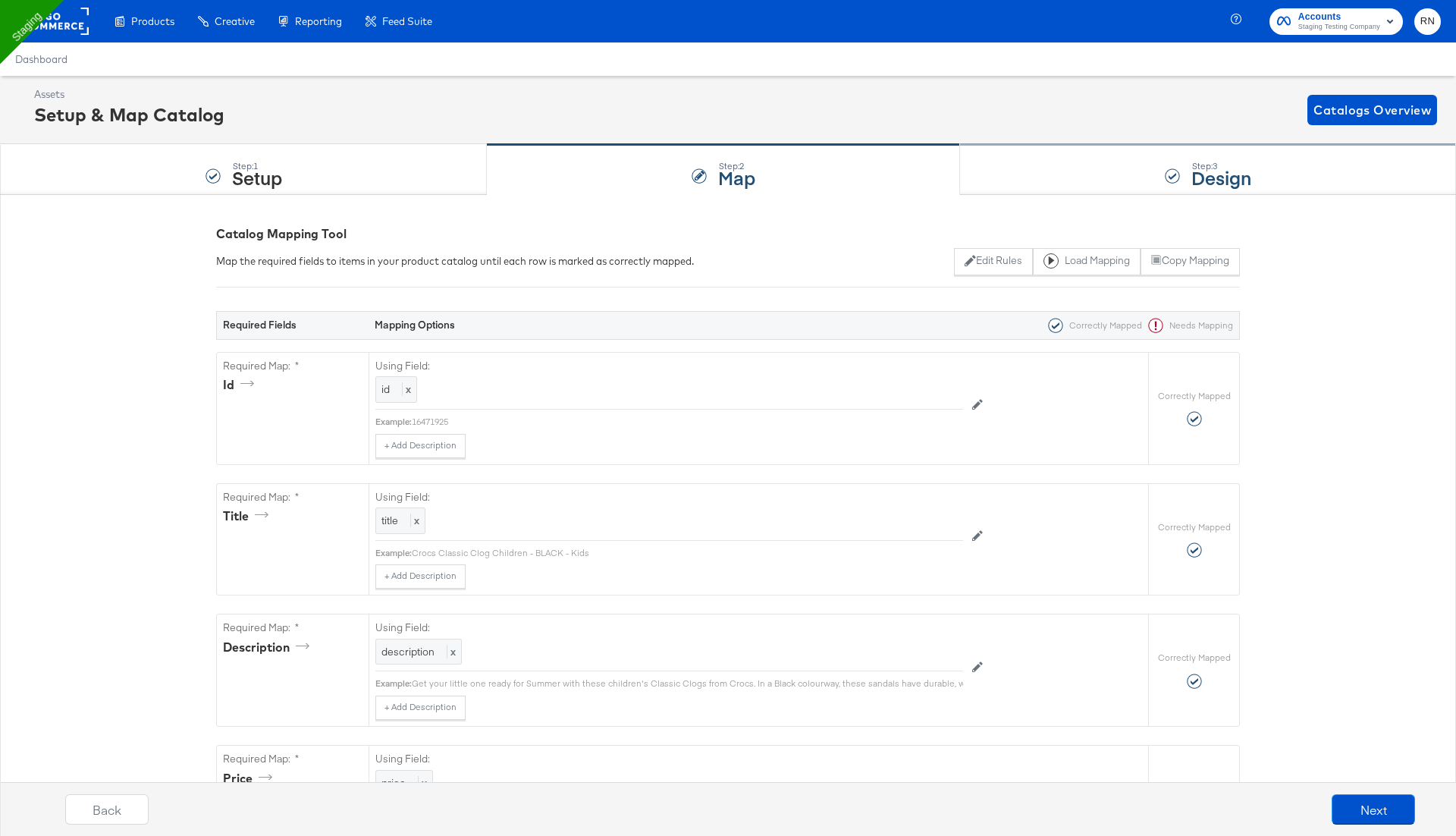
click at [1184, 173] on div "Step: 3 Design" at bounding box center [1207, 169] width 496 height 50
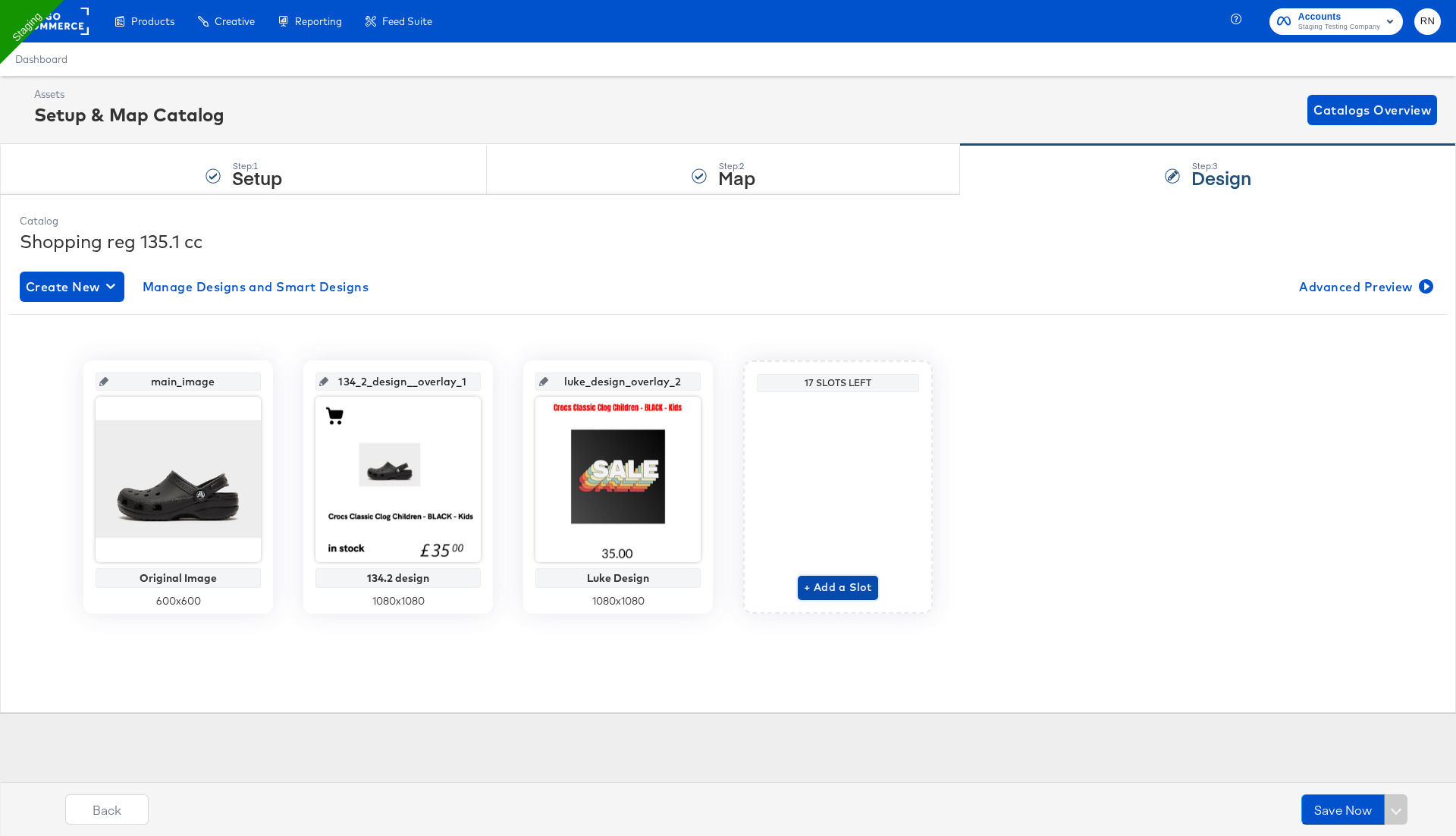
click at [840, 585] on span "+ Add a Slot" at bounding box center [838, 587] width 68 height 19
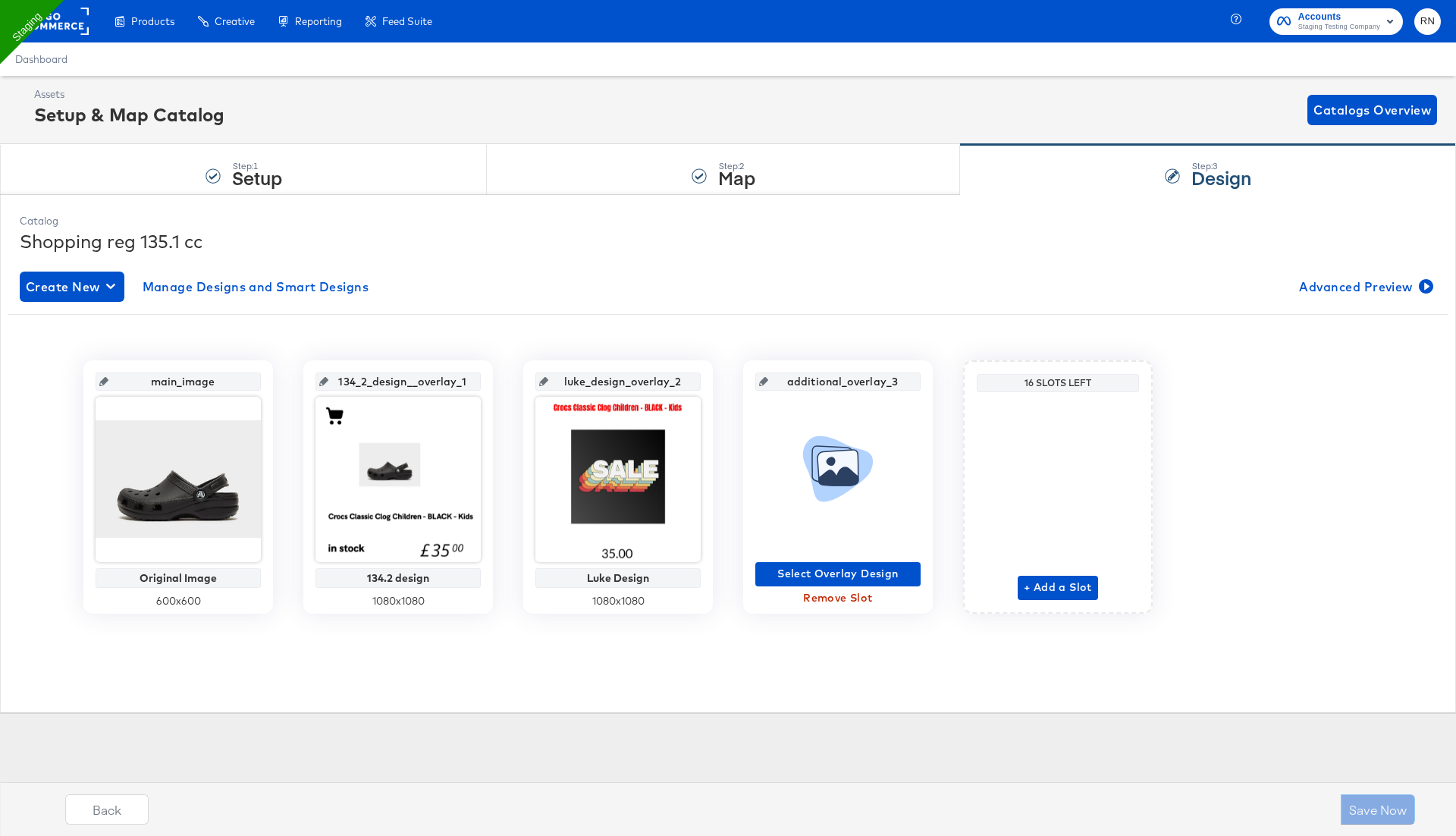
click at [862, 602] on span "Remove Slot" at bounding box center [838, 598] width 153 height 19
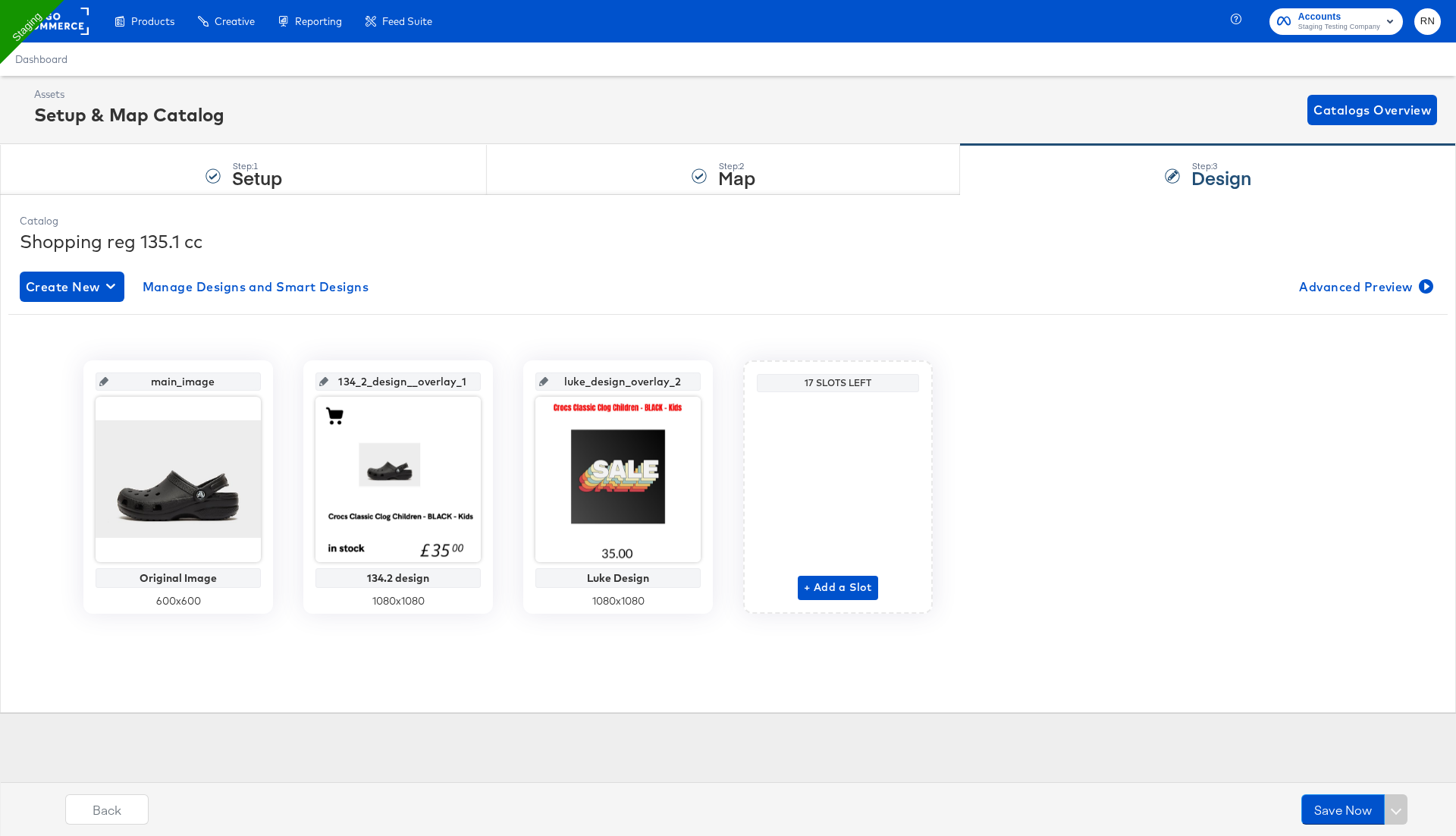
click at [1398, 804] on div "Save Now" at bounding box center [1354, 809] width 106 height 30
click at [48, 60] on span "Dashboard" at bounding box center [41, 59] width 53 height 12
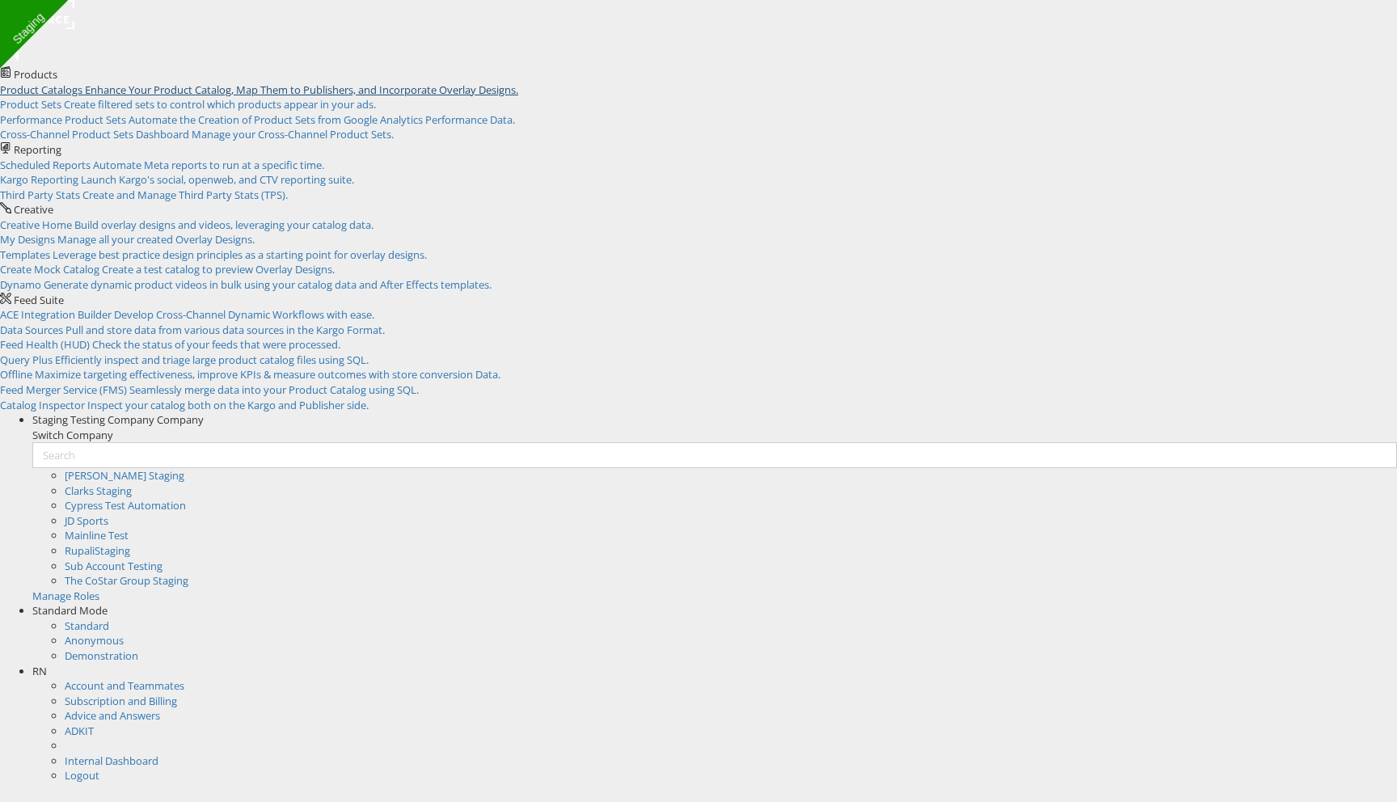
click at [174, 97] on span "Enhance Your Product Catalog, Map Them to Publishers, and Incorporate Overlay D…" at bounding box center [301, 89] width 433 height 15
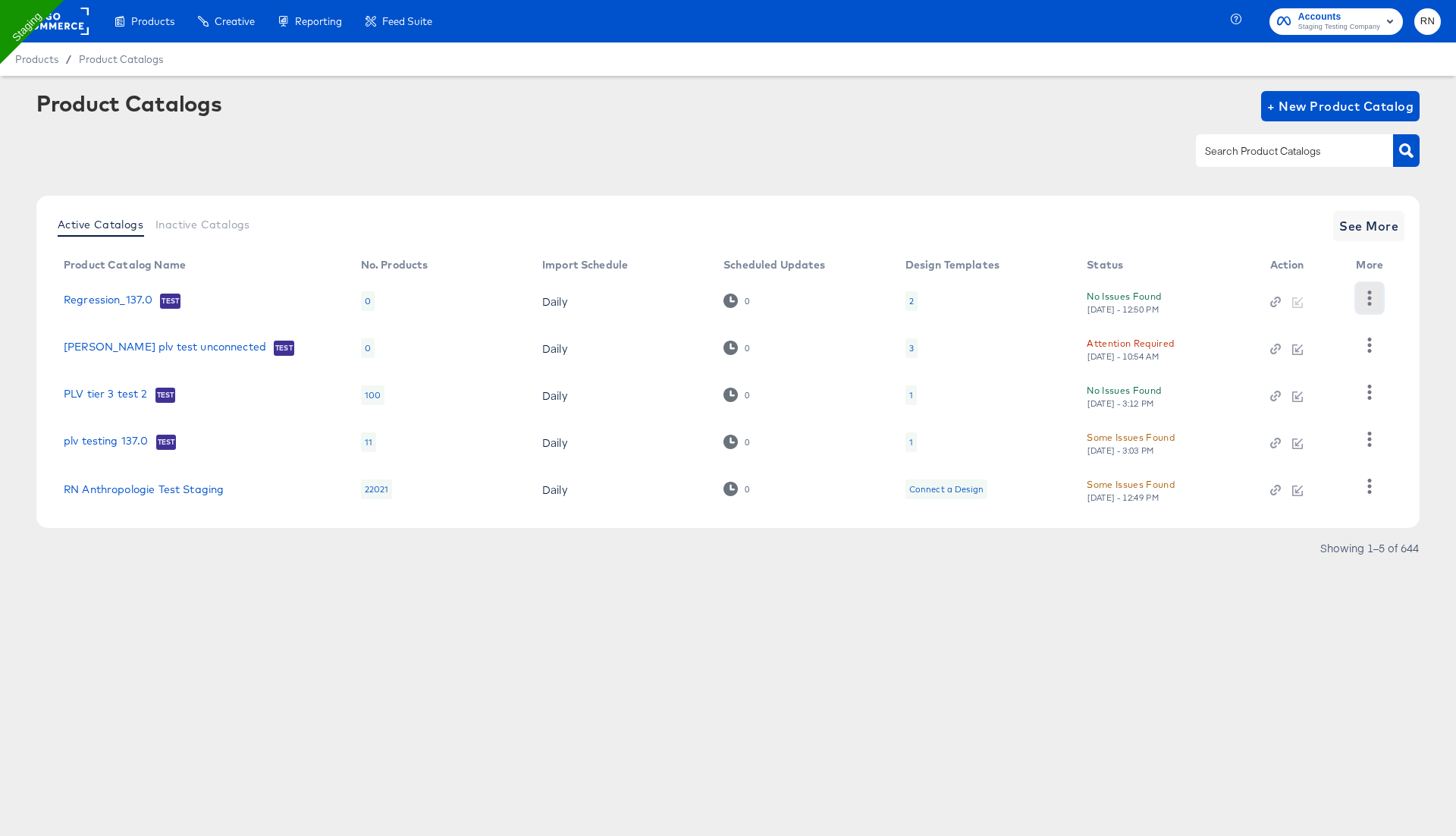
click at [1368, 294] on icon "button" at bounding box center [1369, 297] width 14 height 14
click at [1355, 327] on div "Changelog" at bounding box center [1308, 329] width 152 height 24
click at [1263, 327] on div "Changelog" at bounding box center [1308, 329] width 152 height 24
click at [1372, 433] on icon "button" at bounding box center [1369, 438] width 14 height 14
click at [1257, 335] on div "Changelog" at bounding box center [1308, 339] width 152 height 24
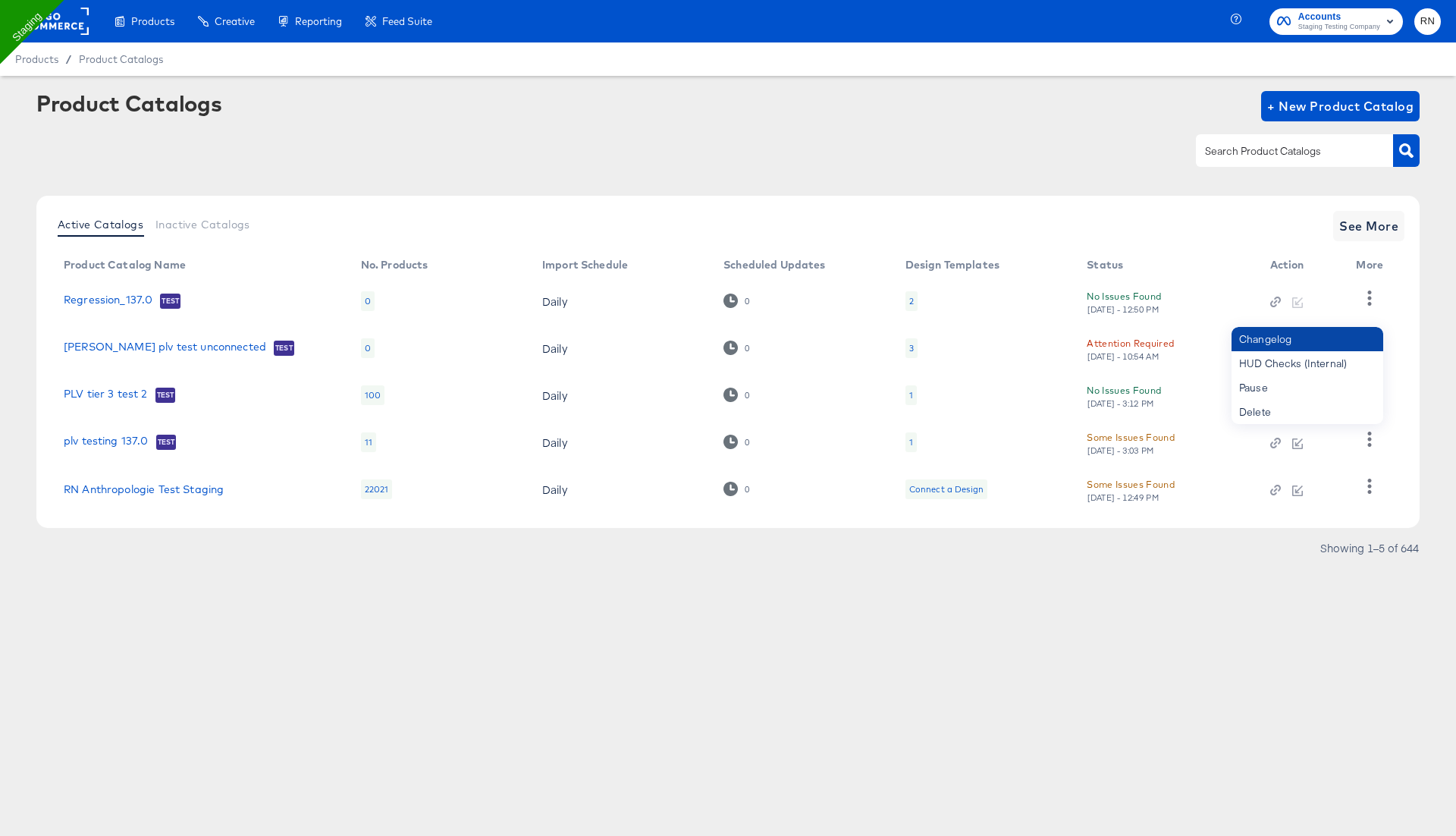
click at [1257, 335] on div "Changelog" at bounding box center [1308, 339] width 152 height 24
click at [1249, 358] on div "HUD Checks (Internal)" at bounding box center [1308, 363] width 152 height 24
click at [1374, 218] on span "See More" at bounding box center [1369, 226] width 59 height 22
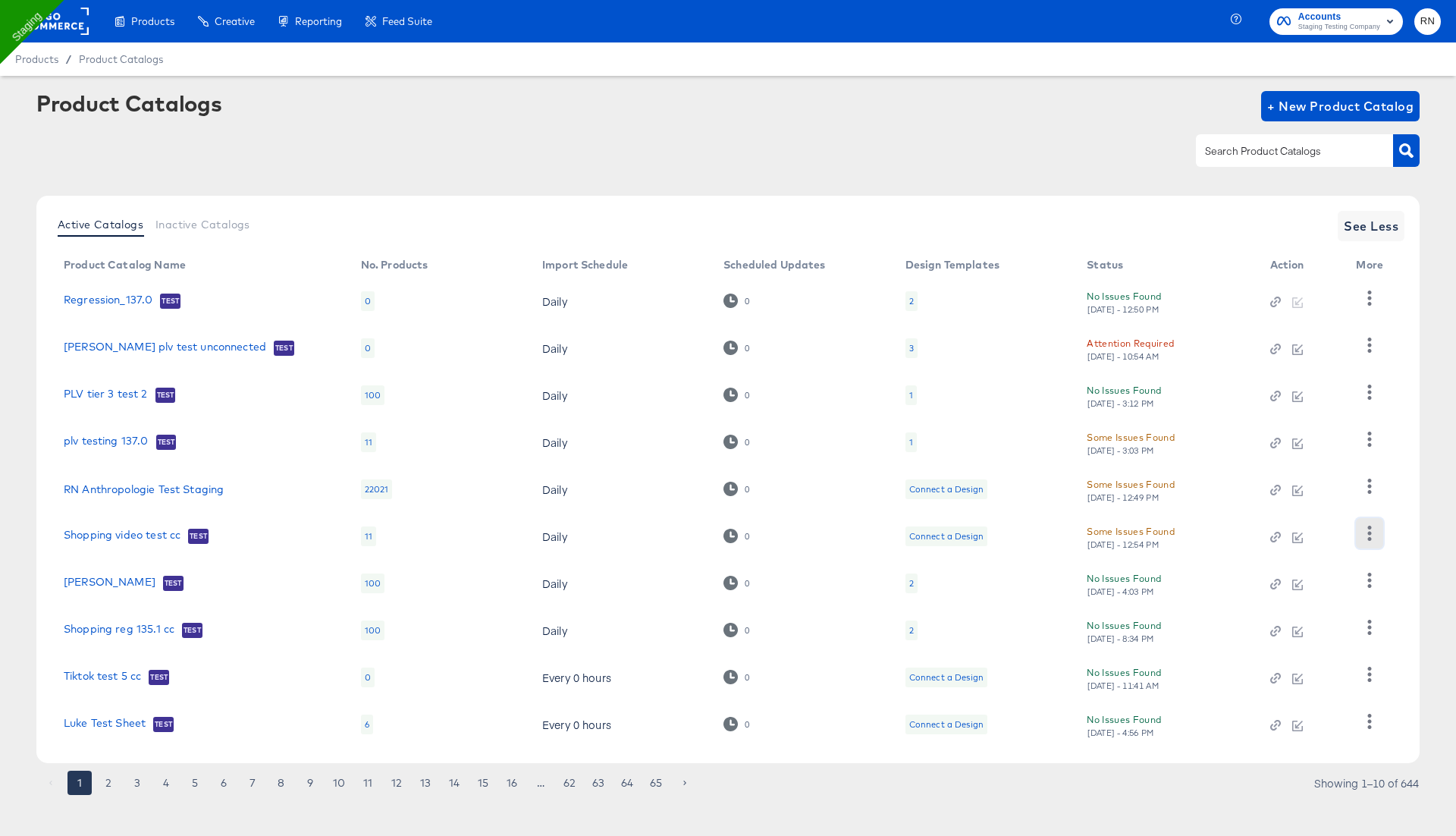
click at [1370, 532] on icon "button" at bounding box center [1370, 532] width 4 height 14
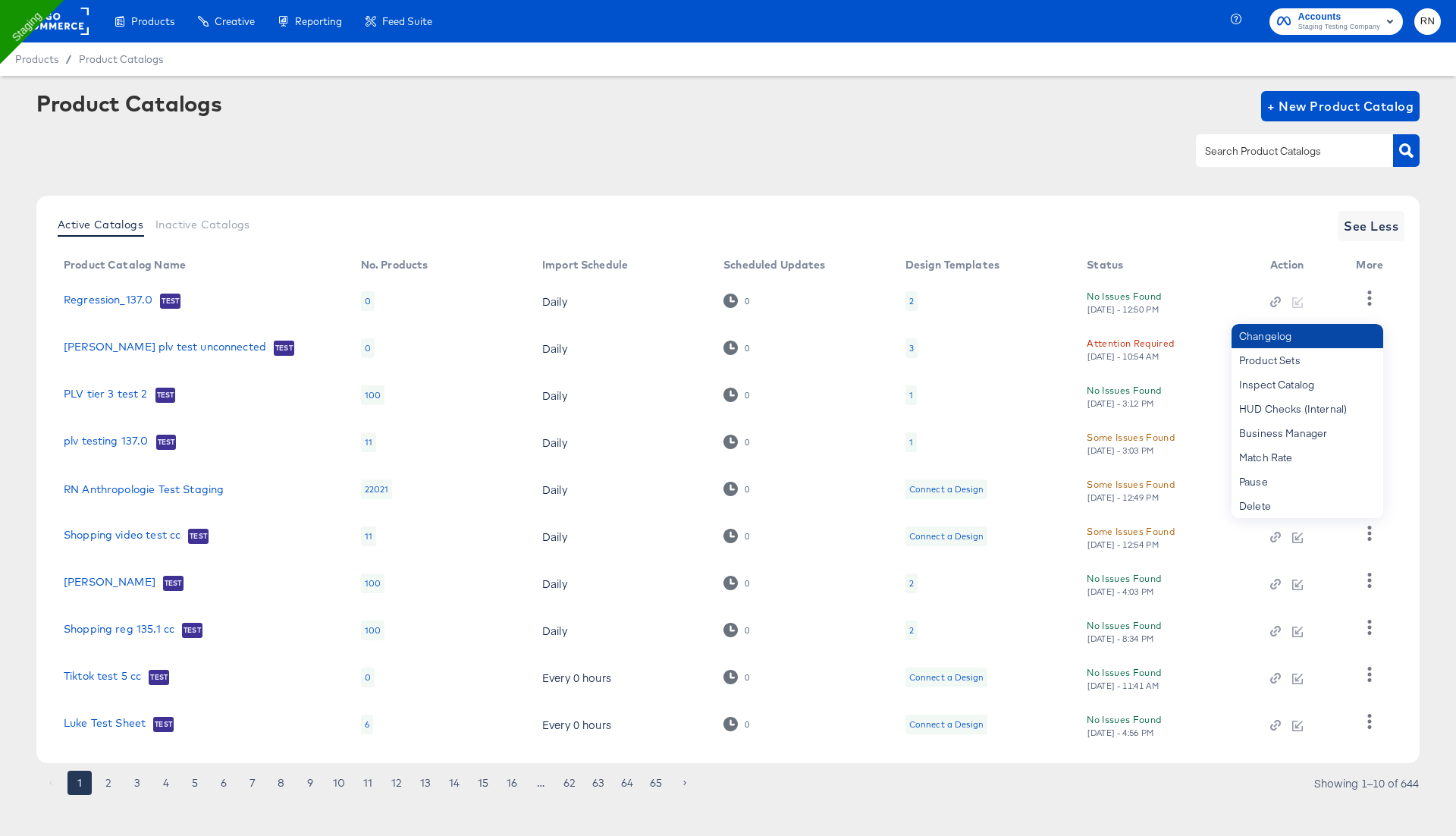
click at [1284, 340] on div "Changelog" at bounding box center [1308, 336] width 152 height 24
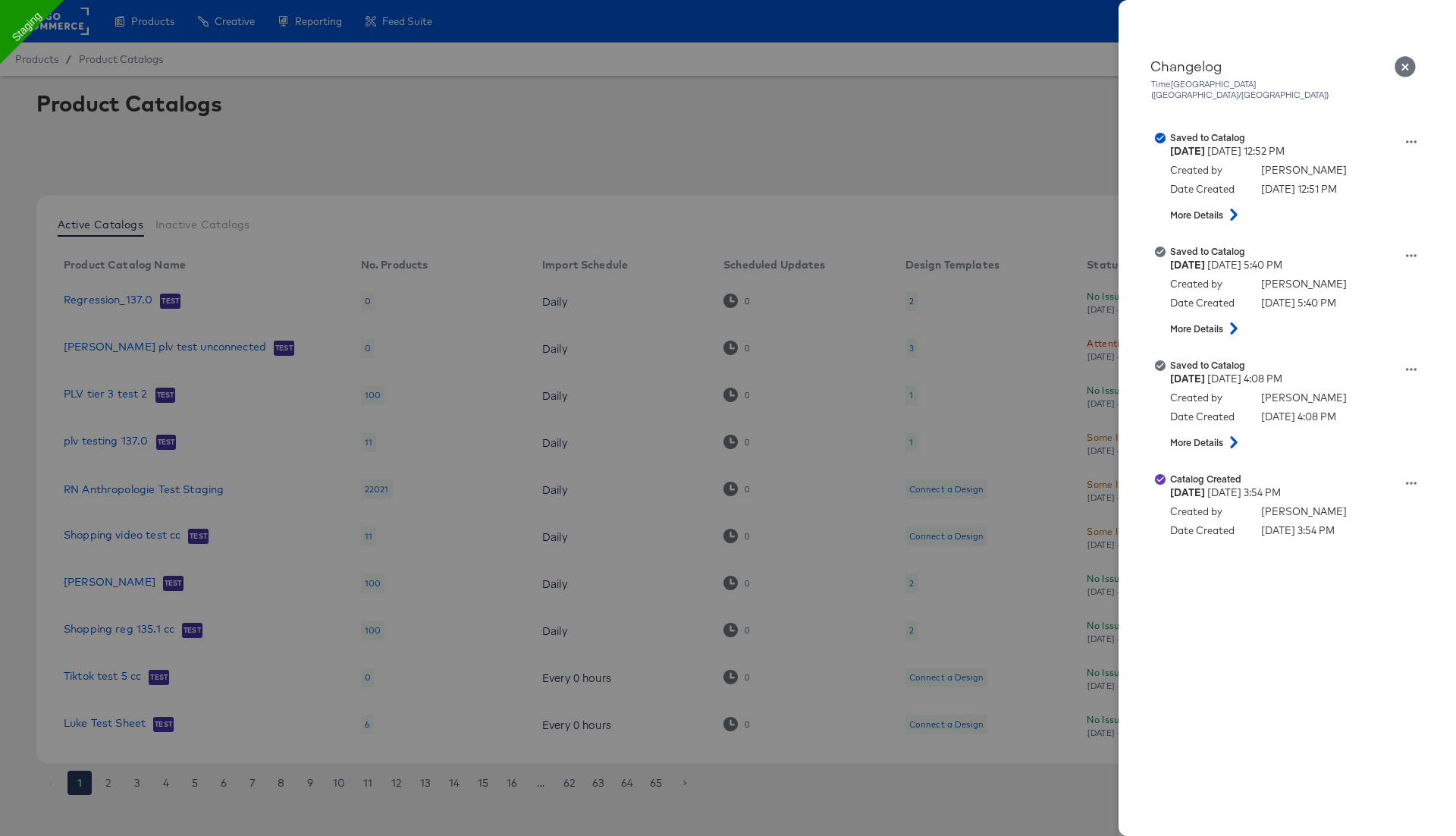
click at [1405, 64] on icon "Close" at bounding box center [1405, 67] width 22 height 22
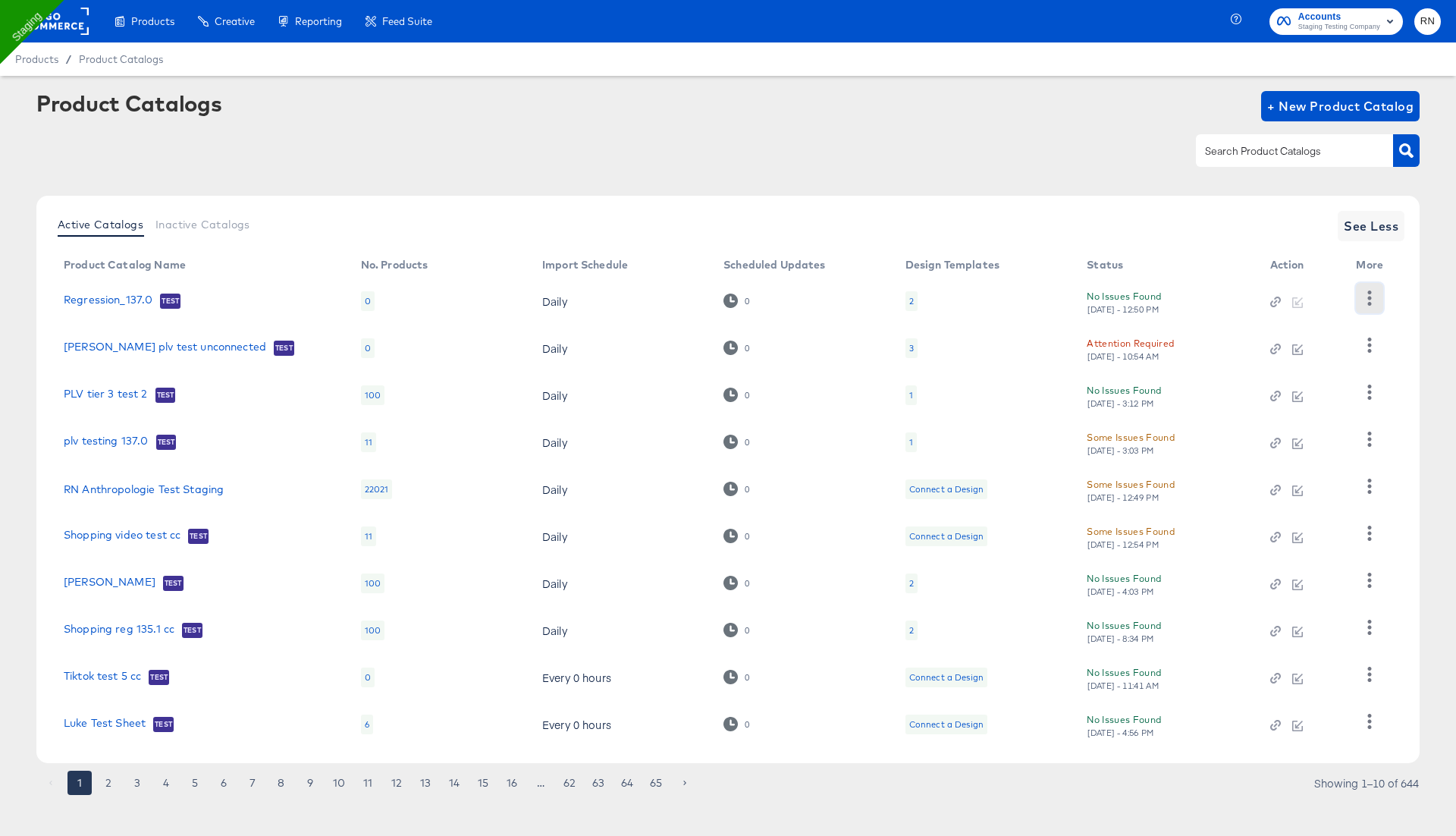
click at [1374, 307] on button "button" at bounding box center [1369, 298] width 26 height 30
click at [1360, 323] on div "Changelog" at bounding box center [1308, 329] width 152 height 24
click at [1313, 354] on div "HUD Checks (Internal)" at bounding box center [1308, 354] width 152 height 24
click at [1367, 621] on icon "button" at bounding box center [1369, 626] width 14 height 14
click at [1309, 675] on div "HUD Checks (Internal)" at bounding box center [1308, 683] width 152 height 24
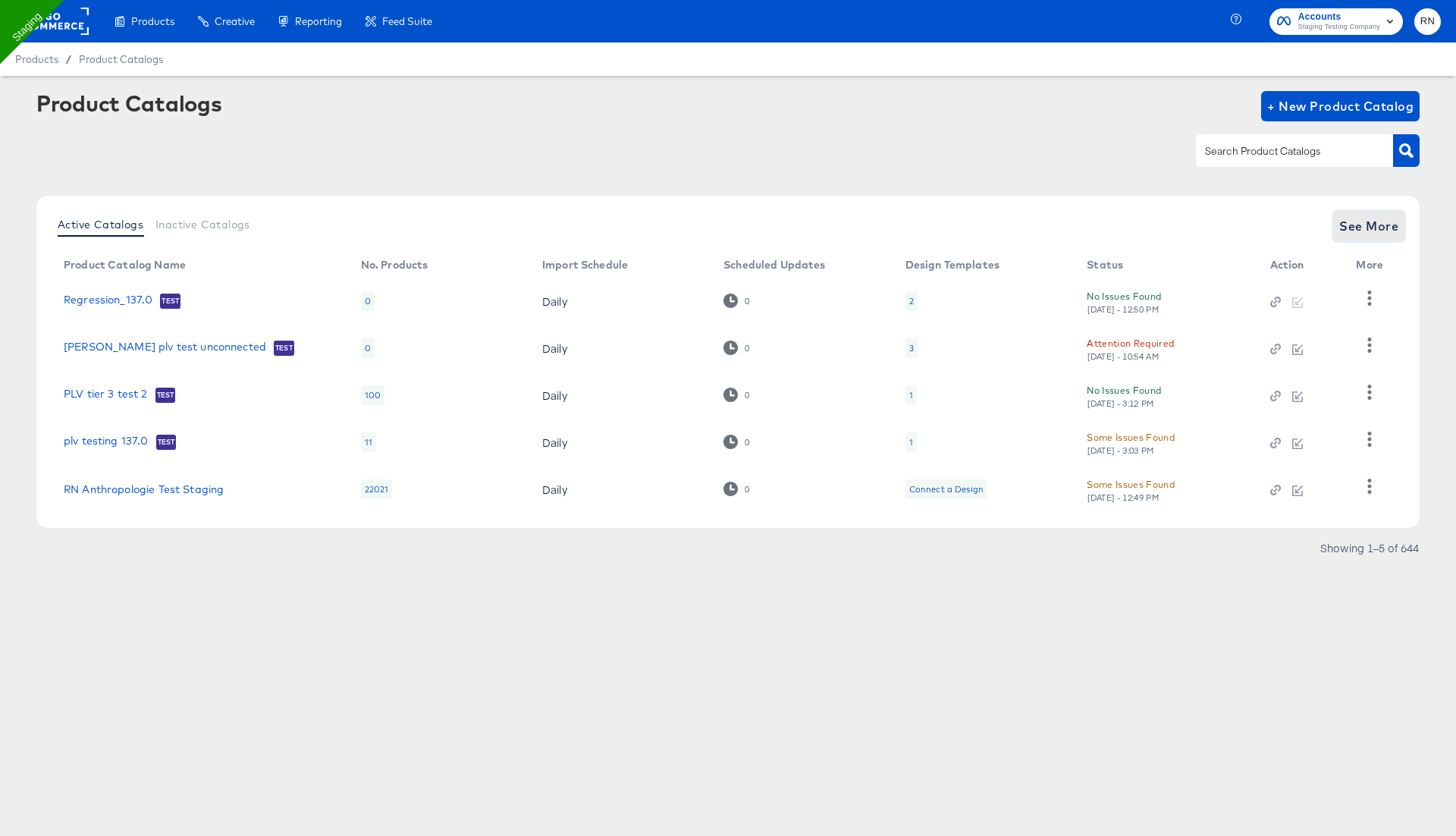
click at [1357, 228] on span "See More" at bounding box center [1369, 226] width 59 height 22
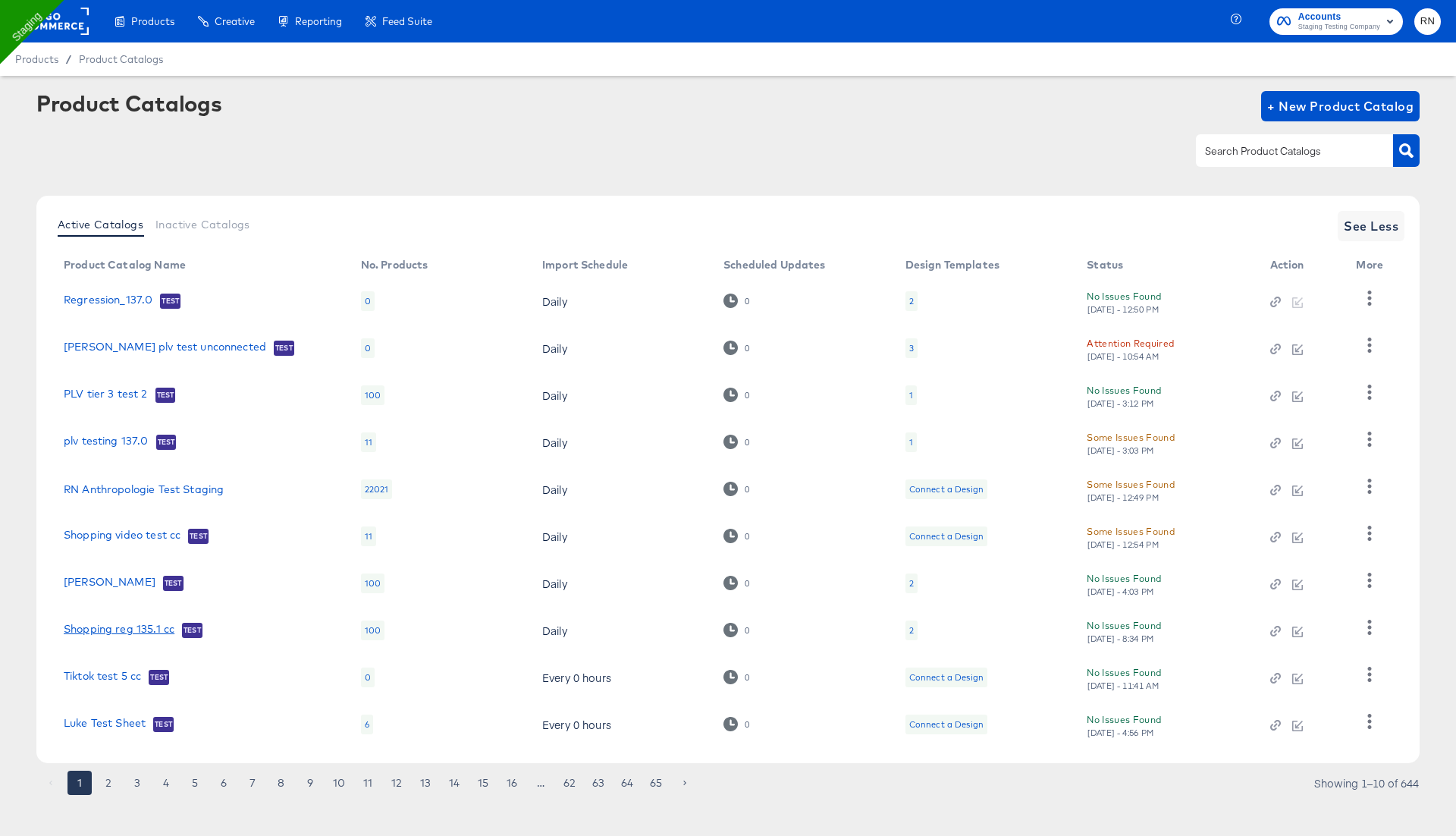
click at [150, 630] on link "Shopping reg 135.1 cc" at bounding box center [119, 631] width 111 height 15
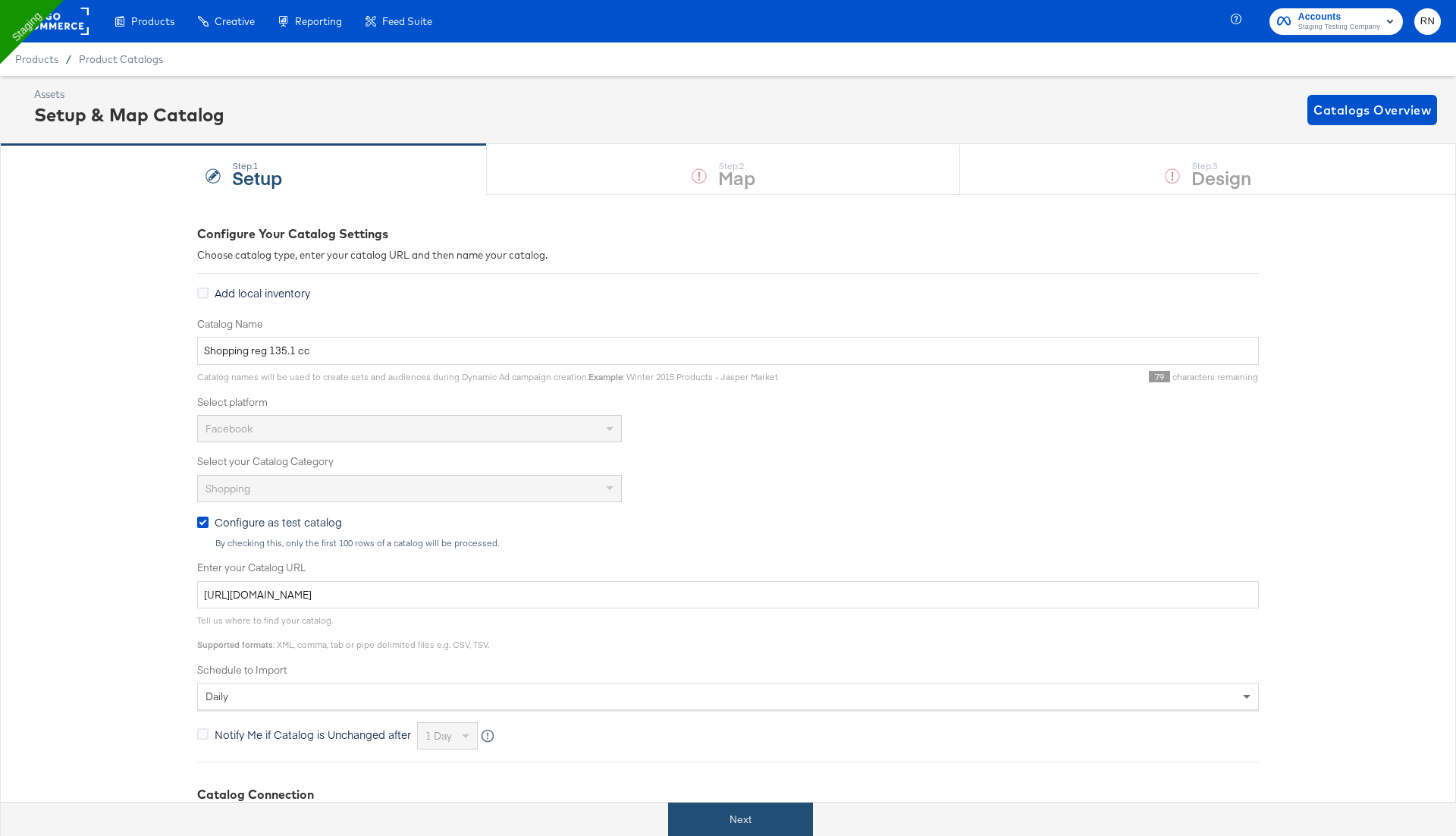
click at [710, 833] on button "Next" at bounding box center [740, 819] width 144 height 34
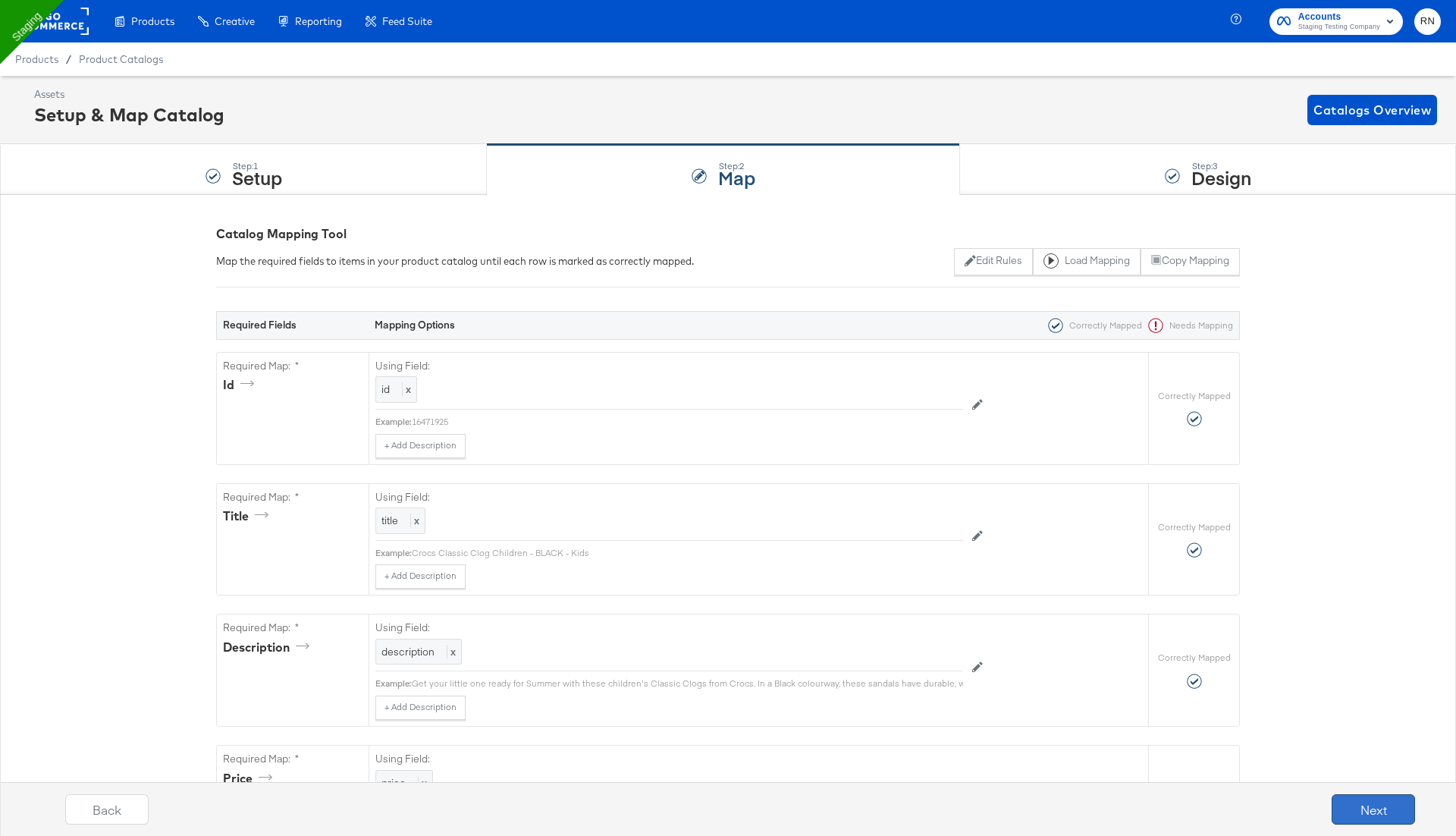
click at [1356, 795] on button "Next" at bounding box center [1373, 809] width 83 height 30
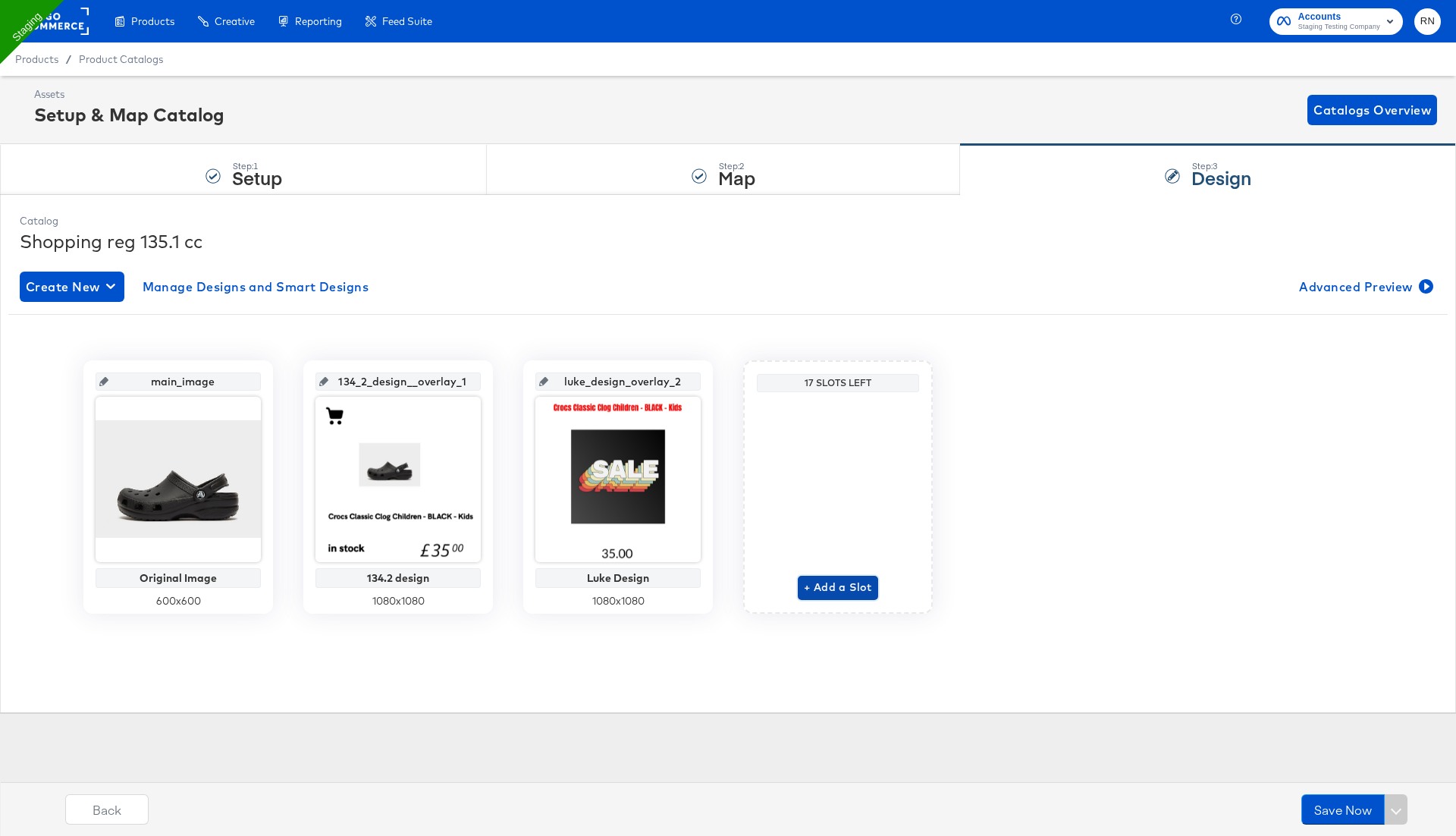
click at [832, 578] on span "+ Add a Slot" at bounding box center [838, 587] width 68 height 19
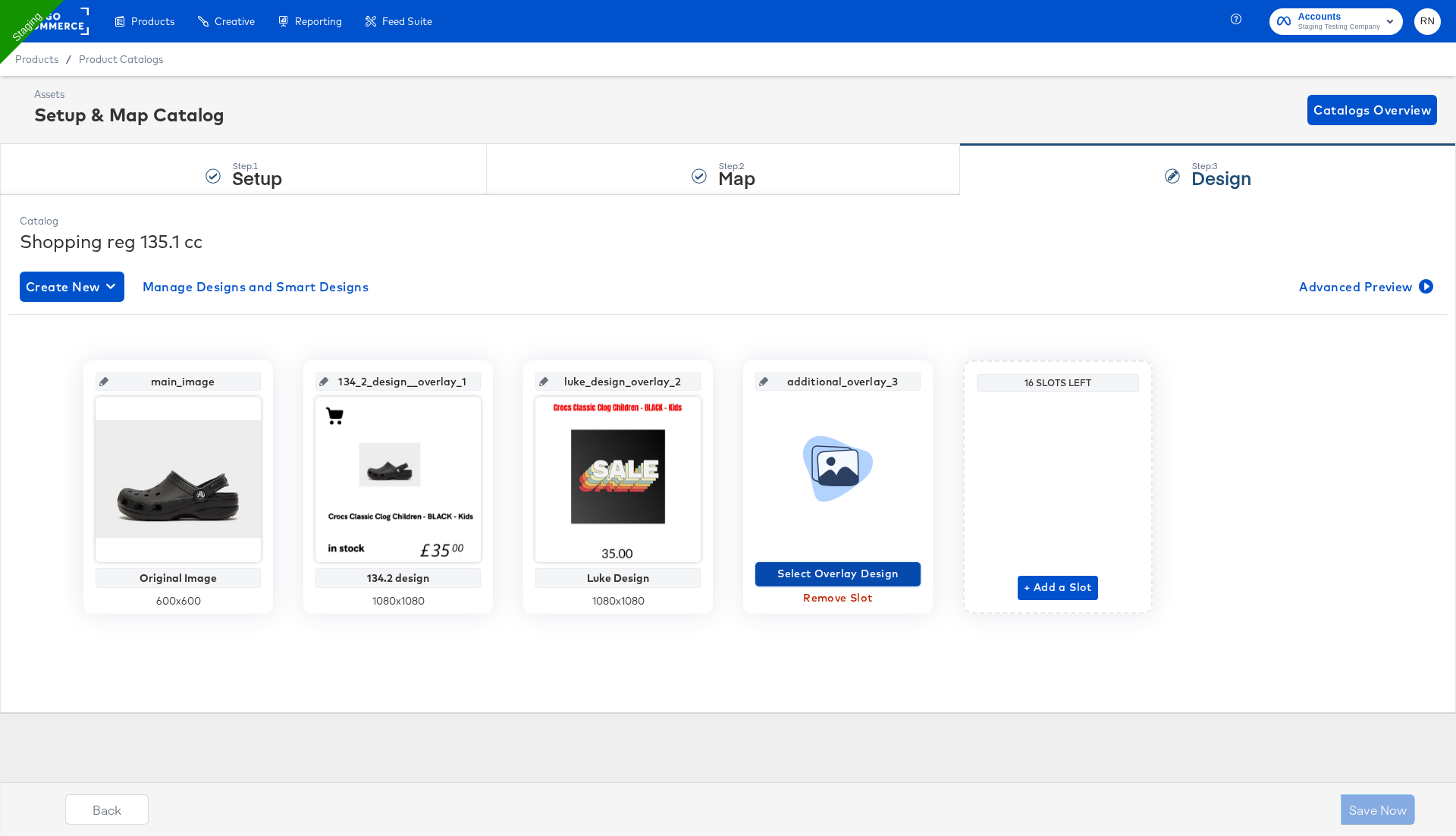
click at [832, 573] on span "Select Overlay Design" at bounding box center [838, 573] width 153 height 19
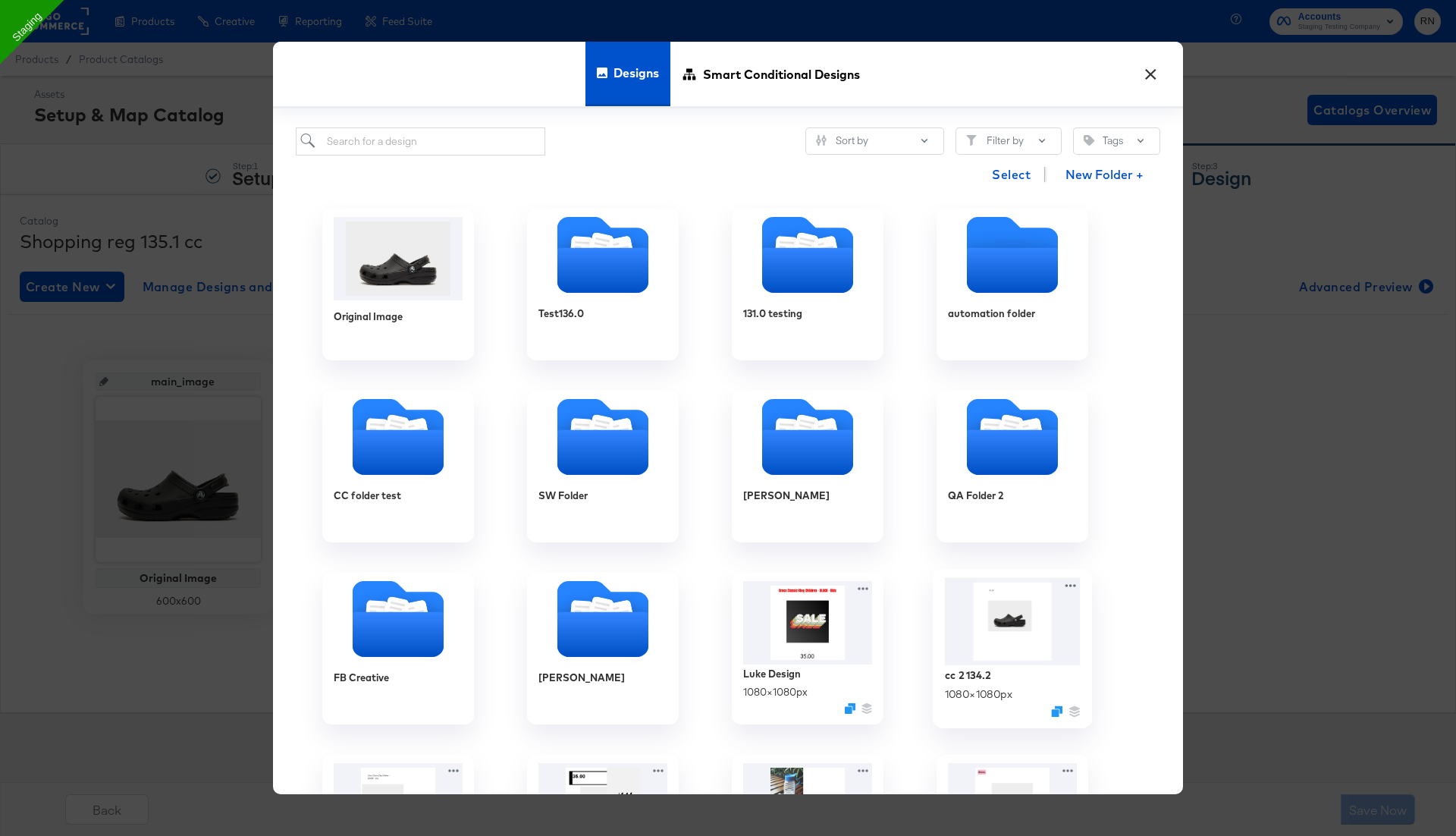
click at [969, 656] on img at bounding box center [1012, 622] width 136 height 88
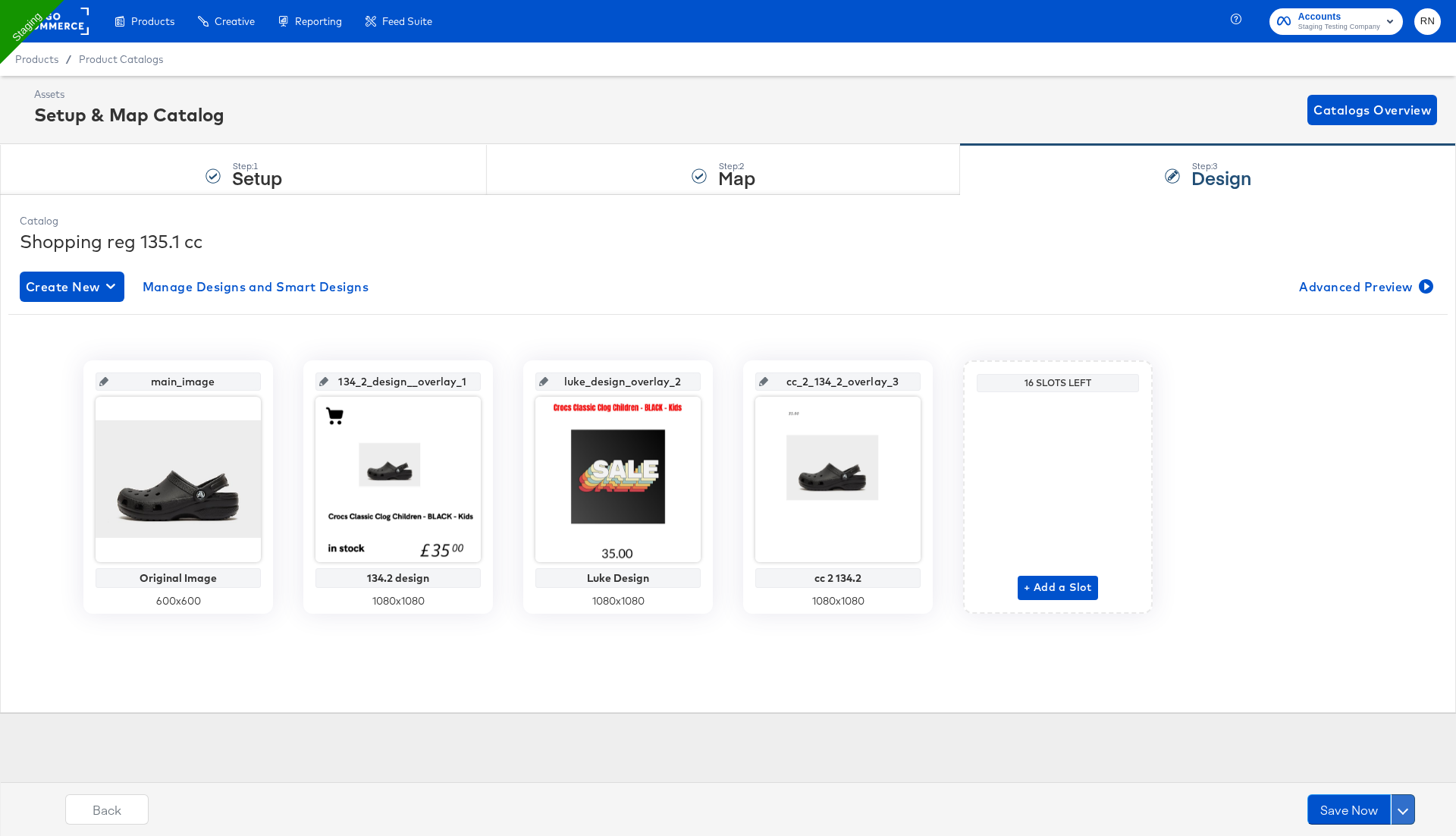
click at [1401, 813] on button at bounding box center [1403, 809] width 24 height 30
click at [1375, 782] on div "Schedule Save" at bounding box center [1367, 780] width 69 height 14
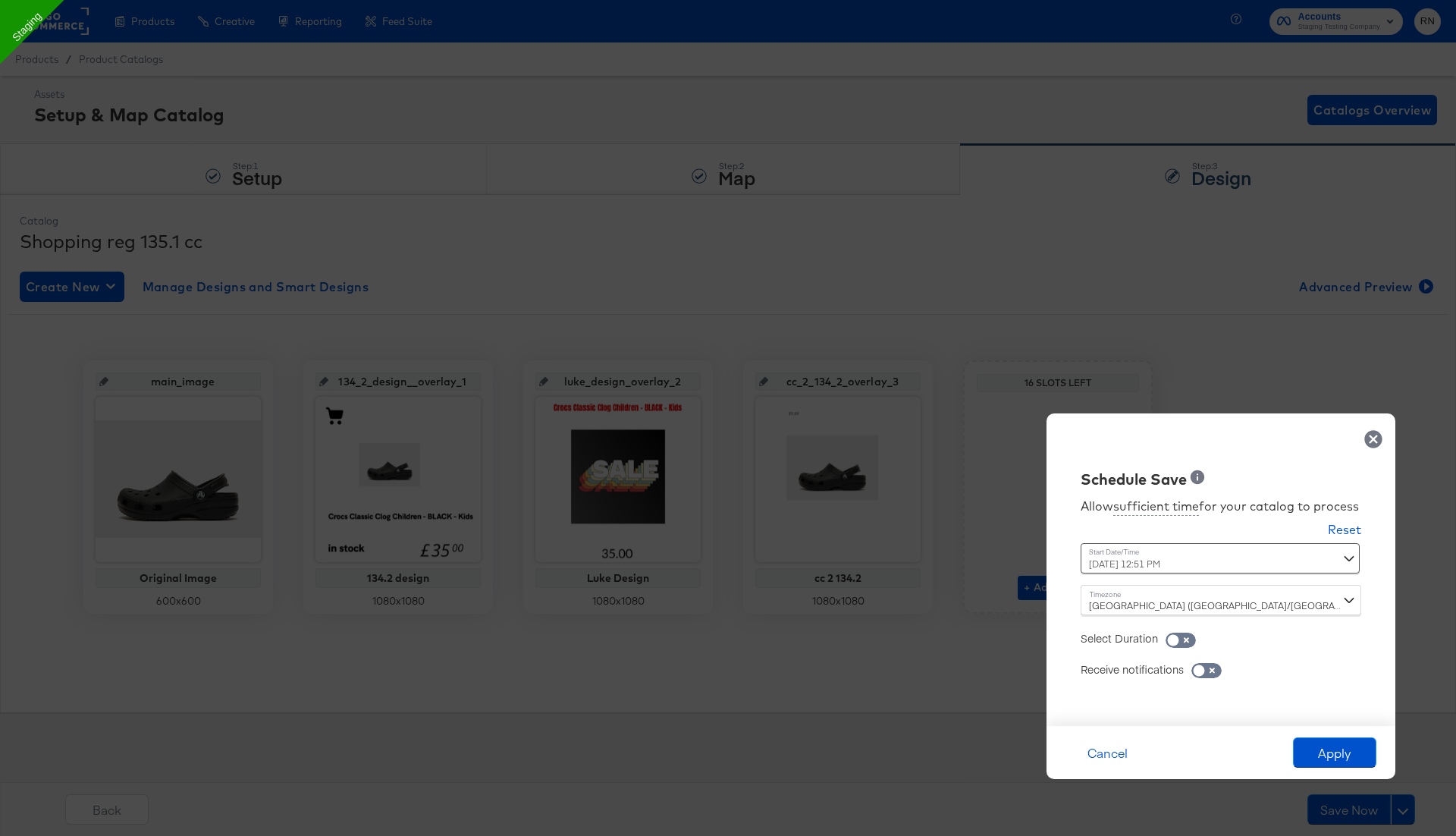
click at [1373, 429] on icon at bounding box center [1373, 439] width 22 height 22
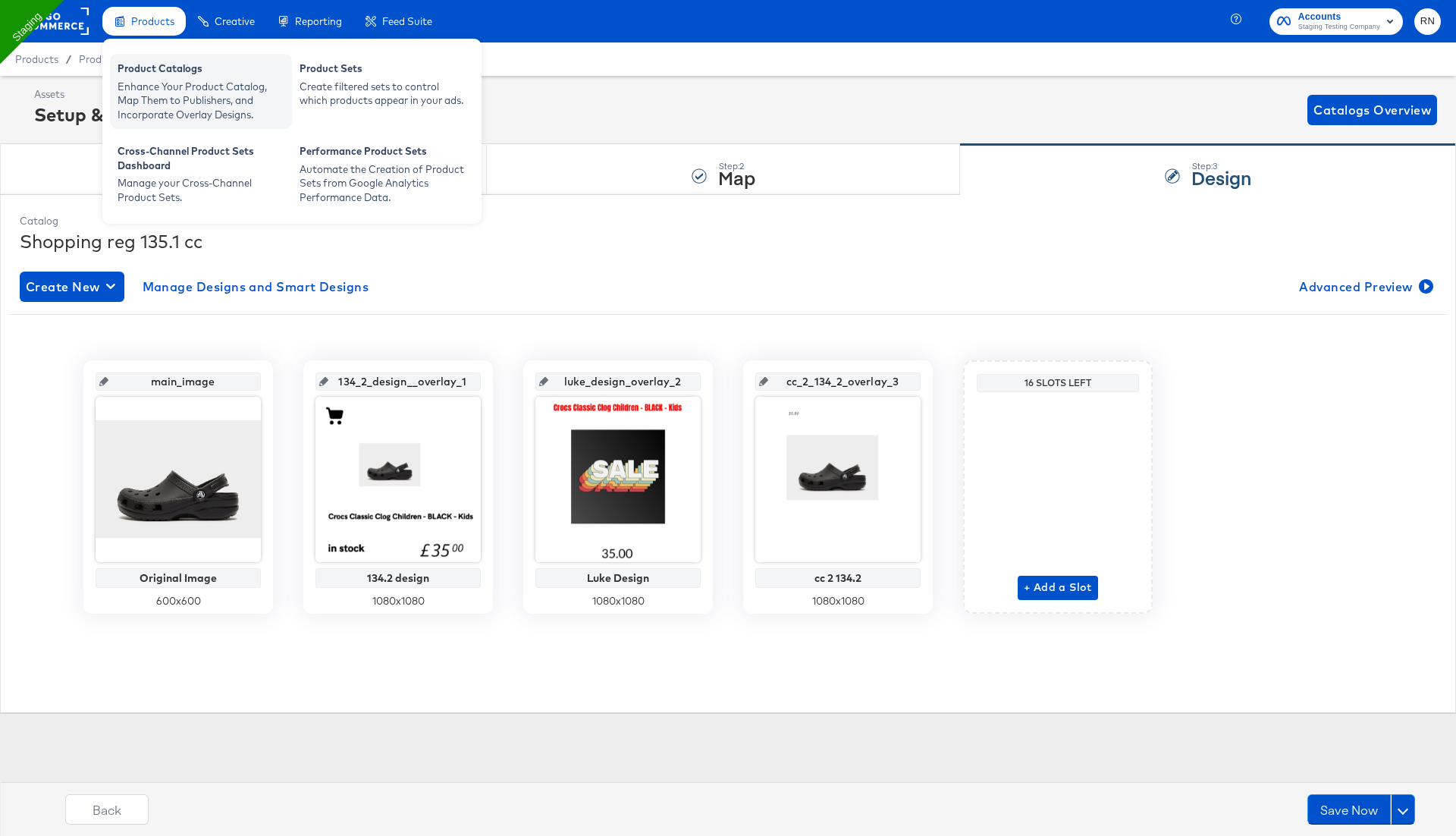
click at [147, 99] on div "Enhance Your Product Catalog, Map Them to Publishers, and Incorporate Overlay D…" at bounding box center [201, 100] width 167 height 42
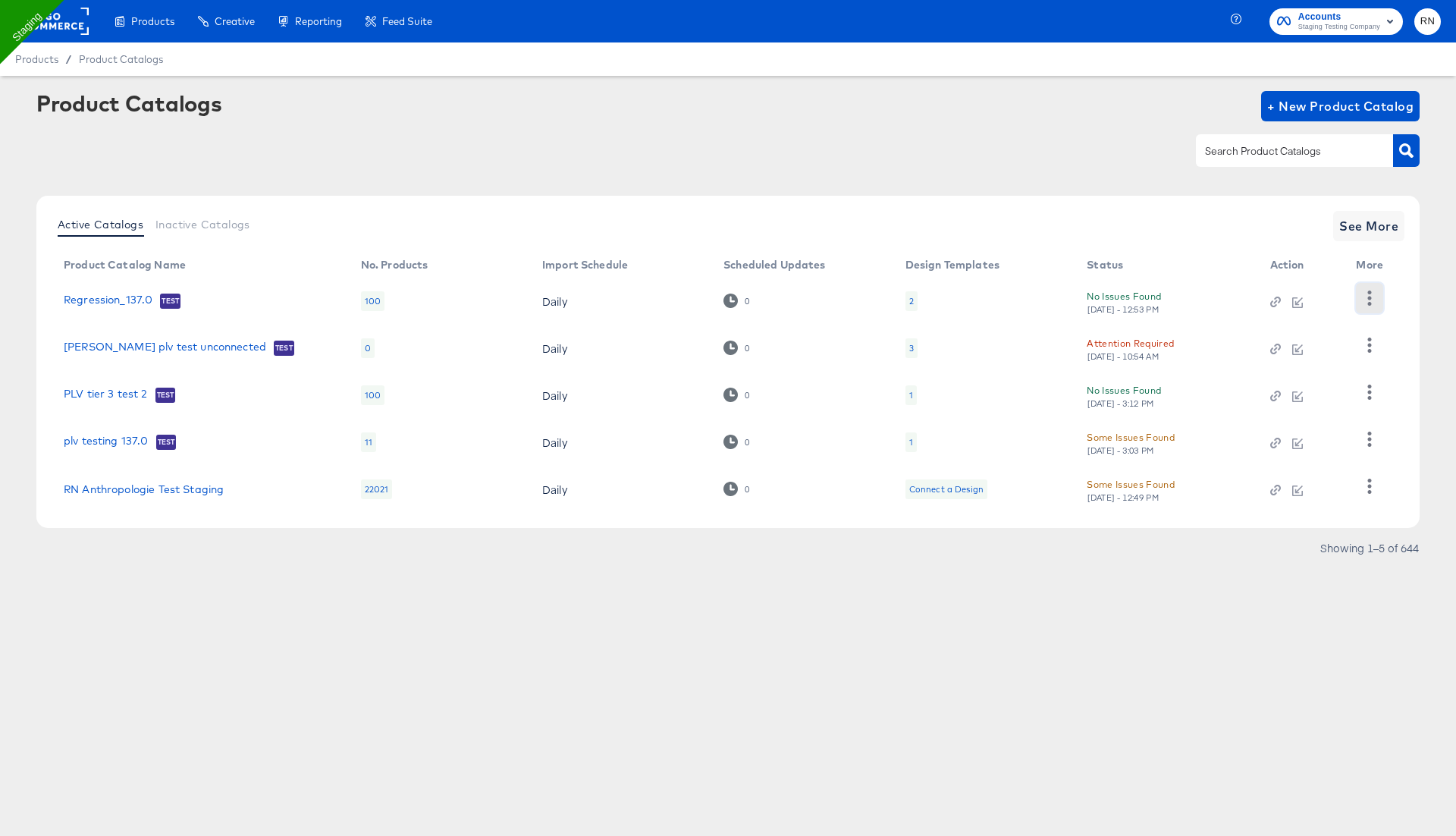
click at [1366, 293] on icon "button" at bounding box center [1369, 297] width 14 height 14
click at [1339, 329] on div "Changelog" at bounding box center [1308, 329] width 152 height 24
click at [1260, 328] on div "Changelog" at bounding box center [1308, 329] width 152 height 24
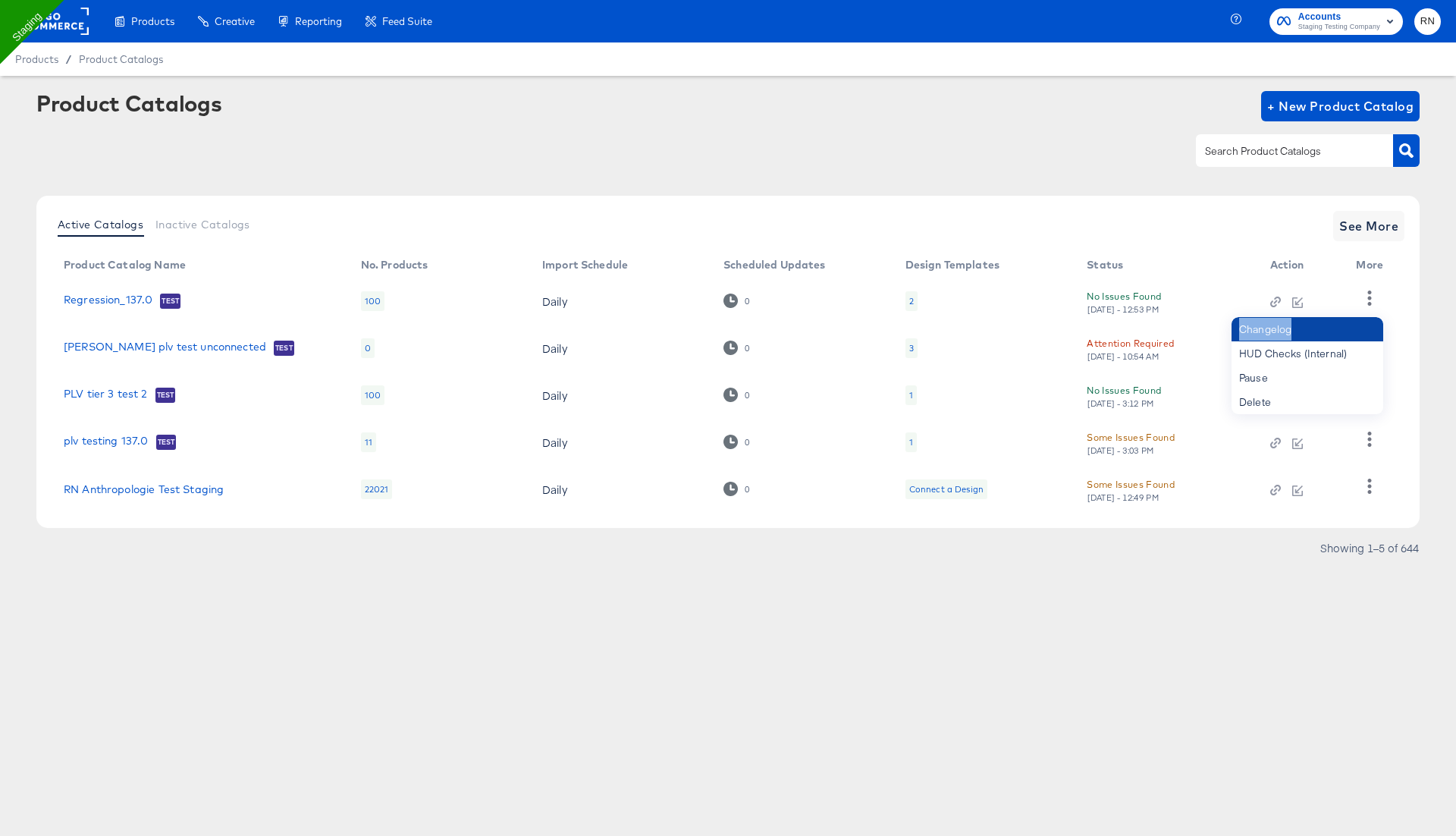
click at [1260, 328] on div "Changelog" at bounding box center [1308, 329] width 152 height 24
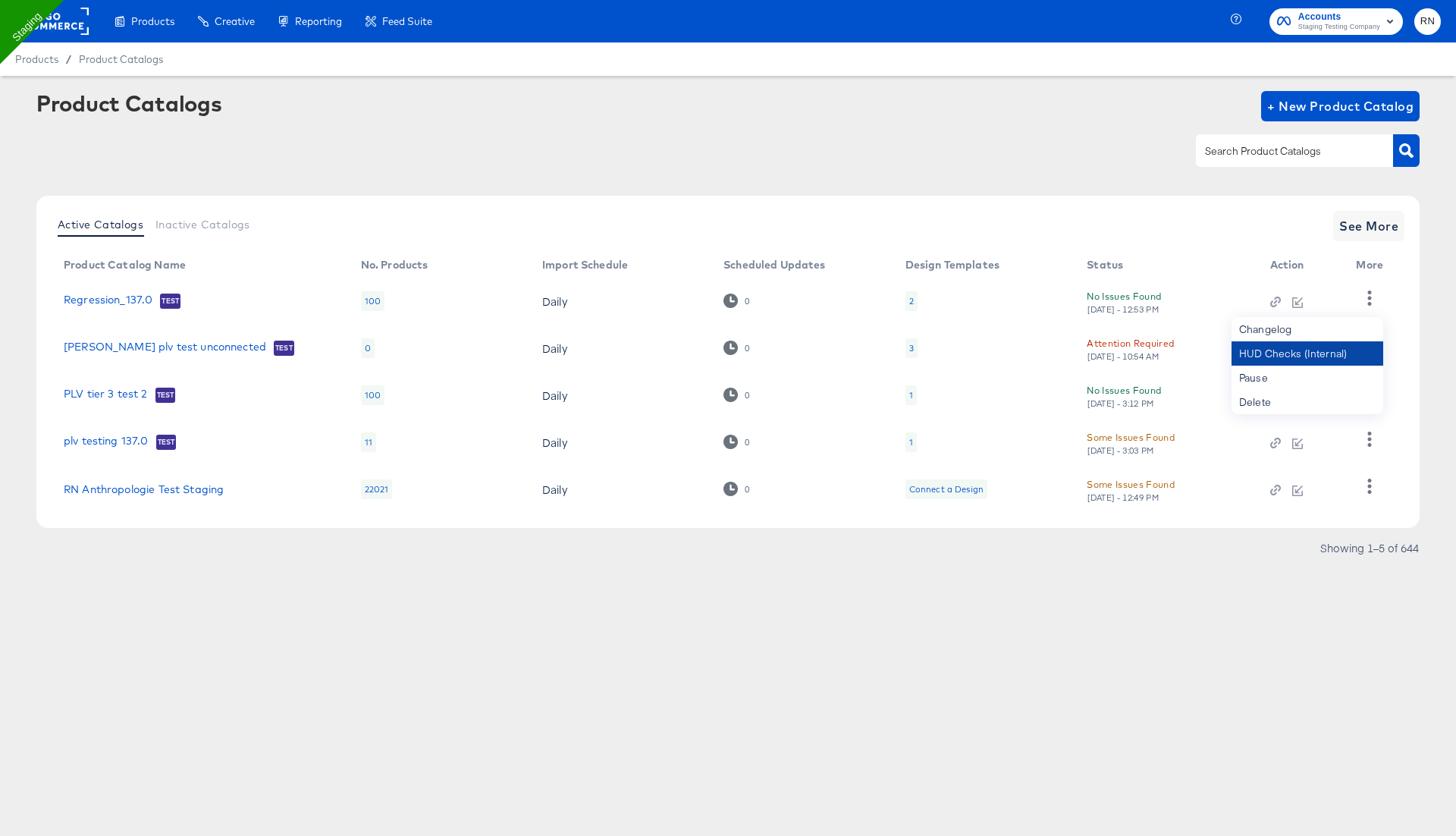
click at [1261, 349] on div "HUD Checks (Internal)" at bounding box center [1308, 354] width 152 height 24
click at [142, 296] on link "Regression_137.0" at bounding box center [108, 301] width 89 height 15
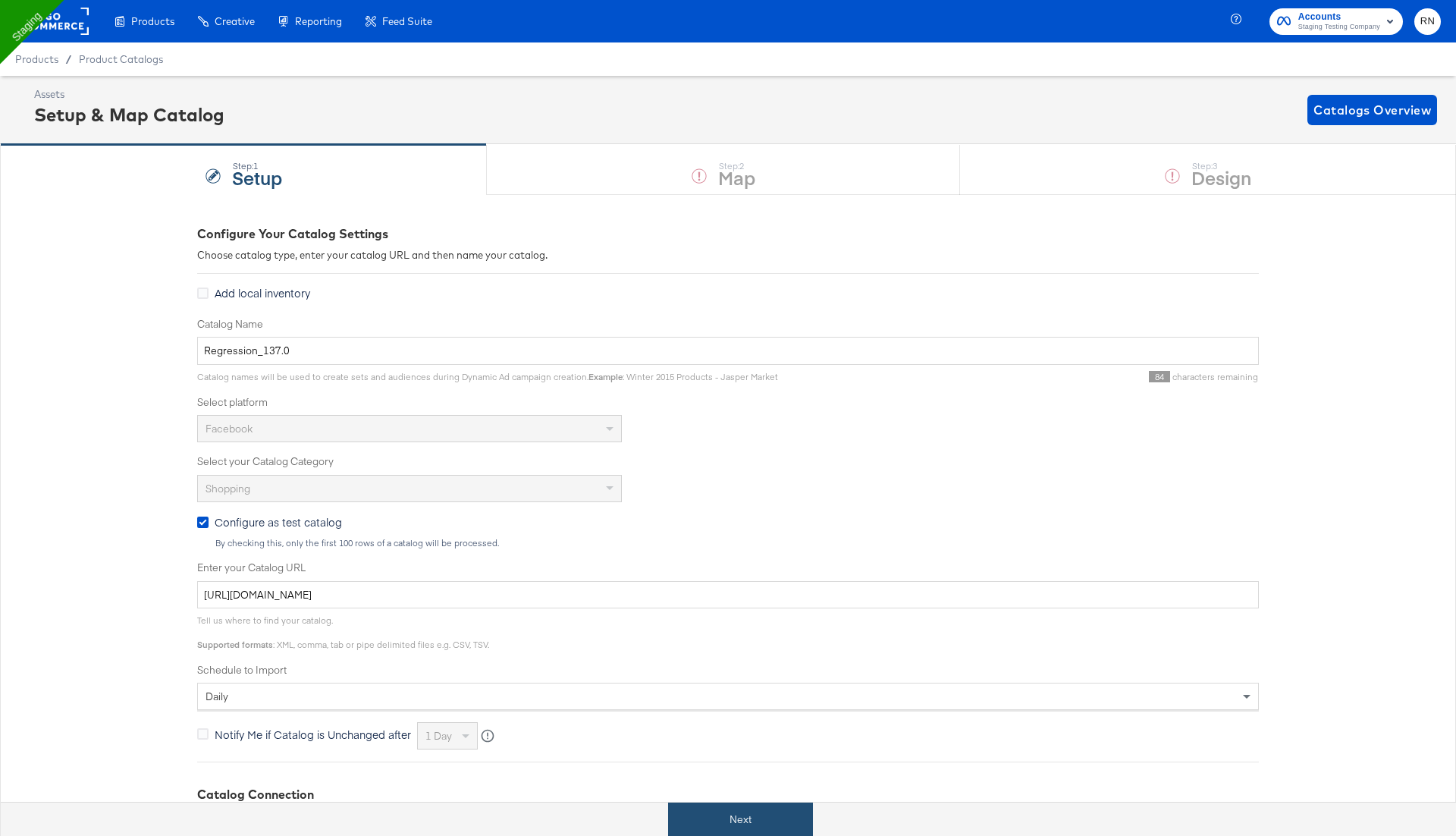
click at [751, 823] on button "Next" at bounding box center [740, 819] width 144 height 34
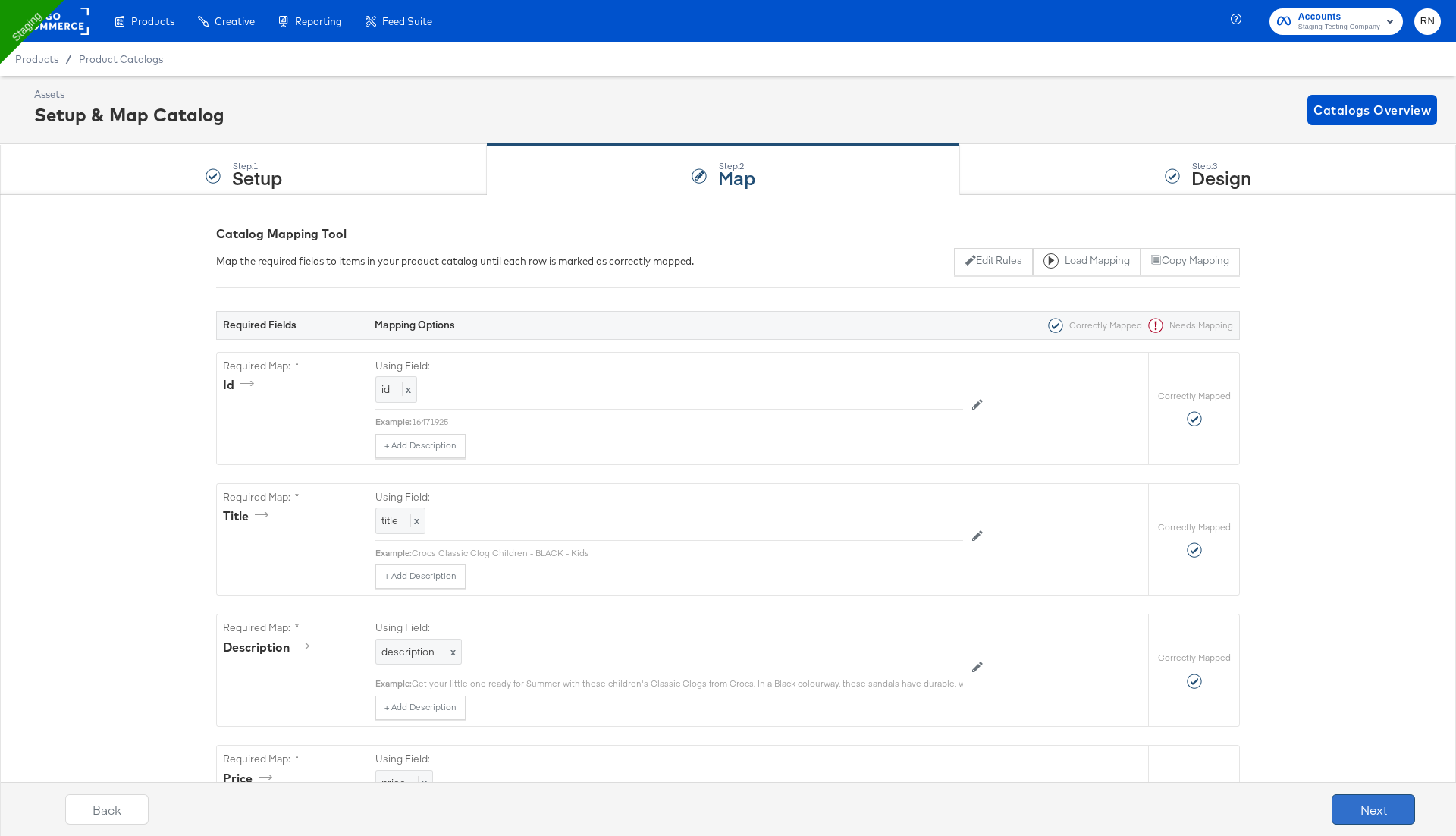
click at [1363, 813] on button "Next" at bounding box center [1373, 809] width 83 height 30
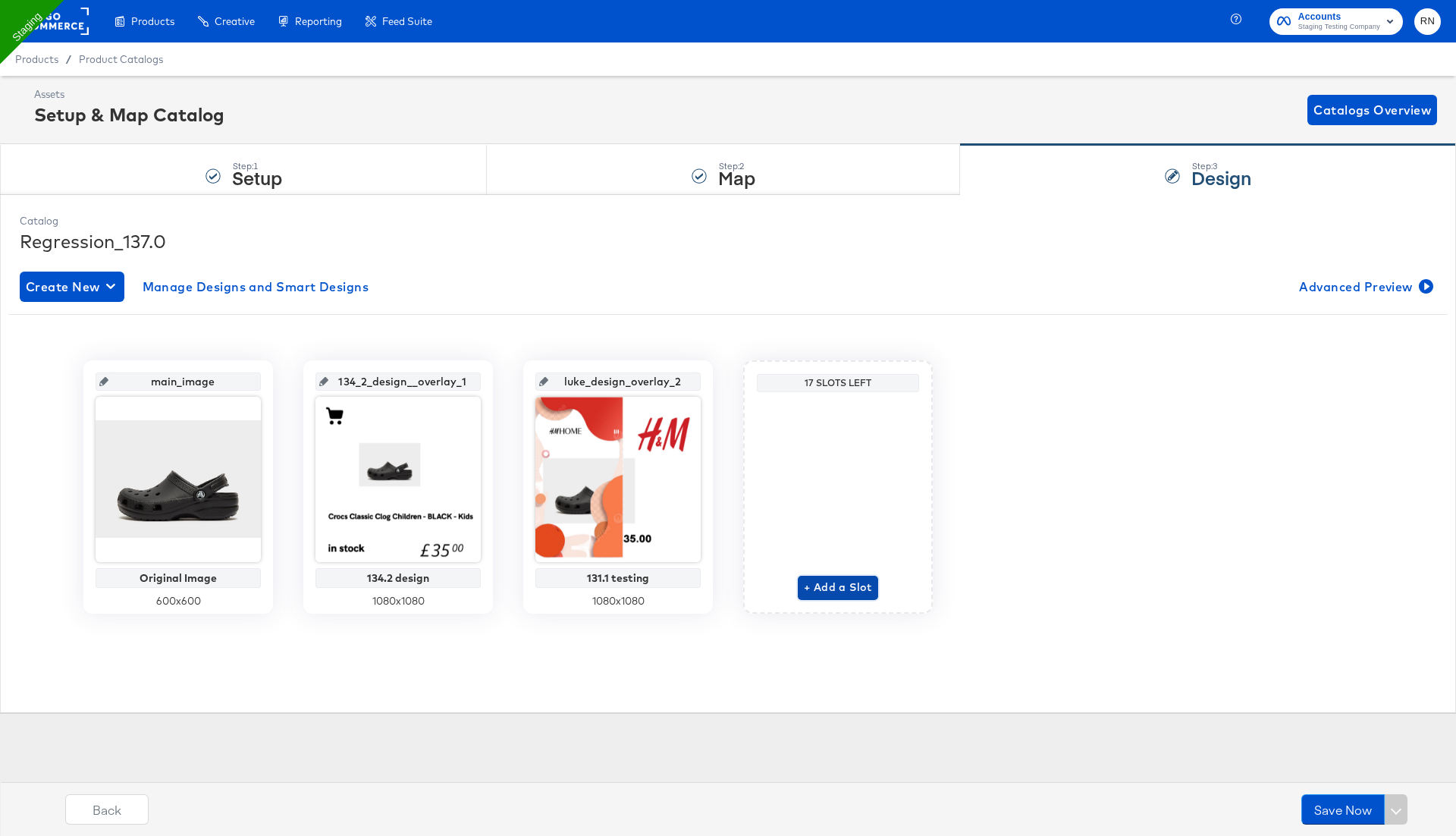
click at [824, 585] on span "+ Add a Slot" at bounding box center [838, 587] width 68 height 19
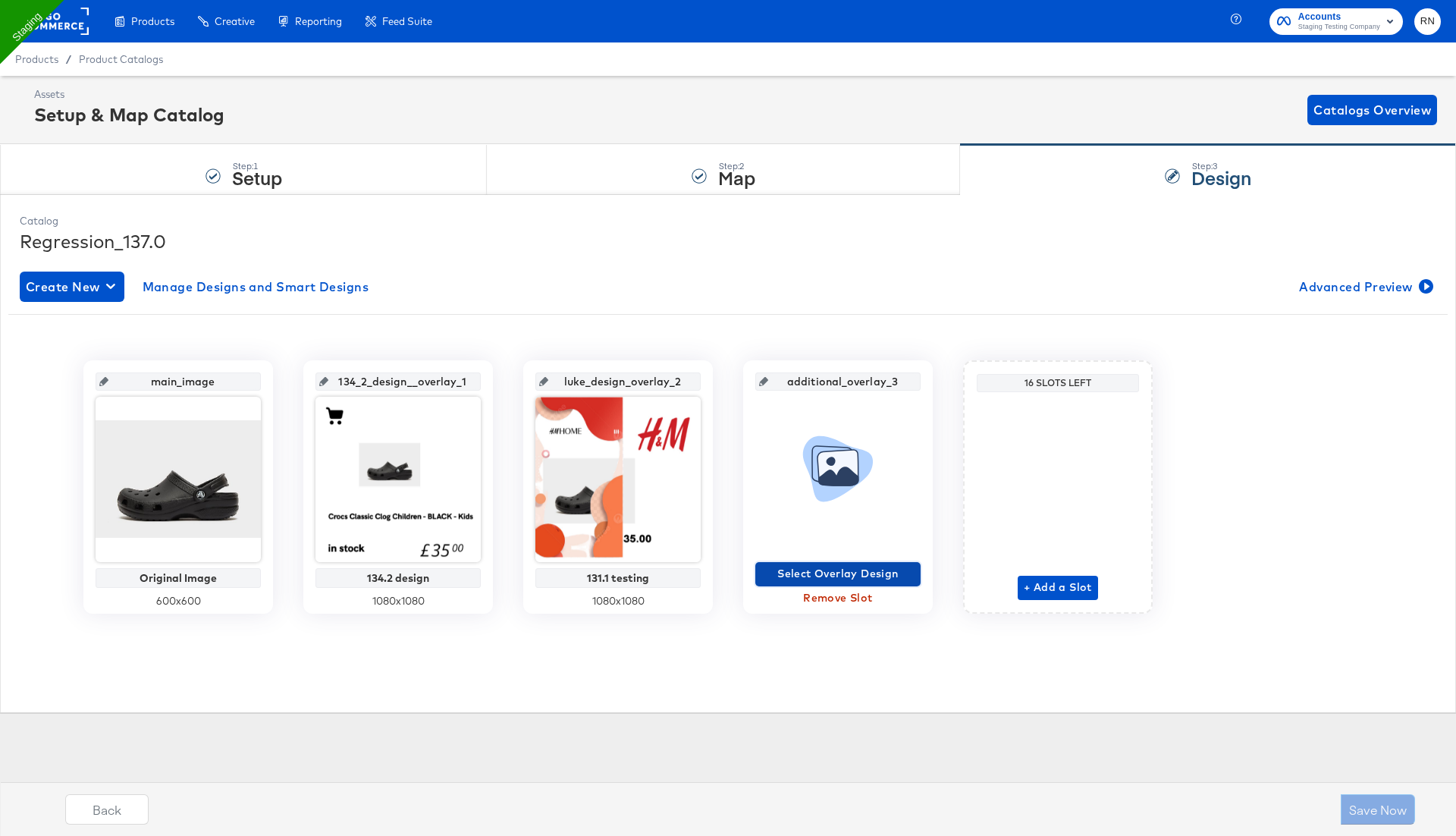
click at [837, 578] on span "Select Overlay Design" at bounding box center [838, 573] width 153 height 19
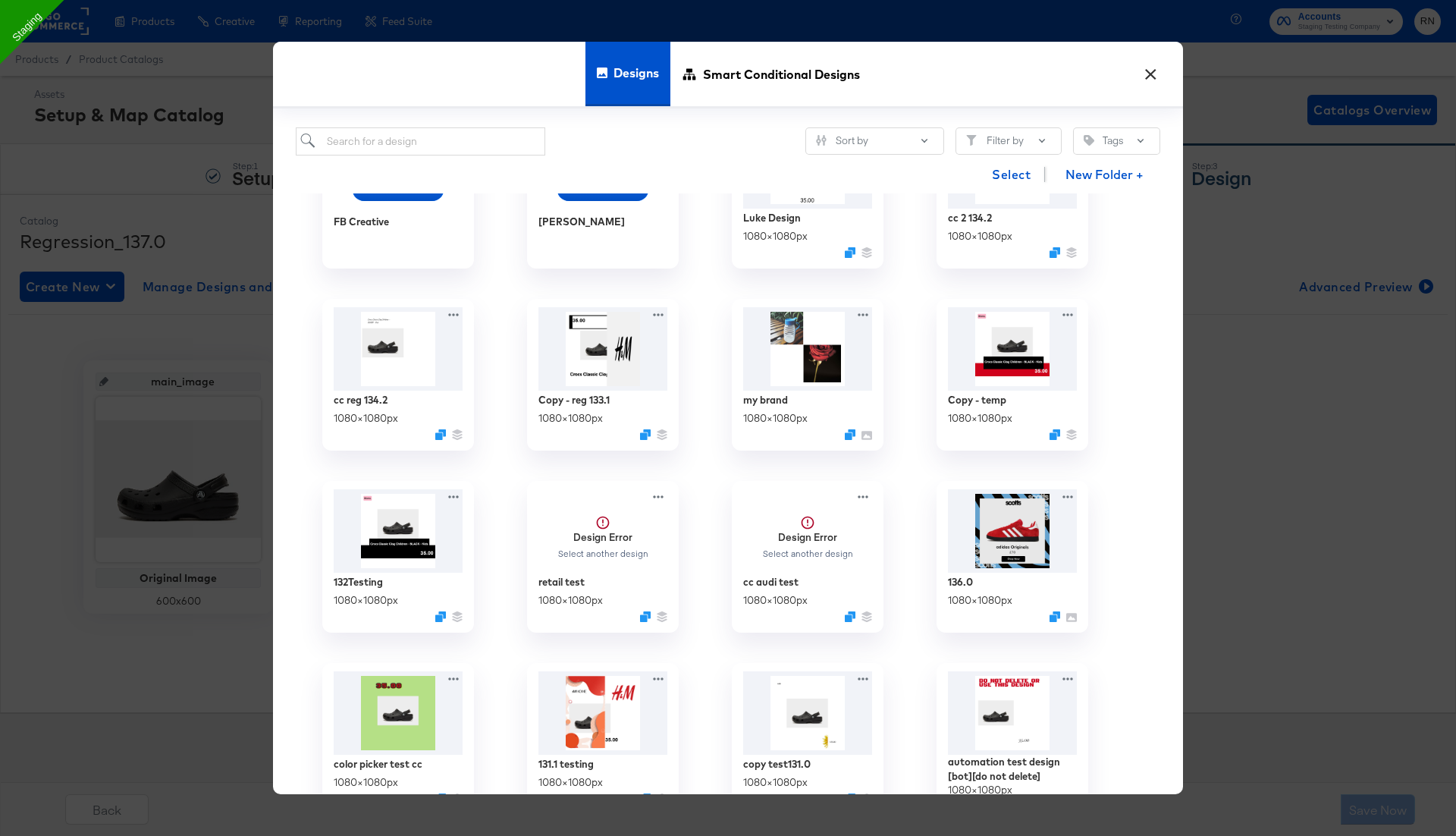
scroll to position [709, 0]
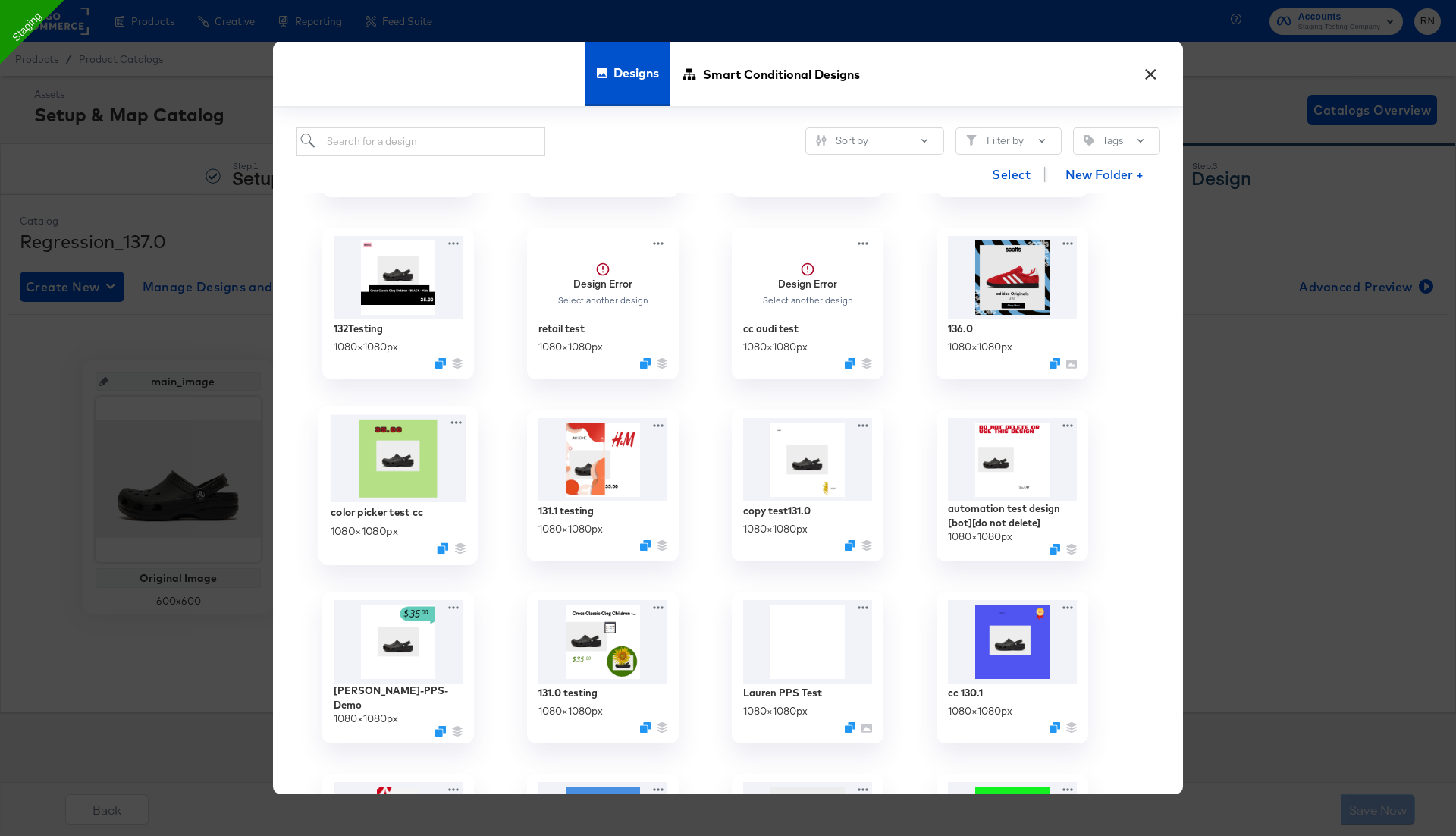
click at [401, 484] on img at bounding box center [398, 459] width 136 height 88
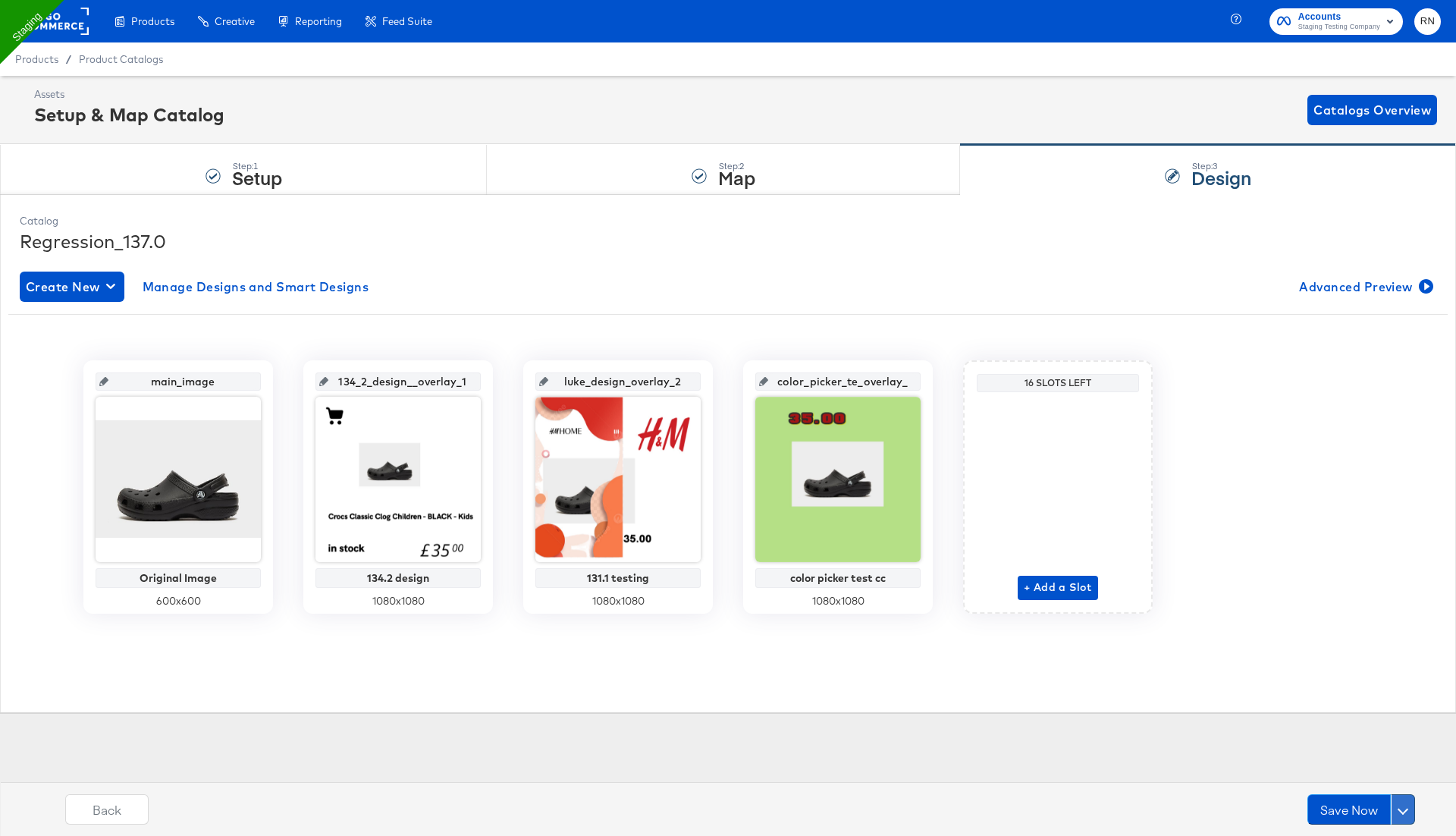
click at [1407, 806] on button at bounding box center [1403, 809] width 24 height 30
click at [1388, 781] on div "Schedule Save" at bounding box center [1367, 780] width 69 height 14
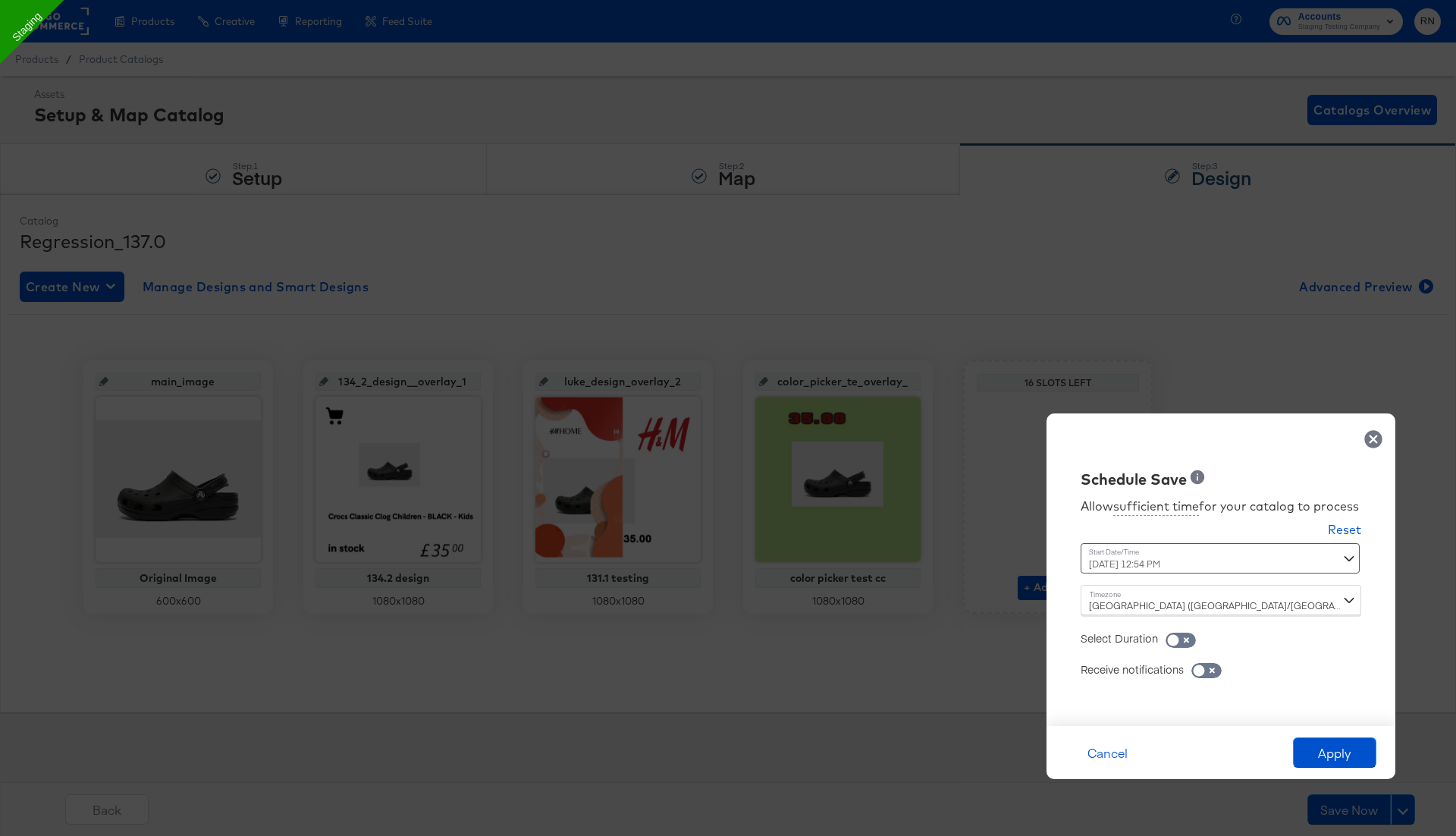
click at [1216, 560] on div "[DATE] 12:54 PM ‹ [DATE] › Su Mo Tu We Th Fr Sa 27 28 29 30 31 1 2 3 4 5 6 7 8 …" at bounding box center [1183, 558] width 205 height 30
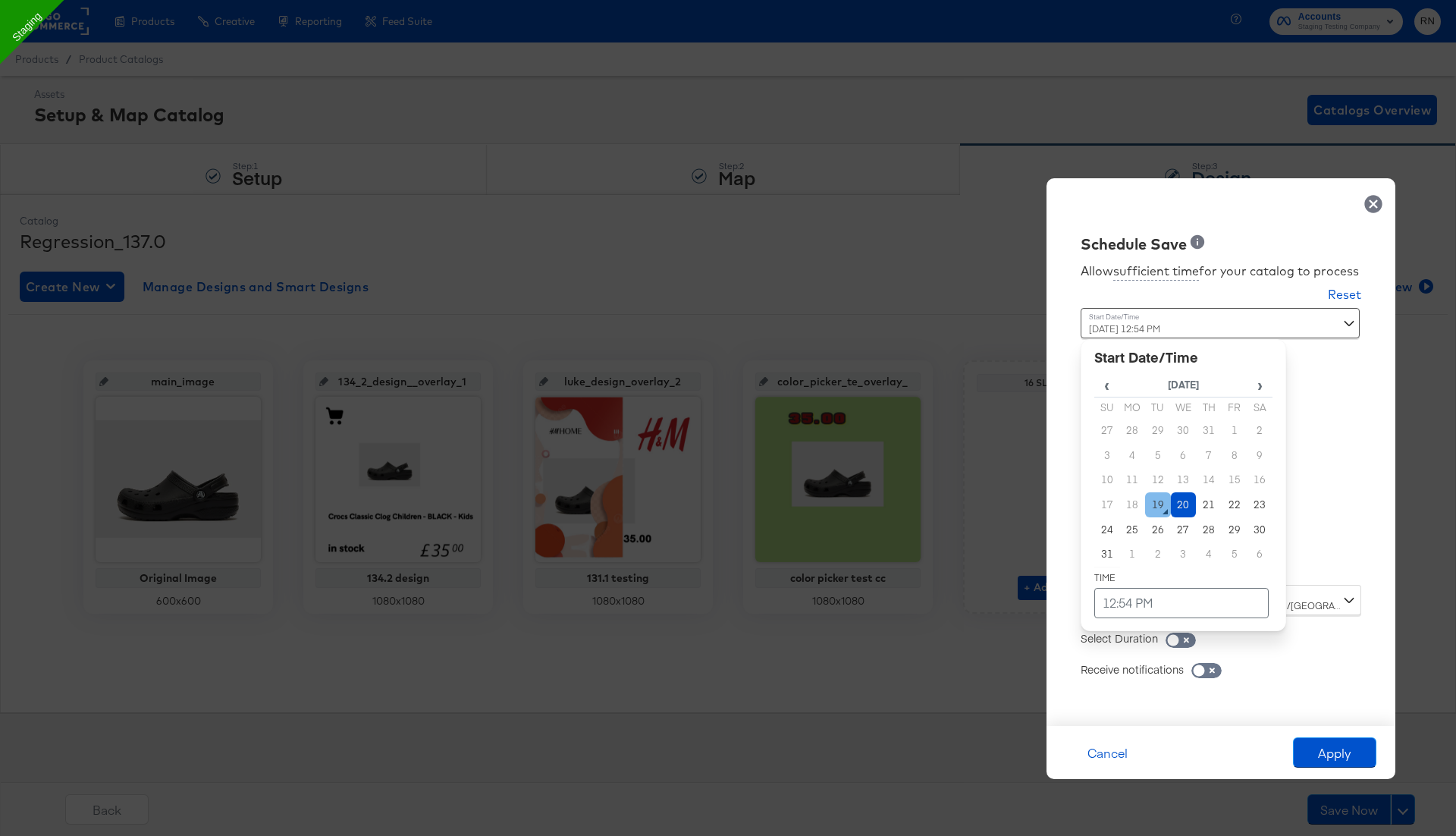
click at [1161, 504] on td "19" at bounding box center [1158, 505] width 25 height 25
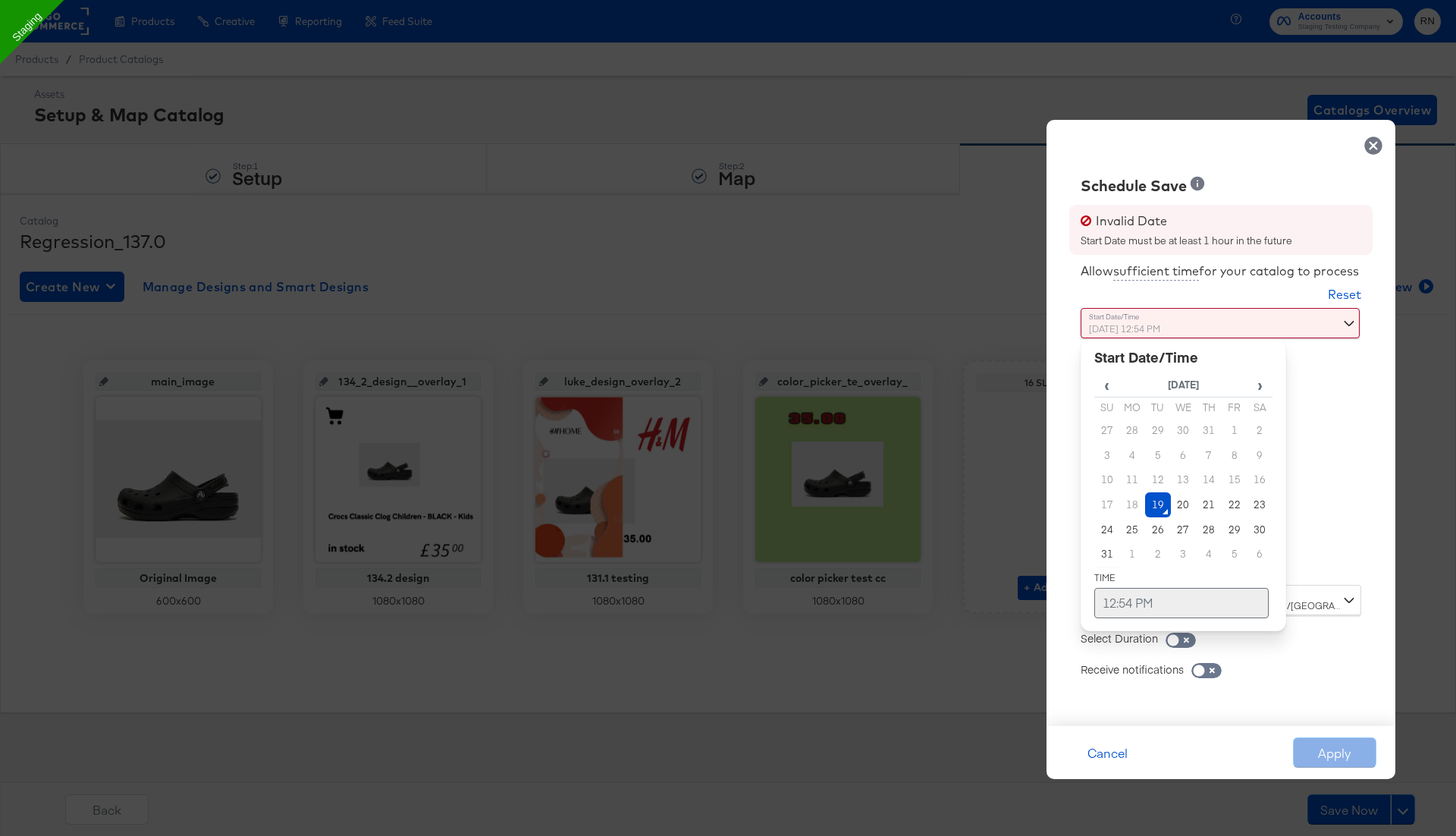
click at [1199, 608] on td "12:54 PM" at bounding box center [1182, 603] width 174 height 30
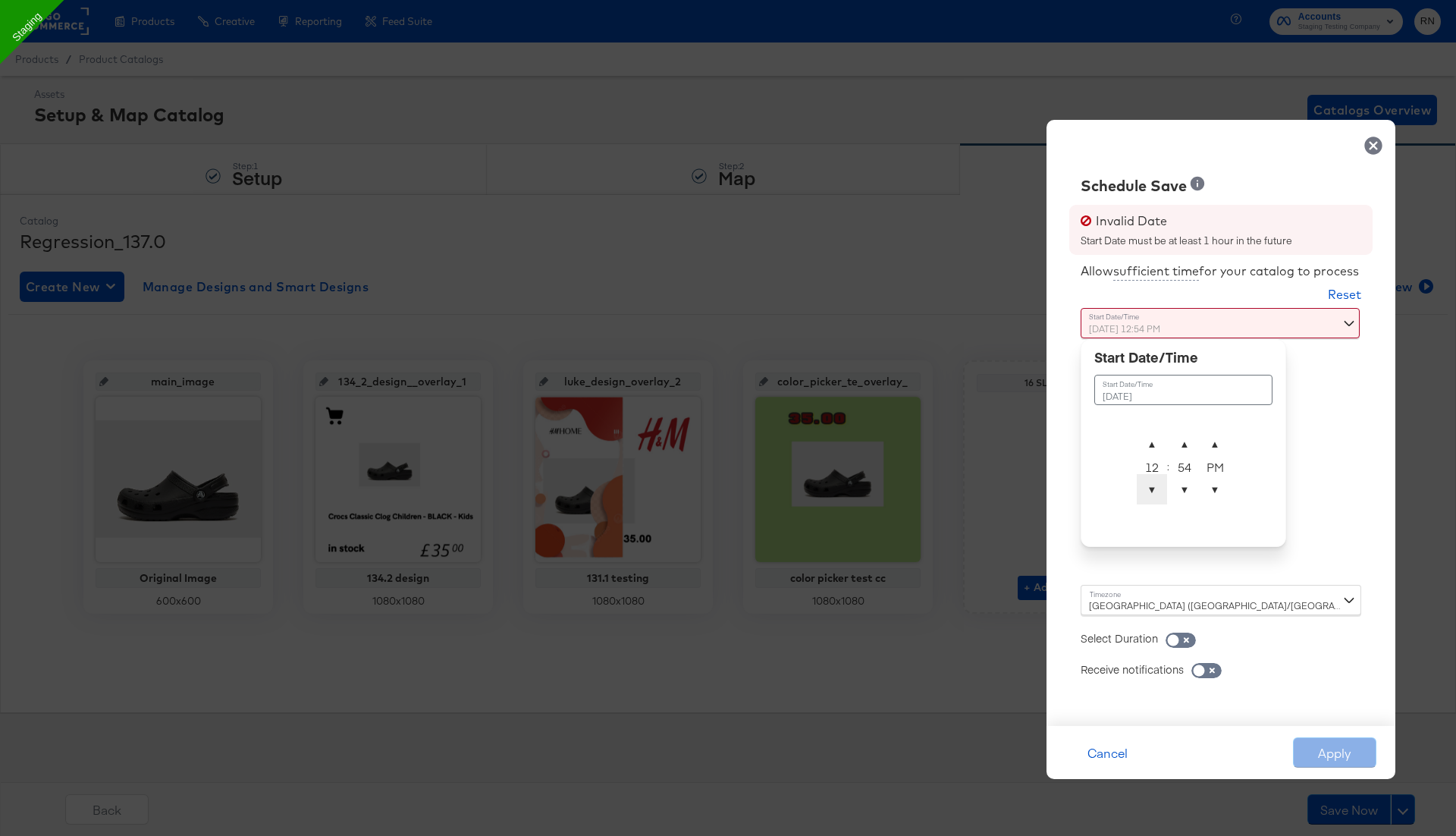
click at [1153, 488] on span "▼" at bounding box center [1152, 489] width 30 height 30
click at [1153, 448] on span "▲" at bounding box center [1152, 444] width 30 height 30
click at [1182, 486] on span "▼" at bounding box center [1185, 489] width 30 height 30
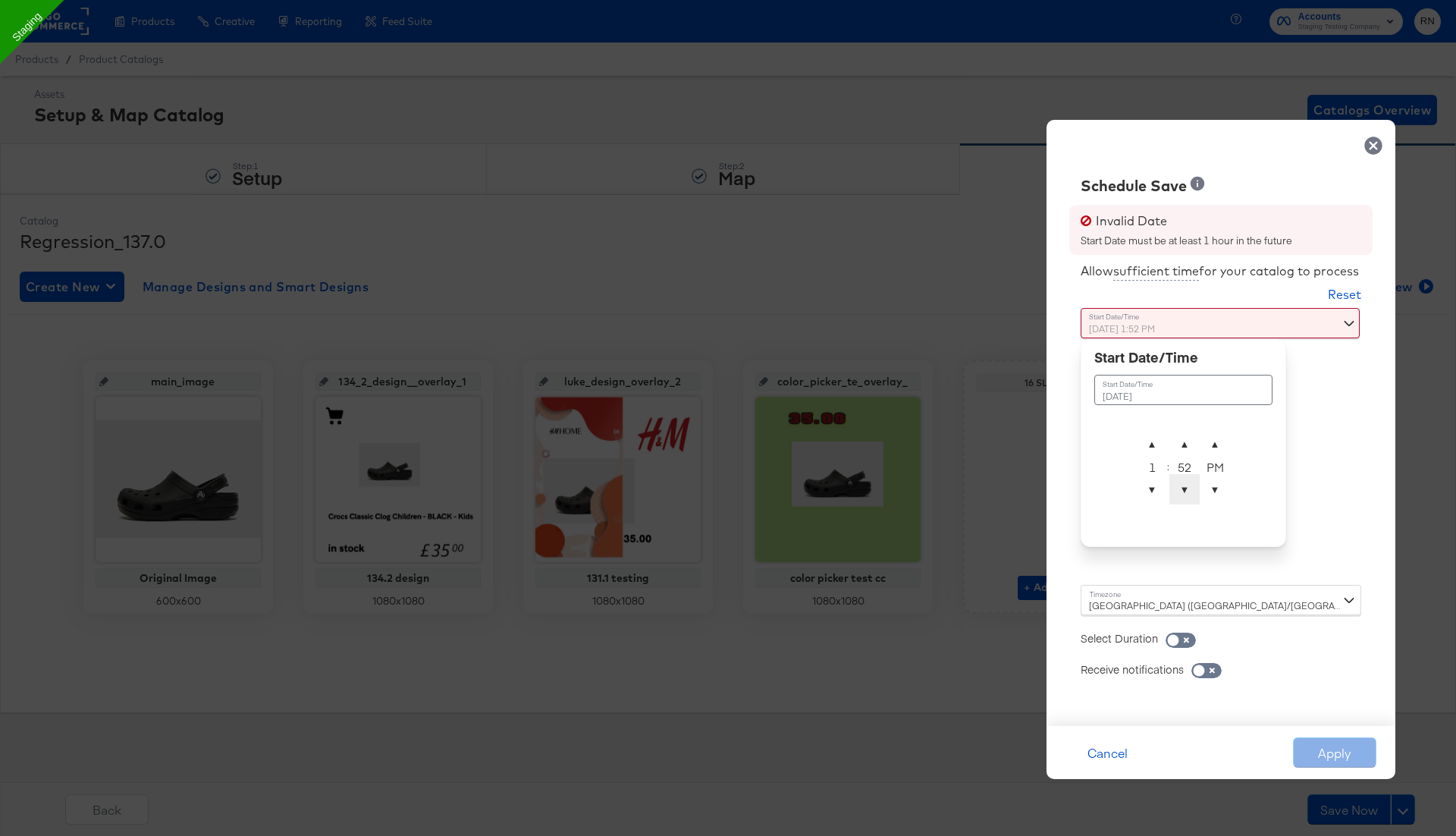
click at [1182, 486] on span "▼" at bounding box center [1185, 489] width 30 height 30
click at [1186, 489] on span "▼" at bounding box center [1185, 489] width 30 height 30
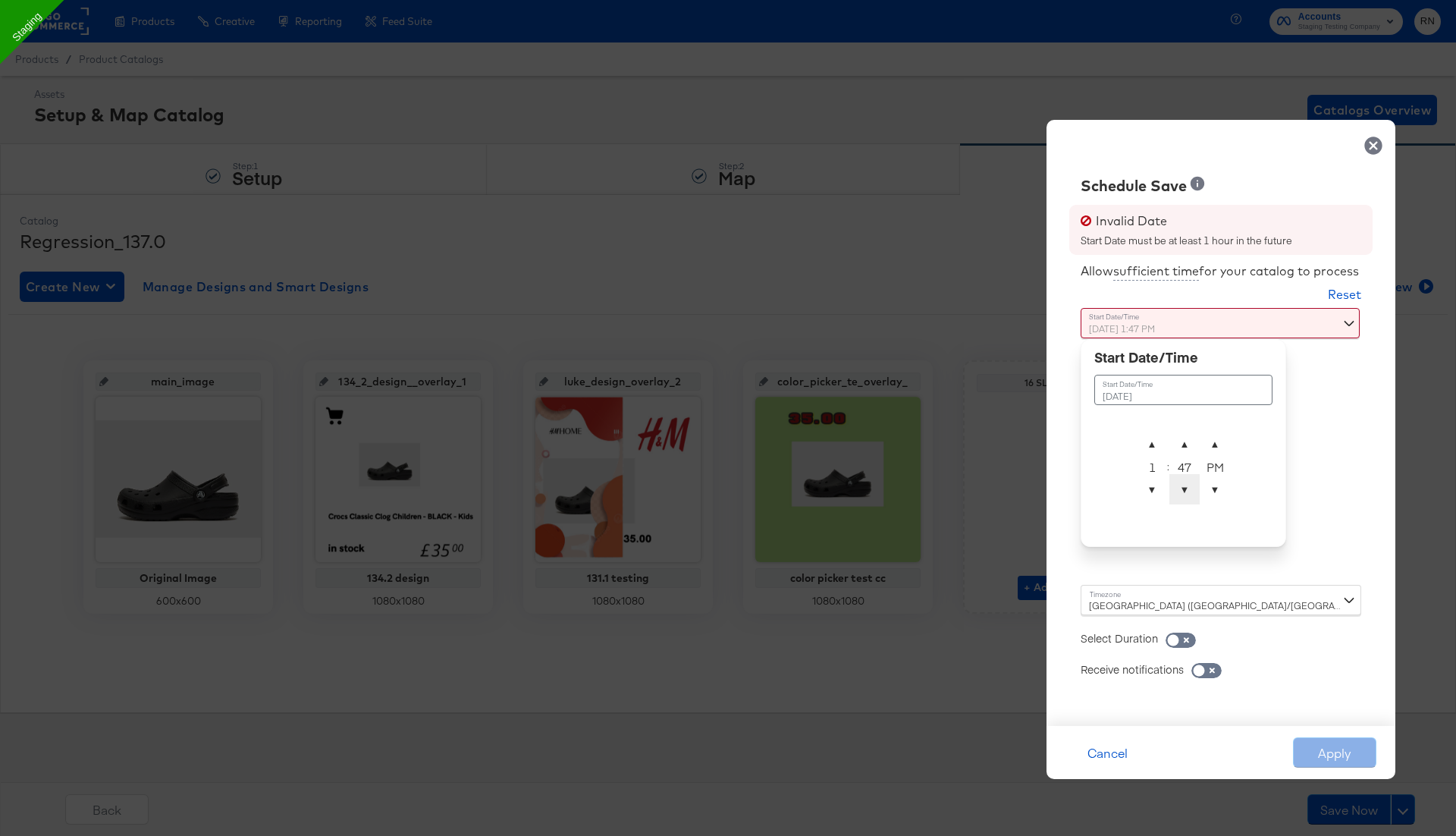
click at [1186, 489] on span "▼" at bounding box center [1185, 489] width 30 height 30
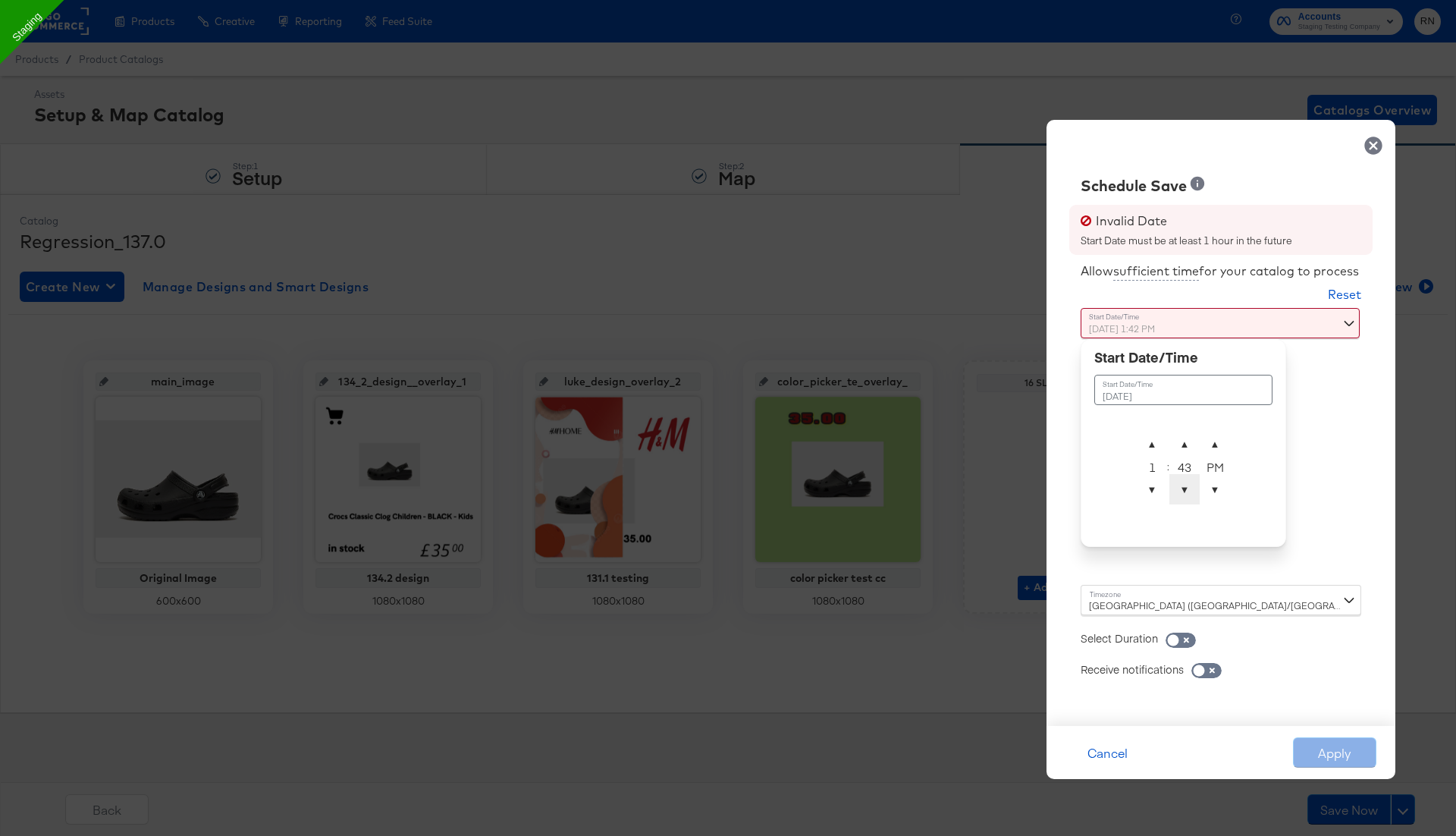
click at [1186, 489] on span "▼" at bounding box center [1185, 489] width 30 height 30
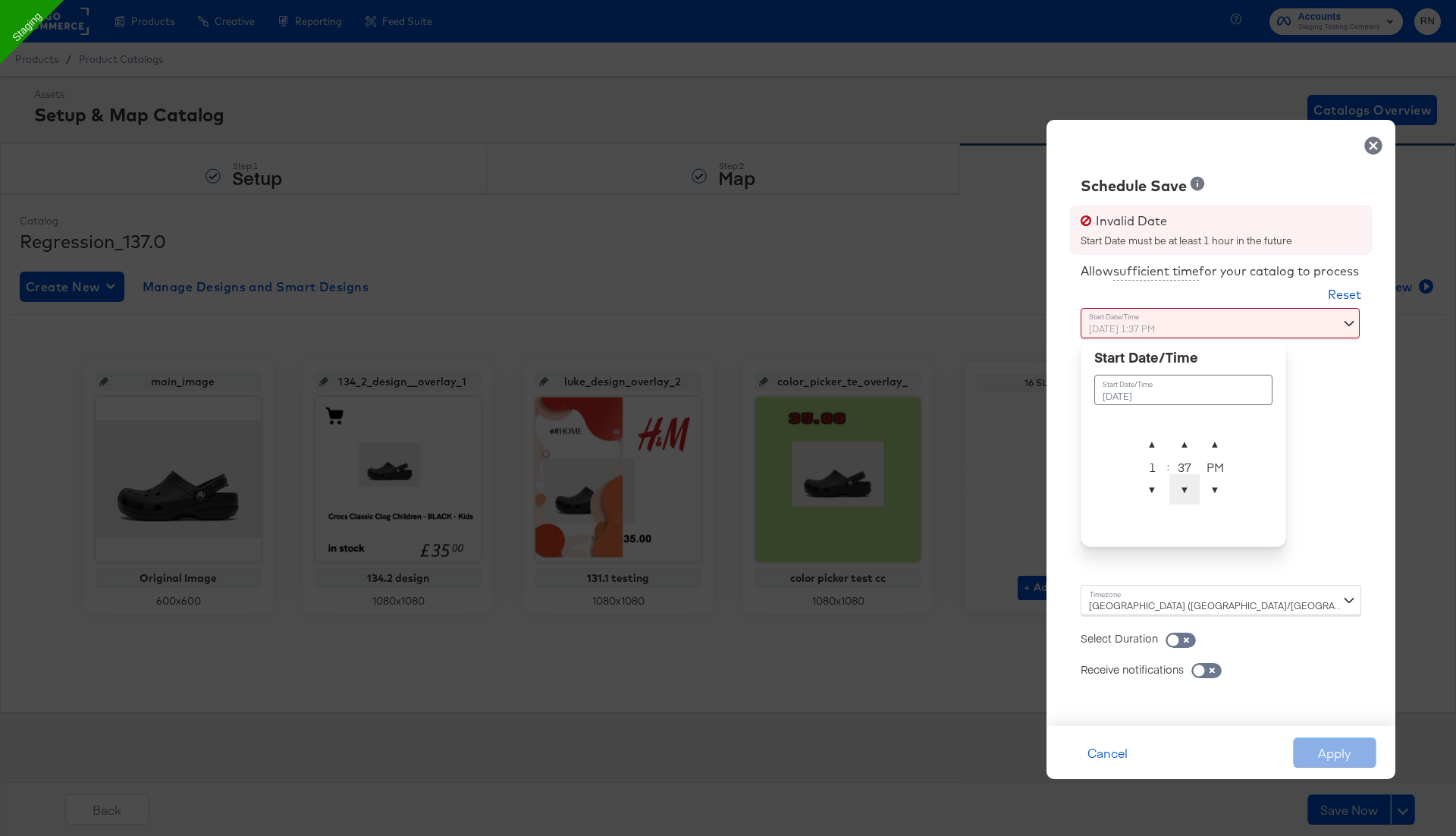
click at [1186, 489] on span "▼" at bounding box center [1185, 489] width 30 height 30
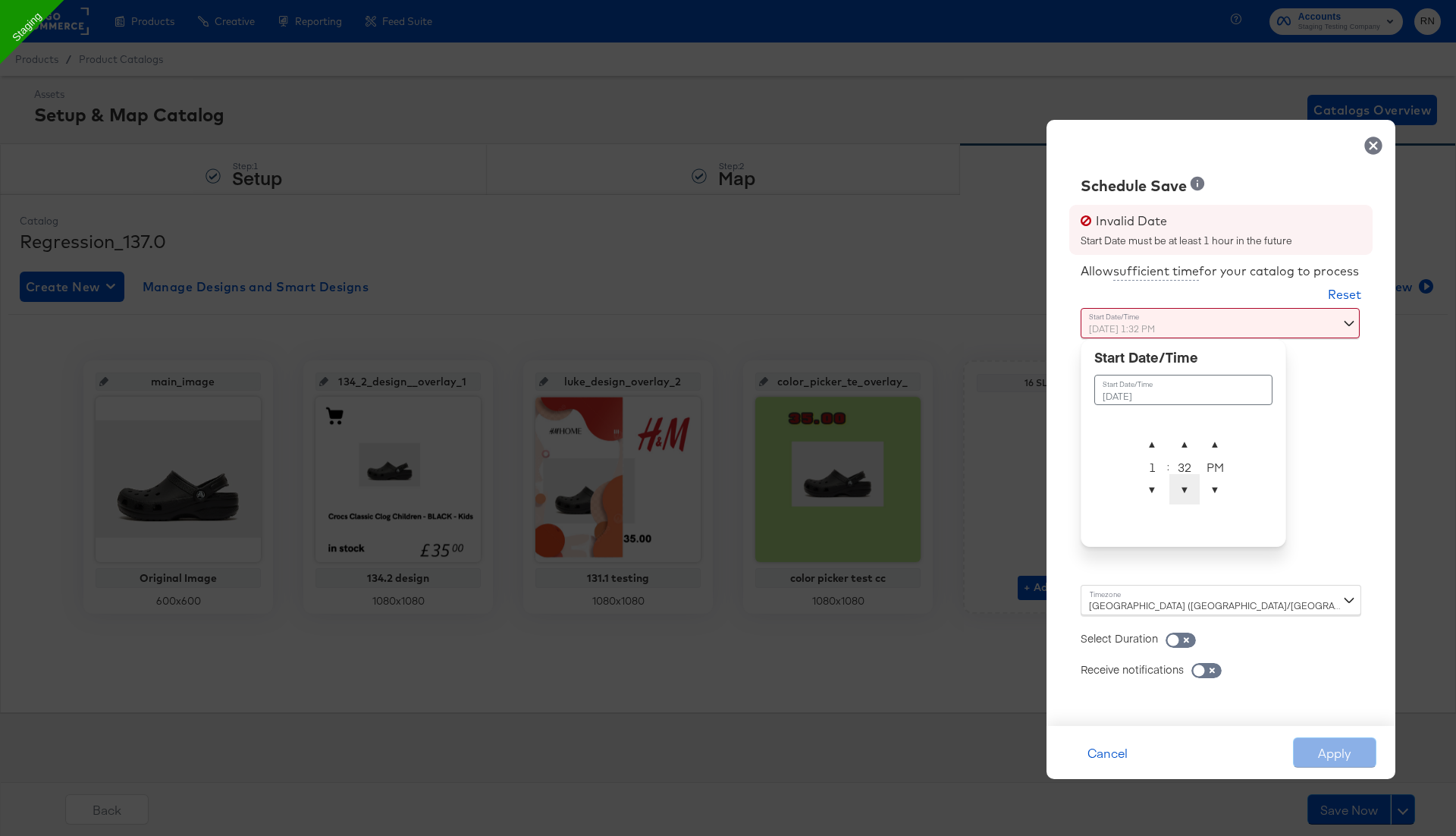
click at [1186, 489] on span "▼" at bounding box center [1185, 489] width 30 height 30
type input "[DATE] 1:30 PM"
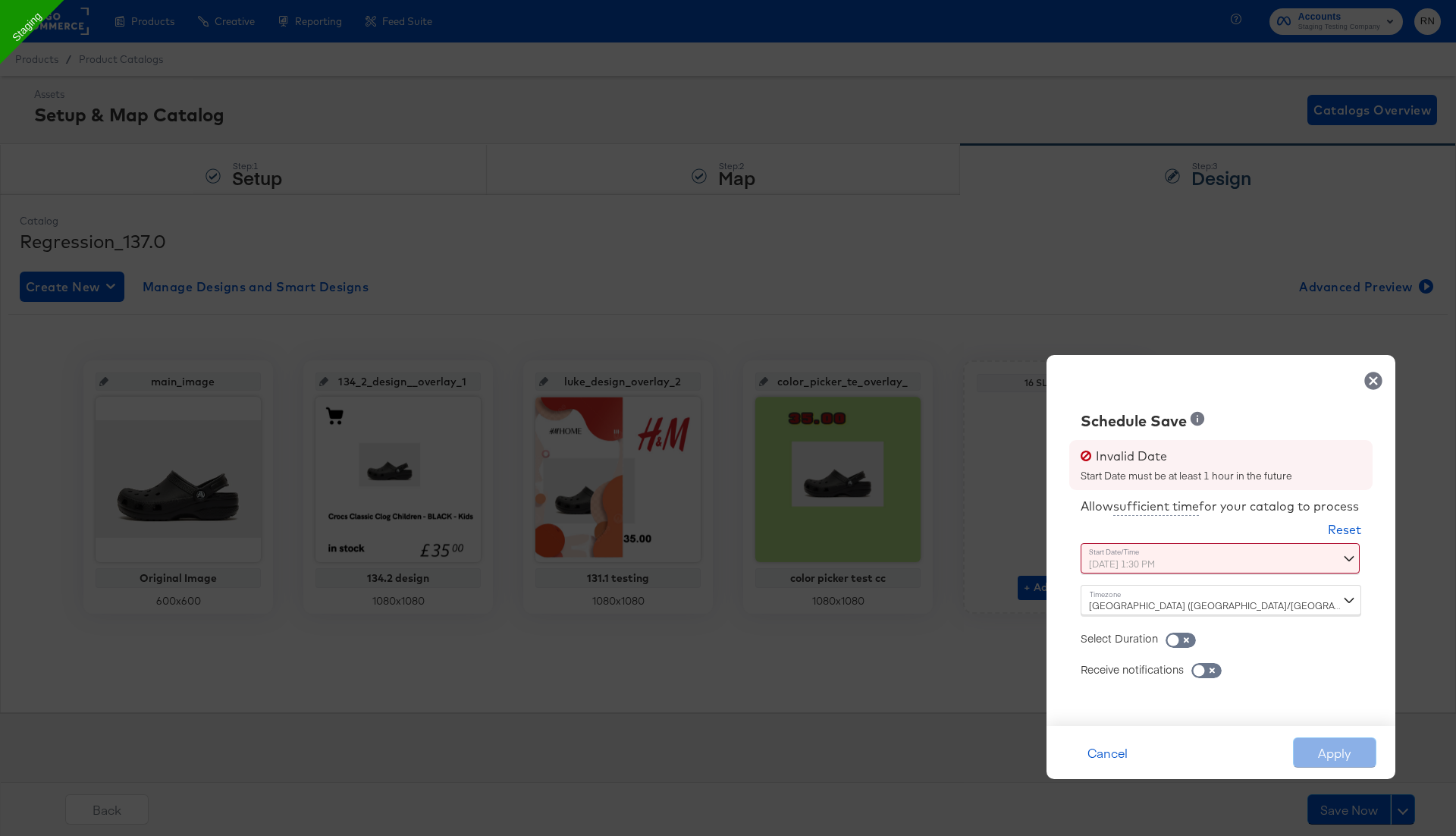
click at [1342, 471] on div "Schedule Save Invalid Date Start Date must be at least 1 hour in the future All…" at bounding box center [1221, 540] width 349 height 371
click at [1337, 753] on div "Apply" at bounding box center [1334, 752] width 83 height 30
click at [1186, 636] on input "checkbox" at bounding box center [1173, 644] width 46 height 15
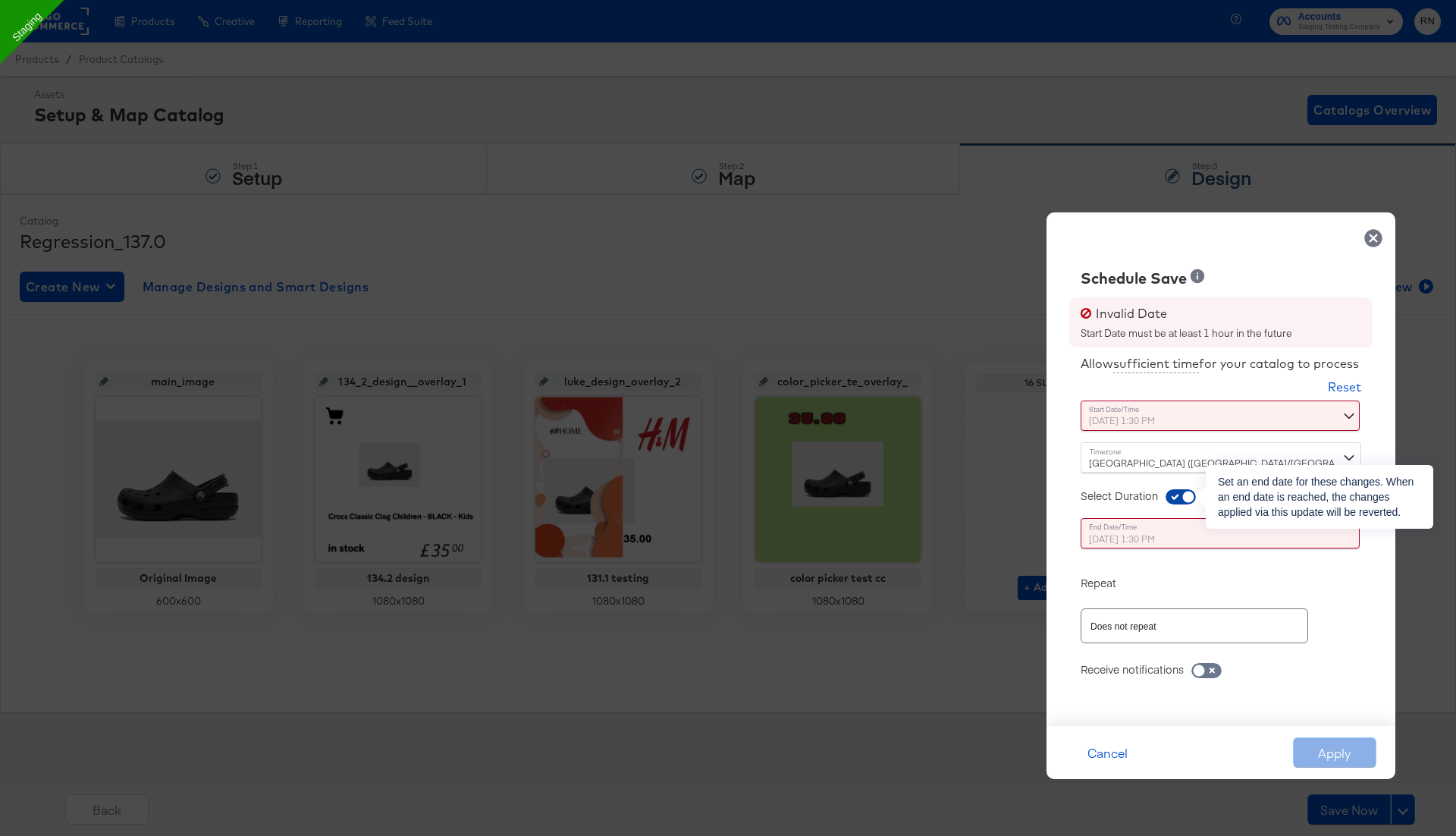
click at [1188, 499] on input "checkbox" at bounding box center [1189, 500] width 46 height 15
checkbox input "false"
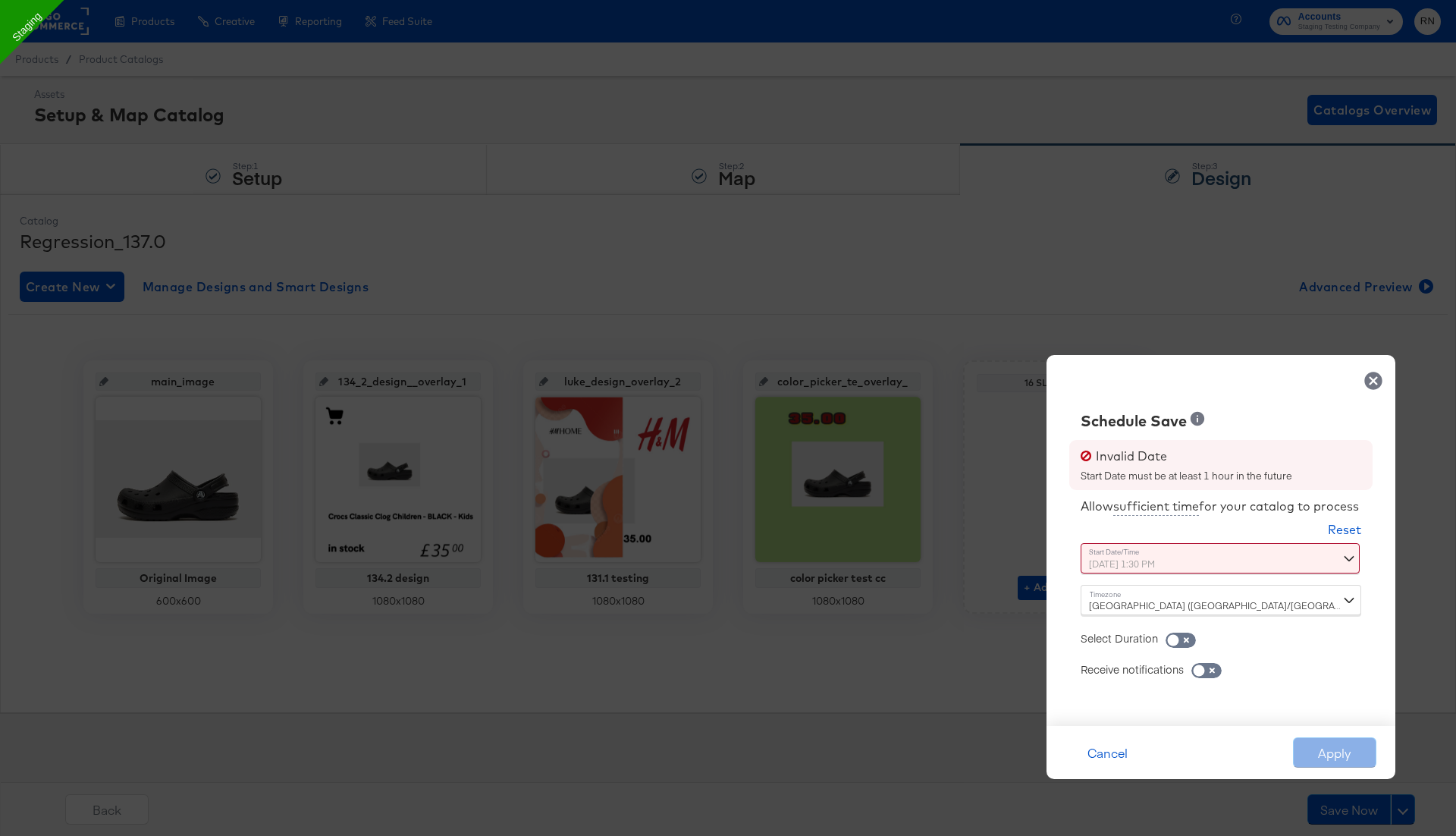
click at [1433, 25] on div "Schedule Save Invalid Date Start Date must be at least 1 hour in the future All…" at bounding box center [728, 418] width 1456 height 836
click at [1373, 372] on icon at bounding box center [1373, 381] width 18 height 18
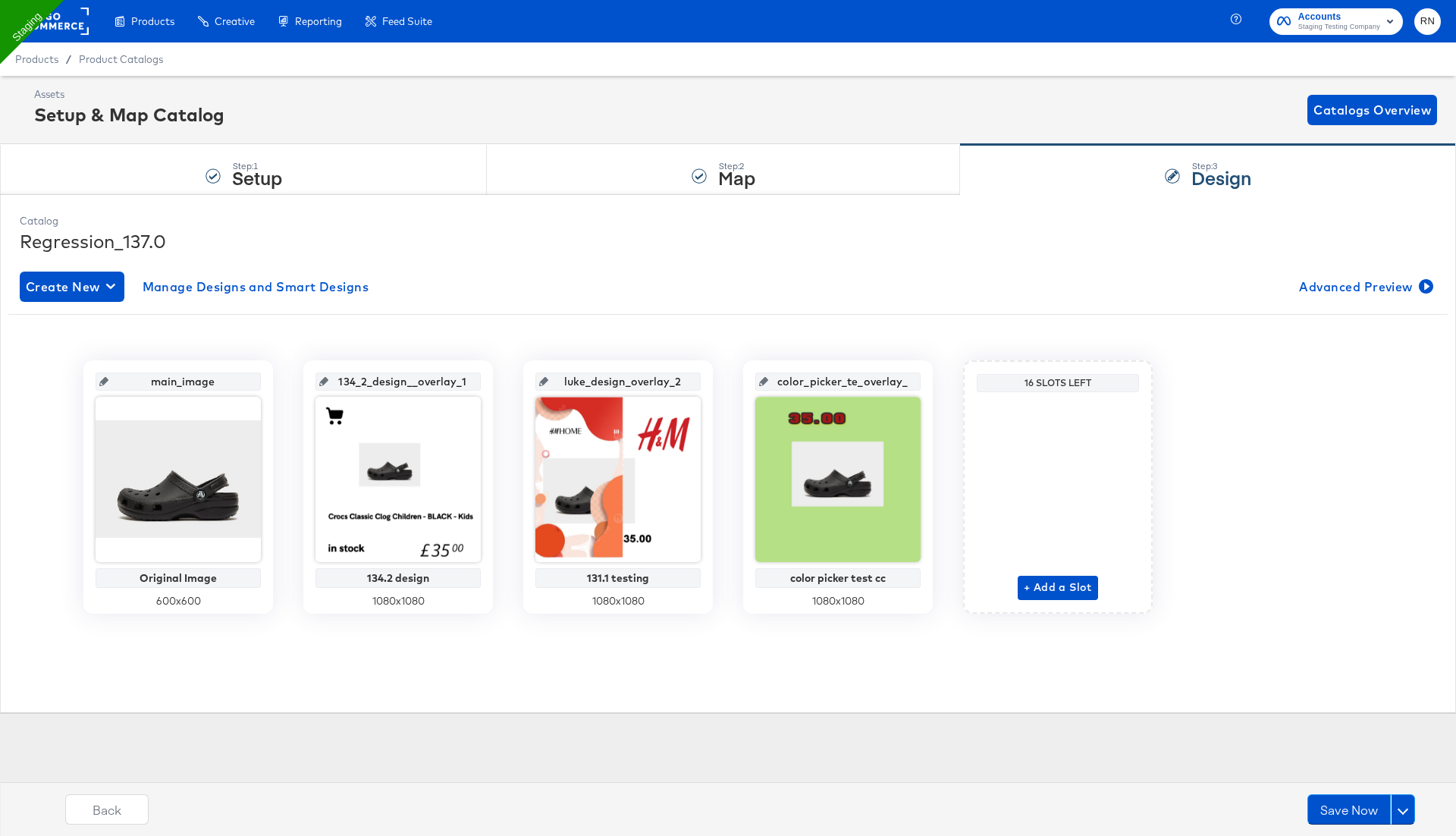
click at [1430, 24] on span "RN" at bounding box center [1427, 22] width 14 height 18
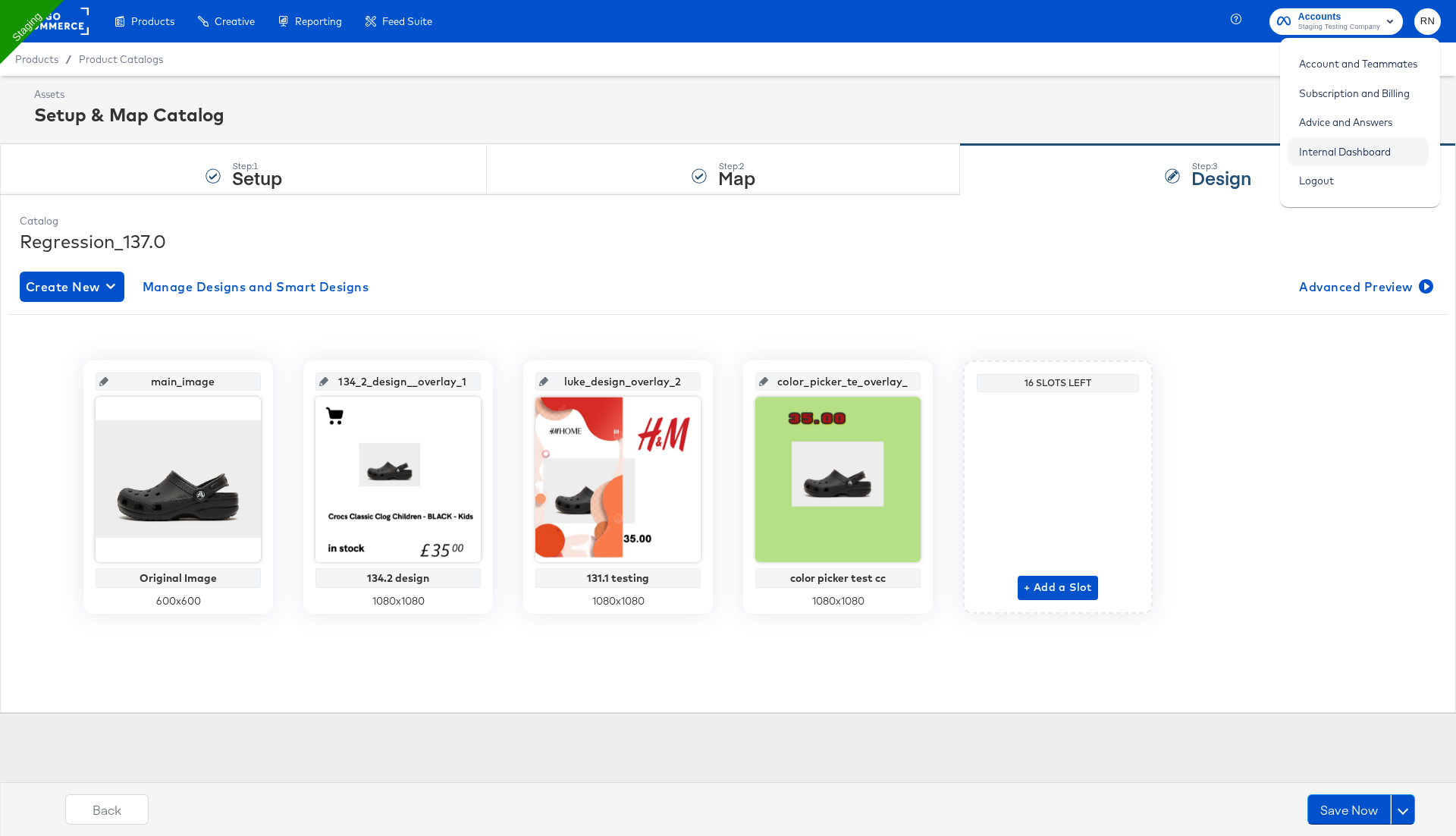
click at [1344, 138] on link "Internal Dashboard" at bounding box center [1345, 151] width 114 height 27
click at [1405, 802] on button at bounding box center [1403, 809] width 24 height 30
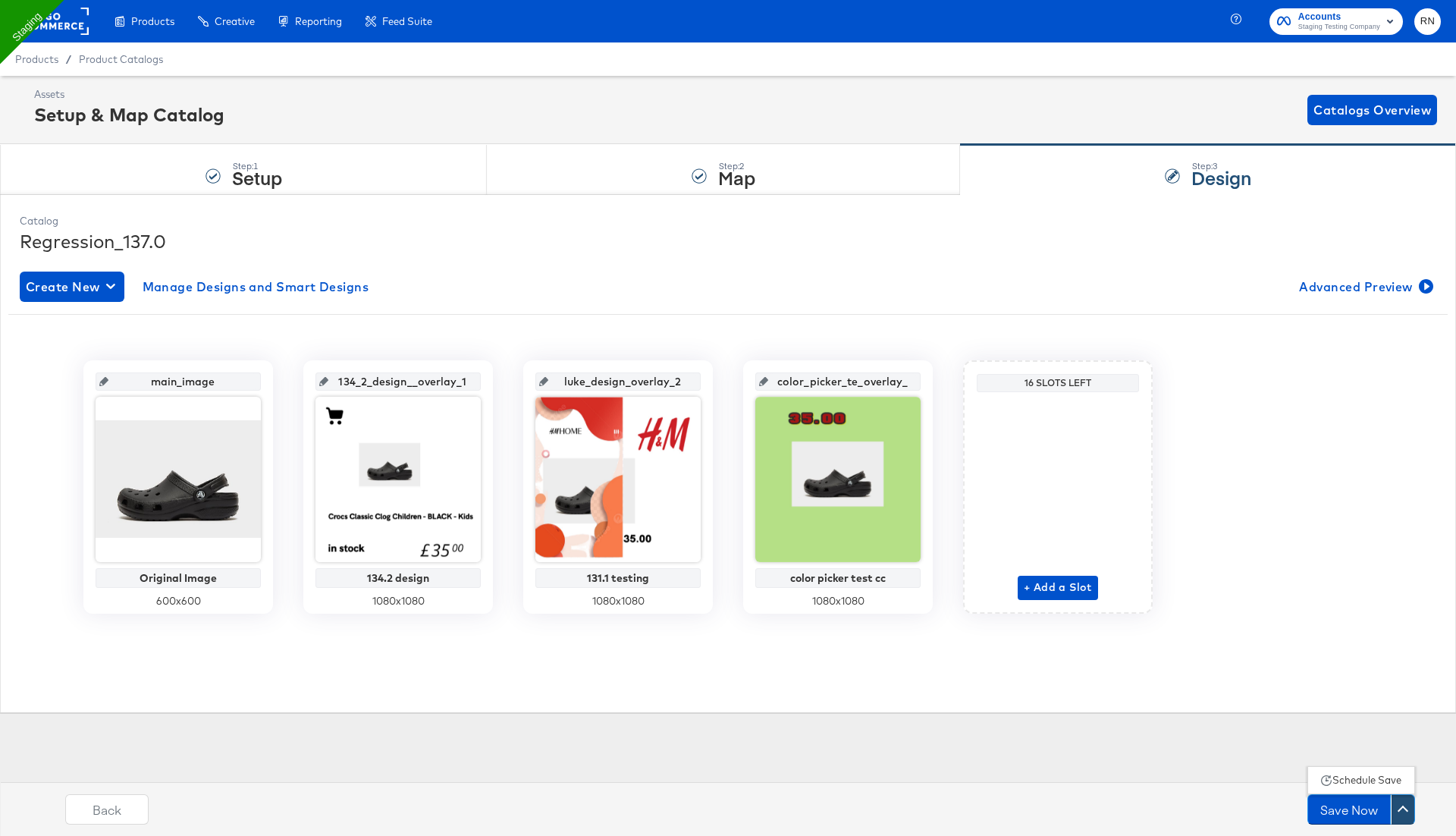
click at [1372, 775] on div "Schedule Save" at bounding box center [1367, 780] width 69 height 14
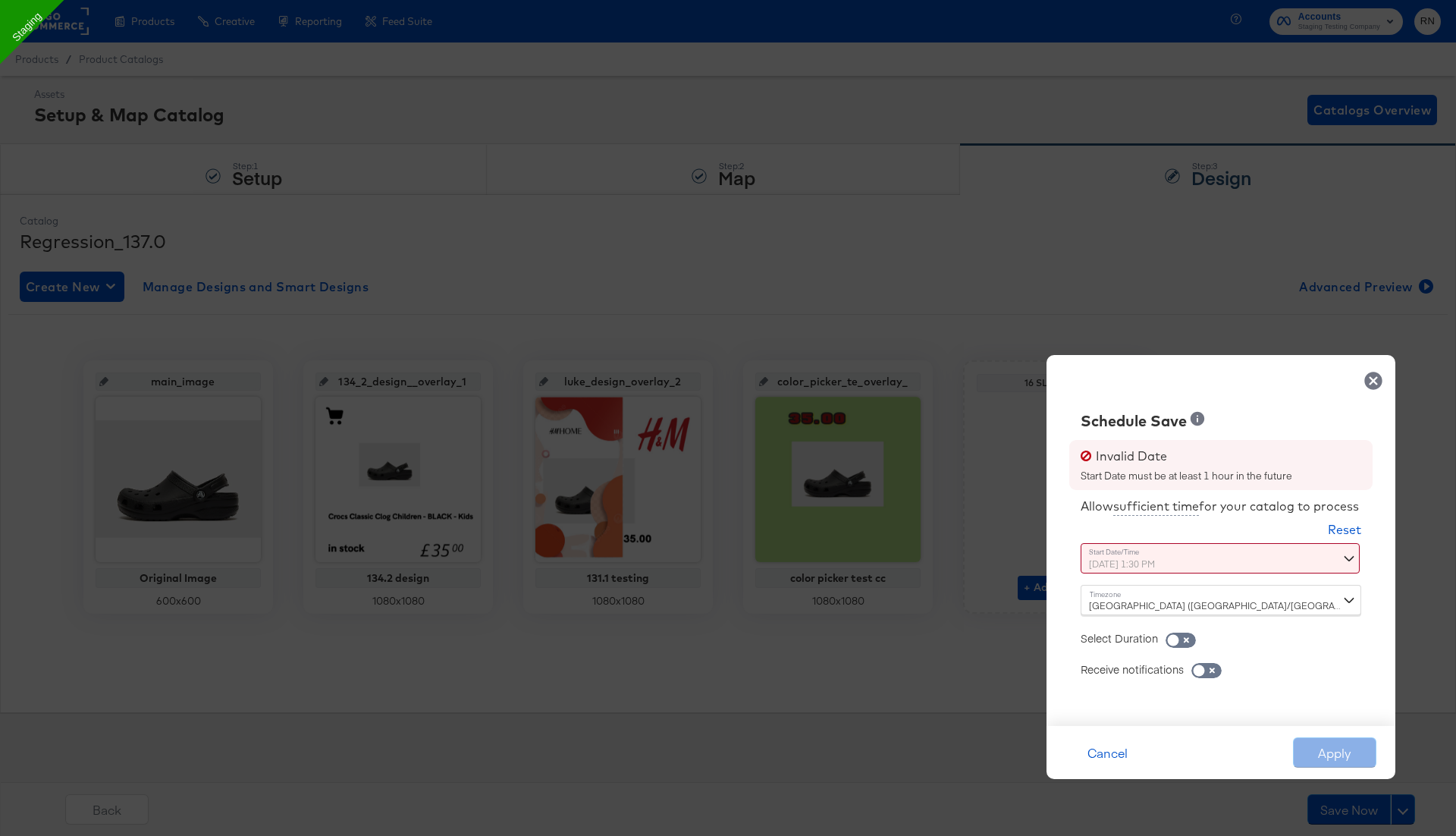
click at [1166, 560] on div "August 19th 2025 1:30 PM ‹ August 2025 › Su Mo Tu We Th Fr Sa 27 28 29 30 31 1 …" at bounding box center [1183, 558] width 205 height 30
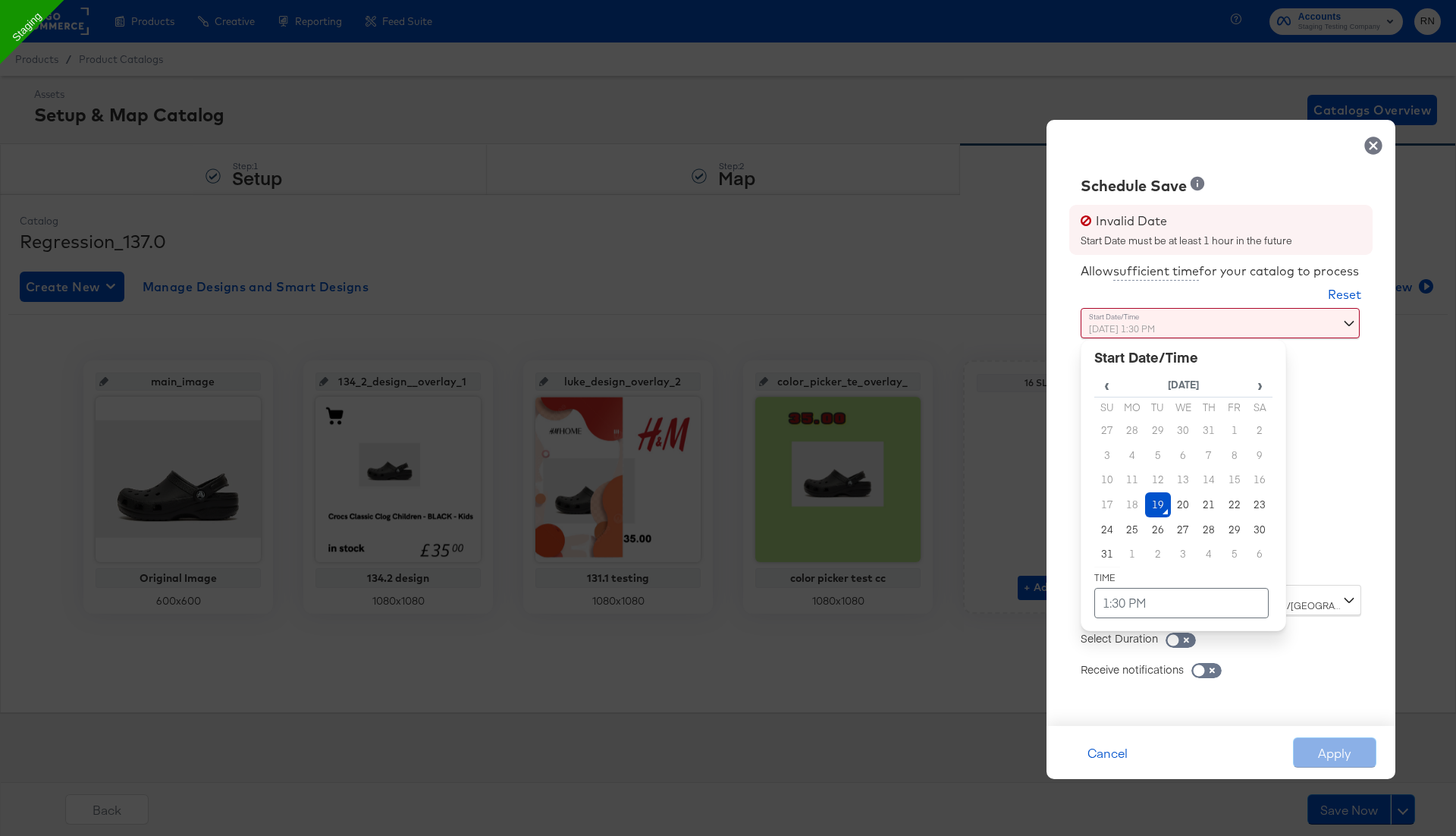
click at [1160, 500] on td "19" at bounding box center [1158, 505] width 25 height 25
click at [1312, 512] on div "Allow sufficient time for your catalog to process Reset Time : August 19th 2025…" at bounding box center [1221, 483] width 326 height 456
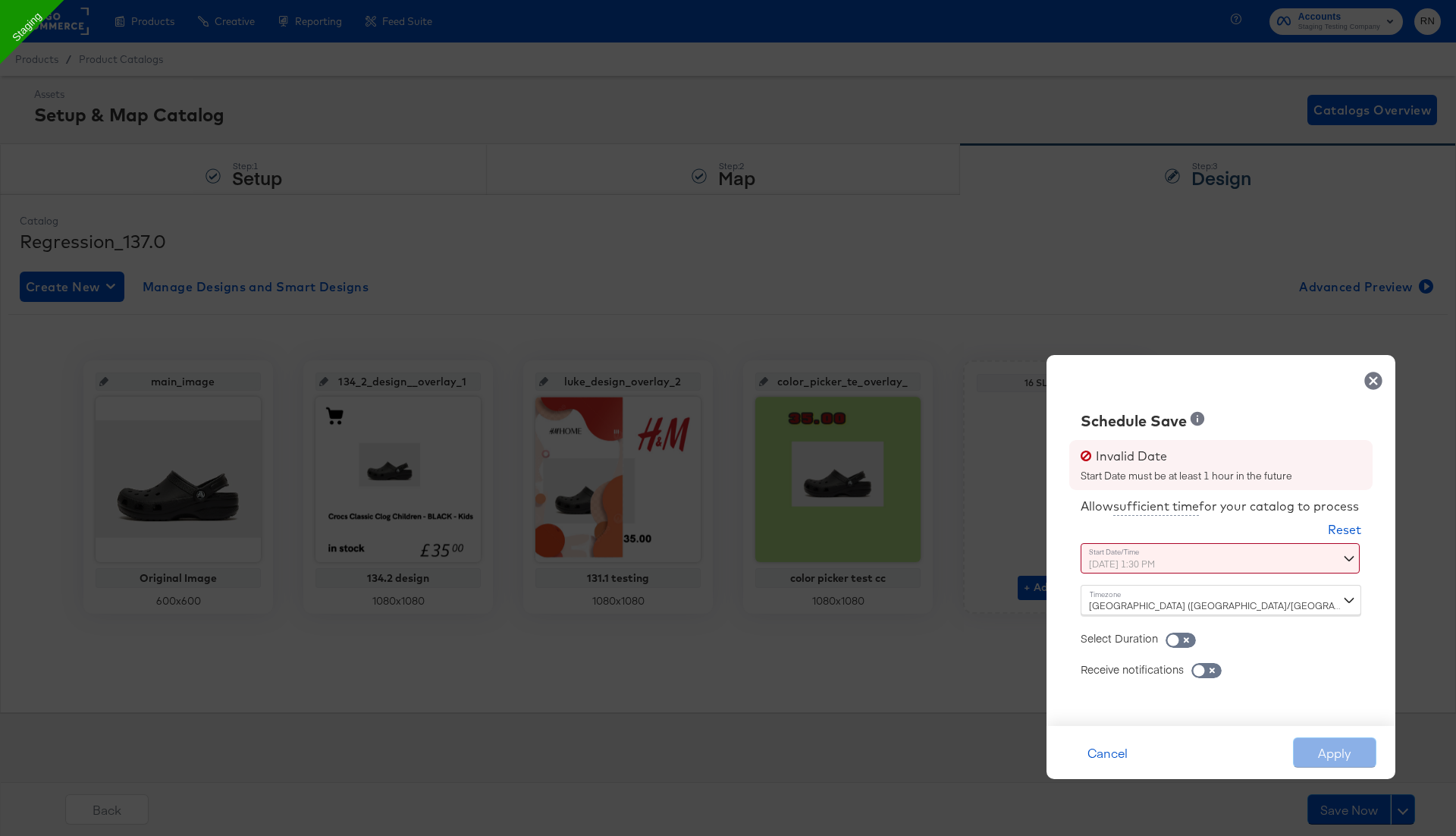
click at [1204, 560] on div "August 19th 2025 1:30 PM ‹ August 2025 › Su Mo Tu We Th Fr Sa 27 28 29 30 31 1 …" at bounding box center [1183, 558] width 205 height 30
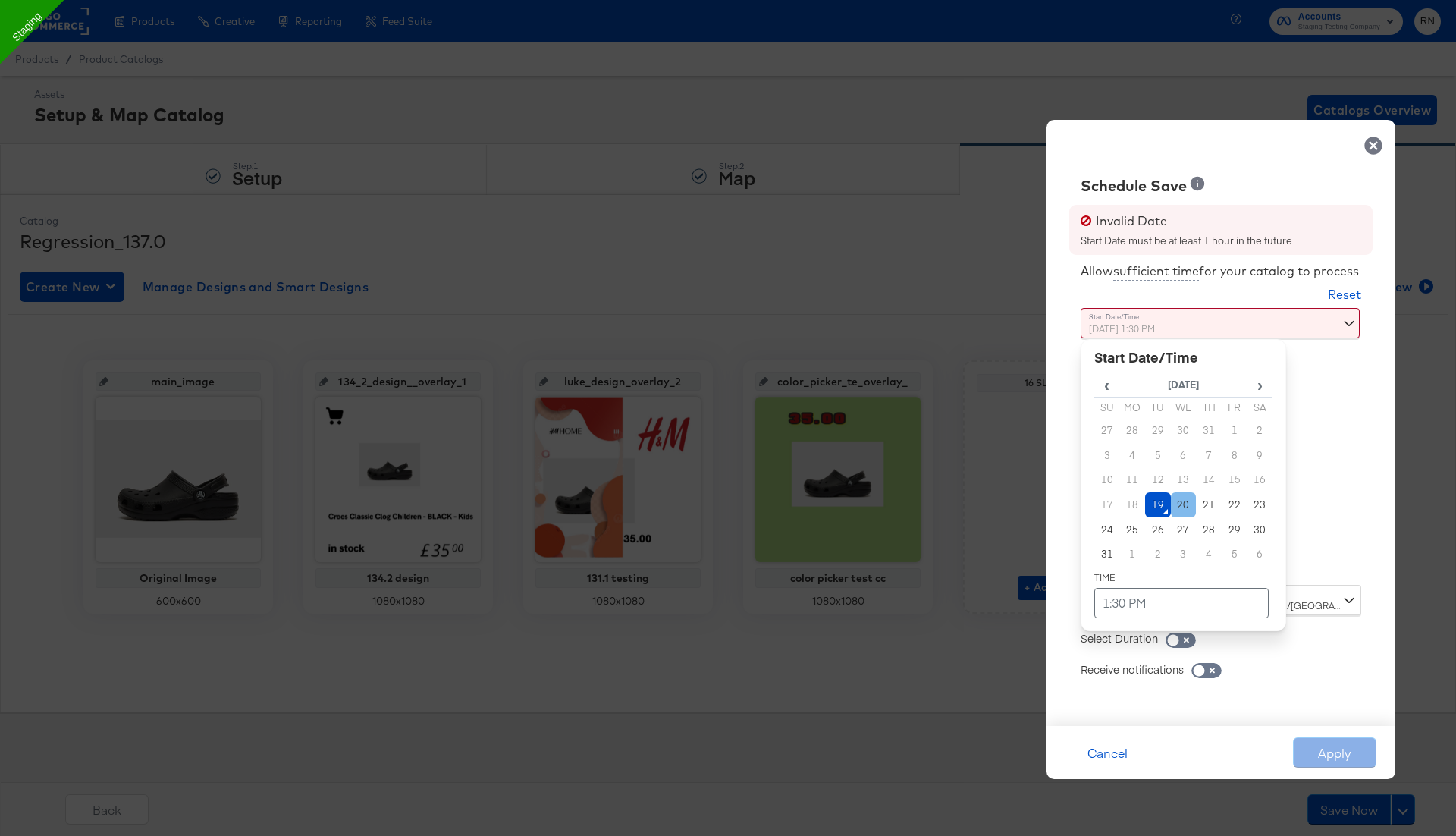
click at [1189, 494] on td "20" at bounding box center [1183, 505] width 25 height 25
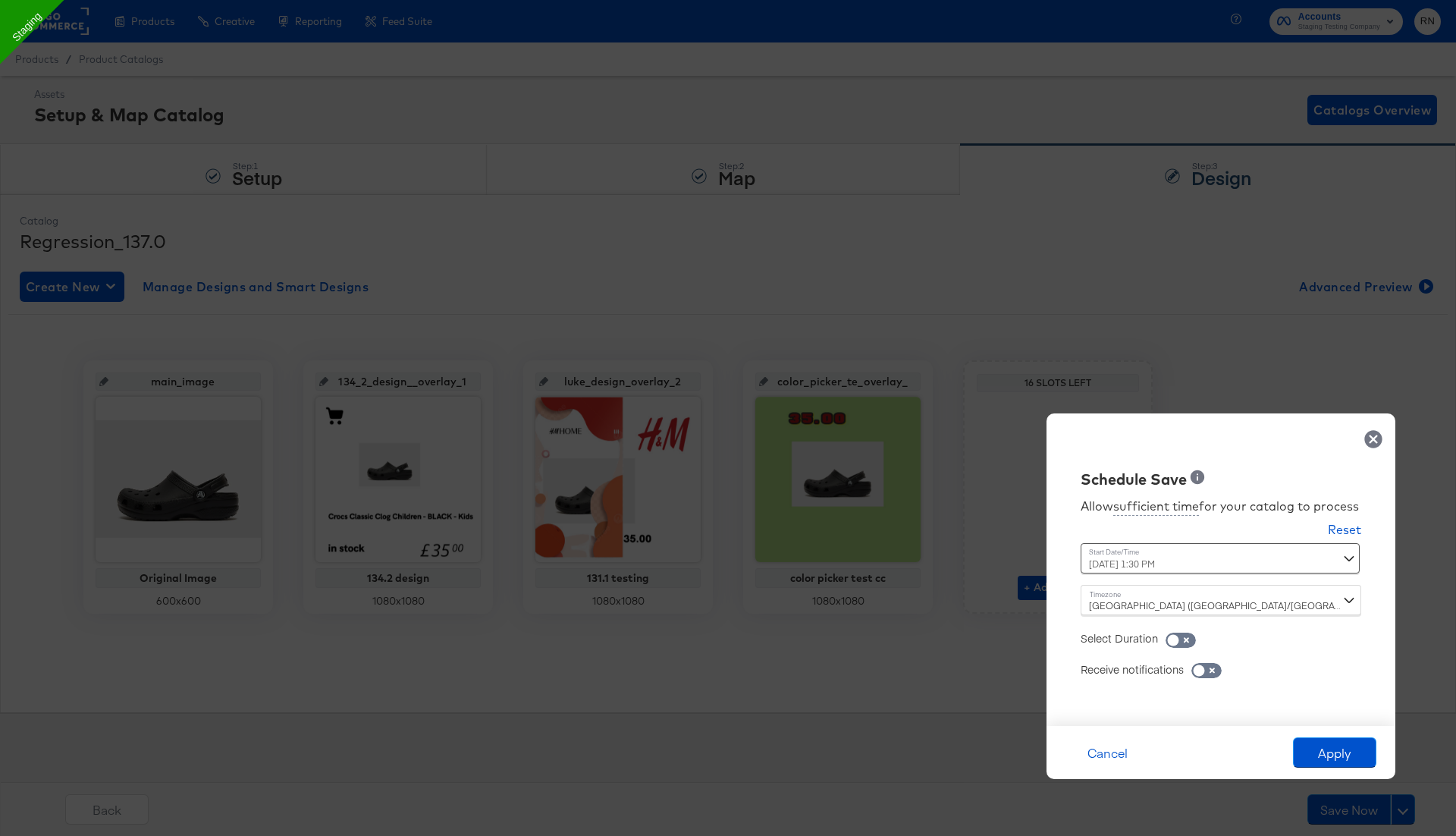
click at [1348, 490] on div "Allow sufficient time for your catalog to process Reset Time : August 20th 2025…" at bounding box center [1221, 600] width 326 height 220
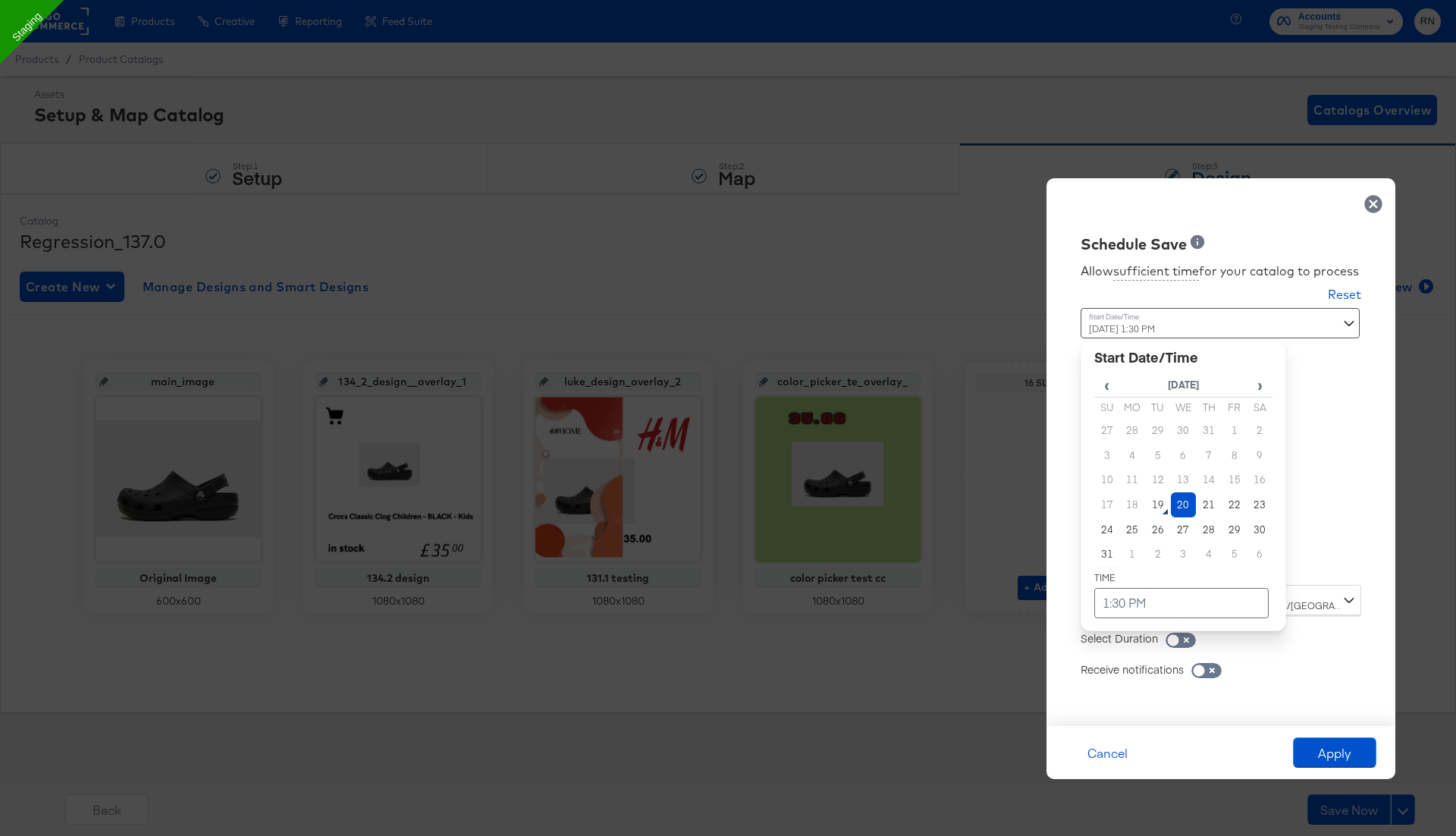
click at [1192, 566] on div "August 20th 2025 1:30 PM ‹ August 2025 › Su Mo Tu We Th Fr Sa 27 28 29 30 31 1 …" at bounding box center [1183, 440] width 205 height 266
click at [1152, 603] on td "1:30 PM" at bounding box center [1182, 603] width 174 height 30
type input "August 20th 2025 1:30 AM"
click at [1213, 442] on span "▲" at bounding box center [1215, 444] width 30 height 30
click at [1326, 683] on div "Allow sufficient time for your catalog to process Reset Time : August 20th 2025…" at bounding box center [1221, 483] width 326 height 456
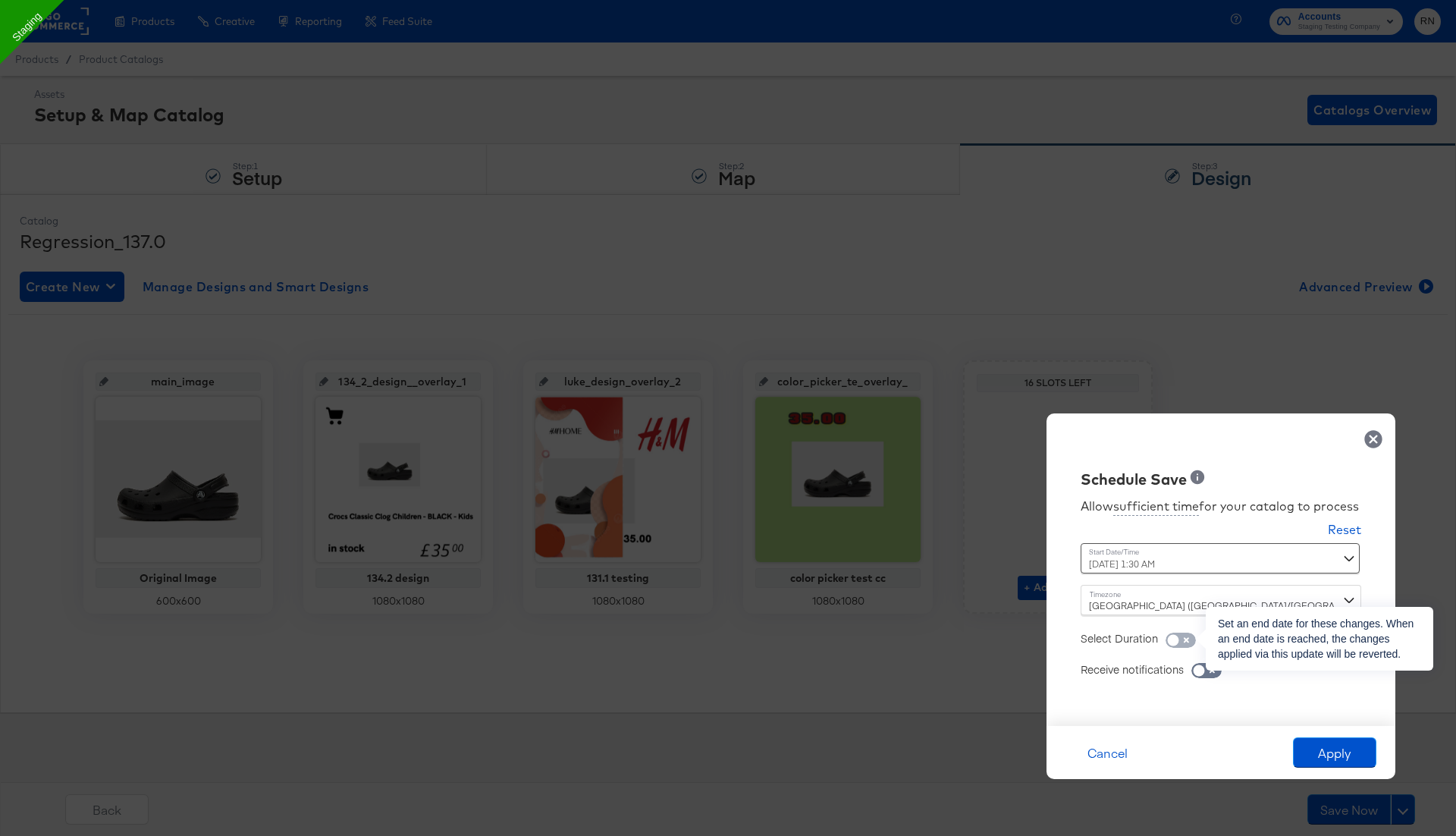
click at [1185, 642] on input "checkbox" at bounding box center [1173, 644] width 46 height 15
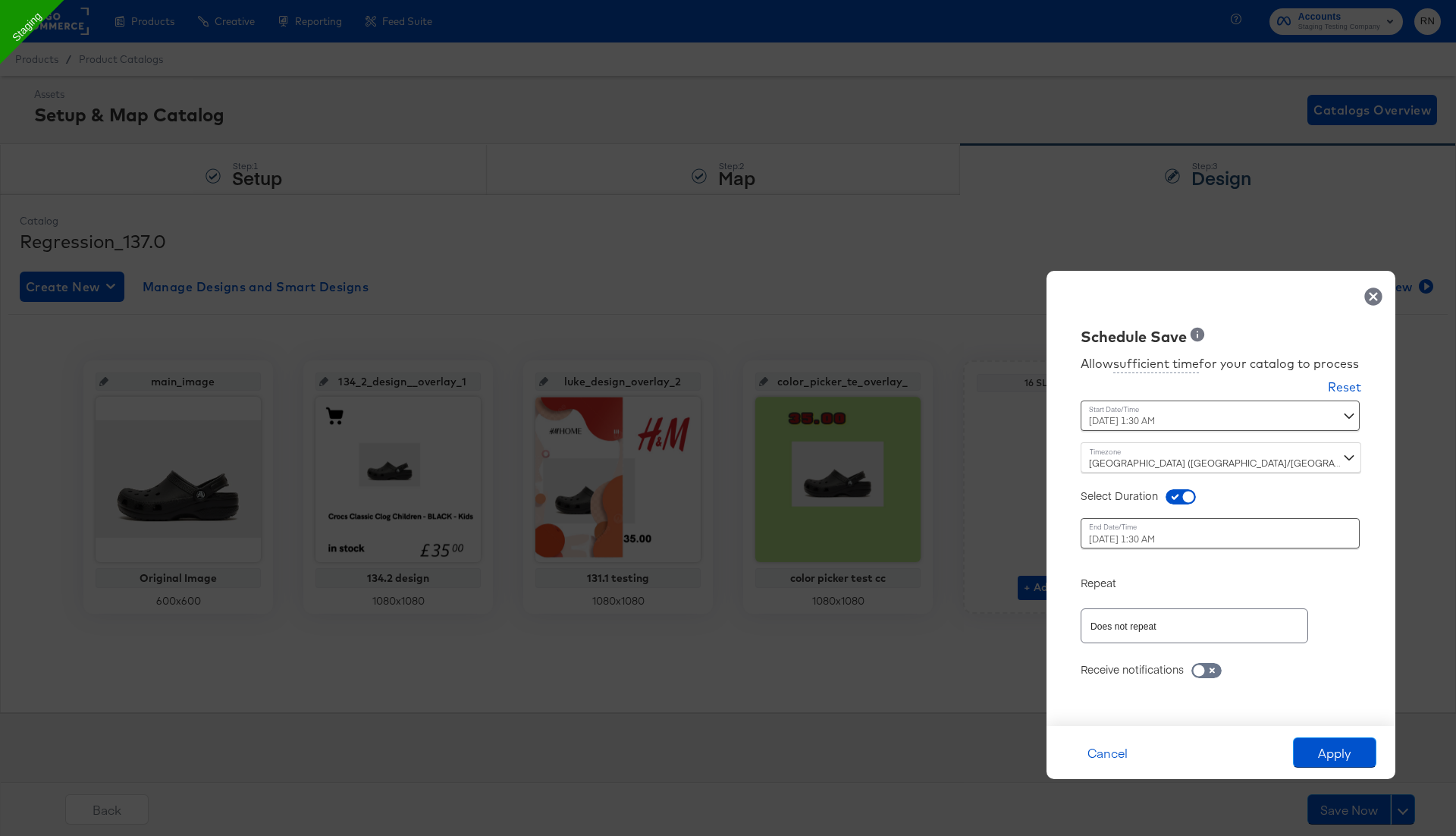
click at [1177, 631] on input "Does not repeat" at bounding box center [1173, 626] width 171 height 18
click at [1172, 580] on div "Repeat" at bounding box center [1221, 575] width 281 height 30
click at [1188, 494] on input "checkbox" at bounding box center [1189, 500] width 46 height 15
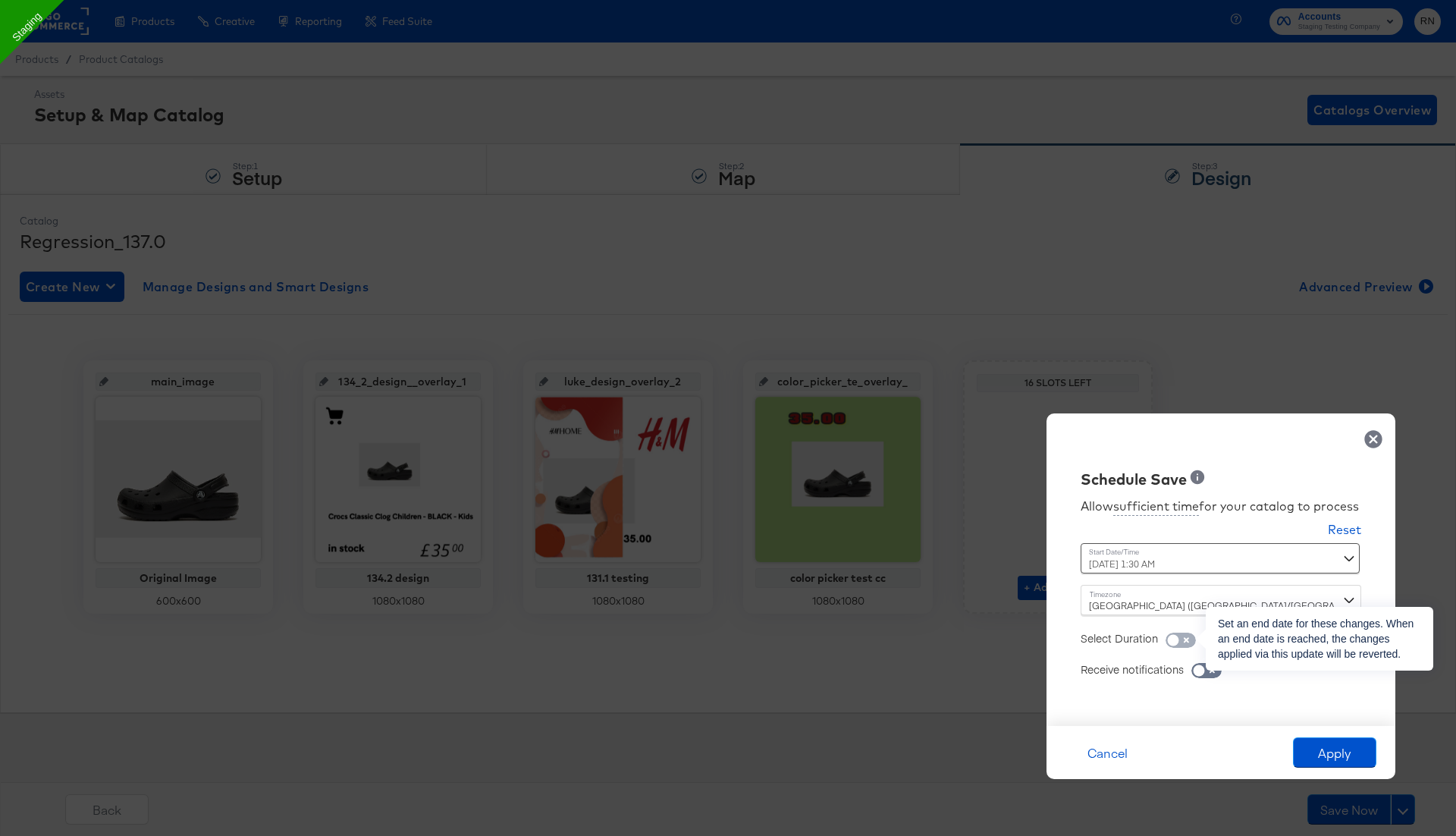
click at [1186, 637] on input "checkbox" at bounding box center [1173, 644] width 46 height 15
checkbox input "true"
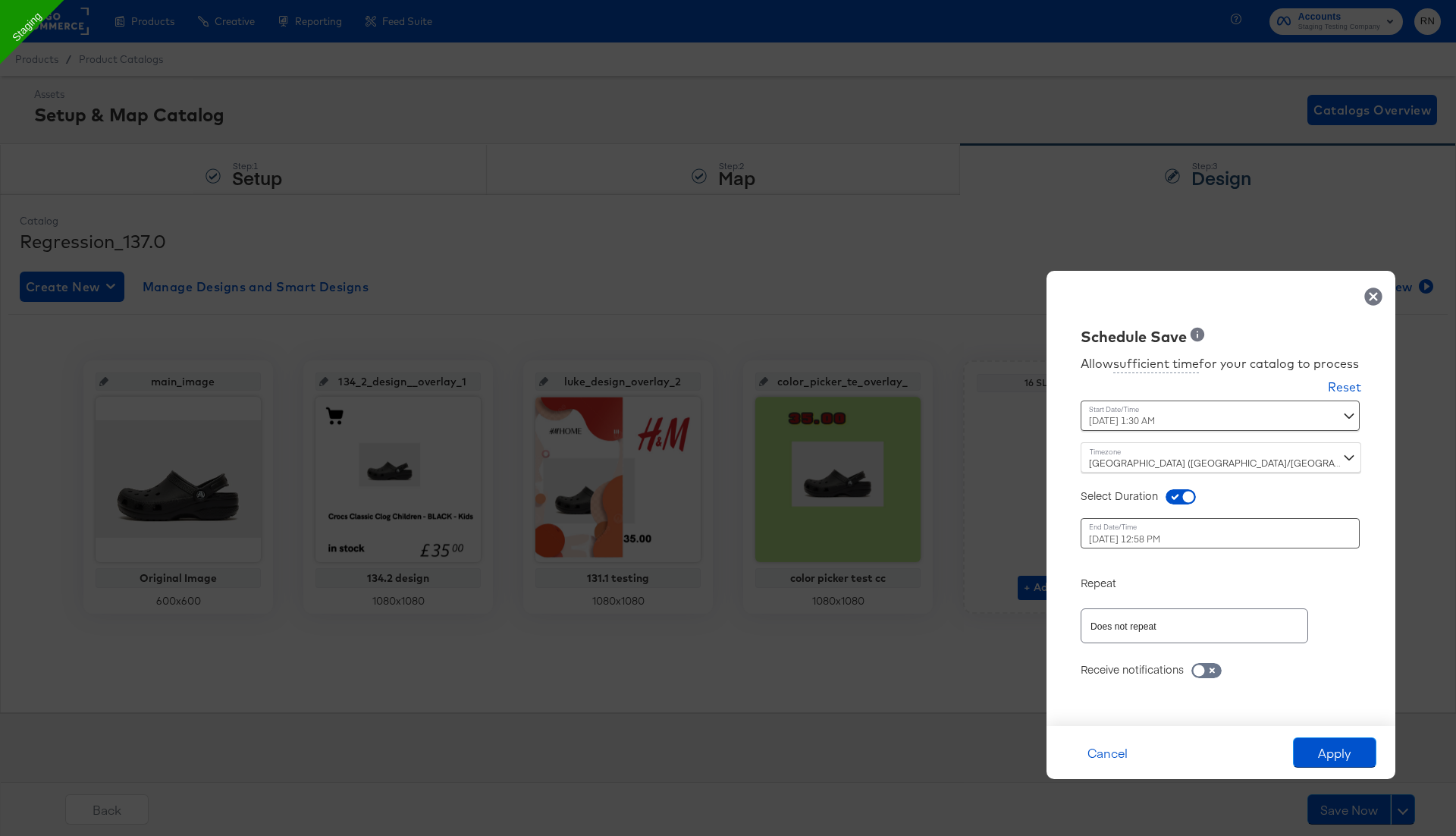
click at [1130, 541] on div "August 21st 2025 12:58 PM ‹ August 2025 › Su Mo Tu We Th Fr Sa 27 28 29 30 31 1…" at bounding box center [1183, 533] width 205 height 30
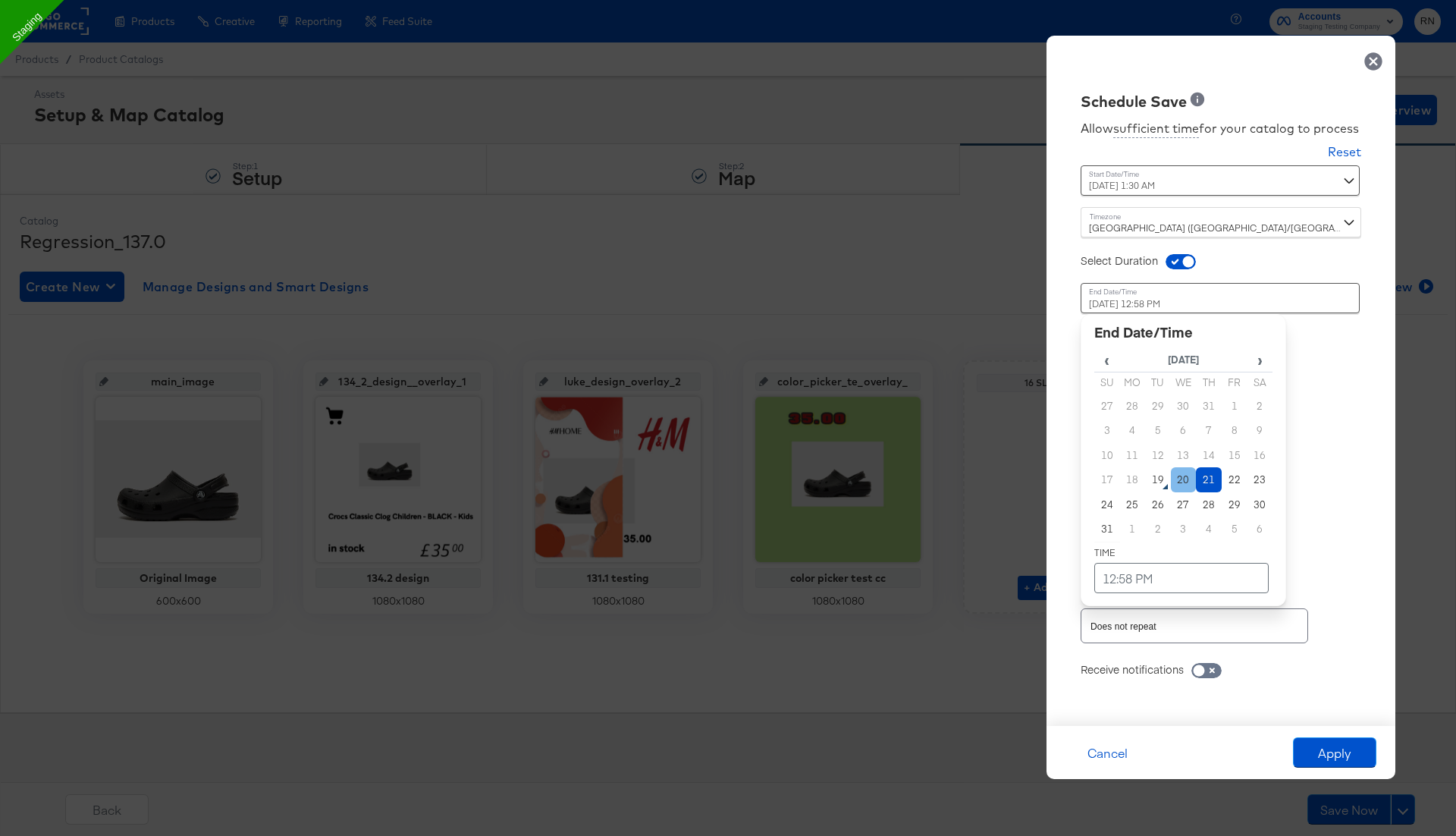
click at [1190, 479] on td "20" at bounding box center [1183, 479] width 25 height 25
click at [1154, 576] on td "12:58 PM" at bounding box center [1182, 578] width 174 height 30
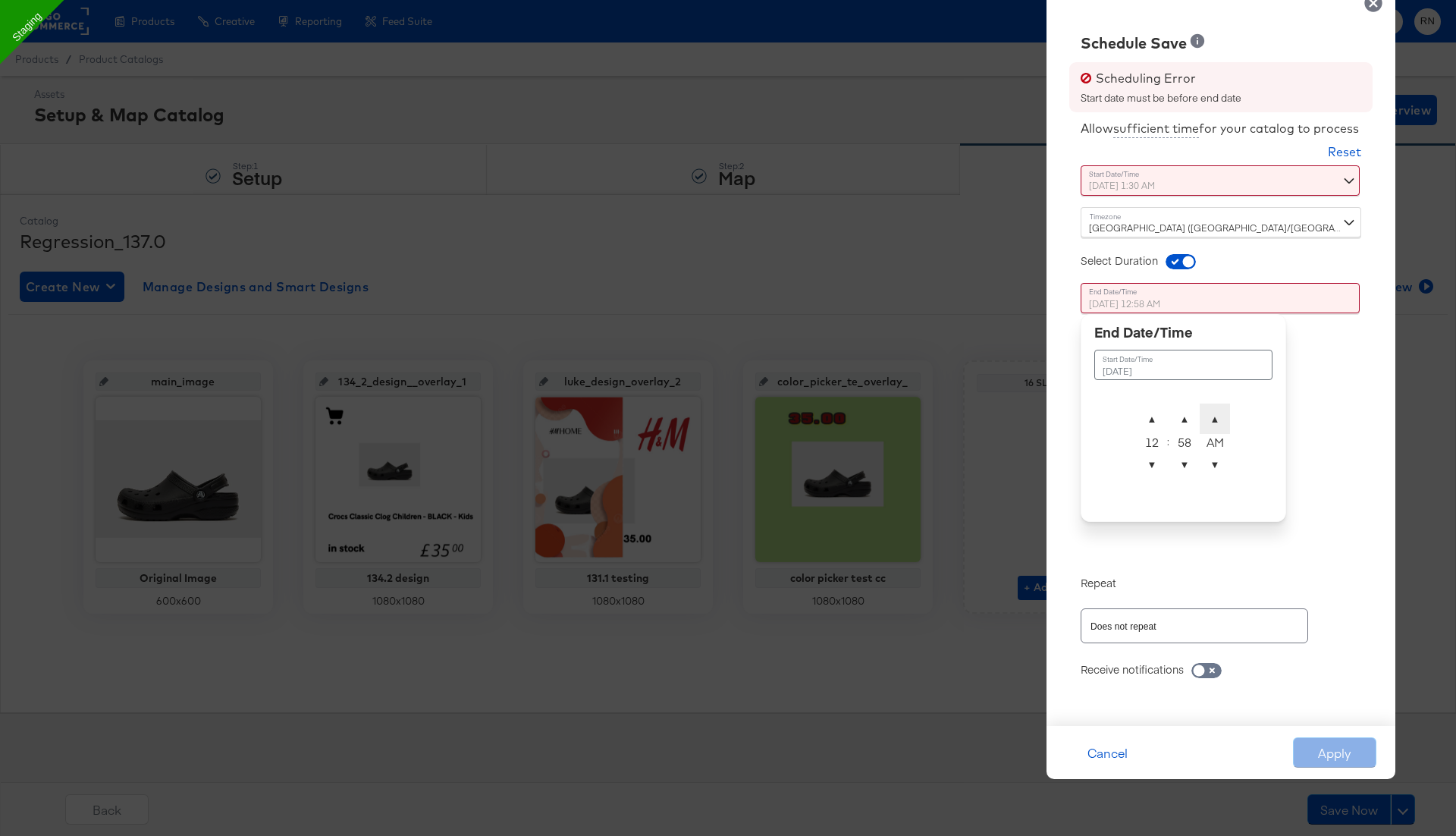
click at [1218, 418] on span "▲" at bounding box center [1215, 418] width 30 height 30
click at [1153, 457] on span "▼" at bounding box center [1152, 464] width 30 height 30
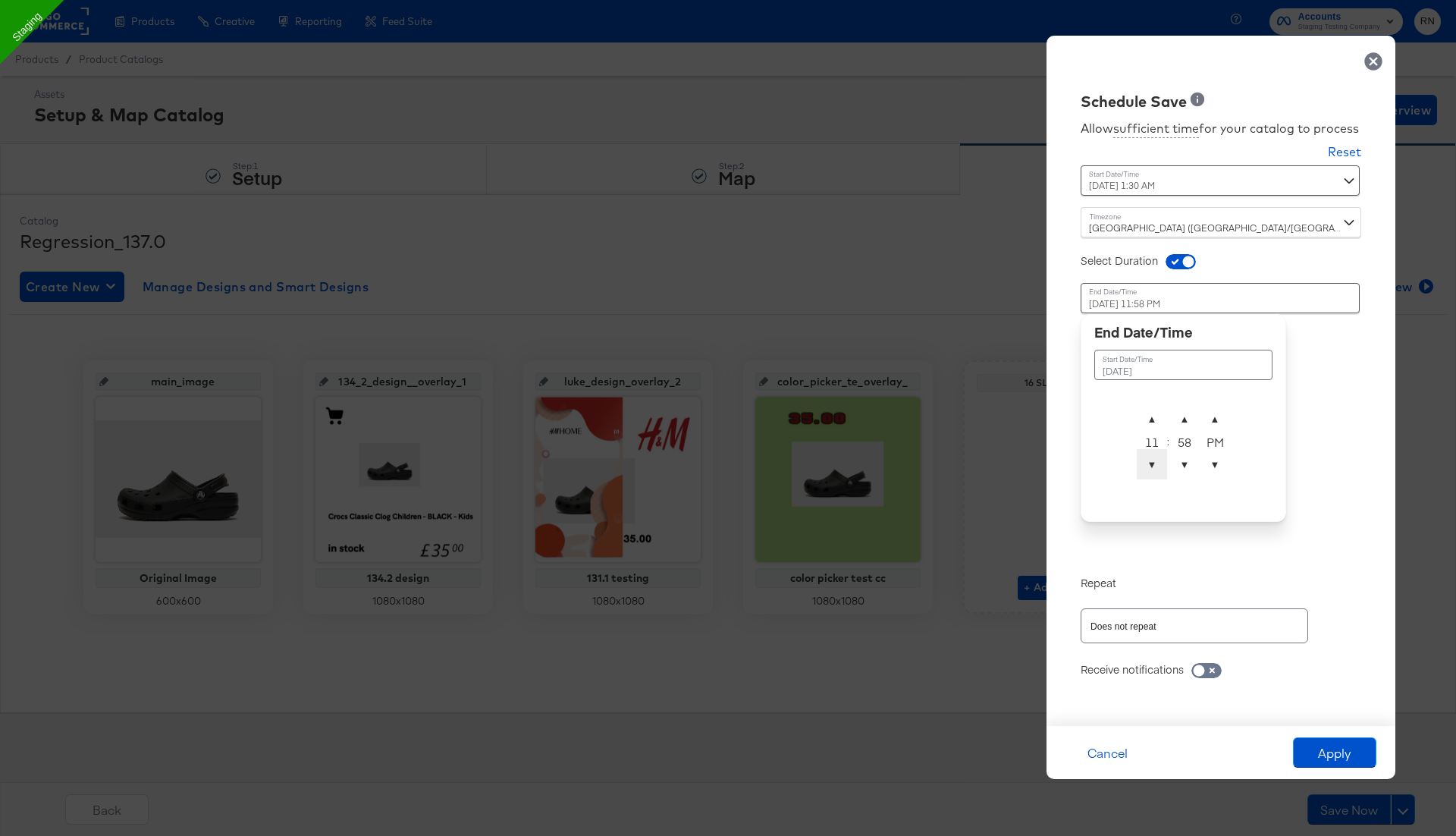
click at [1153, 457] on span "▼" at bounding box center [1152, 464] width 30 height 30
click at [1151, 421] on span "▲" at bounding box center [1152, 418] width 30 height 30
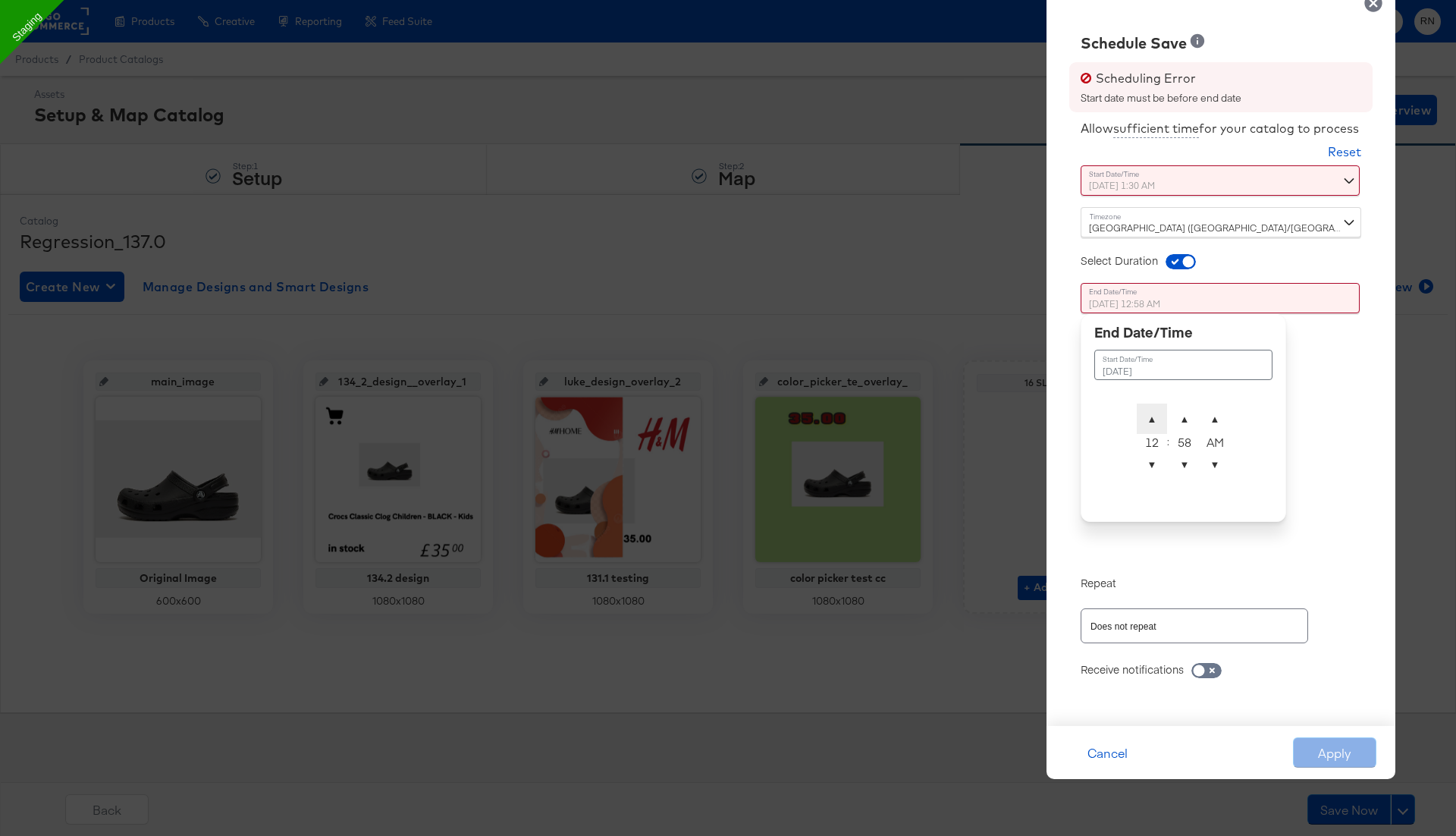
click at [1151, 421] on span "▲" at bounding box center [1152, 418] width 30 height 30
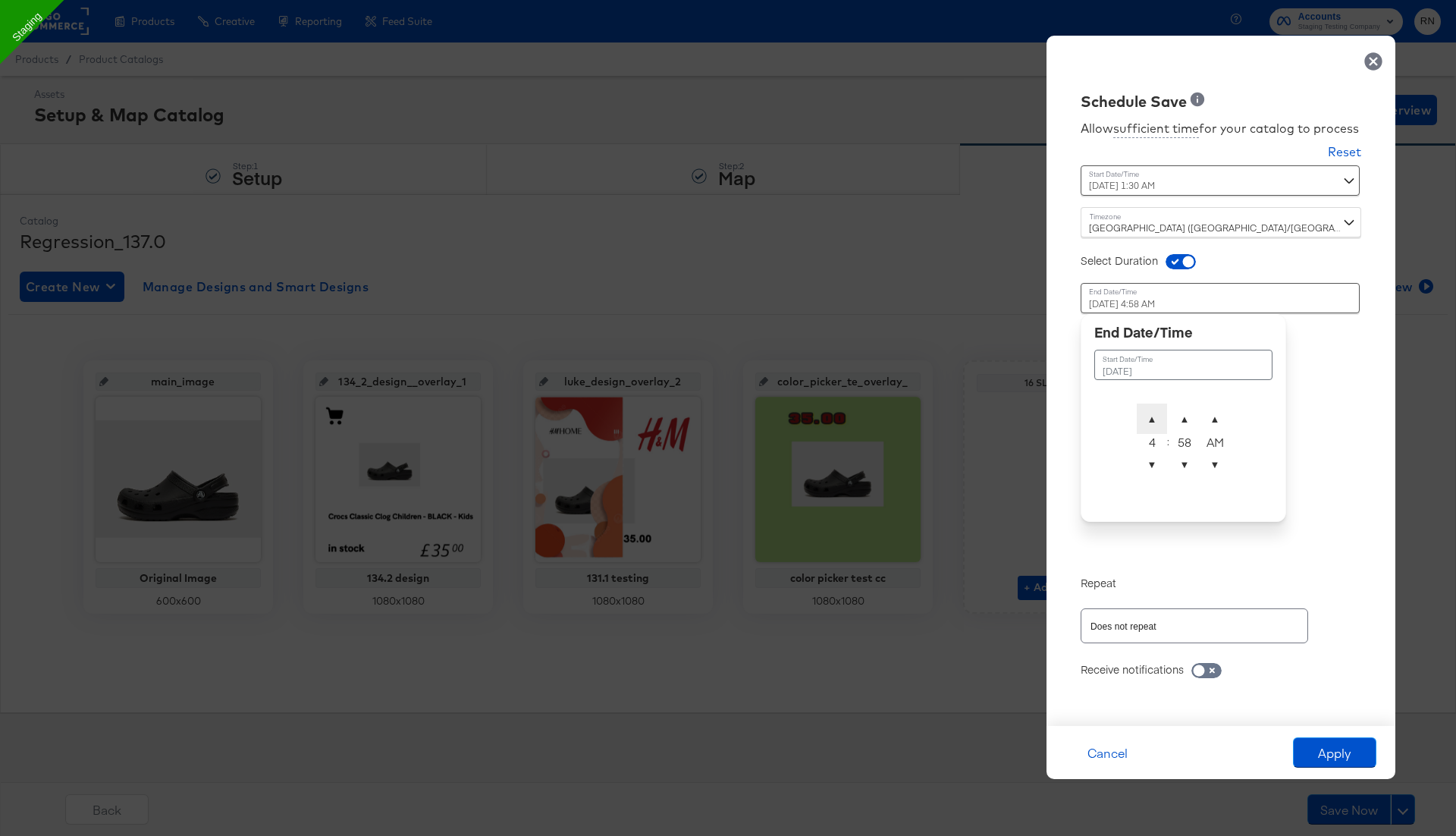
click at [1151, 421] on span "▲" at bounding box center [1152, 418] width 30 height 30
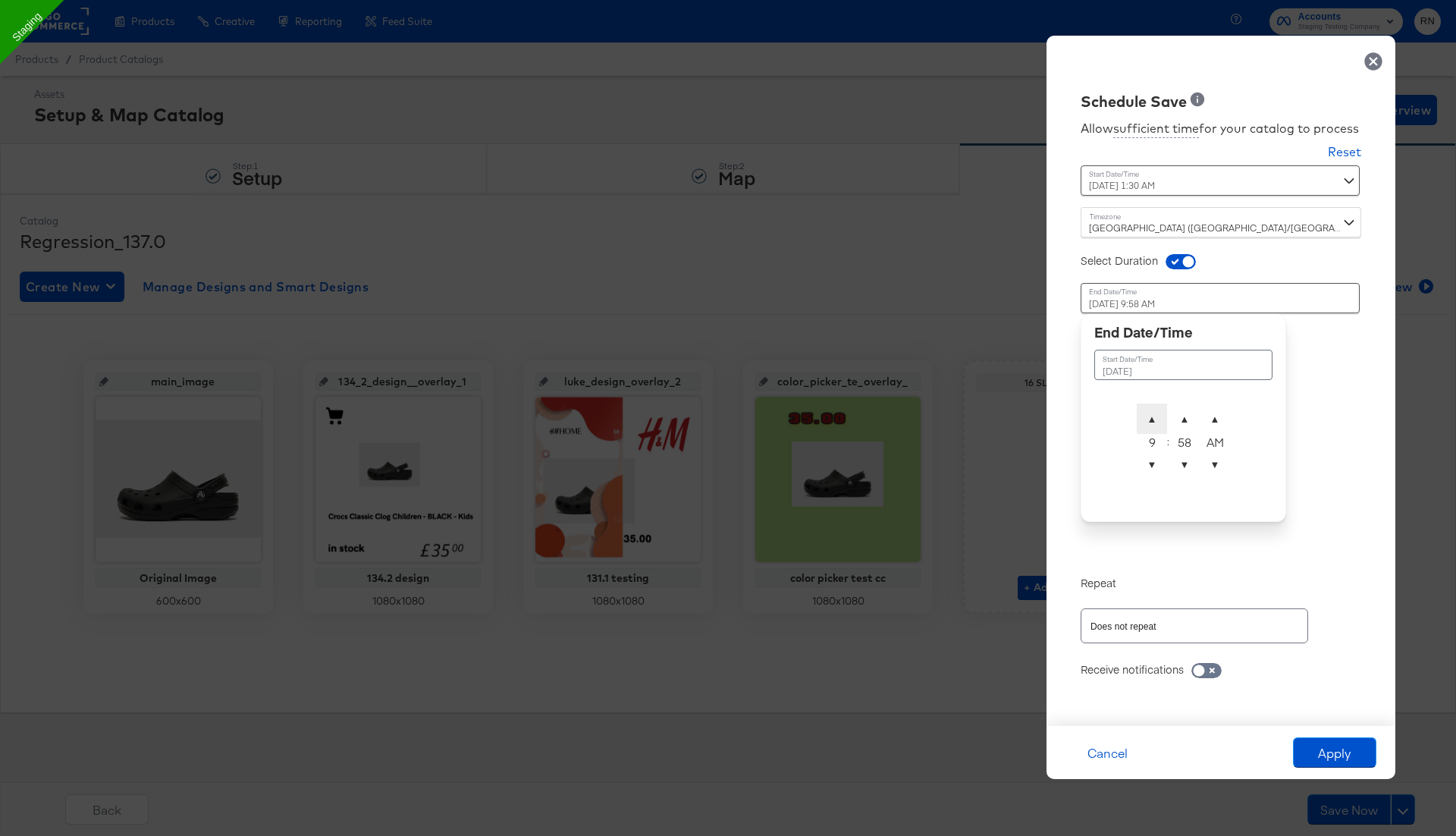
click at [1151, 421] on span "▲" at bounding box center [1152, 418] width 30 height 30
click at [1147, 461] on span "▼" at bounding box center [1152, 464] width 30 height 30
type input "August 20th 2025 10:58 AM"
click at [1309, 504] on div "Time : August 20th 2025 10:58 AM August 20th 2025 ▲ 10 ▼ : ▲ 58 ▼ ▲ AM ▼" at bounding box center [1221, 413] width 281 height 292
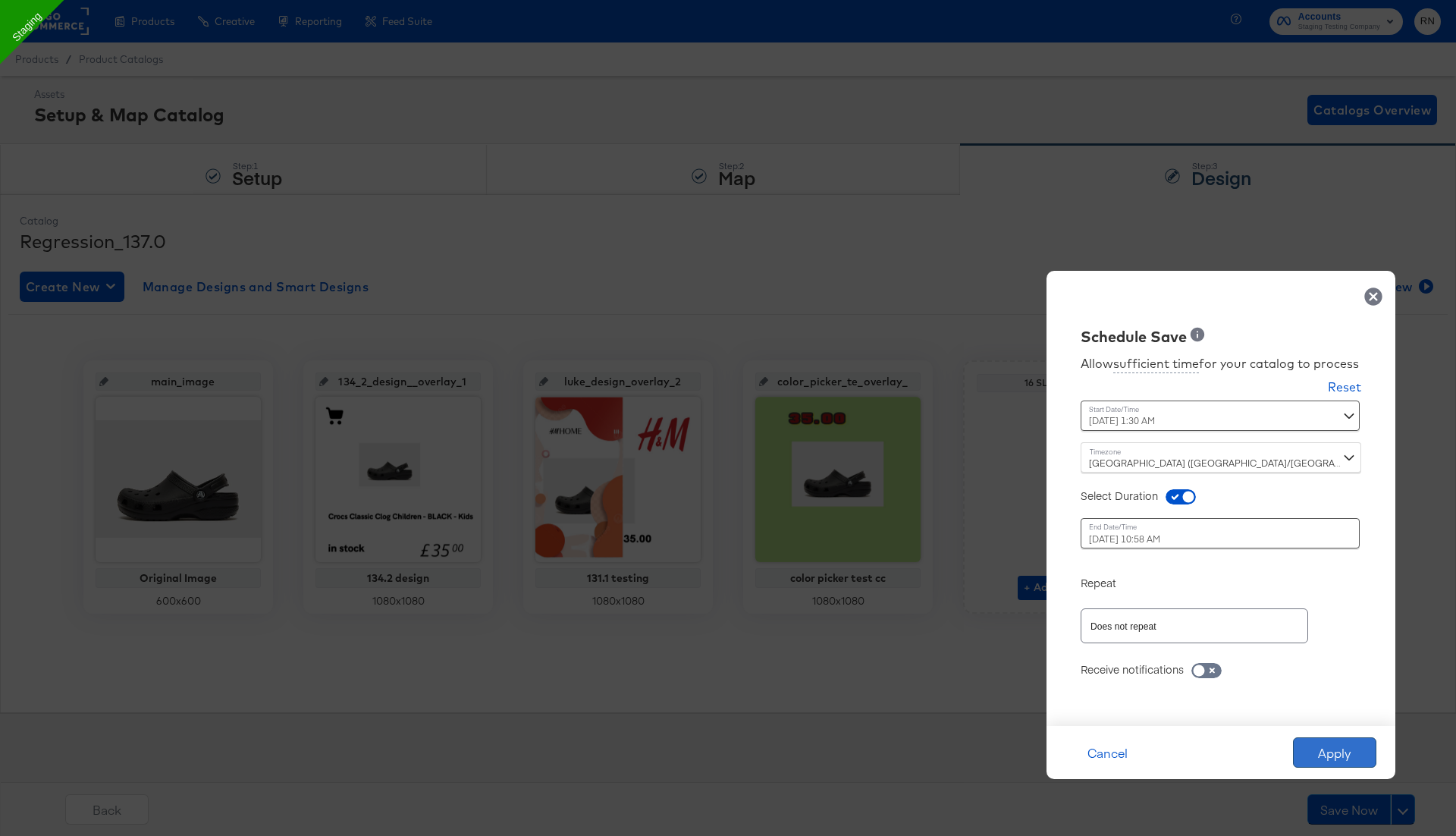
click at [1330, 754] on button "Apply" at bounding box center [1334, 752] width 83 height 30
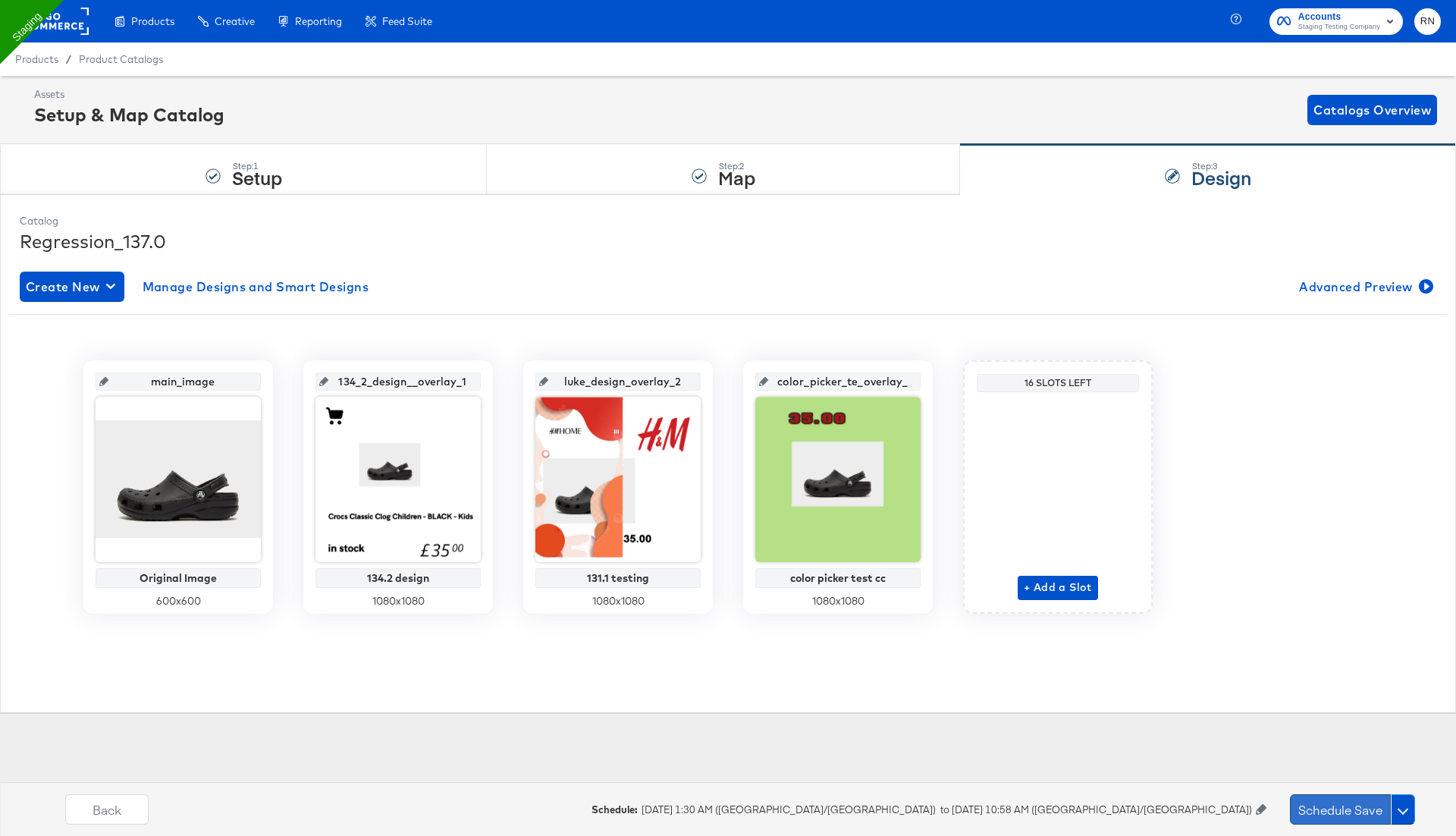
click at [1327, 813] on button "Schedule Save" at bounding box center [1341, 809] width 101 height 30
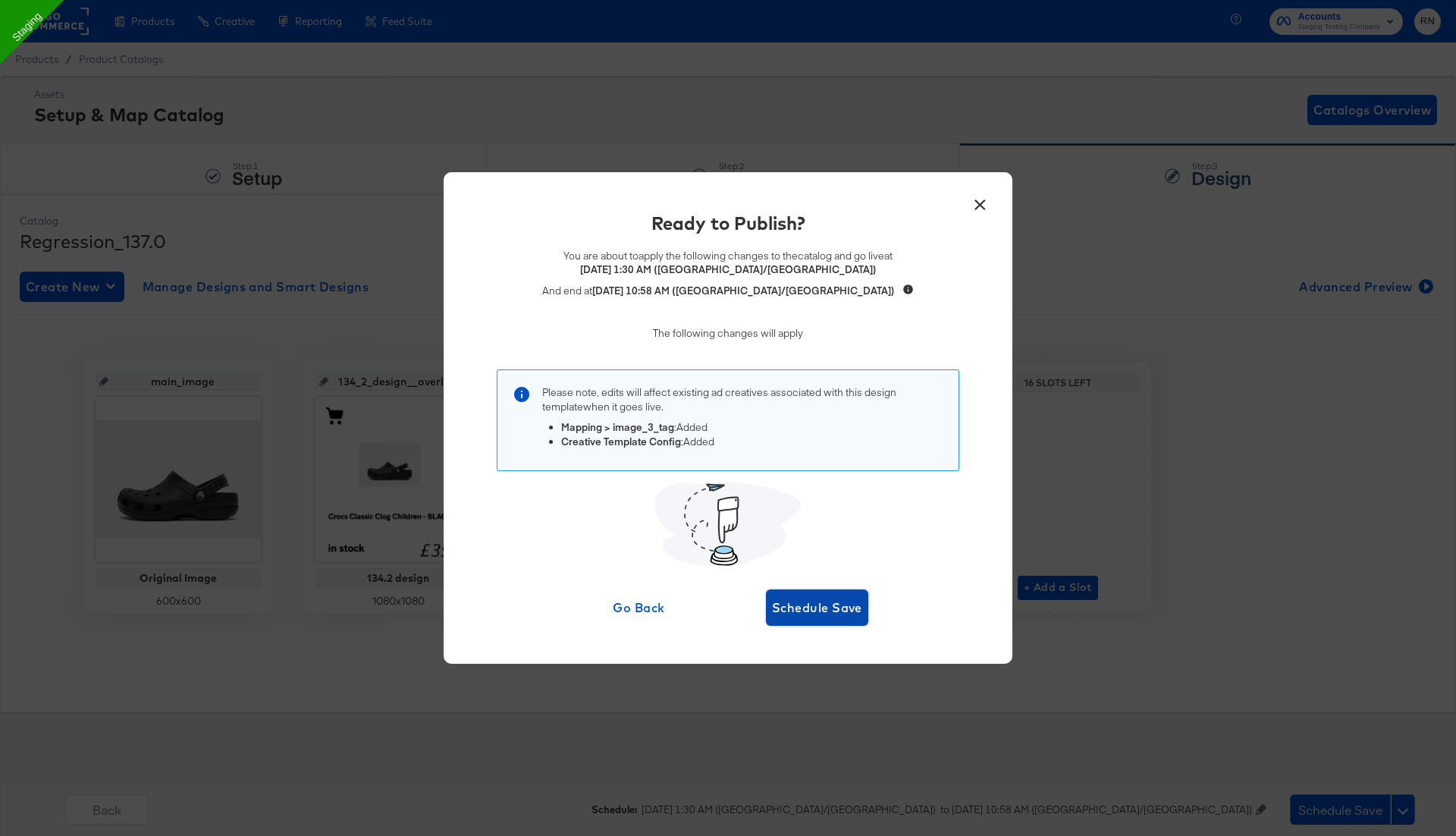
click at [827, 597] on span "Schedule Save" at bounding box center [817, 607] width 90 height 22
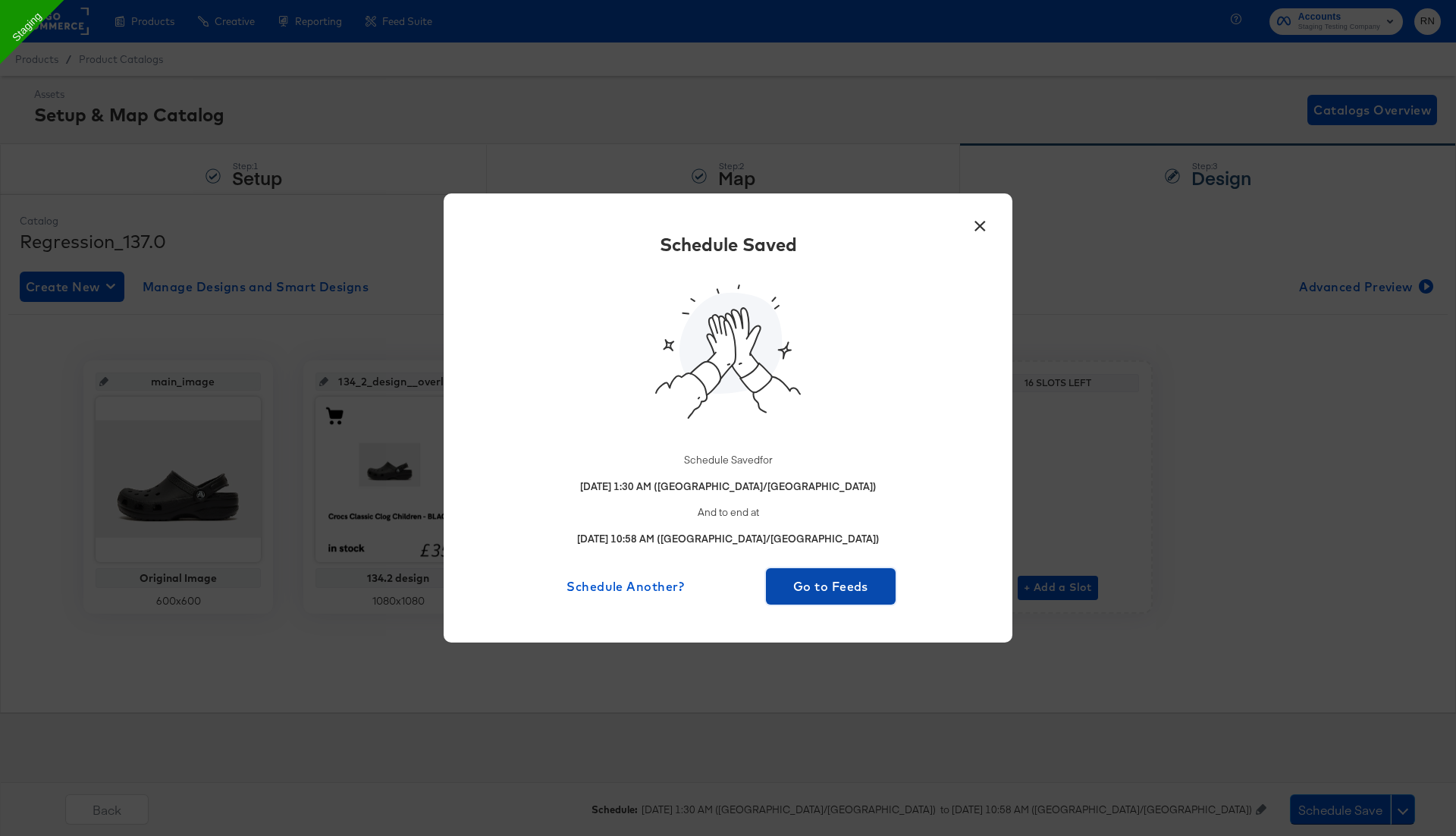
click at [816, 585] on span "Go to Feeds" at bounding box center [830, 586] width 117 height 22
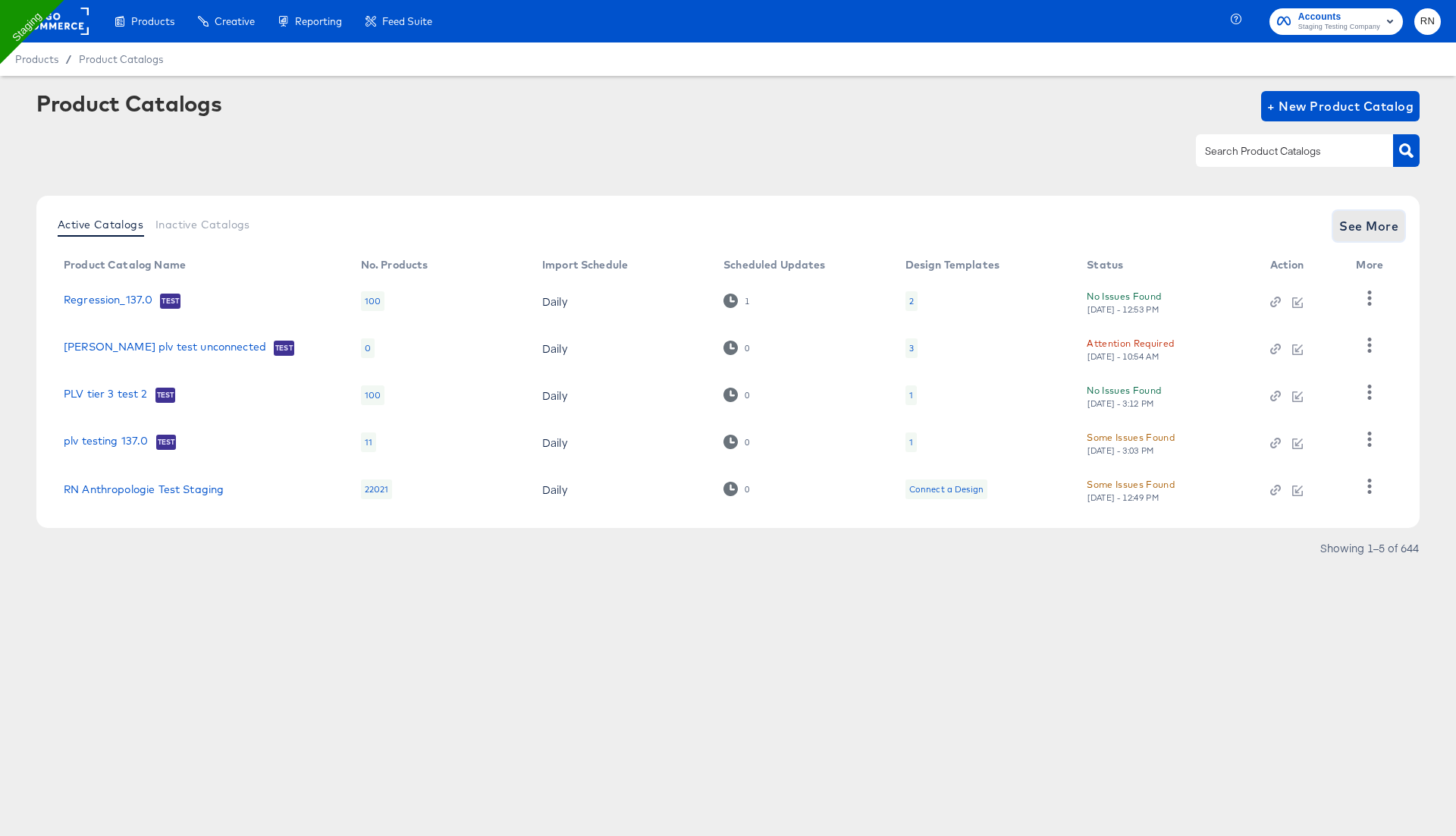
click at [1377, 236] on button "See More" at bounding box center [1369, 226] width 71 height 30
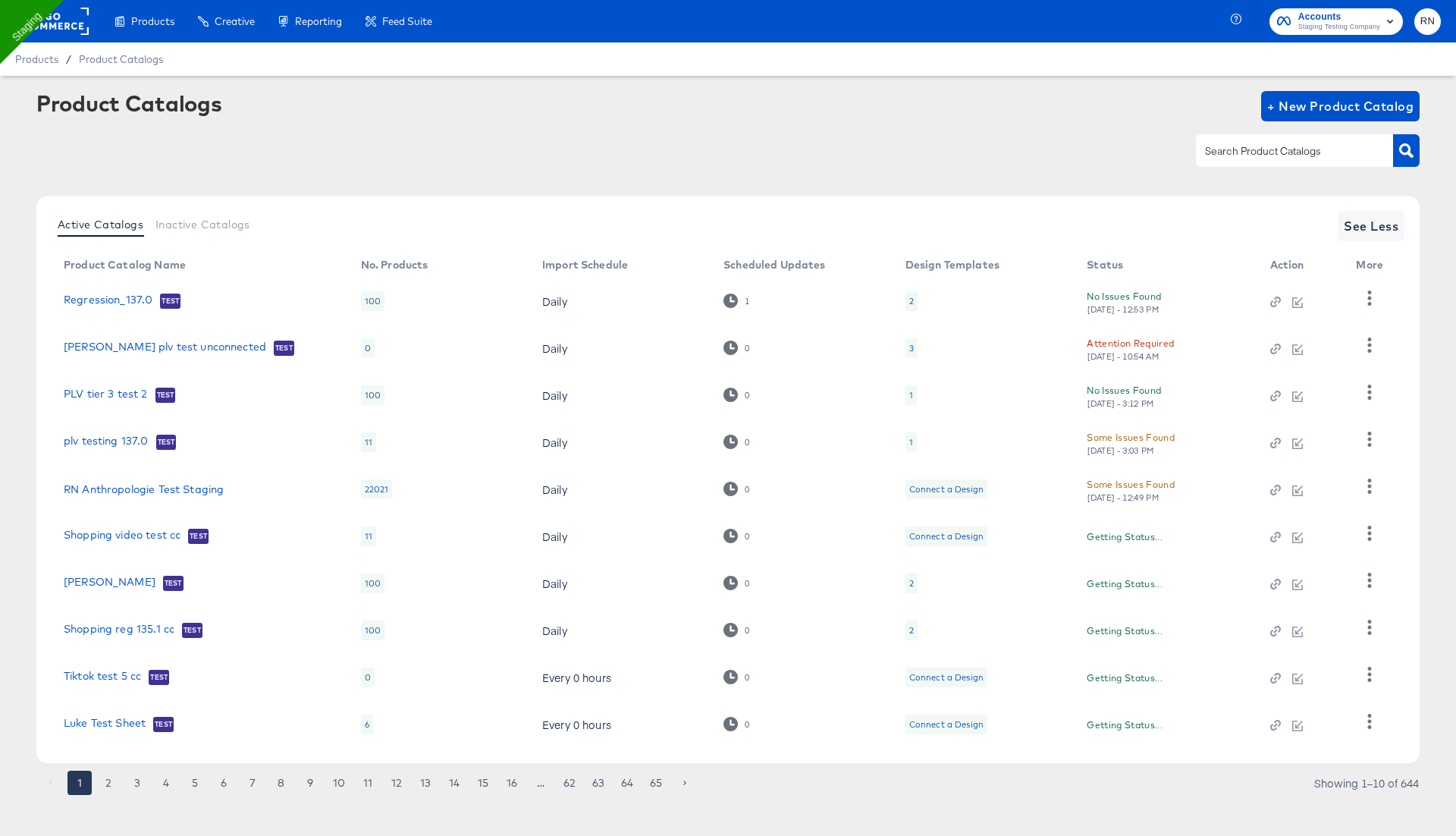
scroll to position [11, 0]
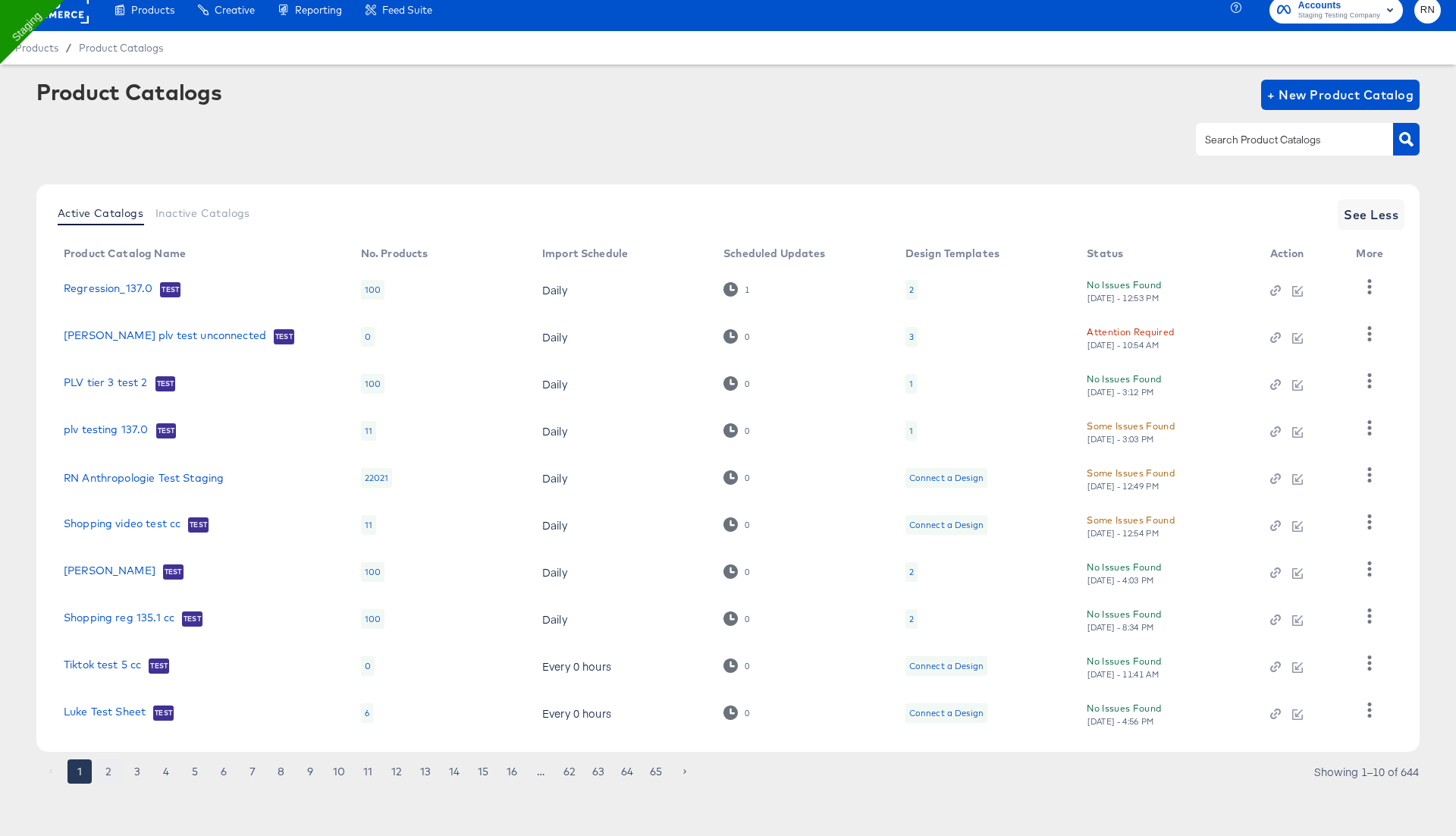
click at [106, 773] on button "2" at bounding box center [109, 771] width 24 height 24
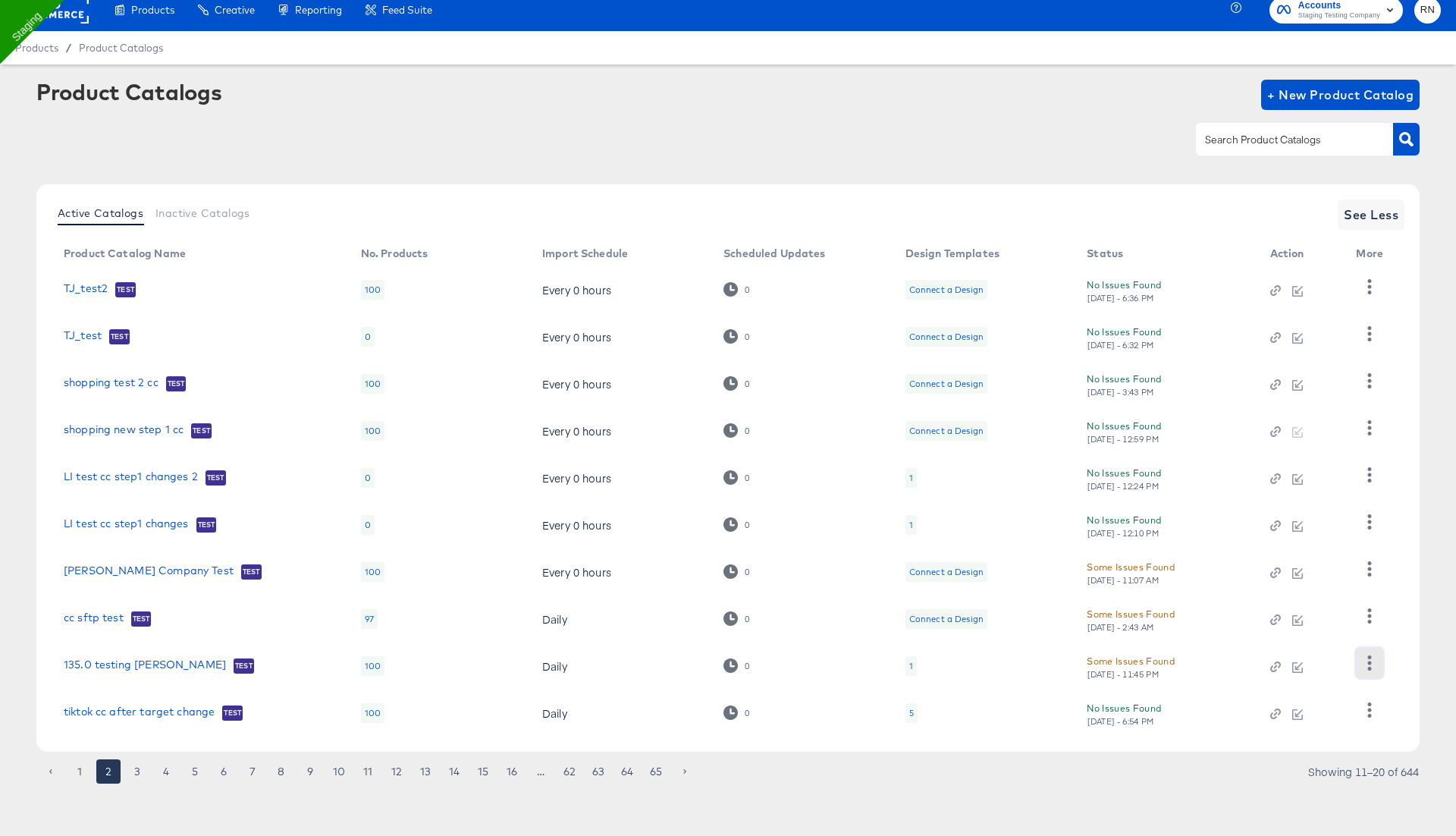
click at [1364, 658] on icon "button" at bounding box center [1369, 661] width 14 height 14
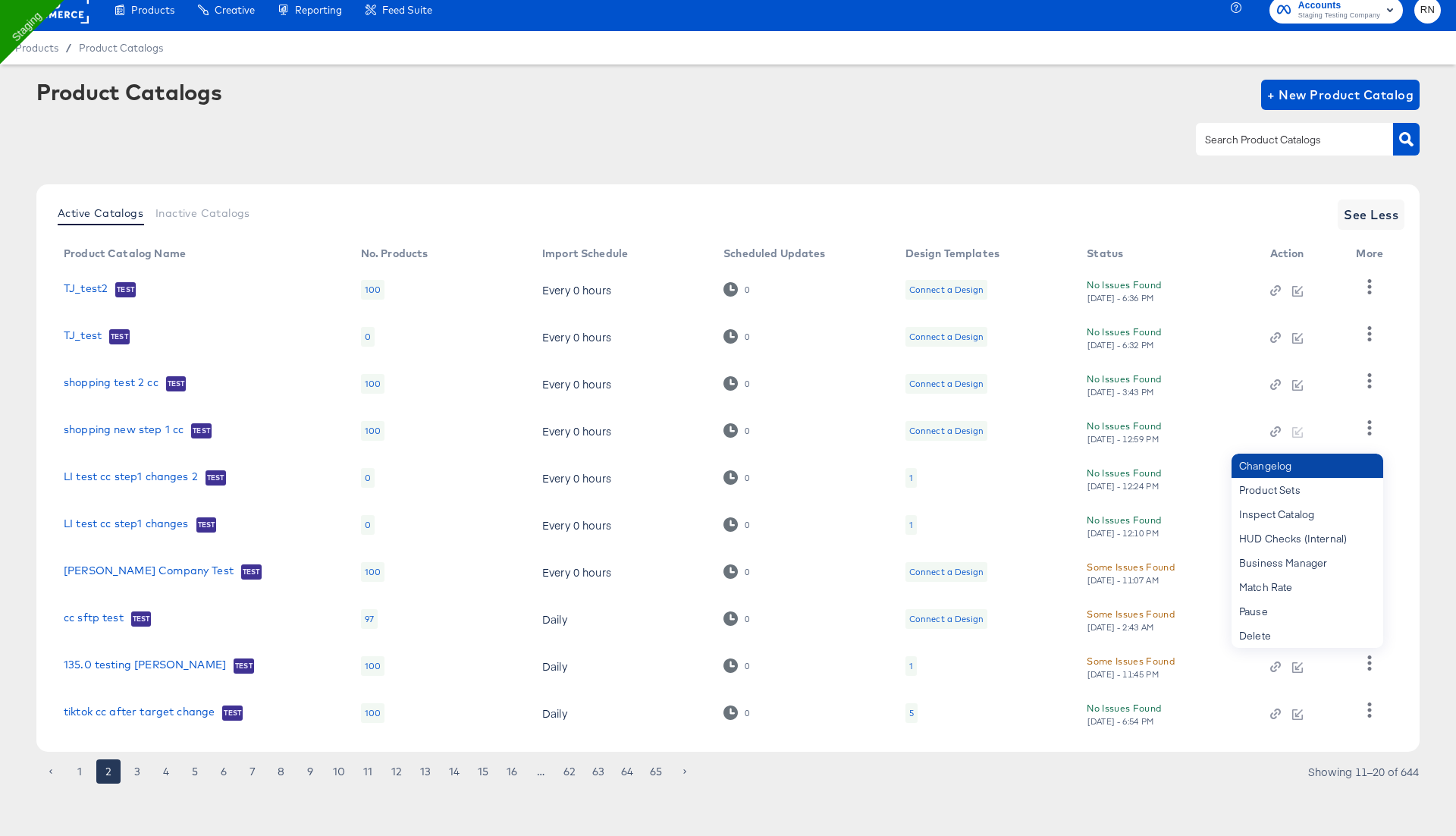
click at [1298, 473] on div "Changelog" at bounding box center [1308, 465] width 152 height 24
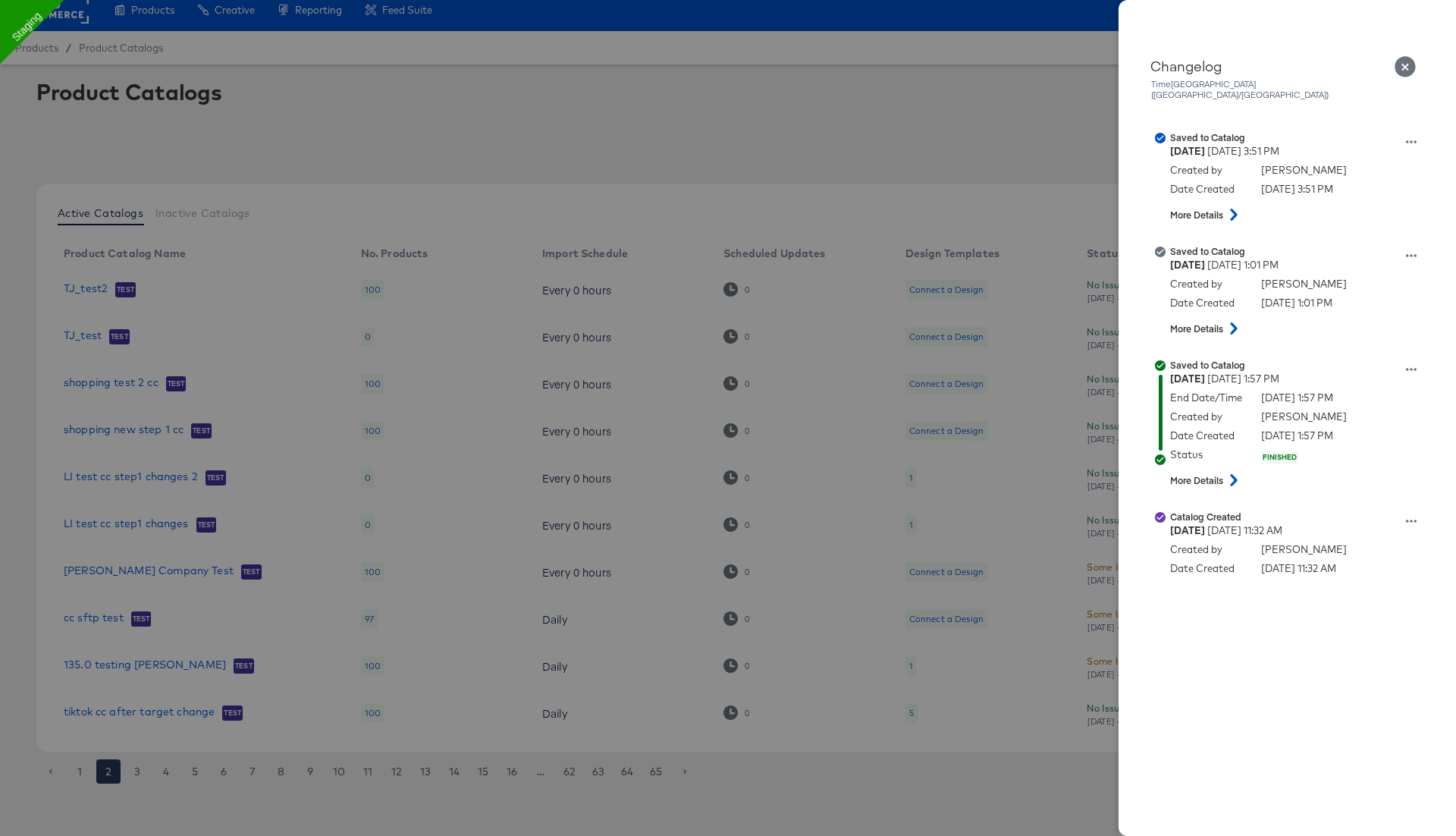
click at [1401, 68] on icon "Close" at bounding box center [1405, 67] width 22 height 22
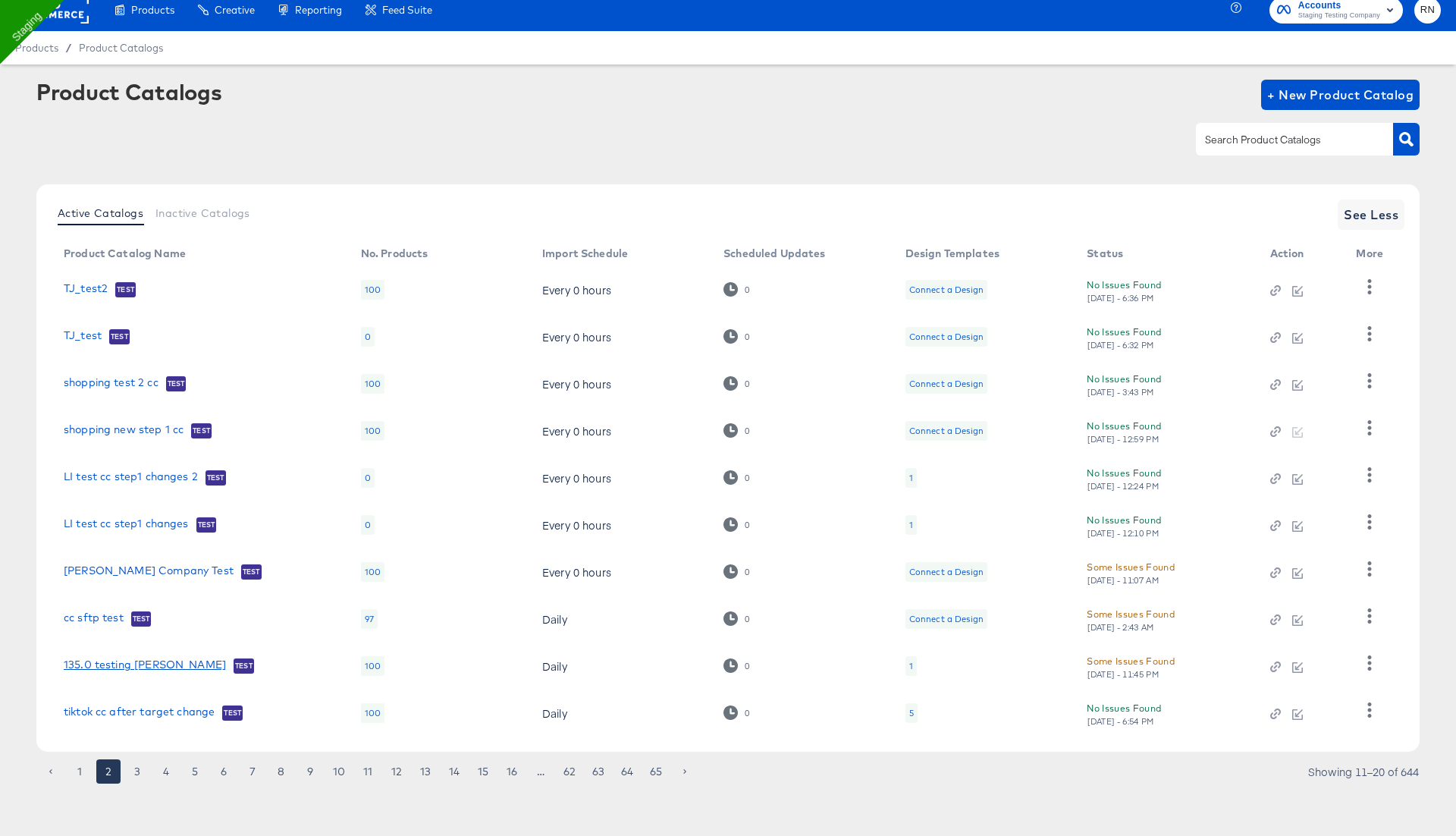
click at [140, 664] on link "135.0 testing fran" at bounding box center [144, 666] width 162 height 15
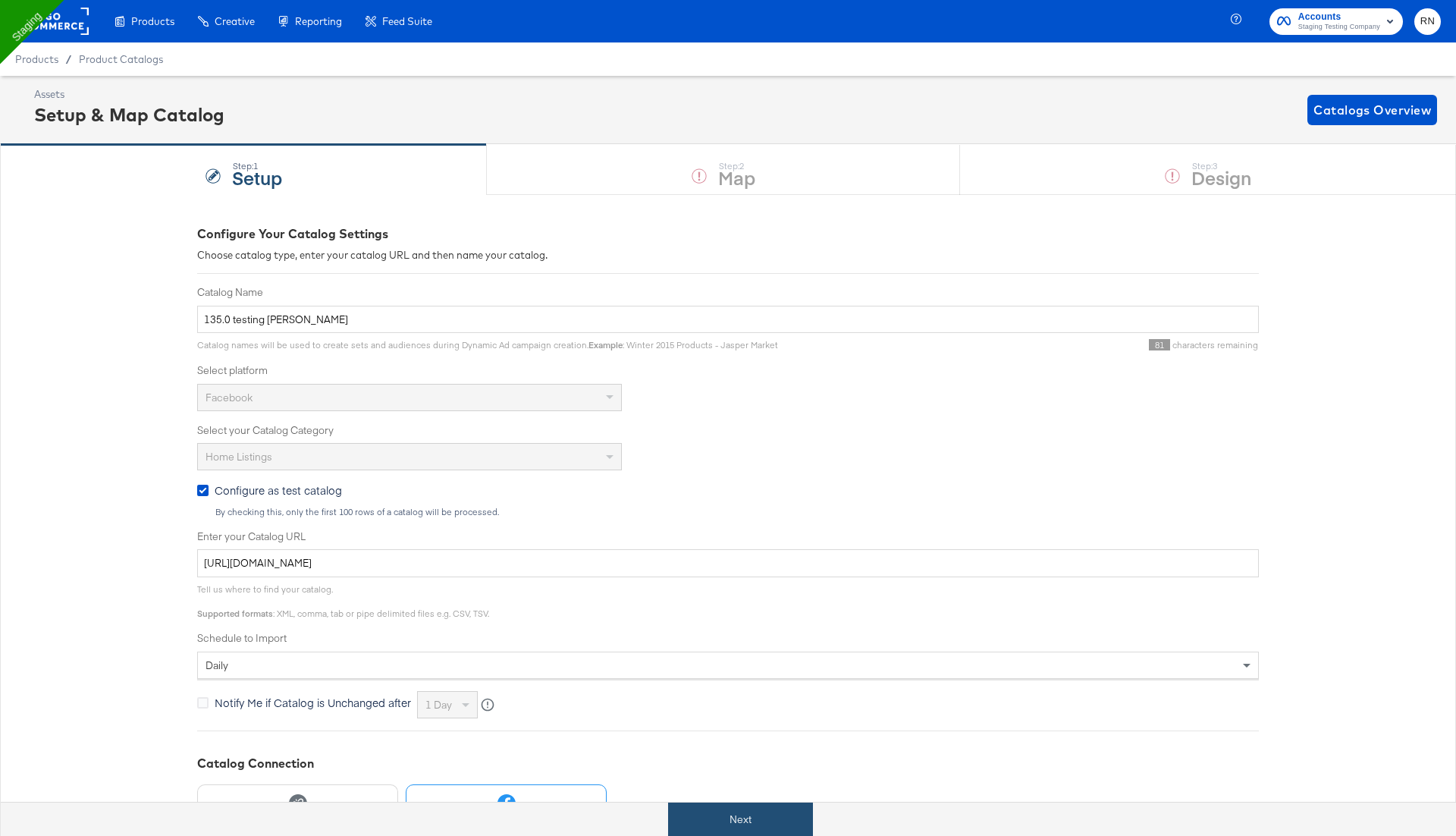
click at [736, 813] on button "Next" at bounding box center [740, 819] width 144 height 34
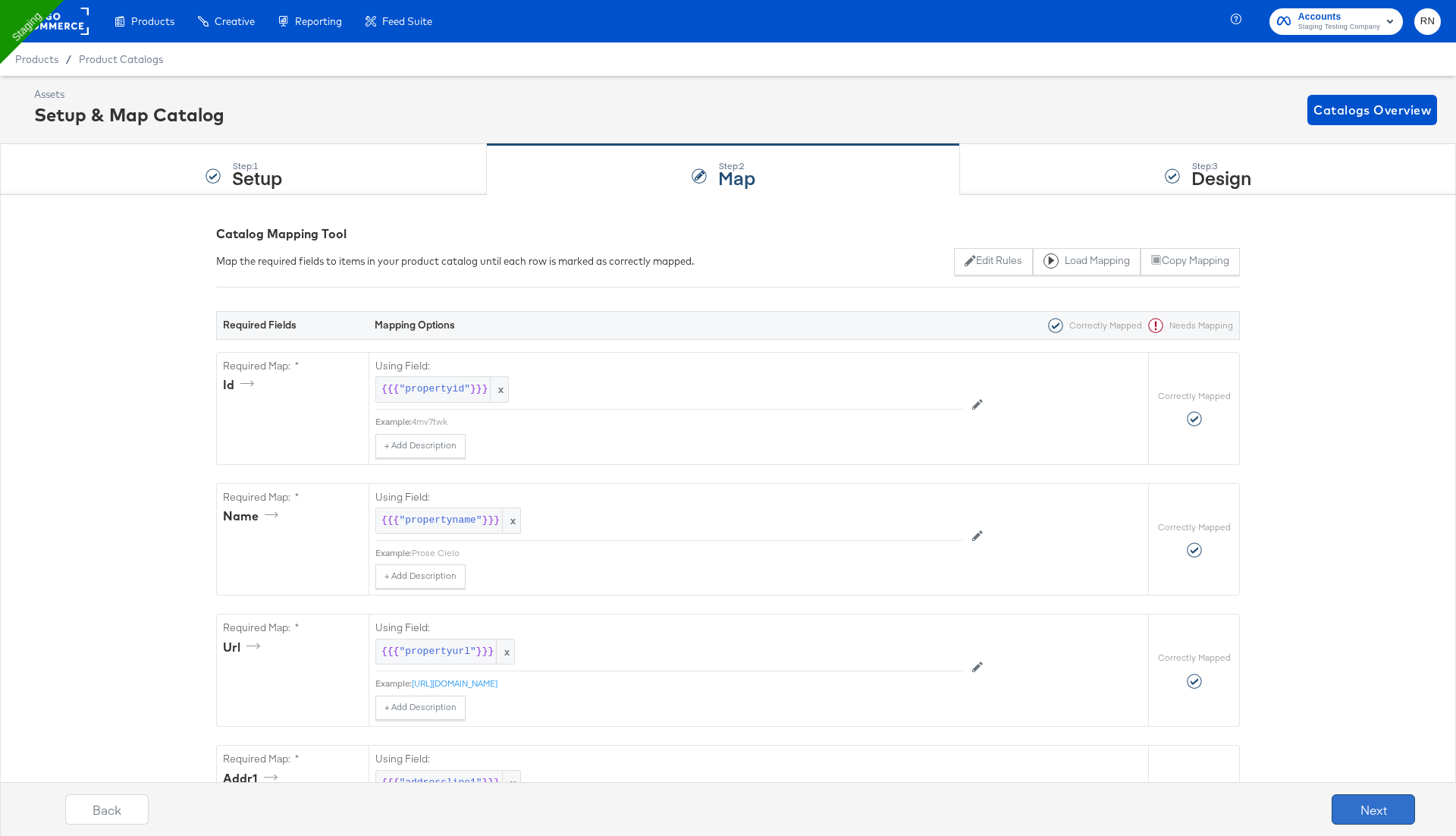
click at [1370, 799] on button "Next" at bounding box center [1373, 809] width 83 height 30
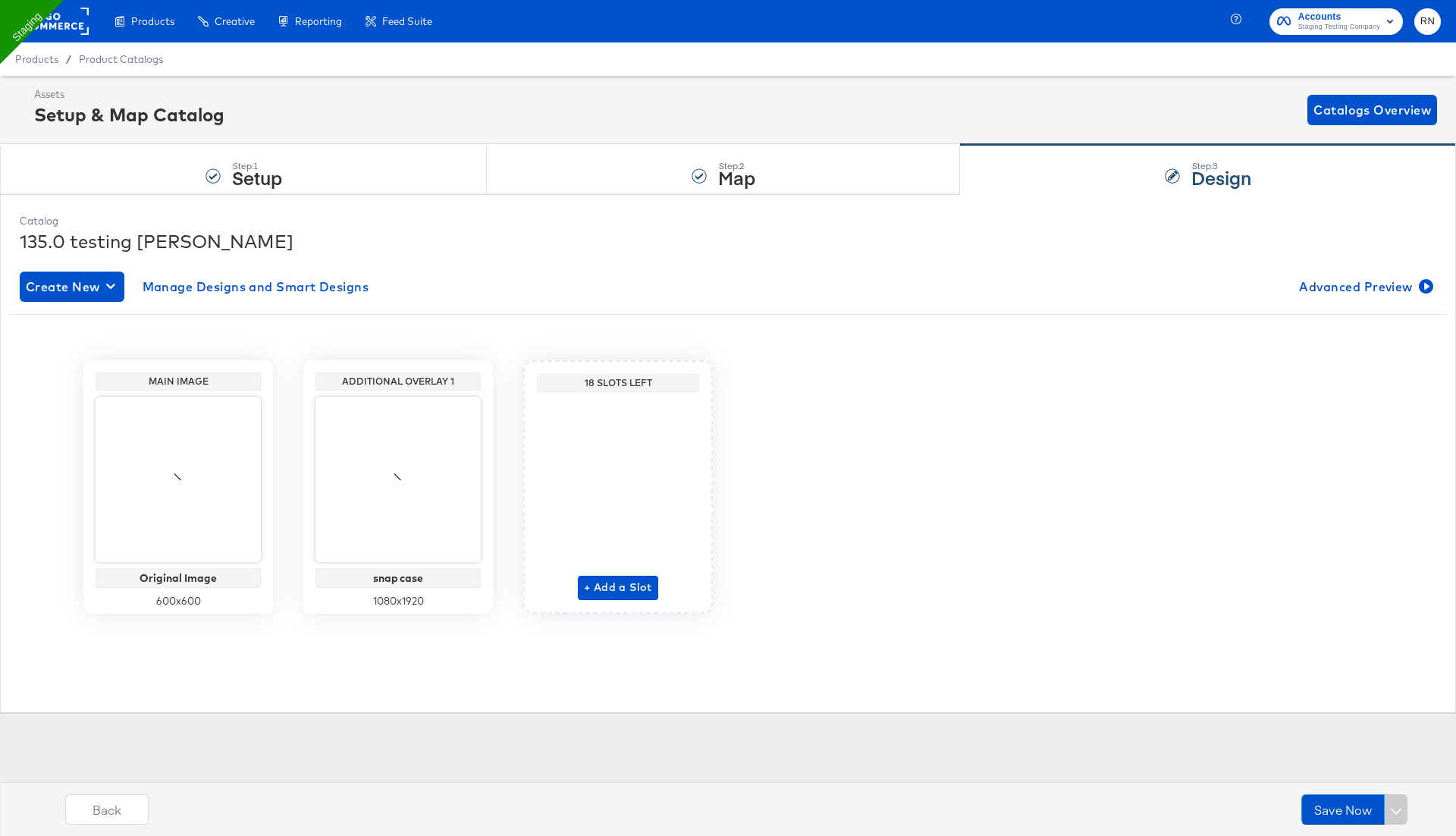
click at [1398, 812] on div "Save Now" at bounding box center [1354, 809] width 106 height 30
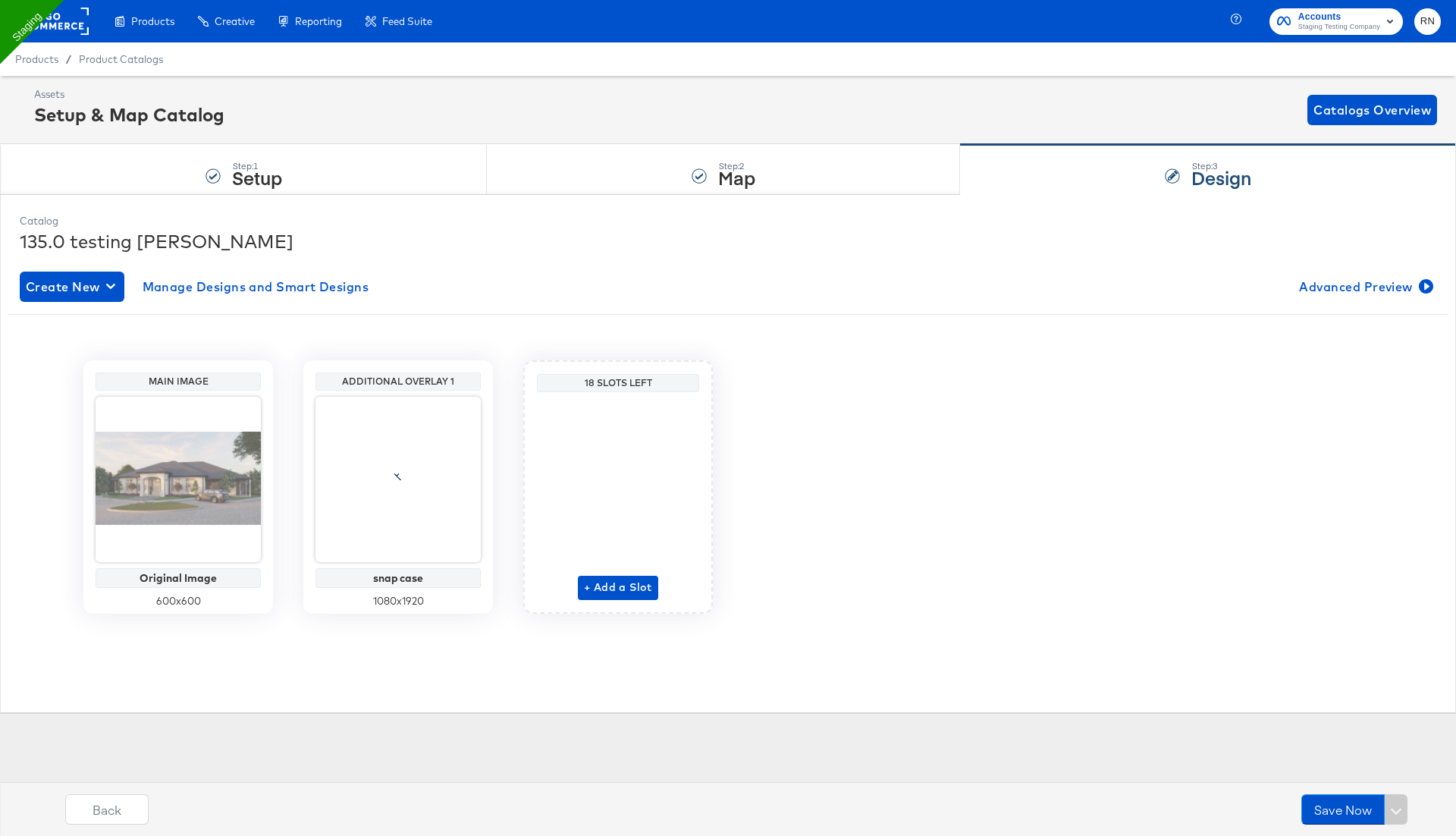
click at [133, 66] on div "Product Catalogs" at bounding box center [121, 59] width 84 height 14
click at [137, 54] on span "Product Catalogs" at bounding box center [121, 59] width 85 height 12
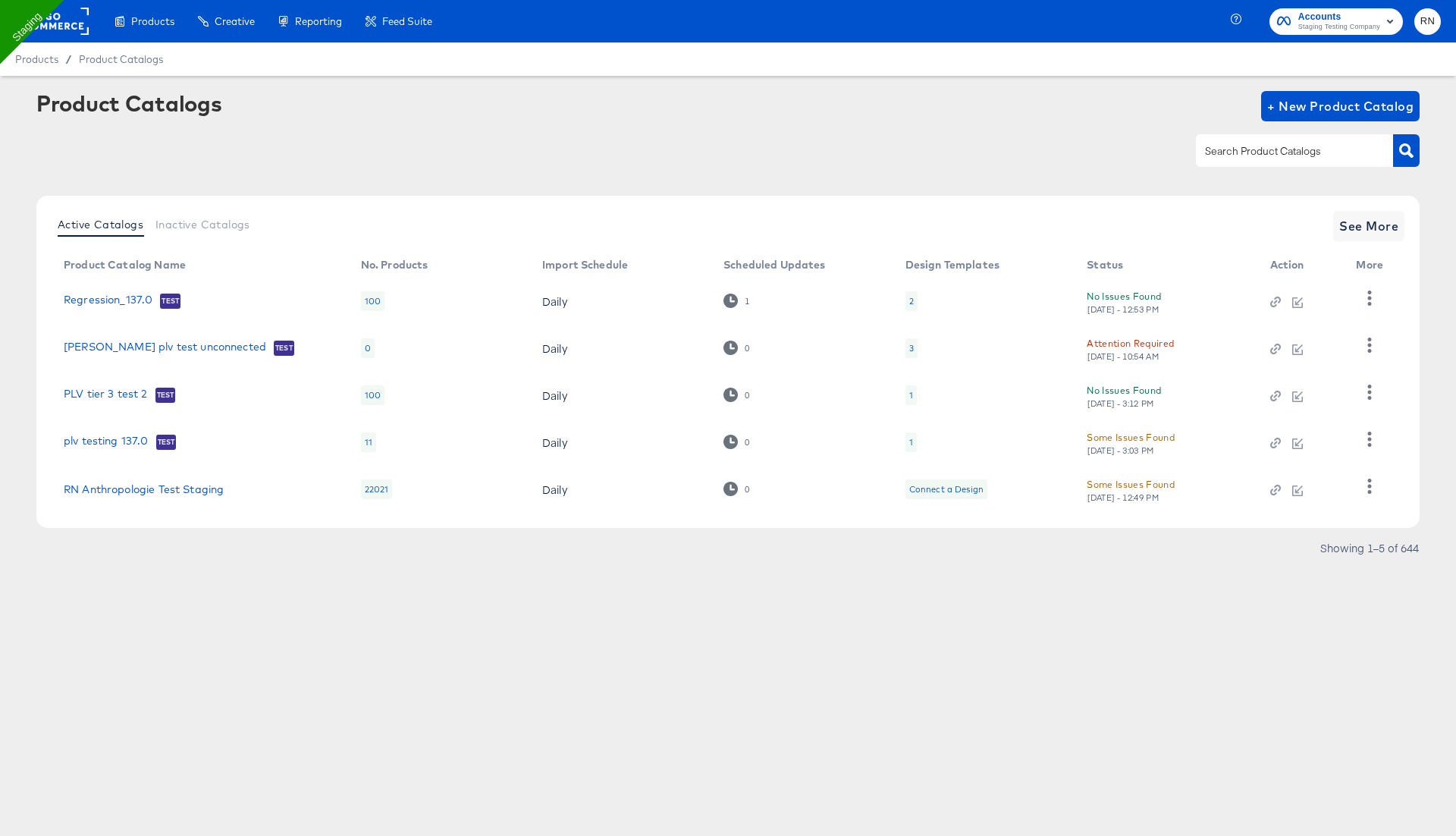
click at [1230, 148] on input "text" at bounding box center [1282, 151] width 161 height 18
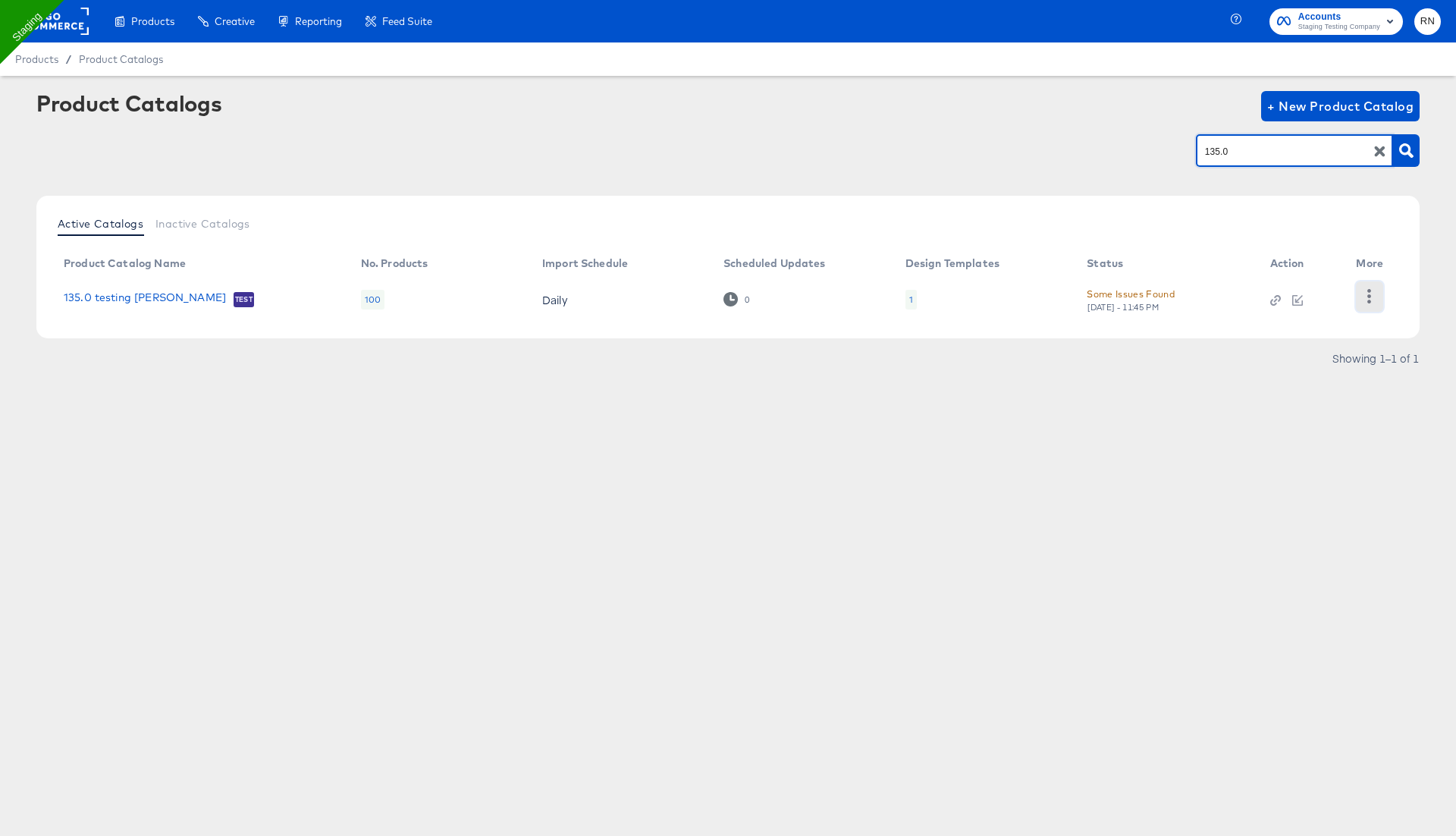
click at [1368, 299] on icon "button" at bounding box center [1369, 296] width 14 height 14
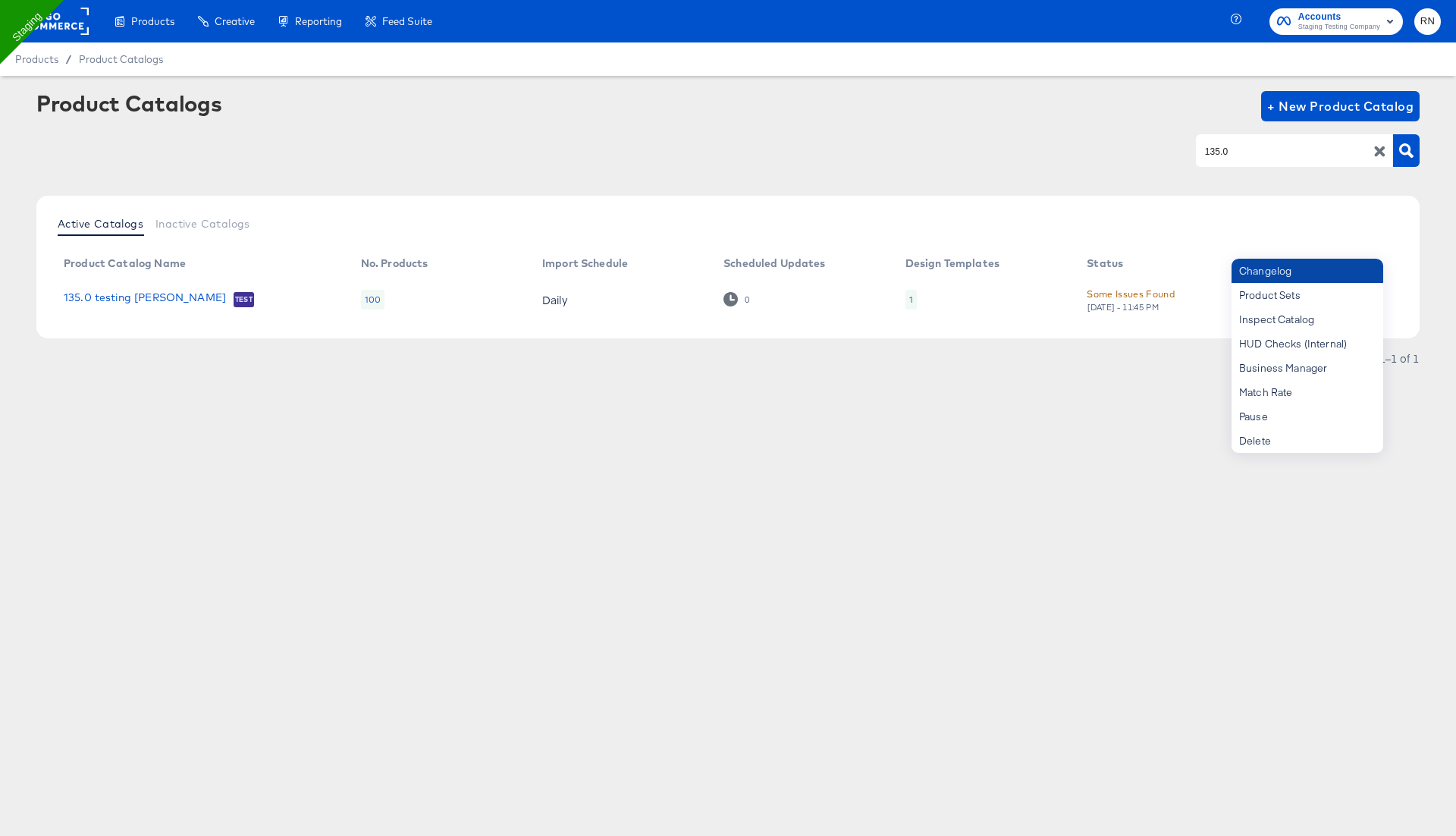
click at [1304, 277] on div "Changelog" at bounding box center [1308, 271] width 152 height 24
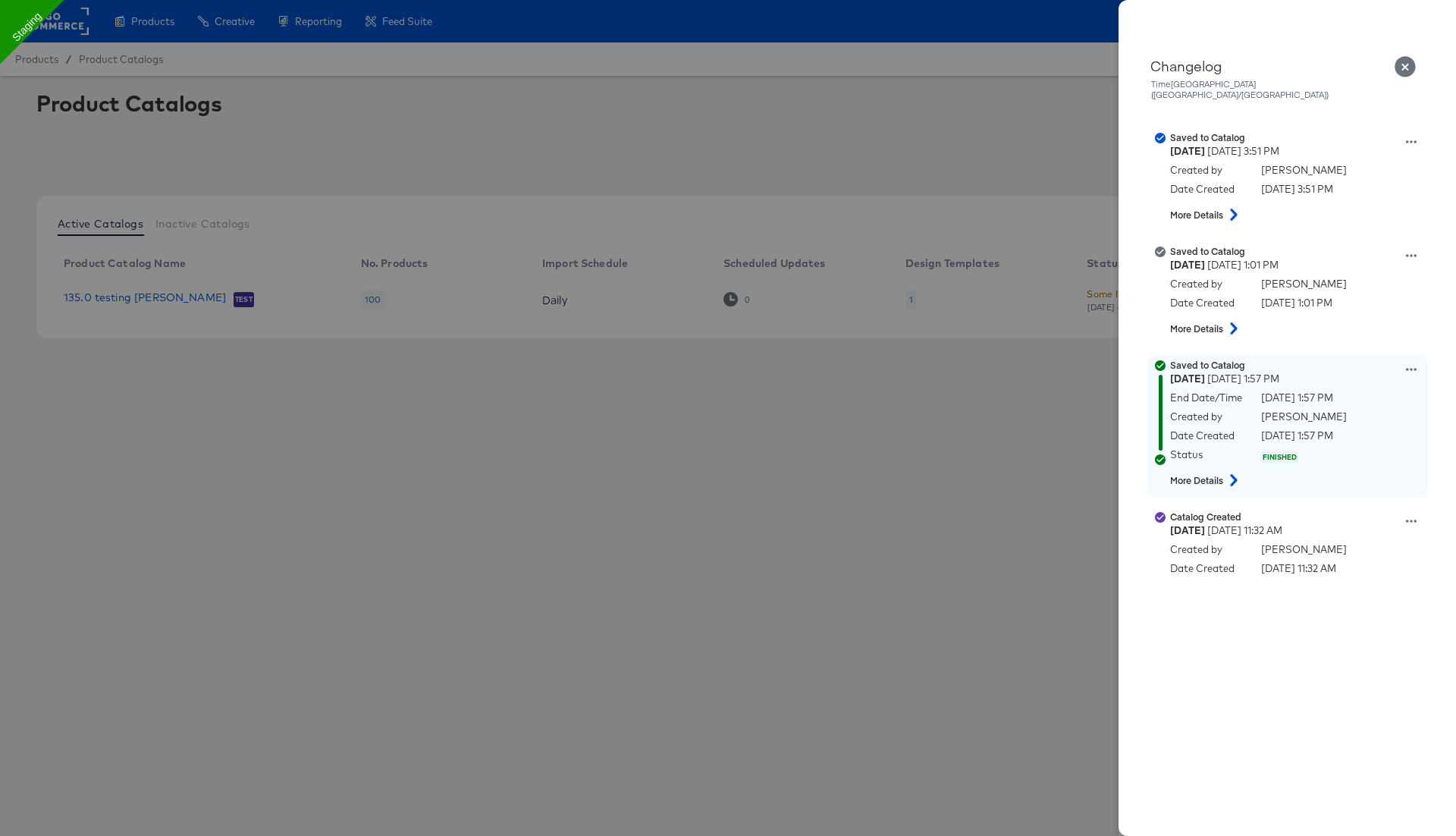
click at [1233, 474] on icon at bounding box center [1234, 479] width 18 height 12
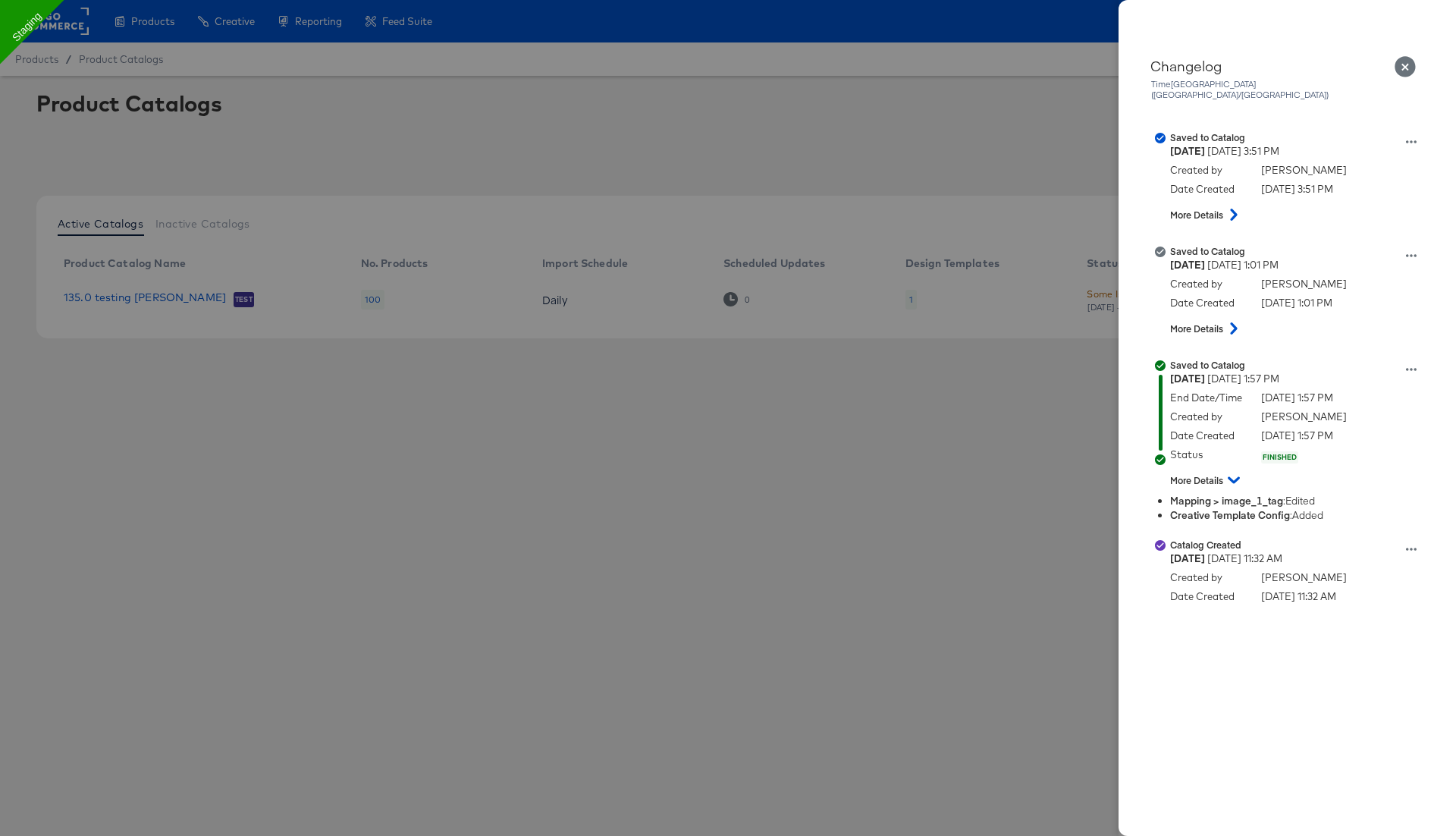
click at [1415, 68] on icon "Close" at bounding box center [1405, 67] width 22 height 22
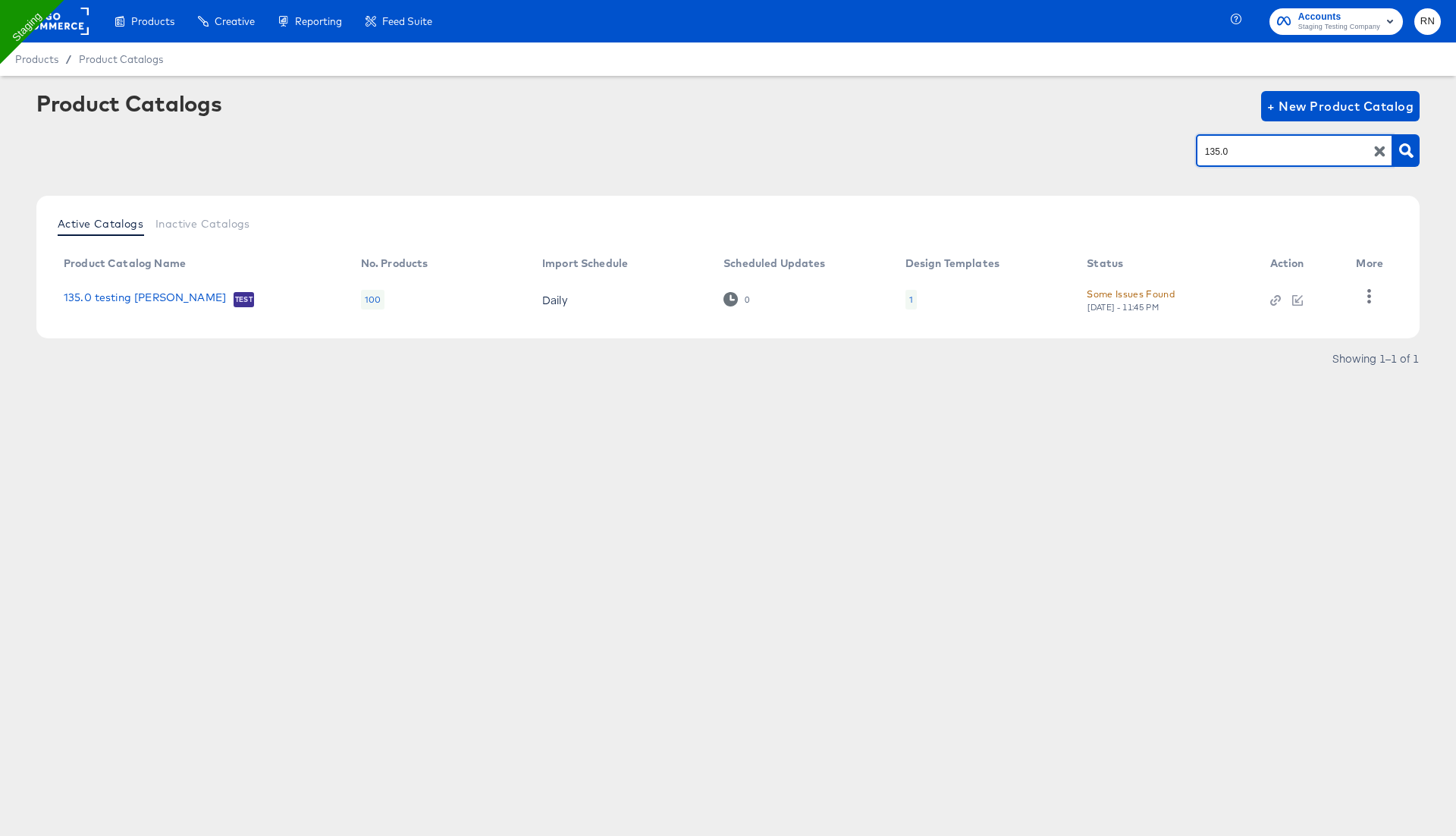
drag, startPoint x: 1233, startPoint y: 152, endPoint x: 1065, endPoint y: 152, distance: 168.0
click at [1065, 152] on div "135.0" at bounding box center [728, 150] width 1384 height 34
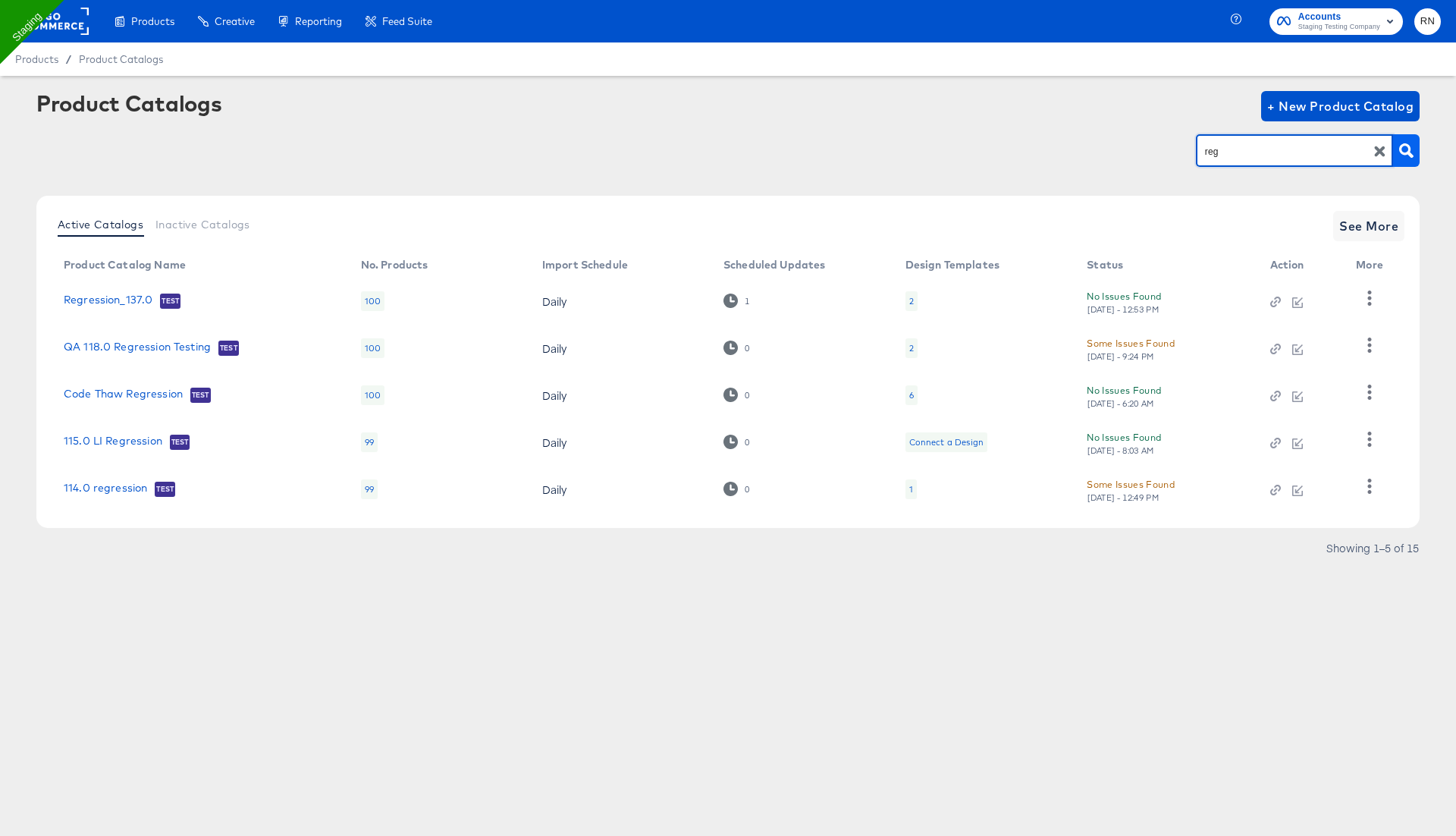
type input "reg"
click at [1407, 158] on button "button" at bounding box center [1406, 150] width 26 height 33
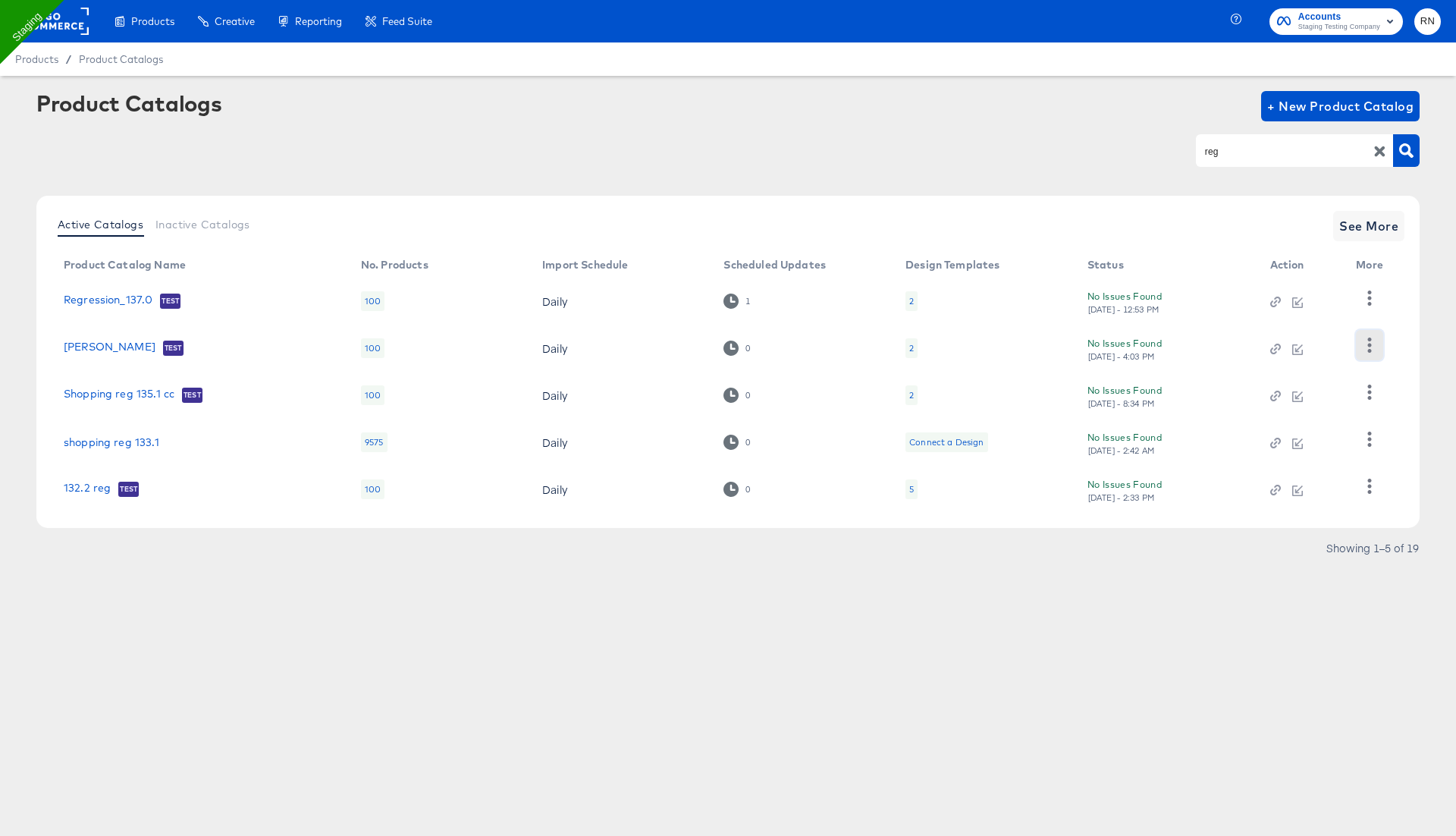
click at [1363, 340] on icon "button" at bounding box center [1369, 344] width 14 height 14
click at [1341, 380] on div "Changelog" at bounding box center [1308, 376] width 152 height 24
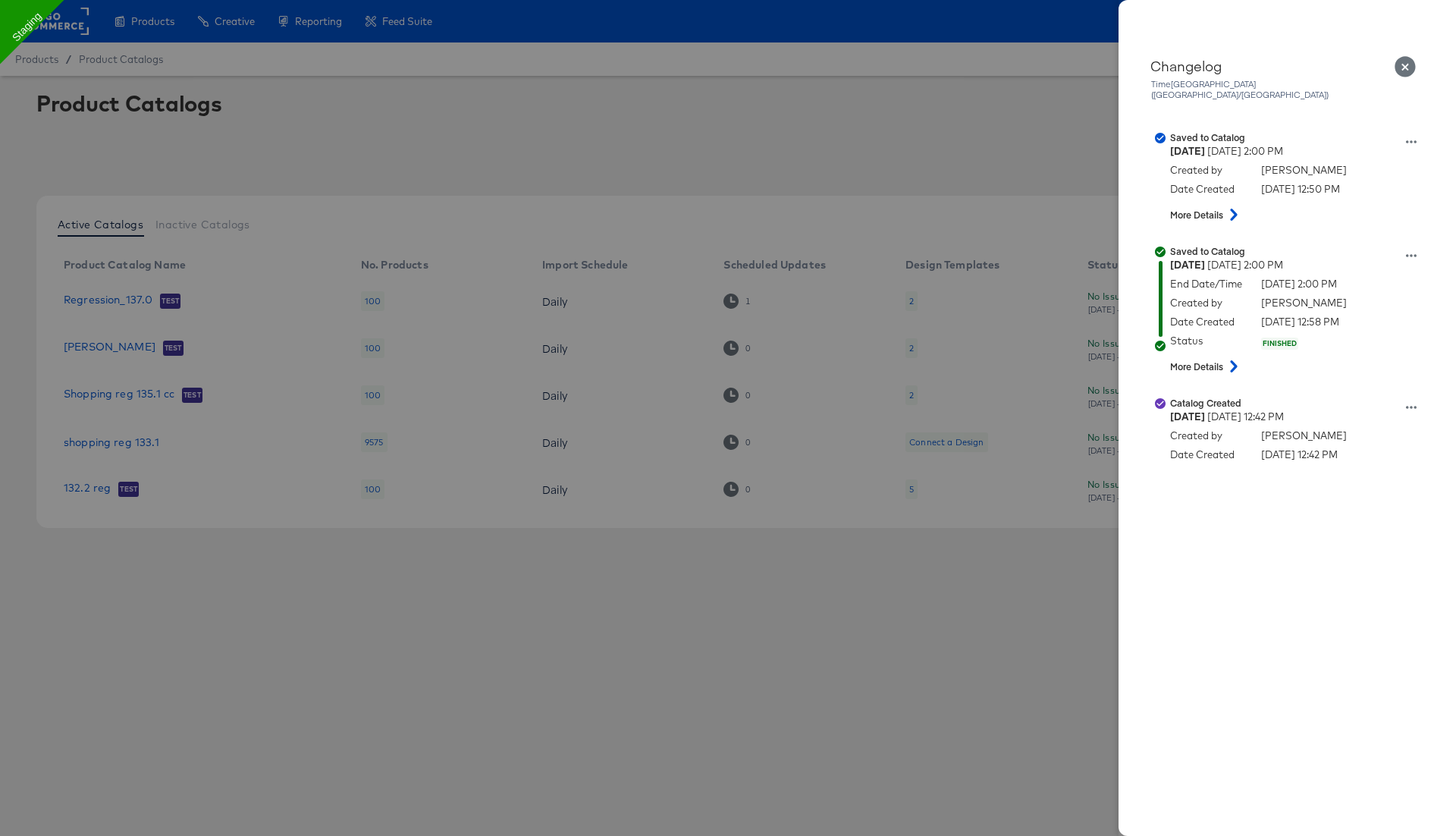
click at [1407, 66] on icon "Close" at bounding box center [1405, 67] width 22 height 22
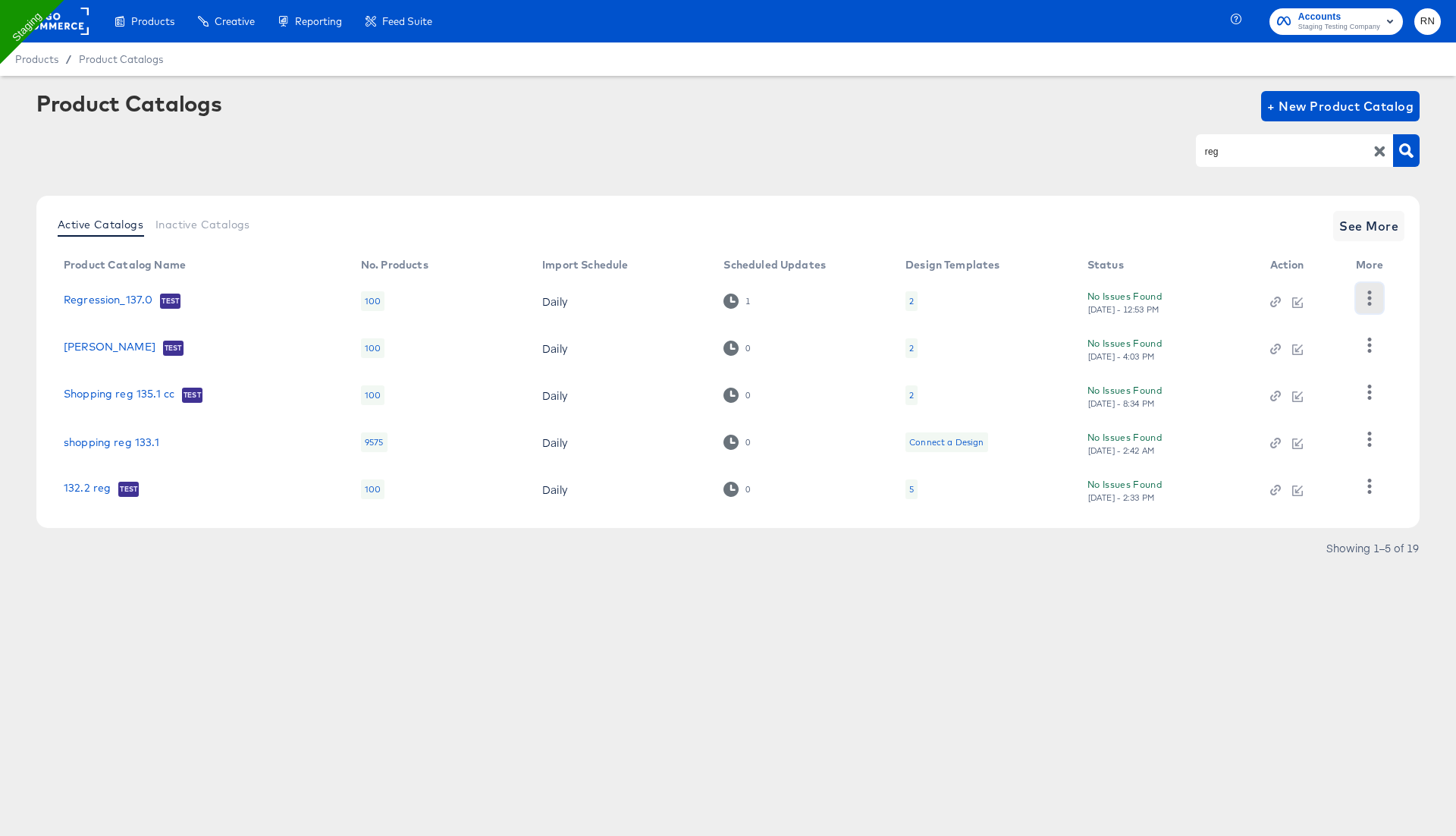
click at [1367, 300] on icon "button" at bounding box center [1369, 297] width 14 height 14
click at [1281, 328] on div "Changelog" at bounding box center [1308, 329] width 152 height 24
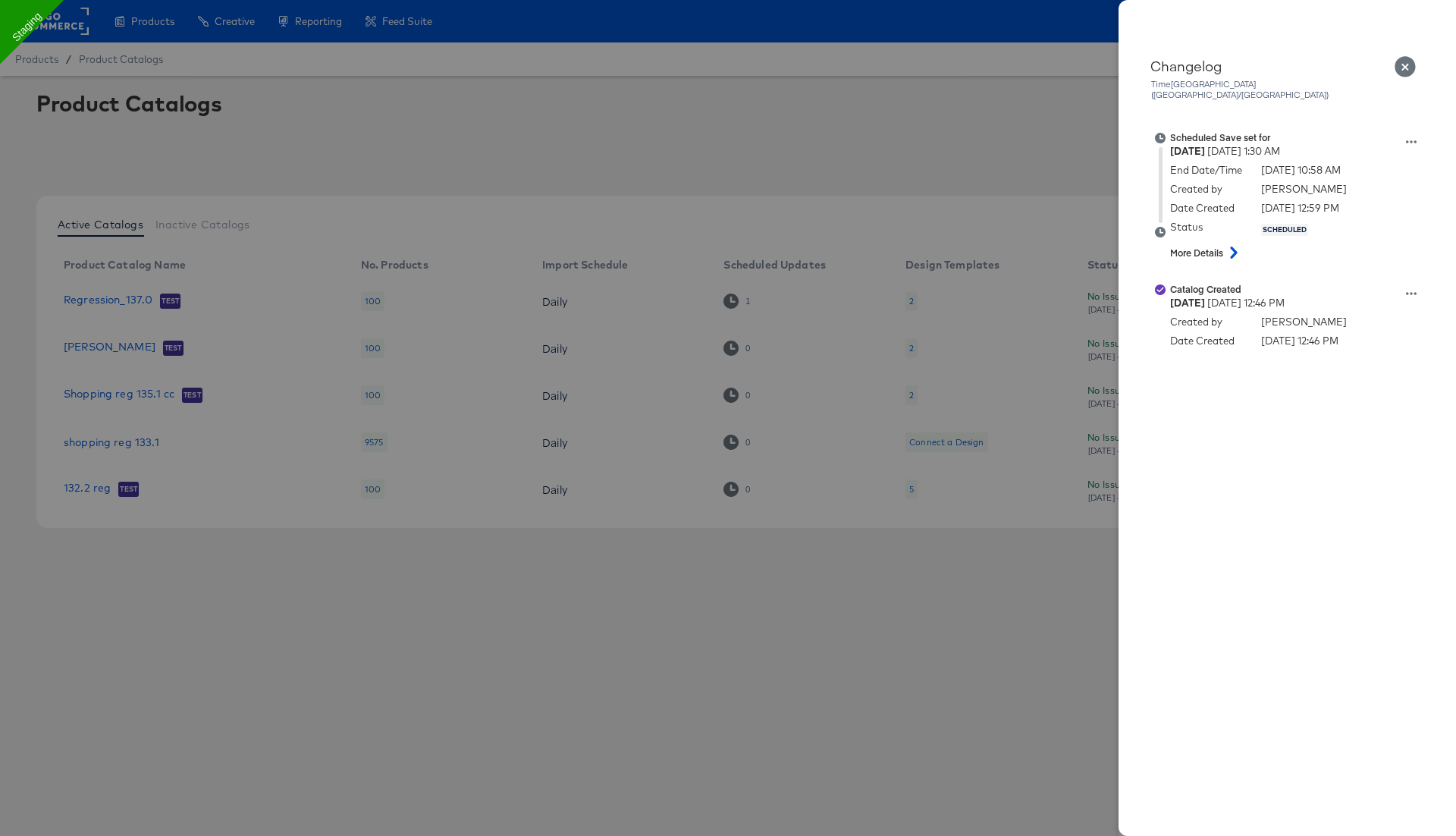
click at [1411, 60] on icon "Close" at bounding box center [1405, 67] width 22 height 22
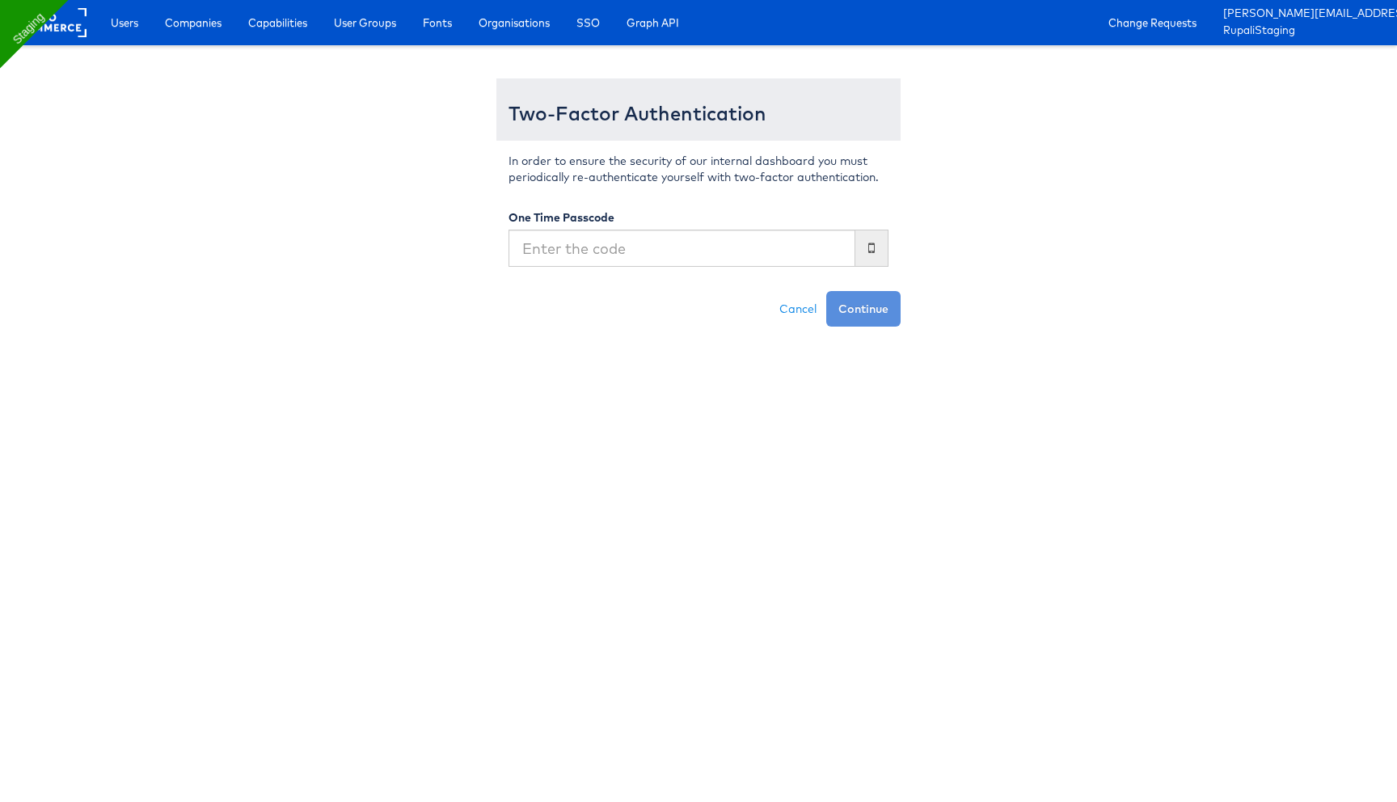
click at [653, 247] on input "text" at bounding box center [681, 248] width 347 height 37
type input "968110"
click at [826, 291] on button "Continue" at bounding box center [863, 309] width 74 height 36
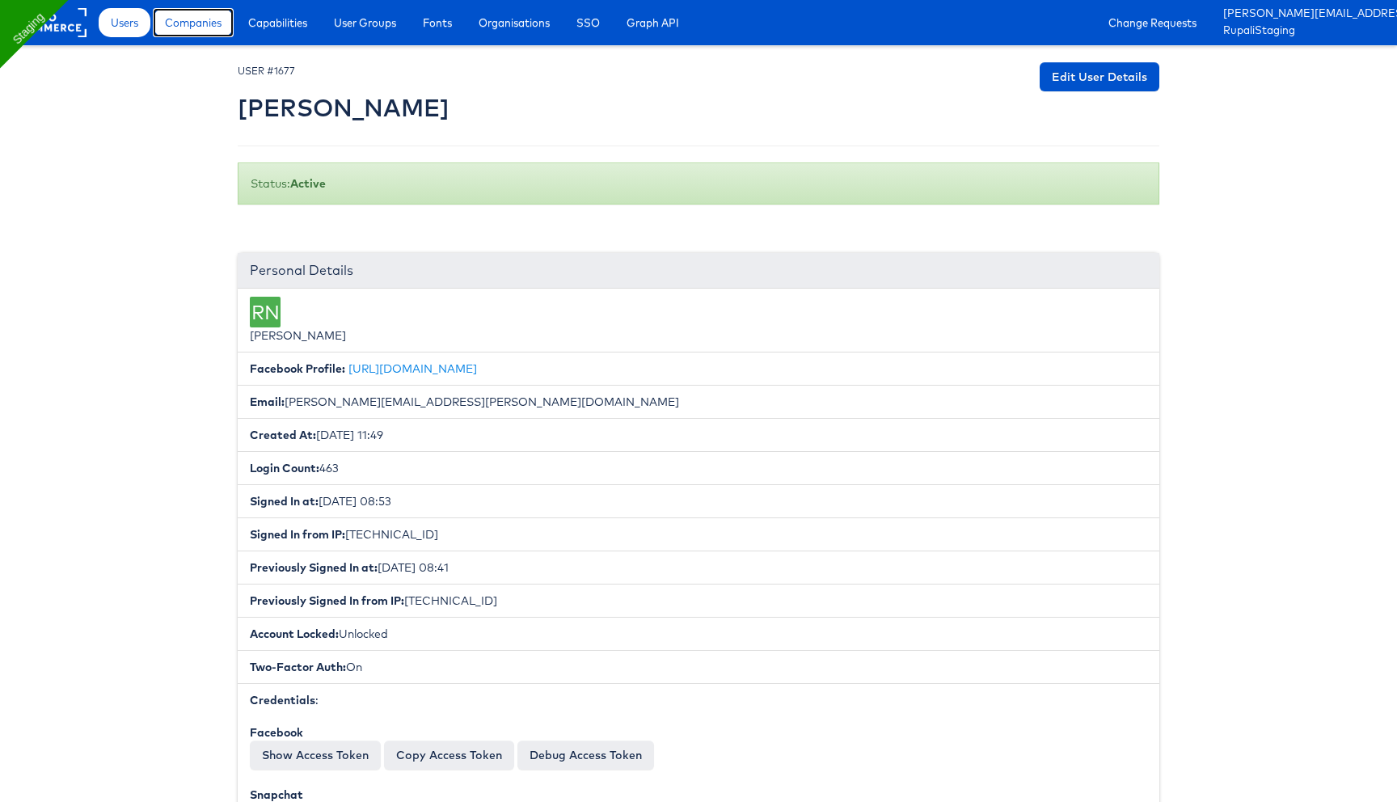
click at [193, 36] on link "Companies" at bounding box center [193, 22] width 81 height 29
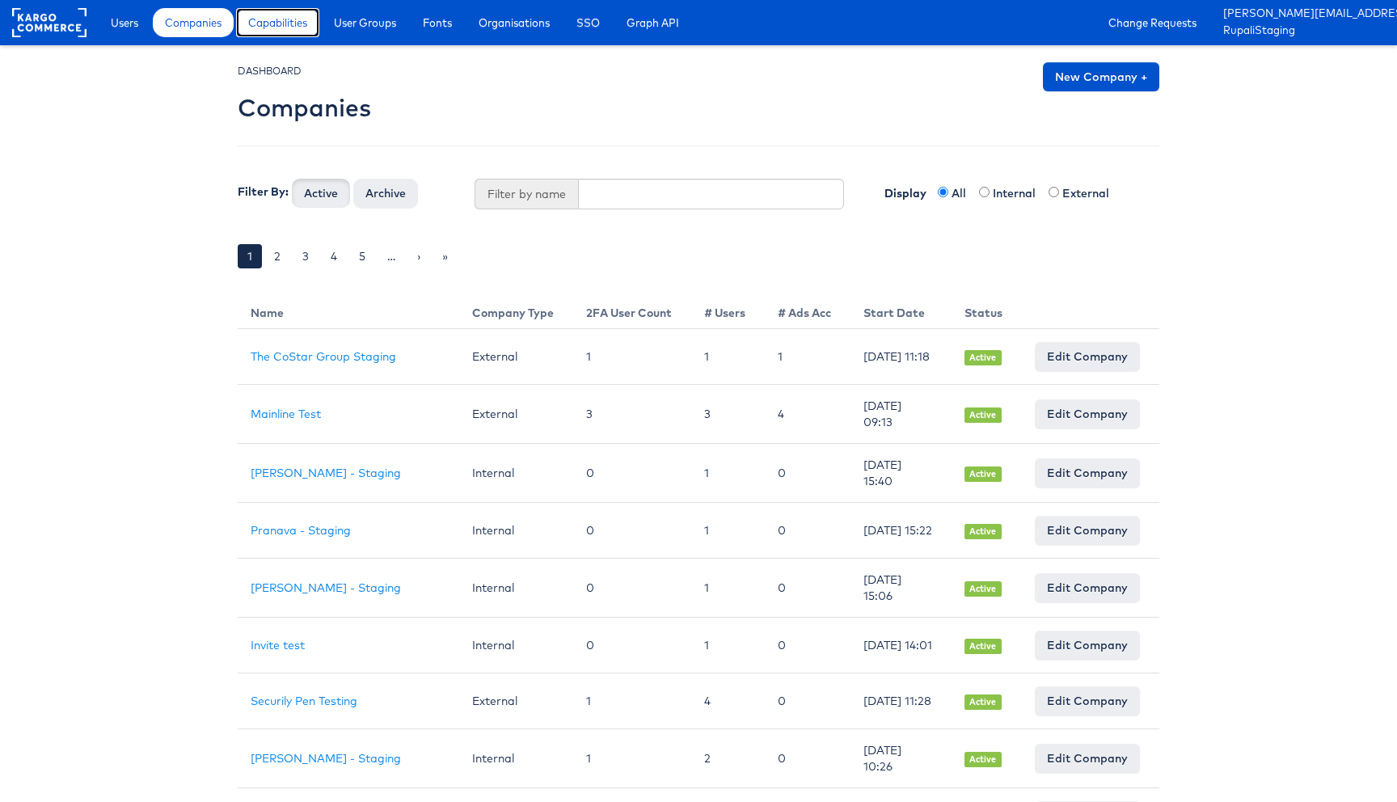
click at [289, 23] on span "Capabilities" at bounding box center [277, 23] width 59 height 16
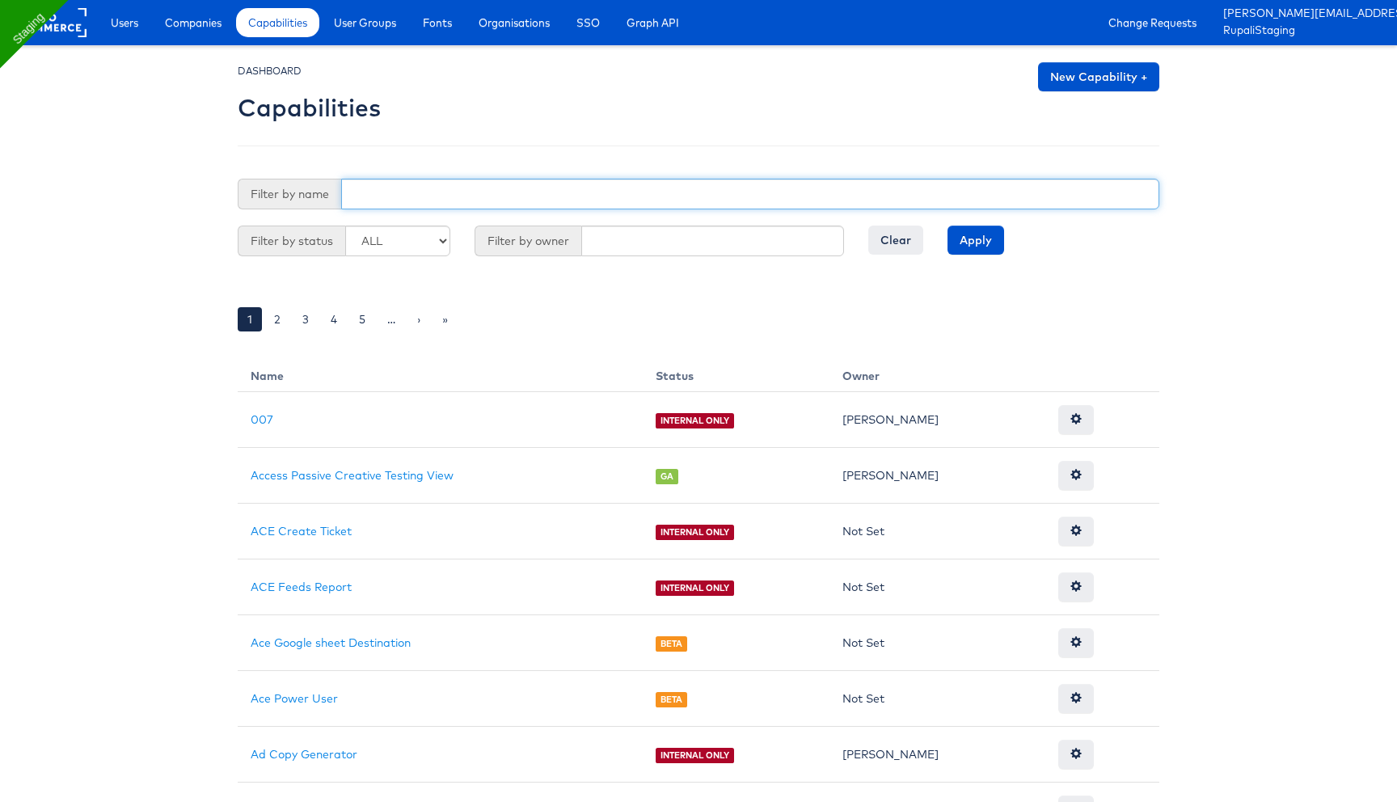
click at [610, 189] on input "text" at bounding box center [750, 194] width 818 height 31
type input "internal"
click at [947, 226] on input "Apply" at bounding box center [975, 240] width 57 height 29
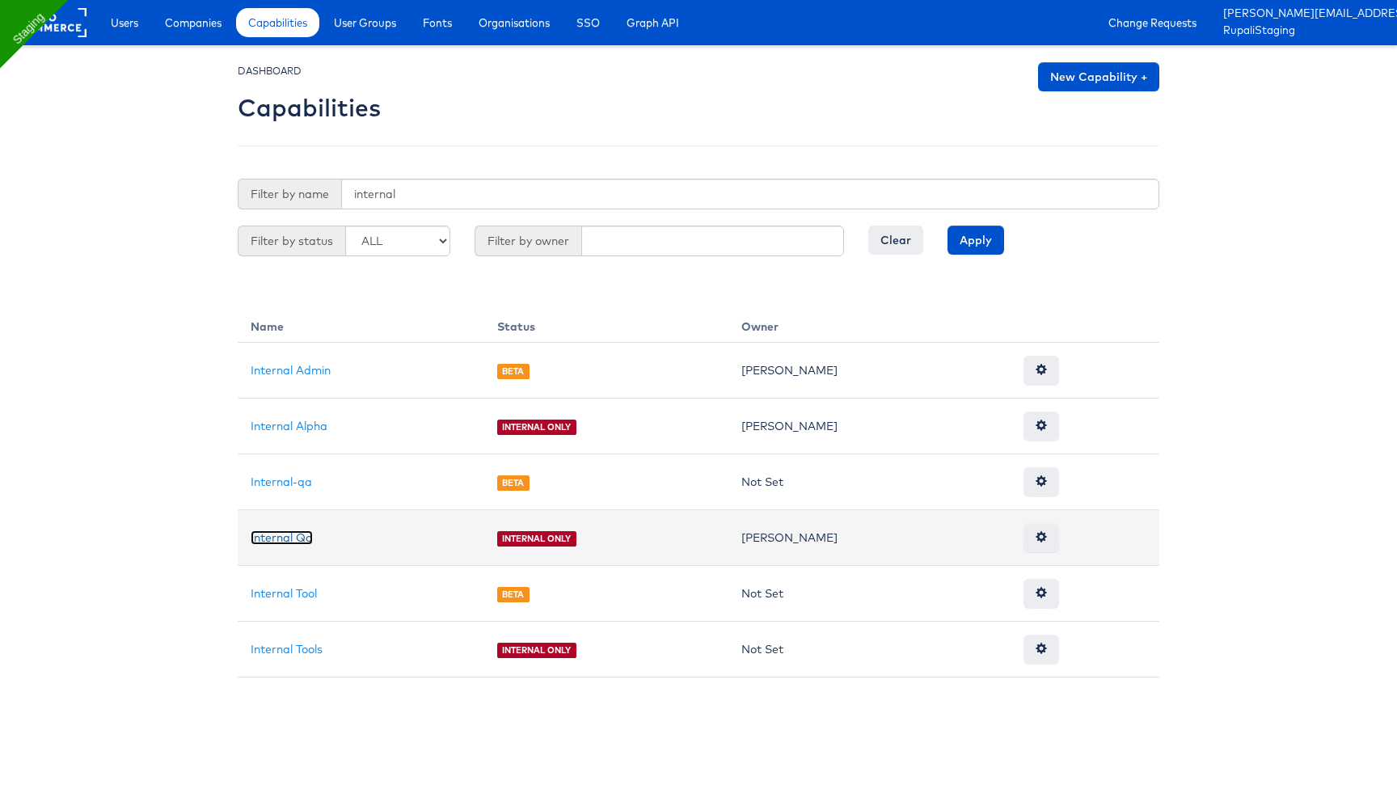
click at [276, 538] on link "Internal Qa" at bounding box center [282, 537] width 62 height 15
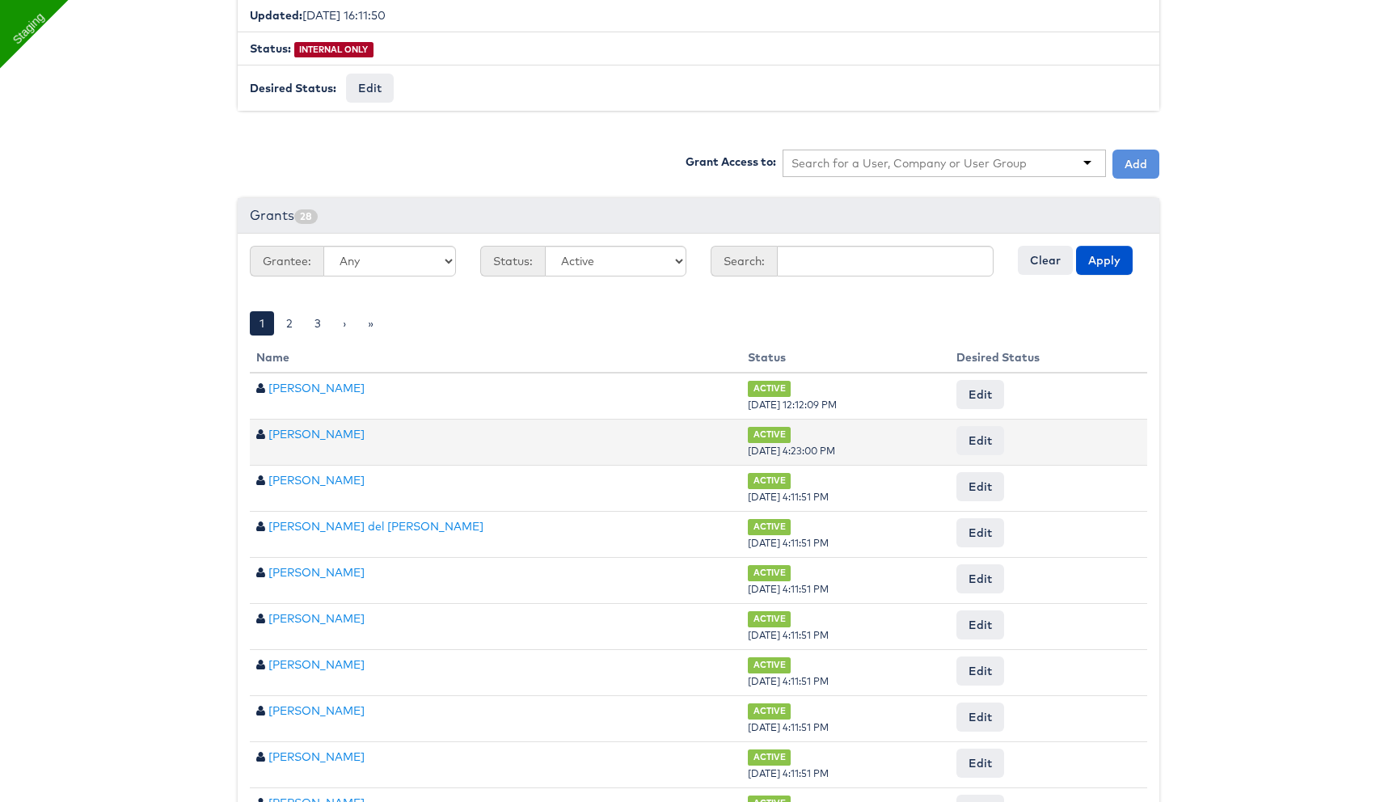
scroll to position [546, 0]
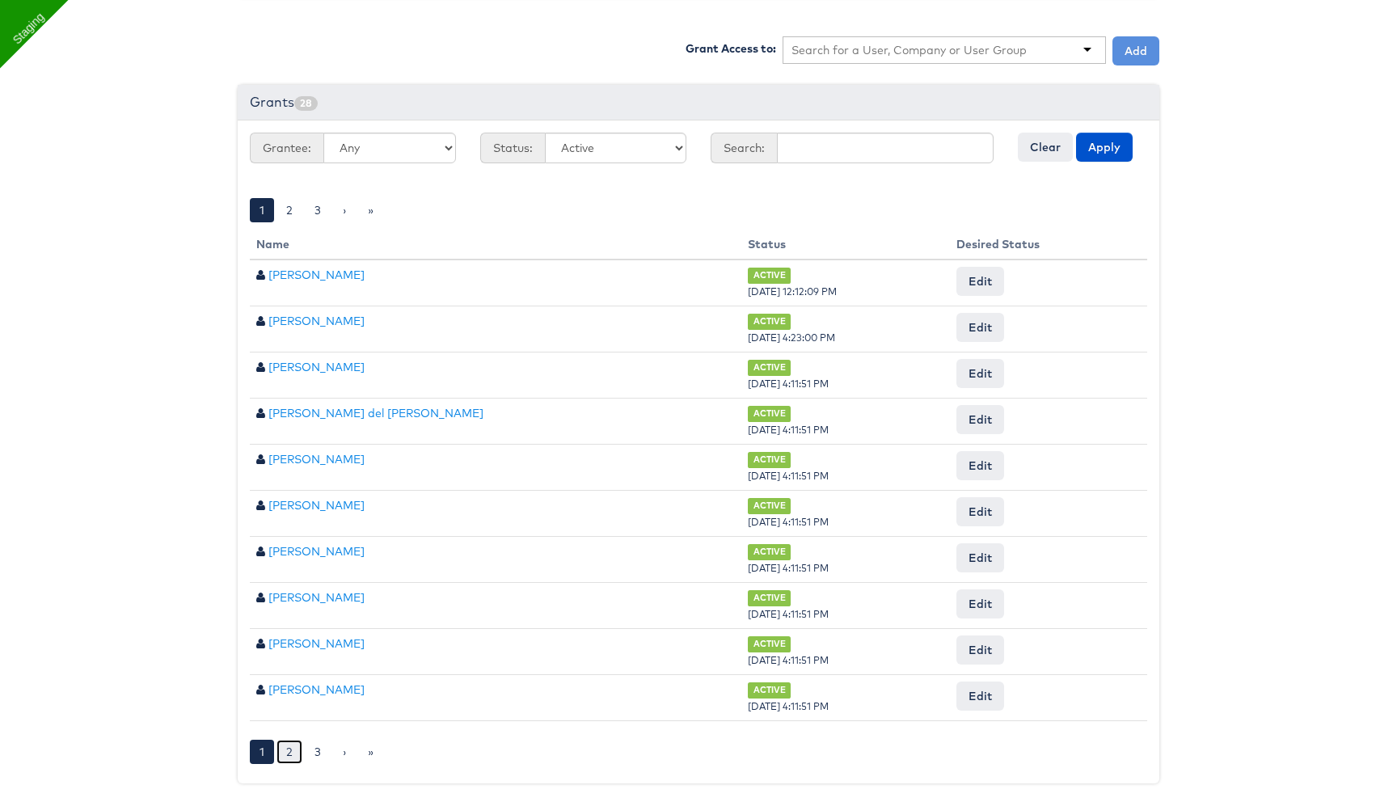
click at [298, 742] on link "2" at bounding box center [289, 752] width 26 height 24
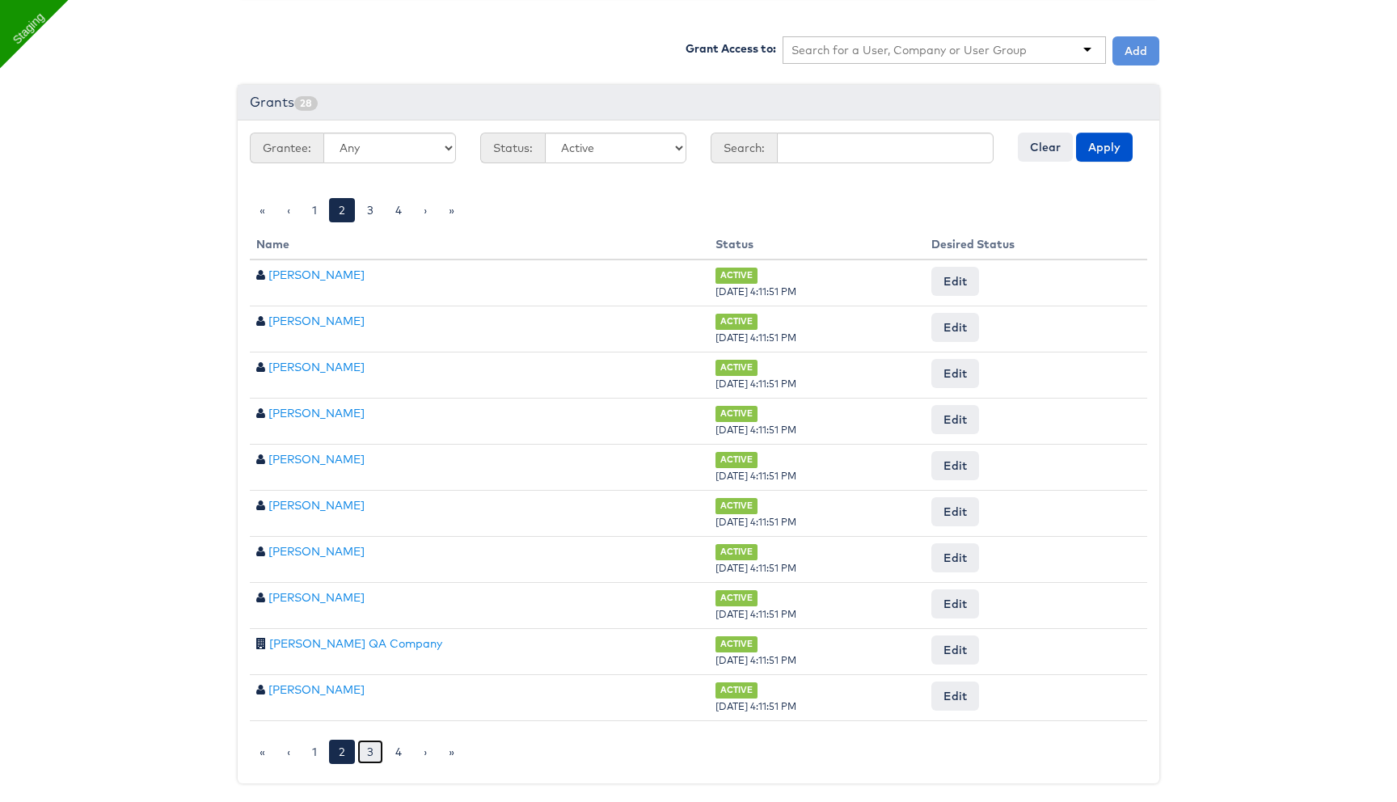
click at [365, 741] on link "3" at bounding box center [370, 752] width 26 height 24
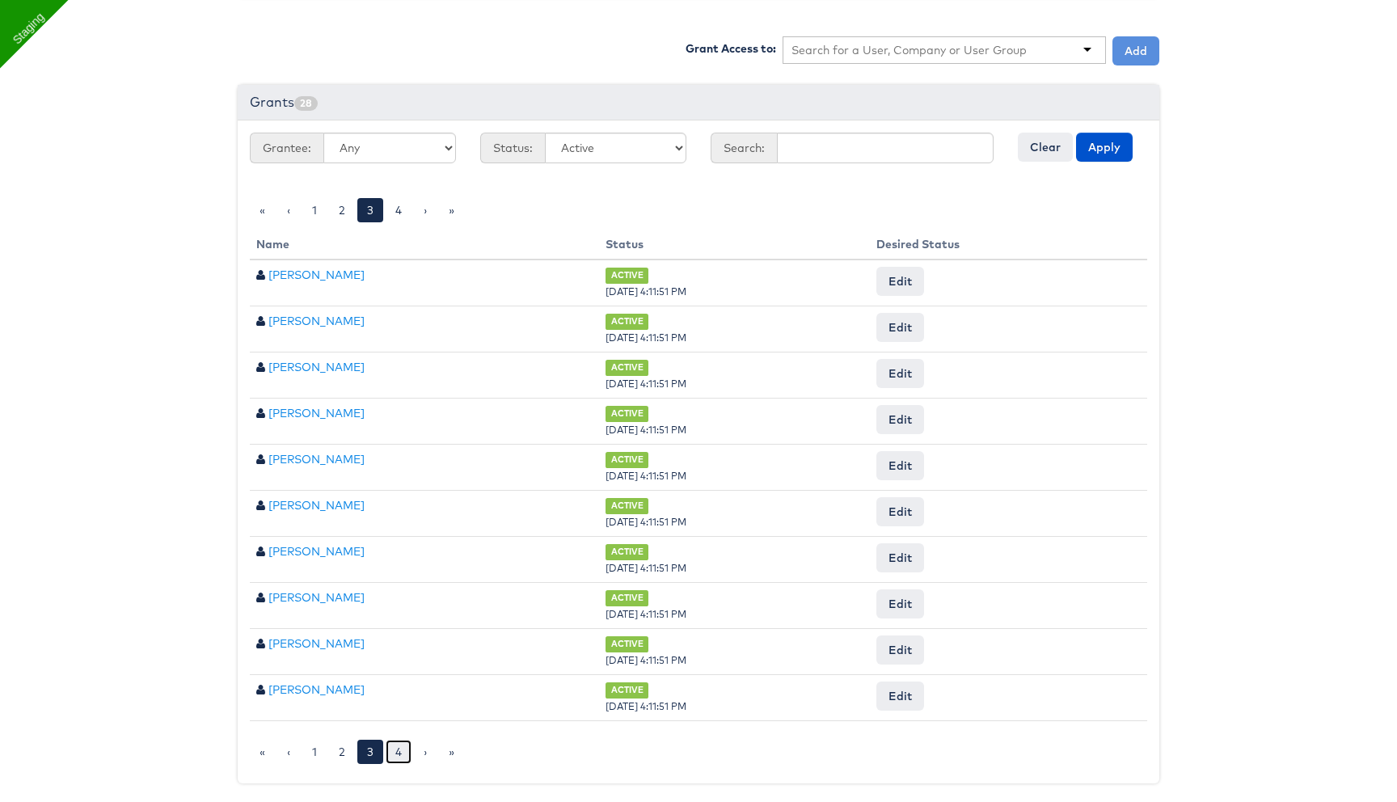
click at [390, 743] on link "4" at bounding box center [399, 752] width 26 height 24
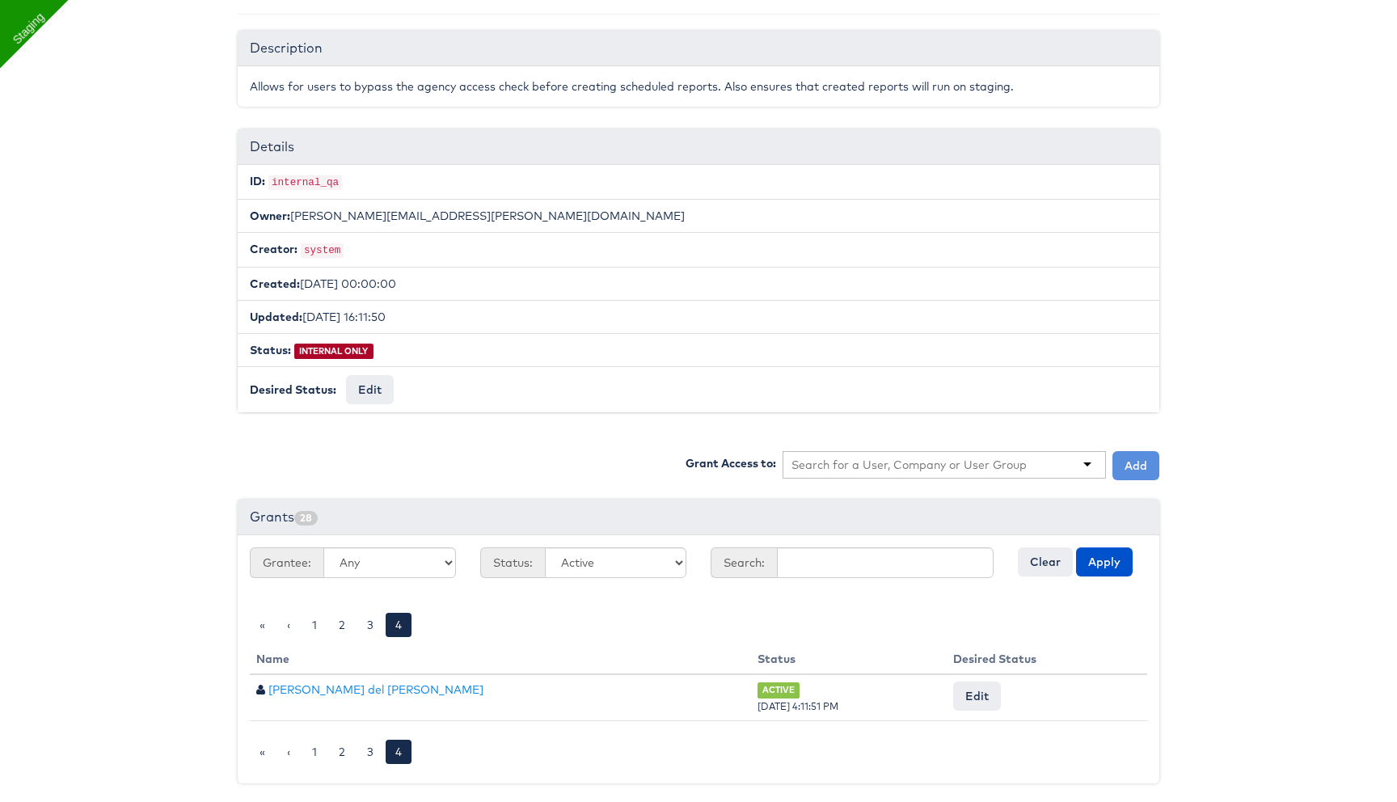
click at [855, 458] on input "text" at bounding box center [909, 465] width 236 height 16
type input "rupa"
click at [1135, 472] on button "Add" at bounding box center [1135, 465] width 47 height 29
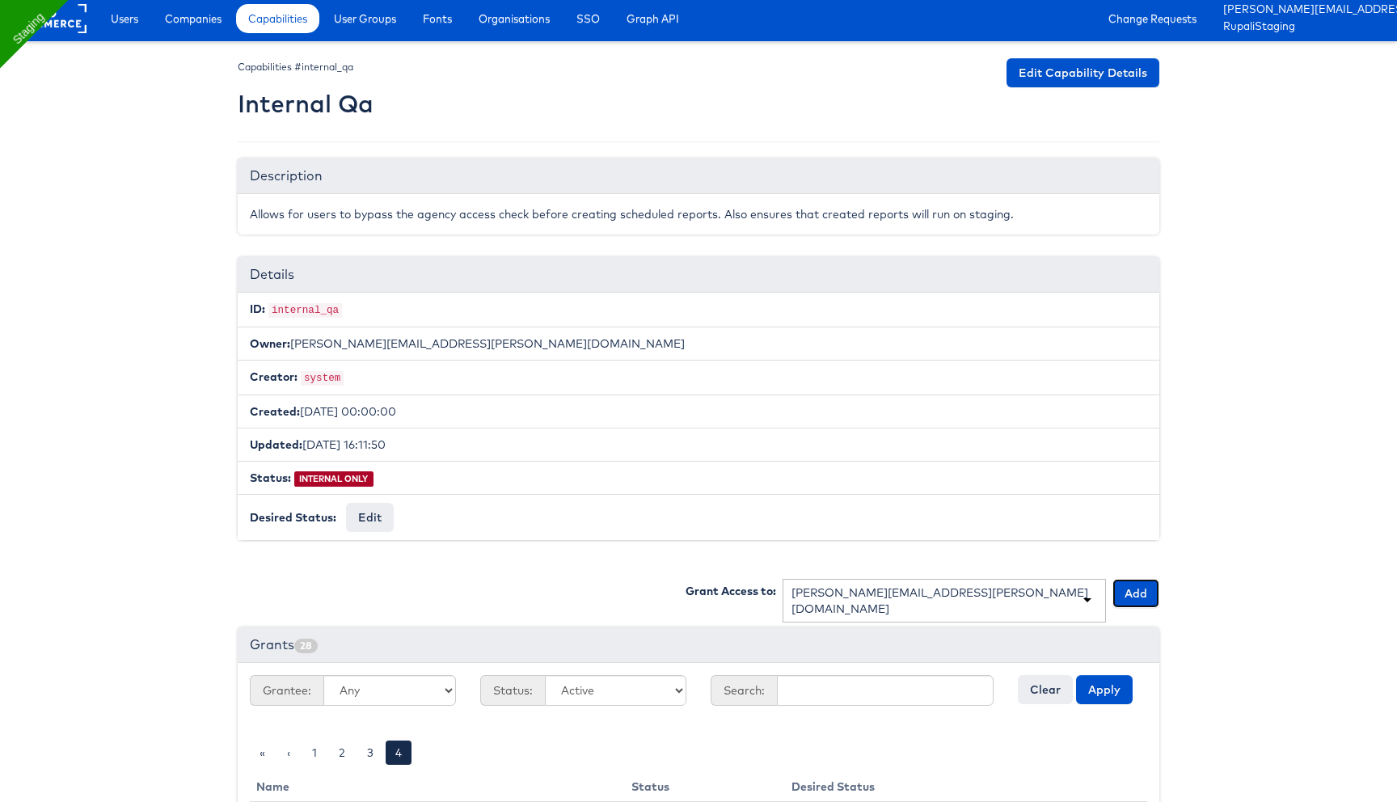
scroll to position [0, 0]
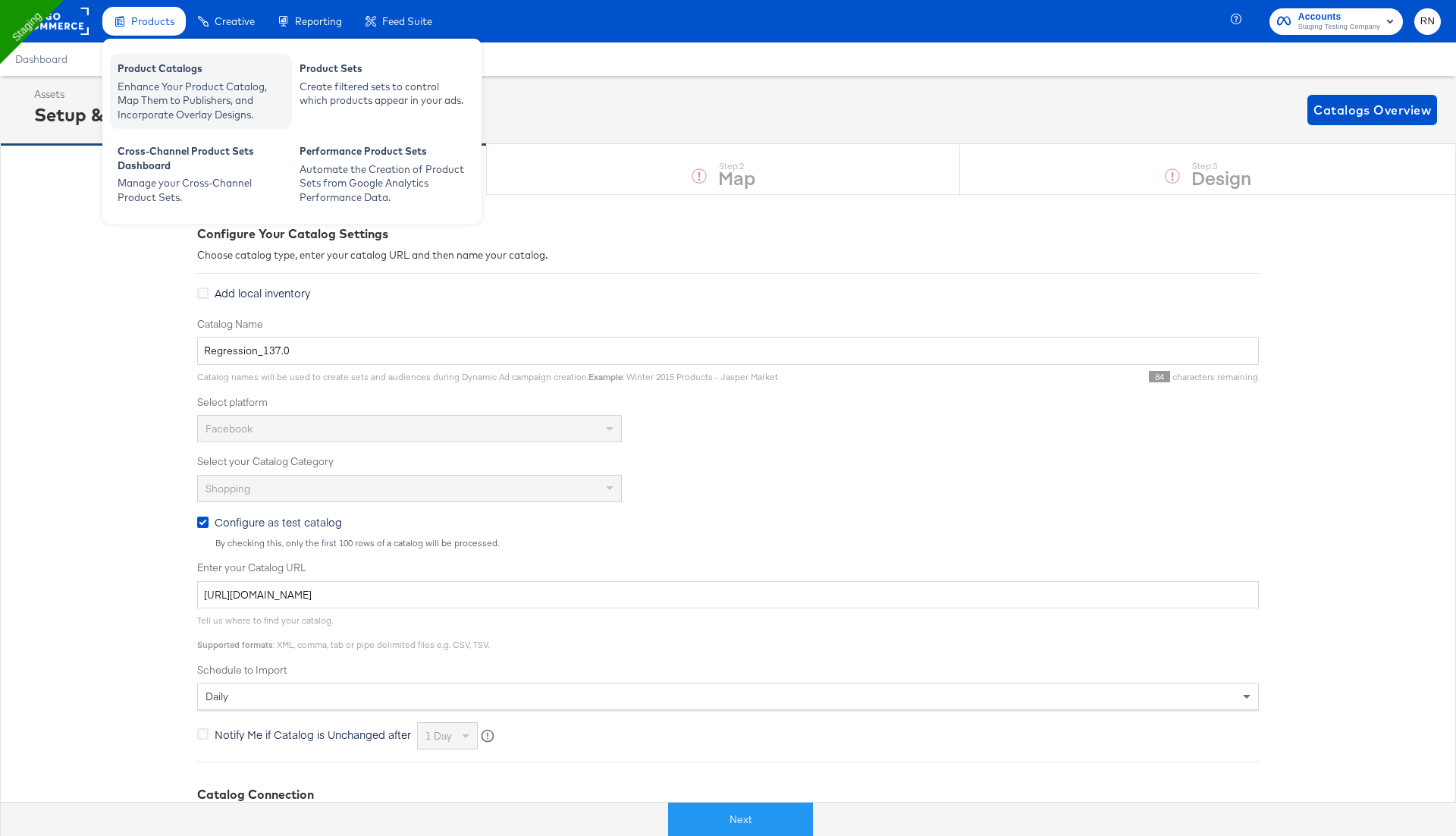
click at [183, 113] on div "Enhance Your Product Catalog, Map Them to Publishers, and Incorporate Overlay D…" at bounding box center [201, 100] width 167 height 42
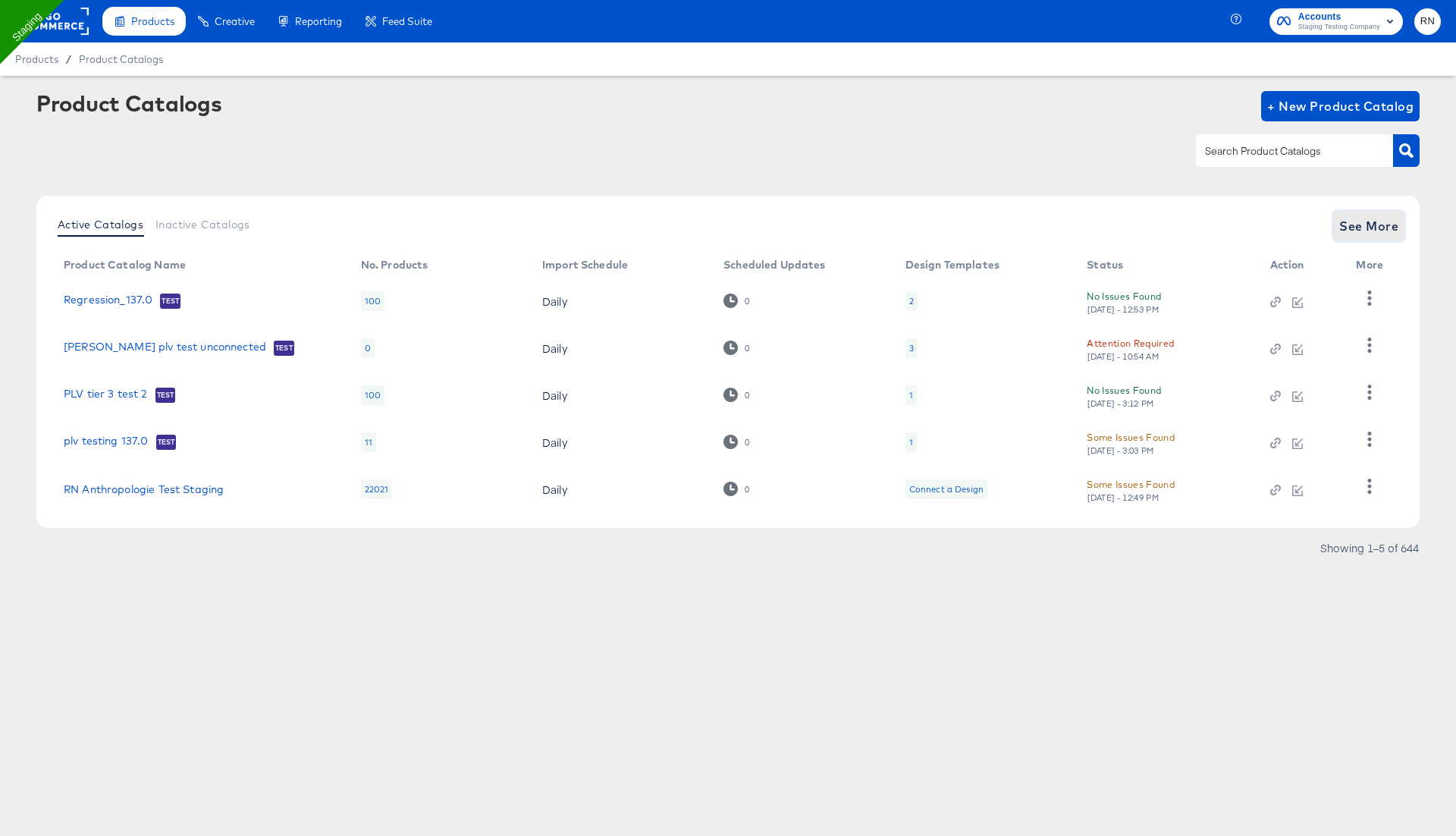
click at [1361, 220] on span "See More" at bounding box center [1369, 226] width 59 height 22
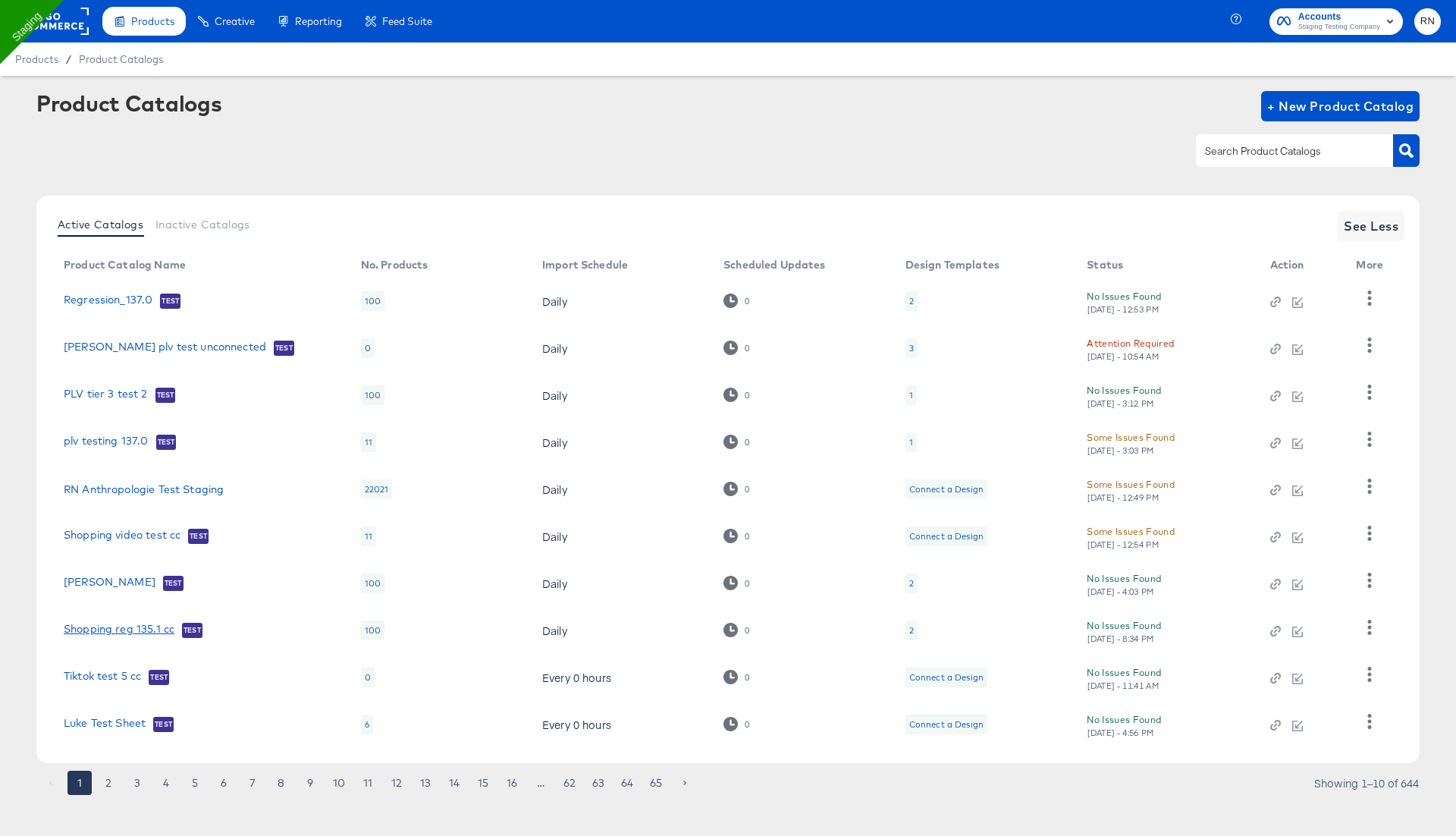
click at [155, 631] on link "Shopping reg 135.1 cc" at bounding box center [119, 631] width 111 height 15
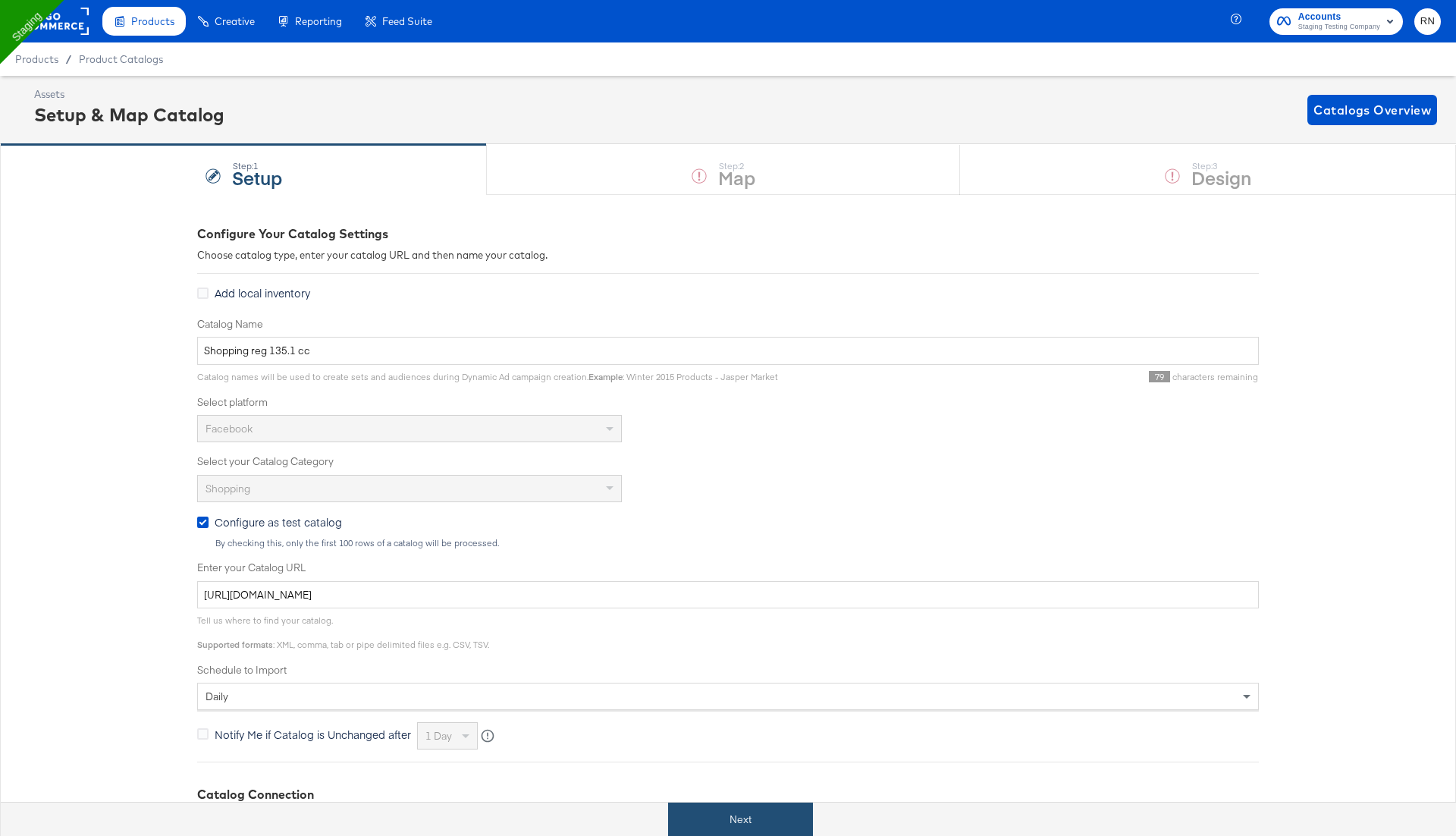
click at [793, 831] on button "Next" at bounding box center [740, 819] width 144 height 34
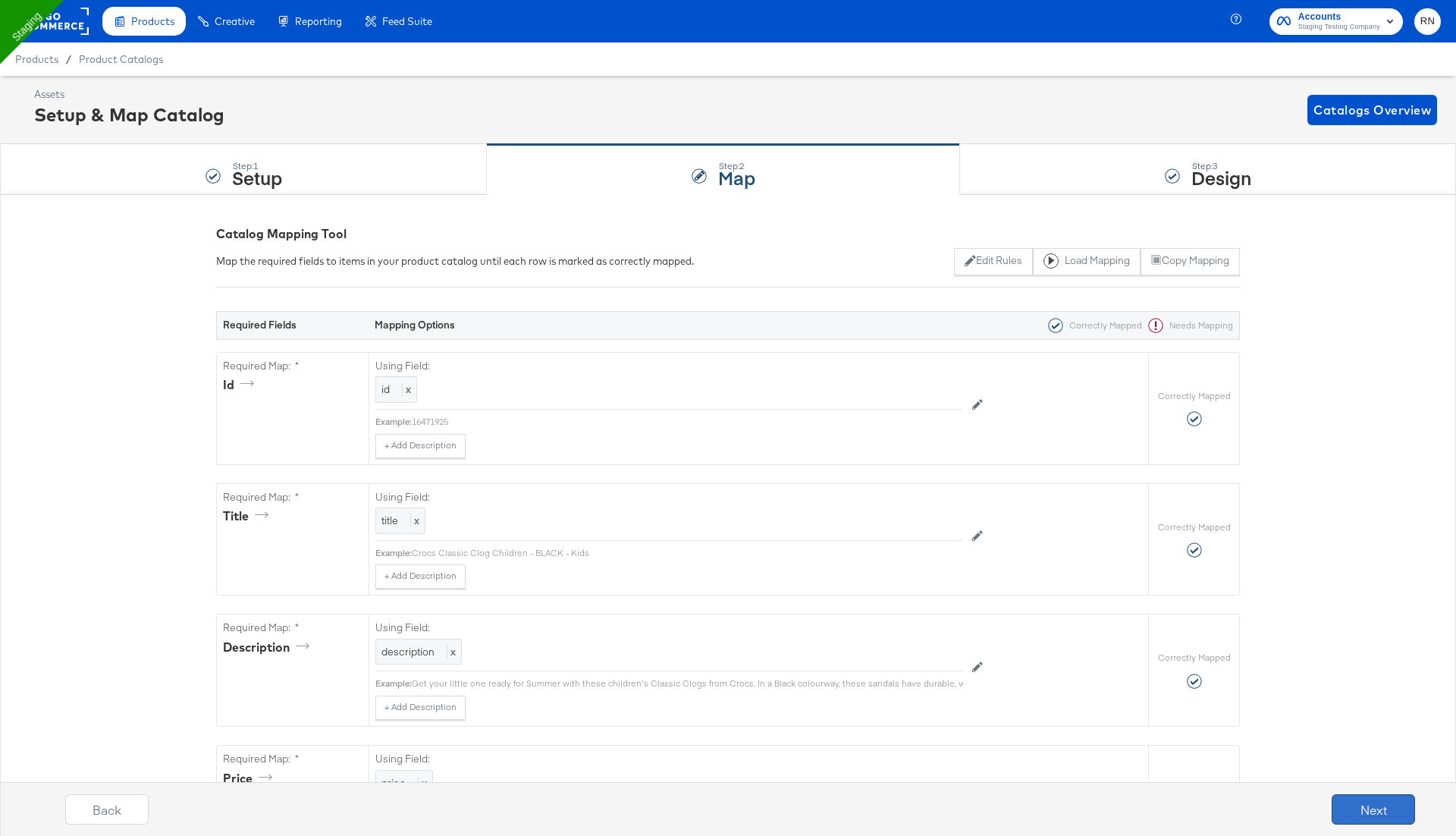
click at [1372, 815] on button "Next" at bounding box center [1373, 809] width 83 height 30
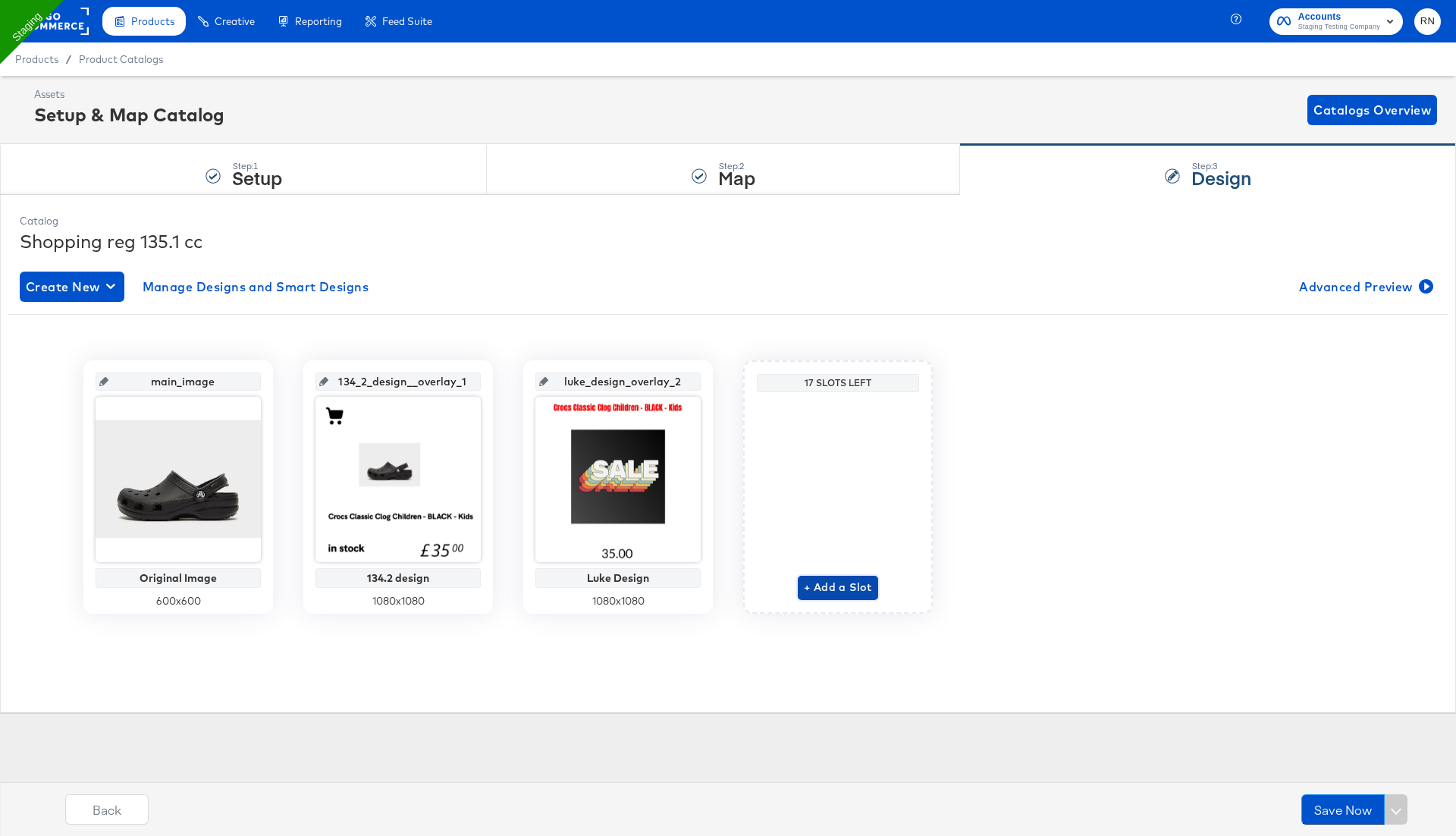
click at [849, 584] on span "+ Add a Slot" at bounding box center [838, 587] width 68 height 19
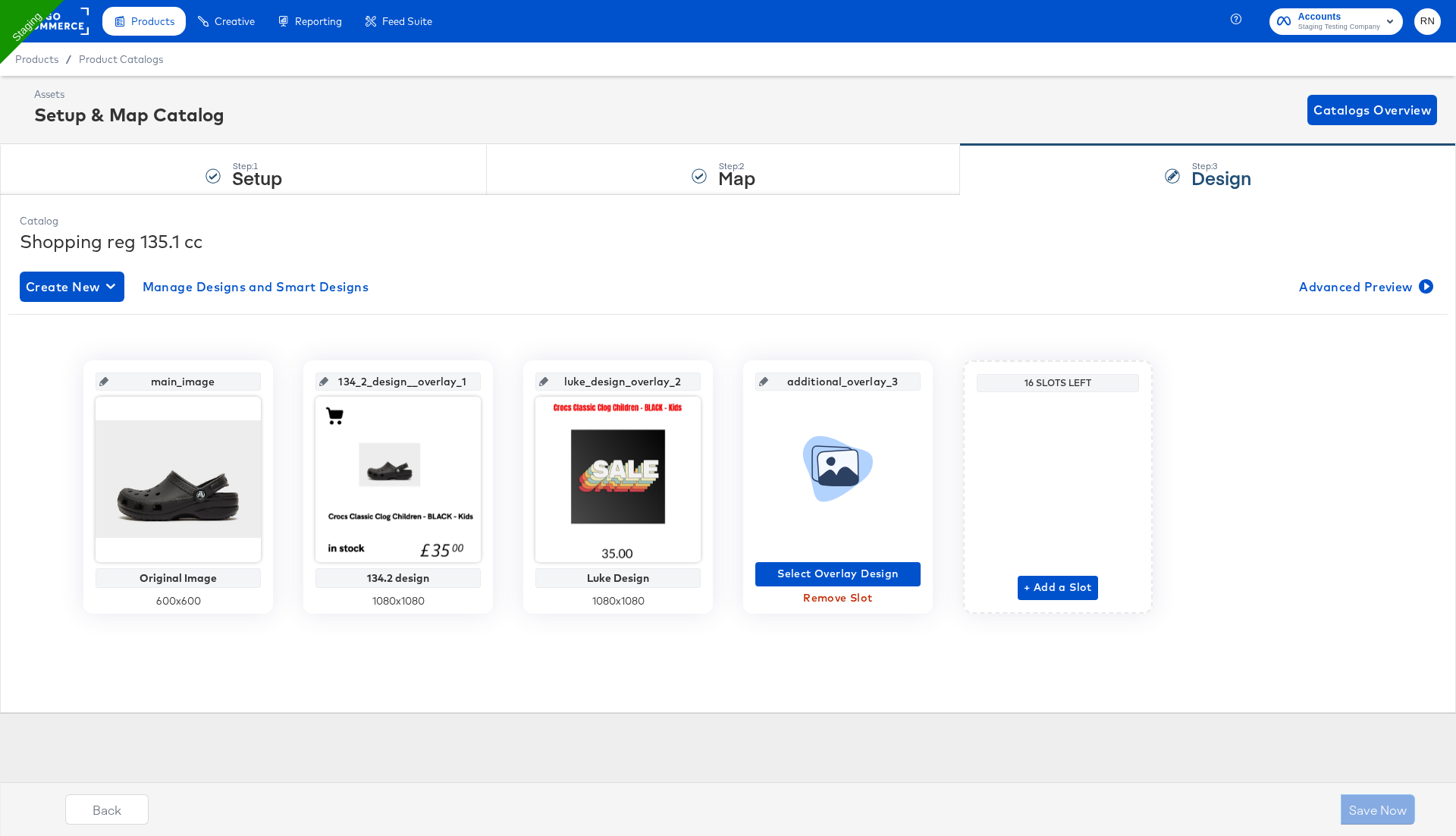
click at [841, 475] on icon at bounding box center [839, 476] width 39 height 18
click at [835, 583] on button "Select Overlay Design" at bounding box center [838, 574] width 165 height 24
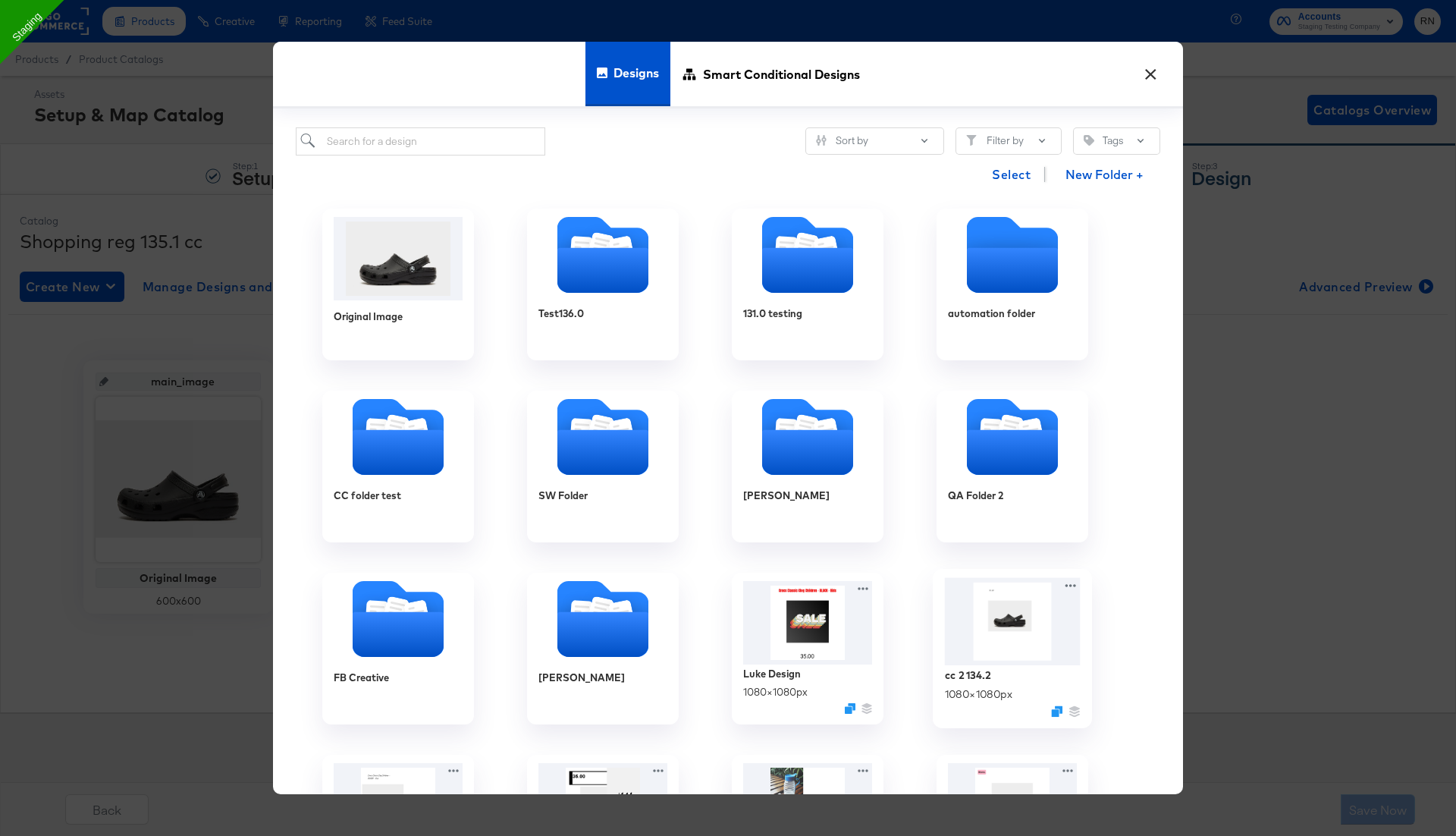
click at [1008, 639] on img at bounding box center [1012, 622] width 136 height 88
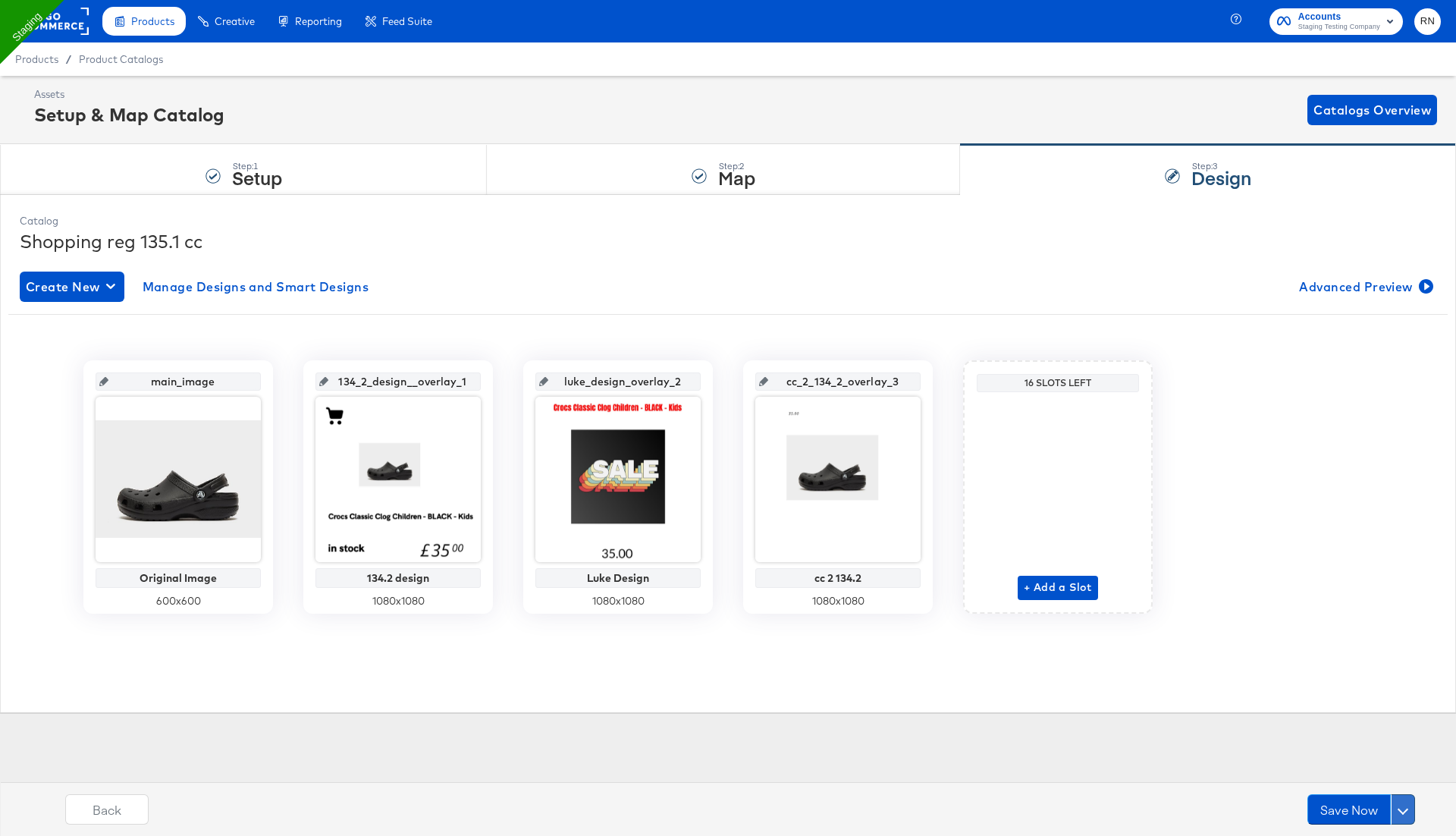
click at [1400, 808] on span at bounding box center [1403, 809] width 10 height 10
click at [1388, 783] on div "Schedule Save" at bounding box center [1367, 780] width 69 height 14
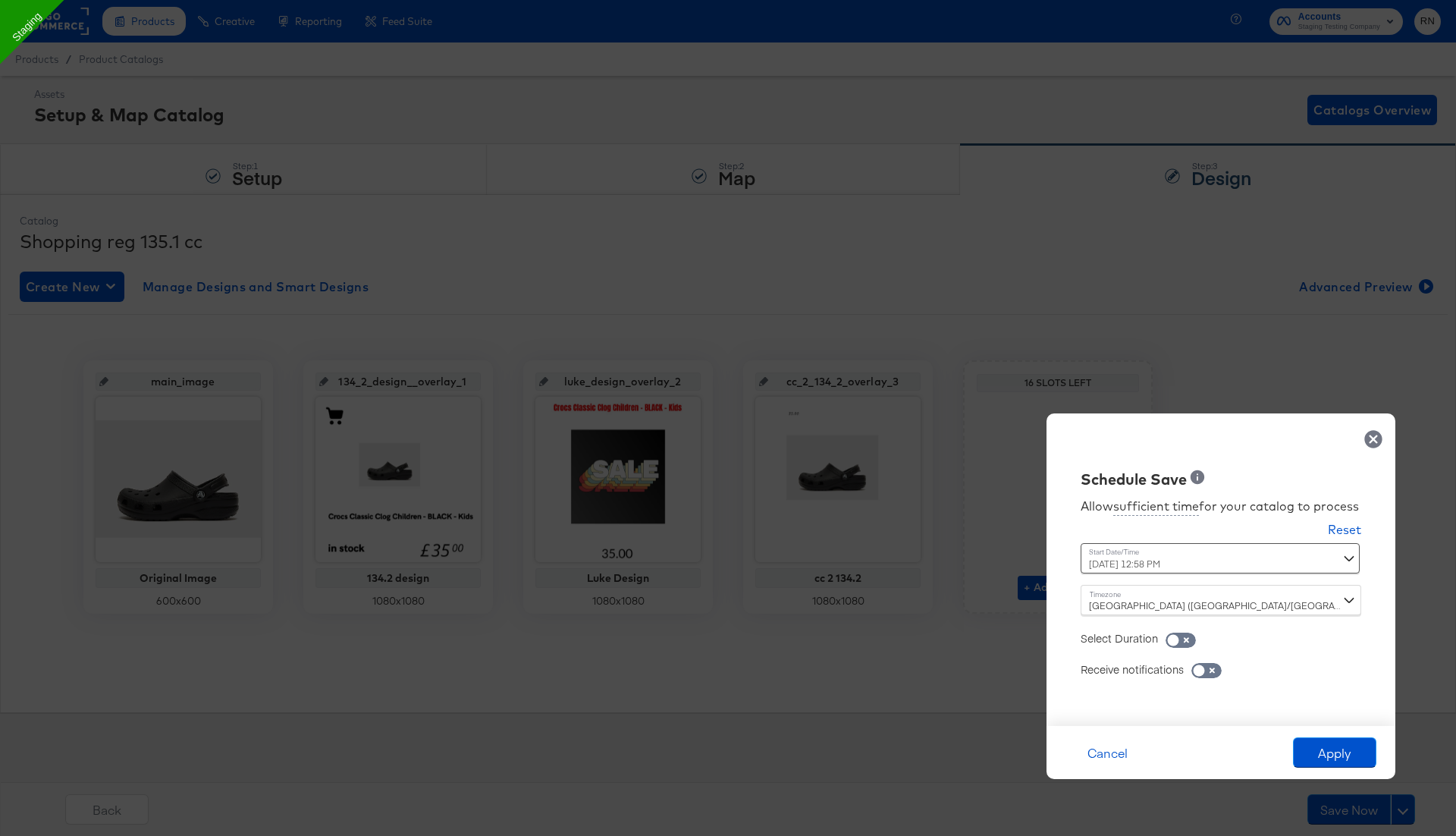
click at [1380, 430] on icon at bounding box center [1373, 438] width 18 height 18
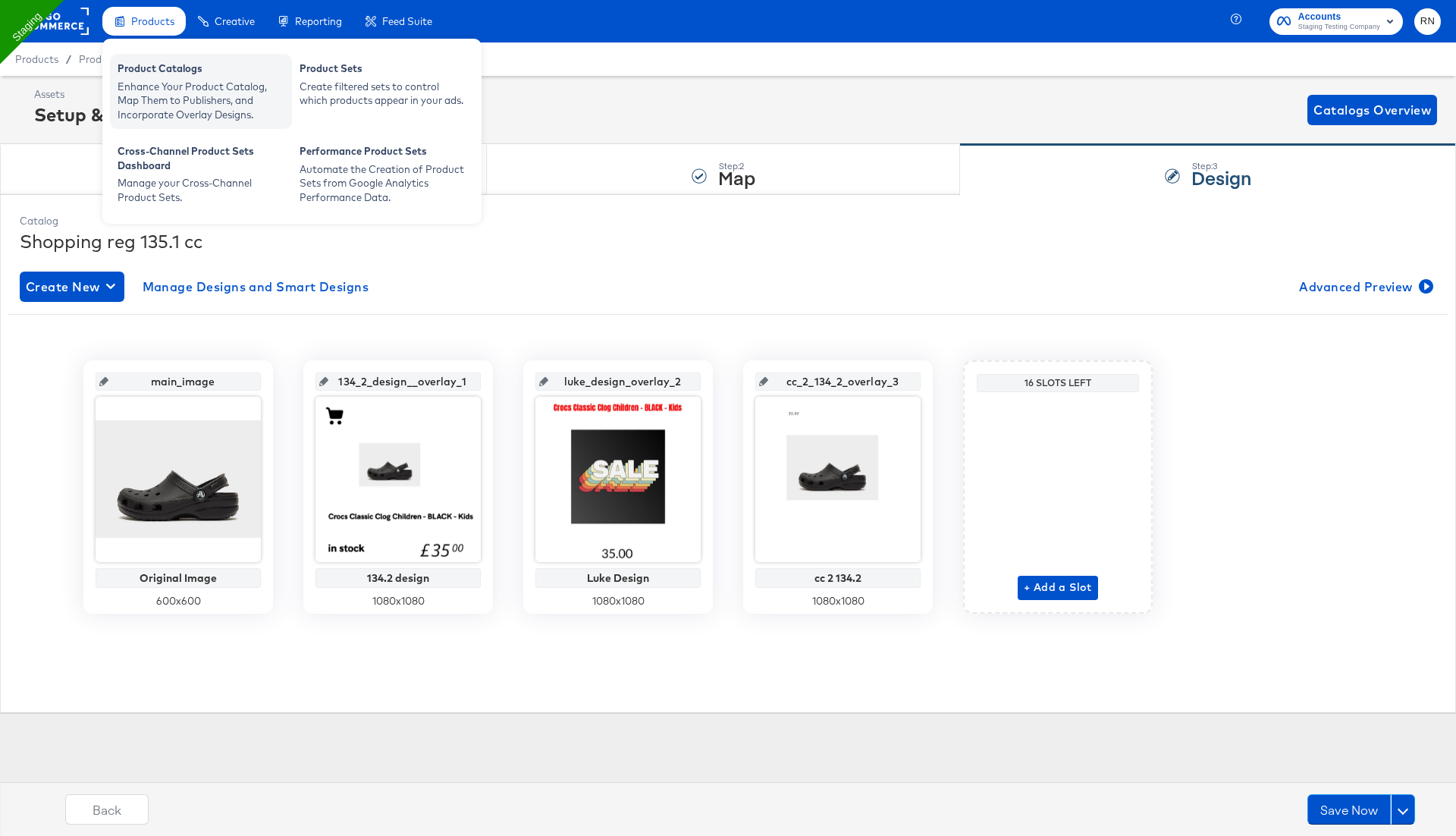
click at [168, 128] on div "Product Catalogs Enhance Your Product Catalog, Map Them to Publishers, and Inco…" at bounding box center [201, 91] width 182 height 75
click at [180, 124] on div "Product Catalogs Enhance Your Product Catalog, Map Them to Publishers, and Inco…" at bounding box center [201, 91] width 182 height 75
click at [181, 114] on div "Enhance Your Product Catalog, Map Them to Publishers, and Incorporate Overlay D…" at bounding box center [201, 100] width 167 height 42
